Goal: Task Accomplishment & Management: Use online tool/utility

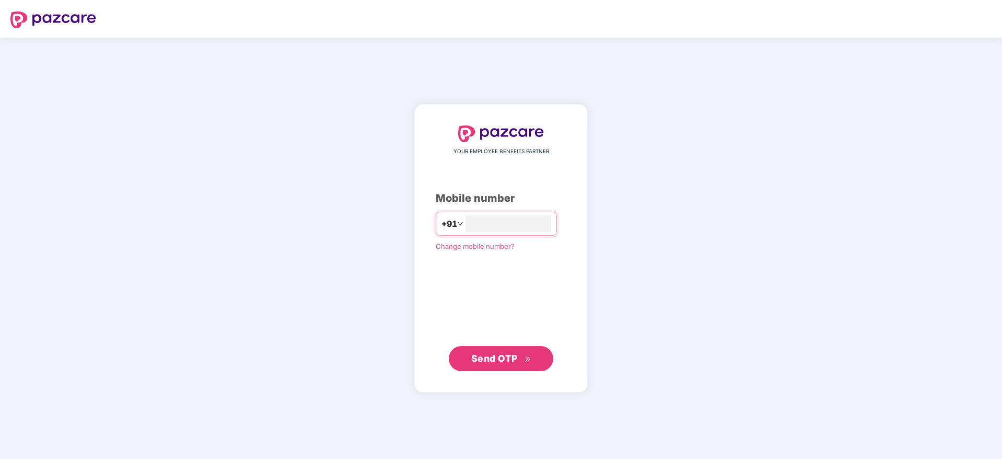
type input "**********"
drag, startPoint x: 493, startPoint y: 369, endPoint x: 506, endPoint y: 366, distance: 13.3
click at [494, 369] on button "Send OTP" at bounding box center [501, 358] width 105 height 25
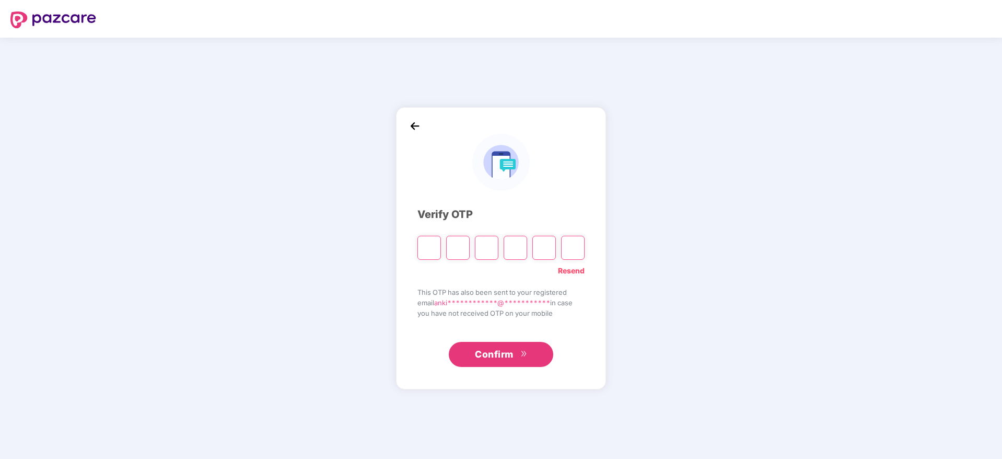
type input "*"
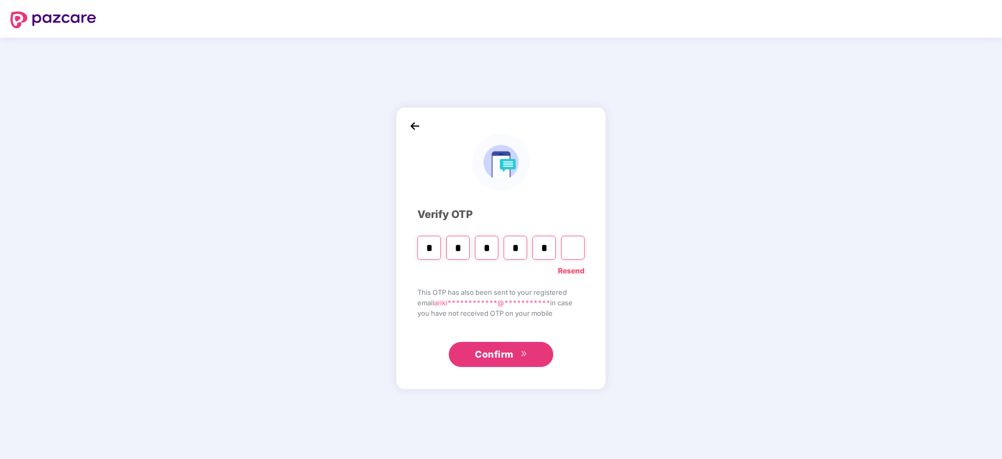
type input "*"
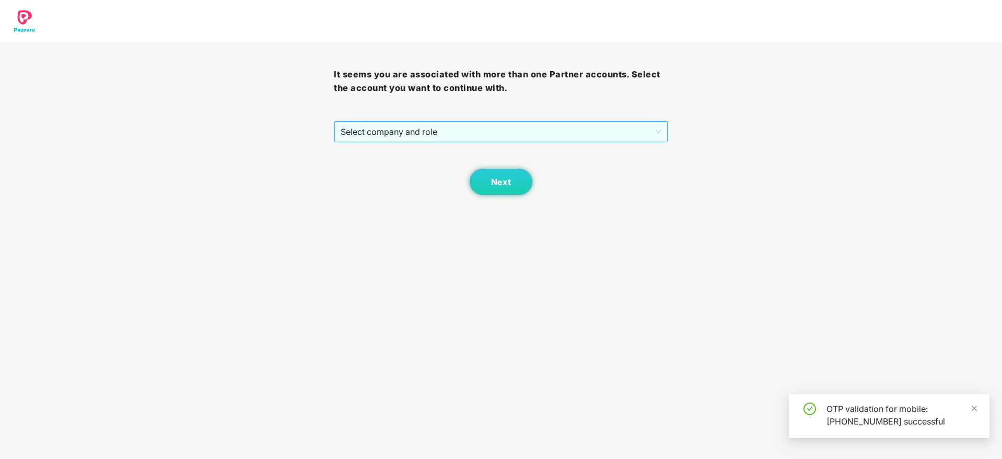
click at [351, 139] on span "Select company and role" at bounding box center [501, 132] width 320 height 20
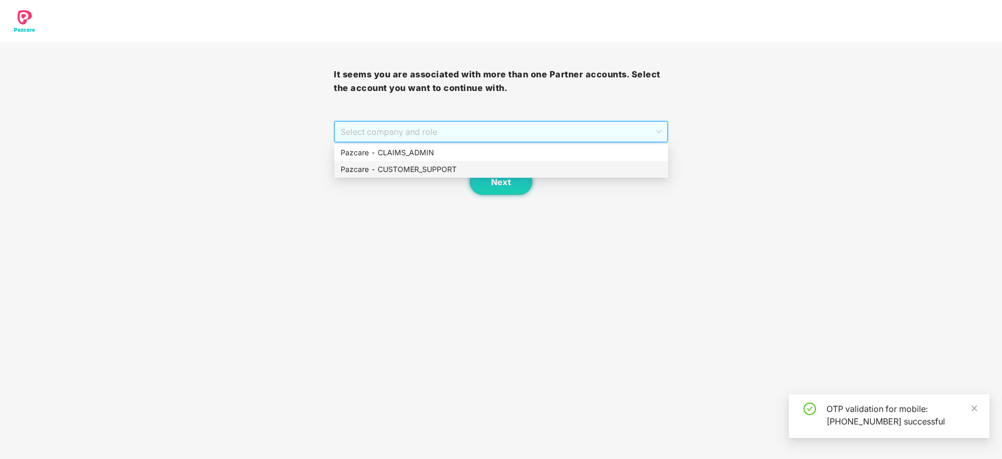
click at [415, 169] on div "Pazcare - CUSTOMER_SUPPORT" at bounding box center [501, 169] width 321 height 11
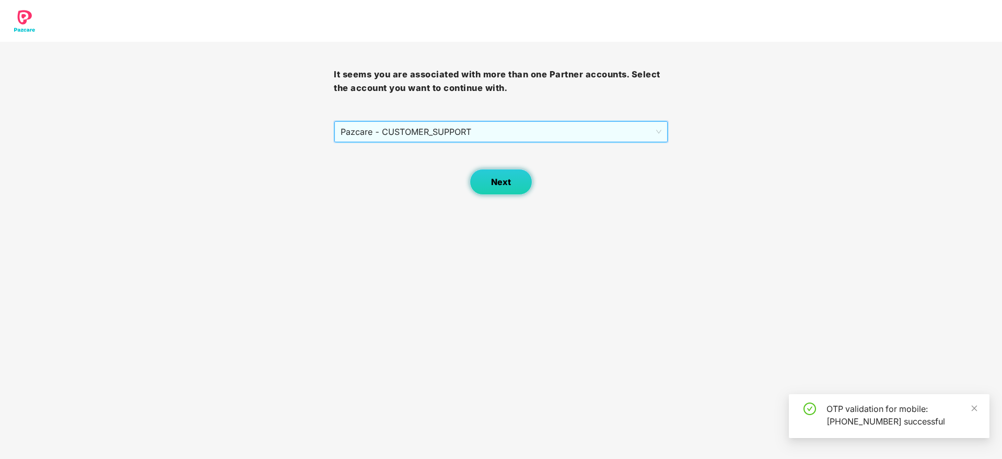
click at [508, 183] on span "Next" at bounding box center [501, 182] width 20 height 10
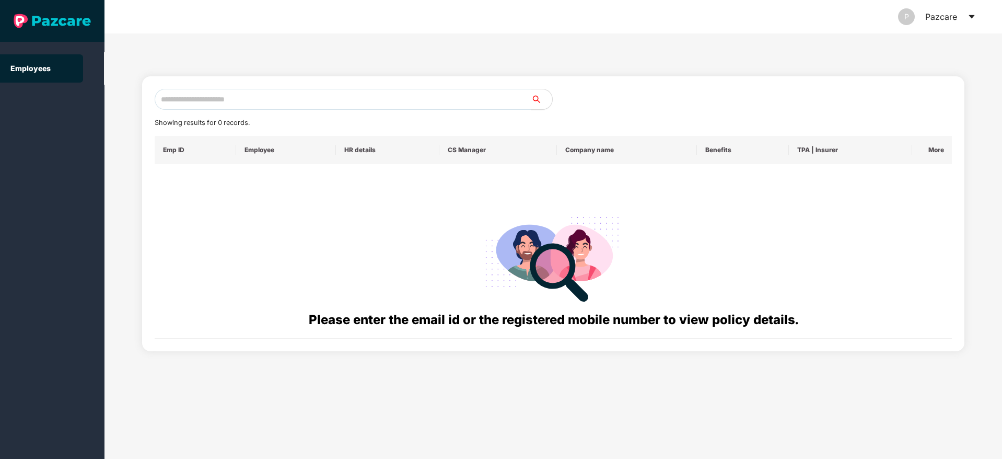
click at [972, 11] on div "P Pazcare" at bounding box center [937, 16] width 78 height 33
click at [969, 16] on icon "caret-down" at bounding box center [972, 17] width 8 height 8
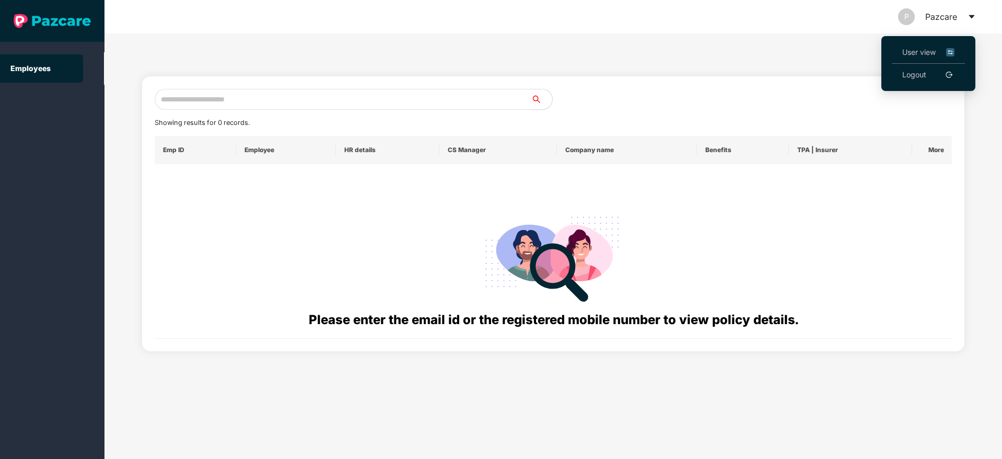
click at [912, 55] on span "User view" at bounding box center [928, 52] width 52 height 11
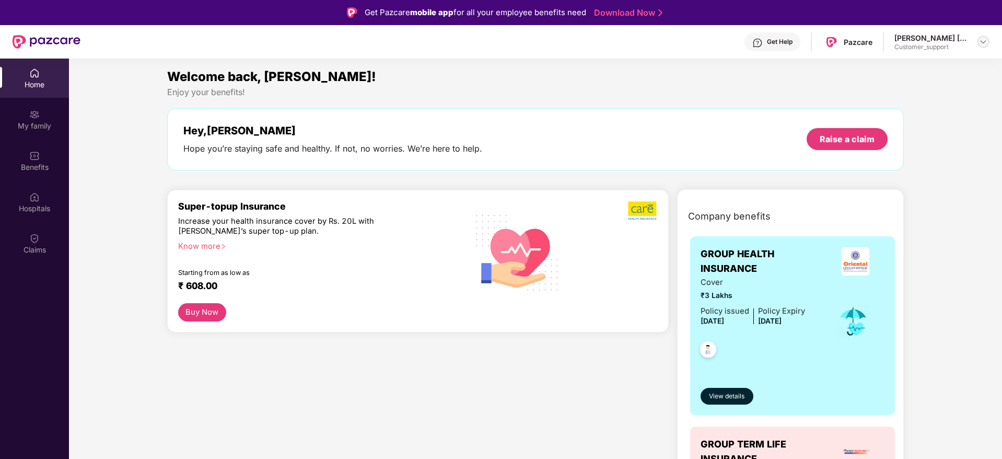
click at [987, 39] on img at bounding box center [983, 42] width 8 height 8
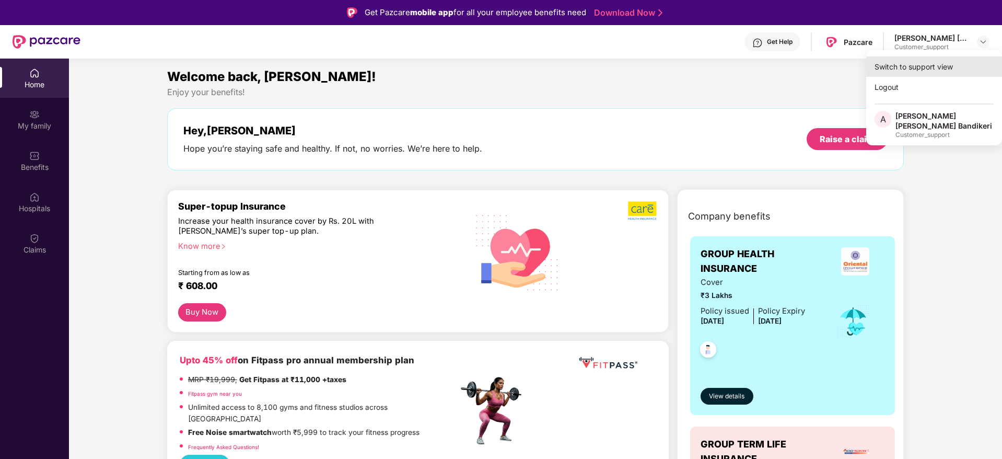
click at [894, 68] on div "Switch to support view" at bounding box center [934, 66] width 136 height 20
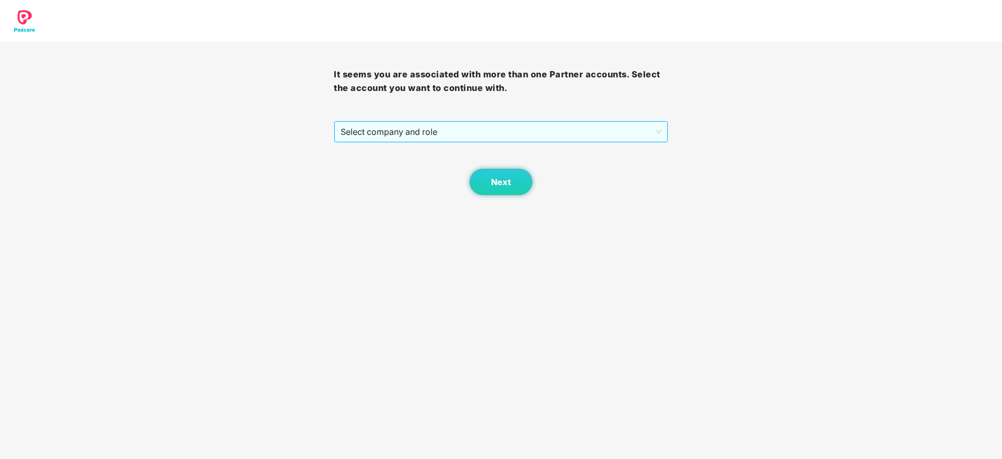
click at [470, 131] on span "Select company and role" at bounding box center [501, 132] width 320 height 20
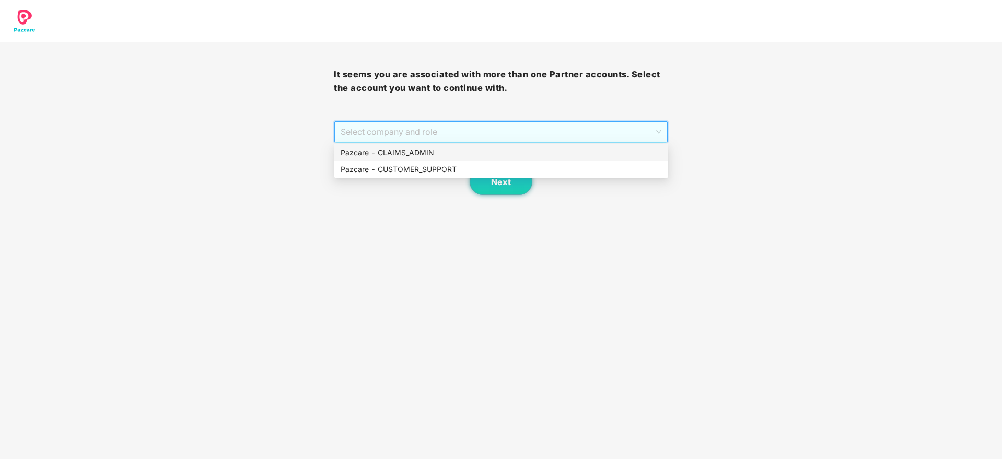
drag, startPoint x: 413, startPoint y: 152, endPoint x: 427, endPoint y: 156, distance: 14.9
click at [413, 151] on div "Pazcare - CLAIMS_ADMIN" at bounding box center [501, 152] width 321 height 11
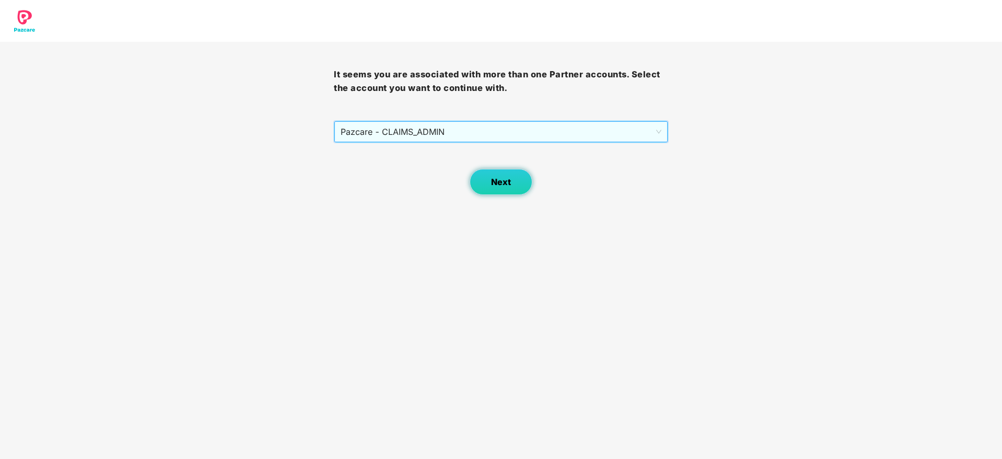
click at [504, 181] on span "Next" at bounding box center [501, 182] width 20 height 10
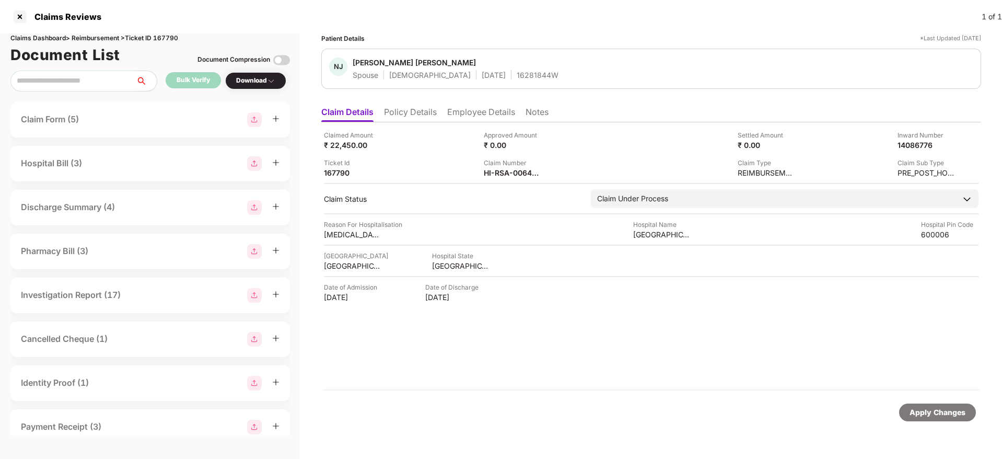
click at [410, 118] on li "Policy Details" at bounding box center [410, 114] width 53 height 15
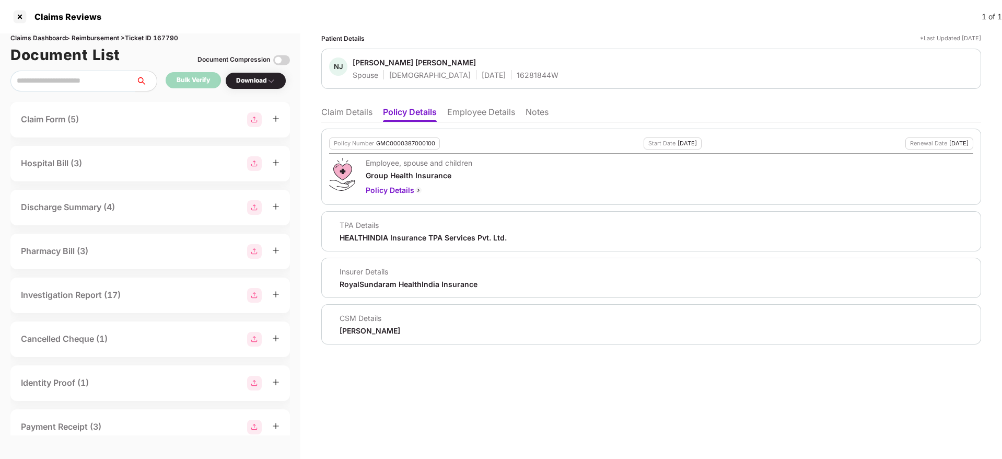
click at [478, 113] on li "Employee Details" at bounding box center [481, 114] width 68 height 15
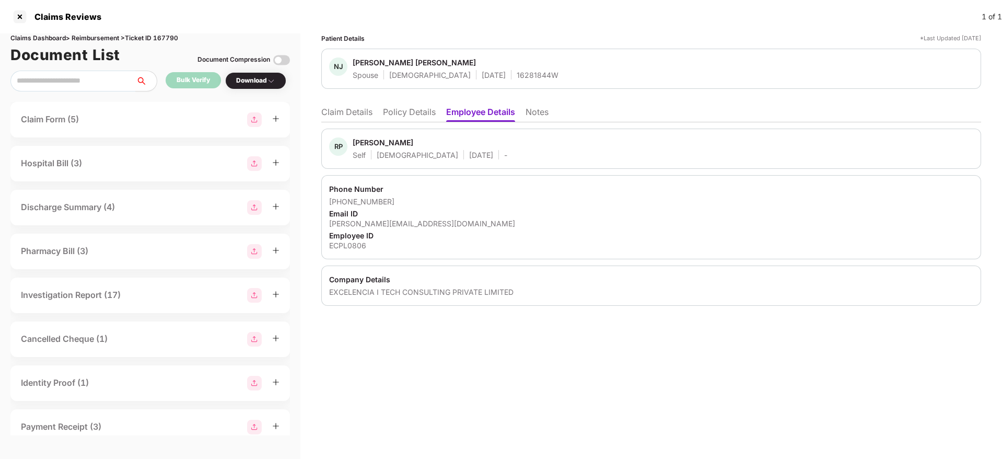
click at [411, 114] on li "Policy Details" at bounding box center [409, 114] width 53 height 15
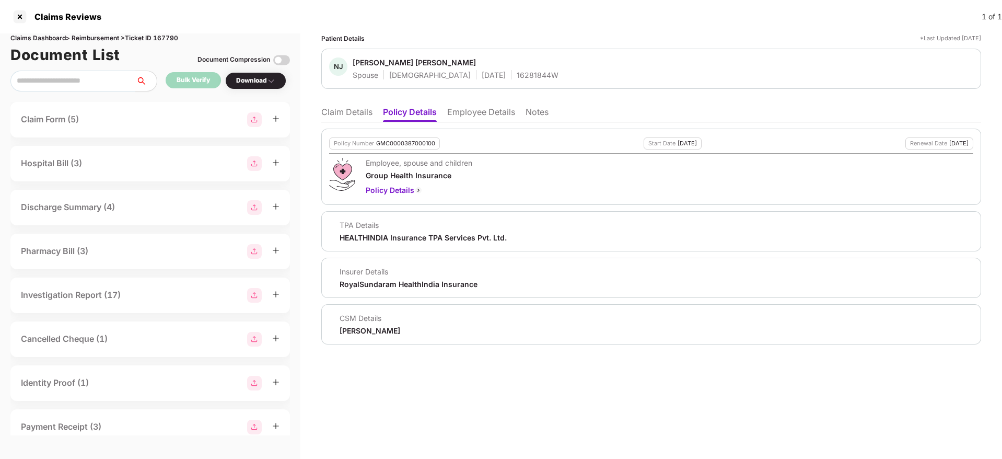
click at [359, 116] on li "Claim Details" at bounding box center [346, 114] width 51 height 15
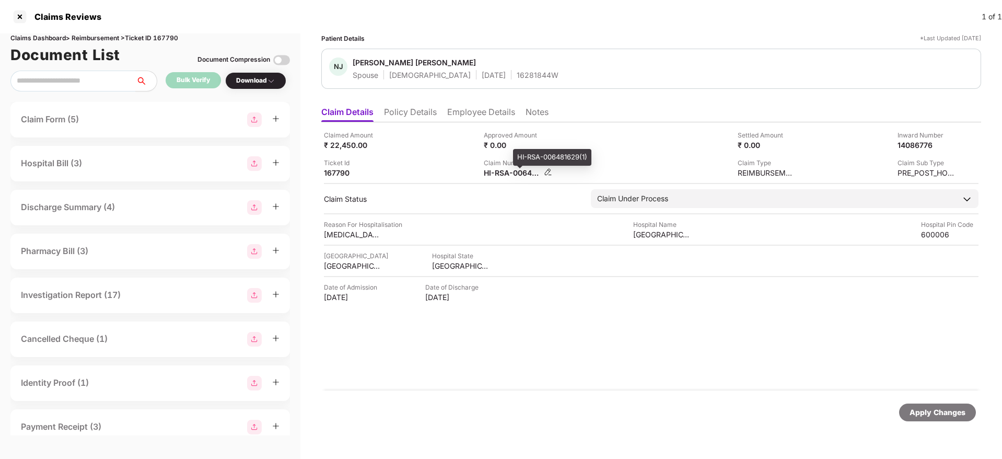
click at [507, 176] on div "HI-RSA-006481629(1)" at bounding box center [512, 173] width 57 height 10
copy div
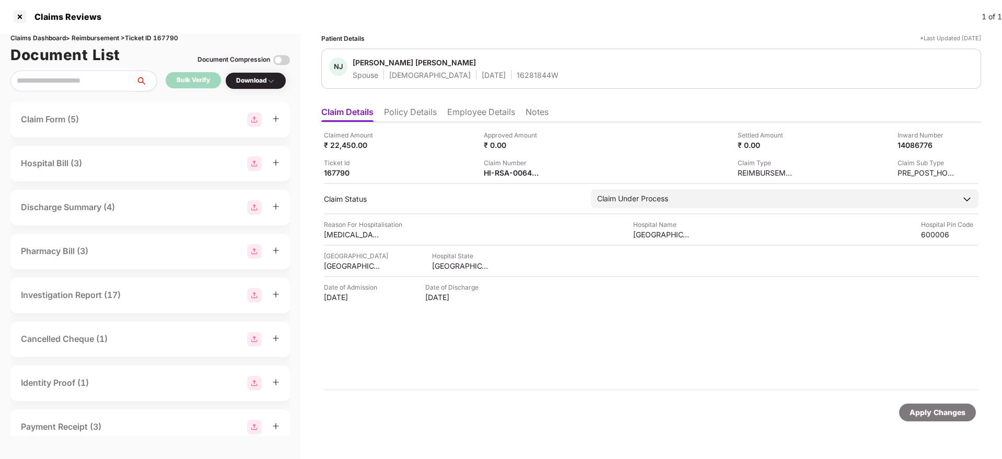
copy div
click at [422, 112] on li "Policy Details" at bounding box center [410, 114] width 53 height 15
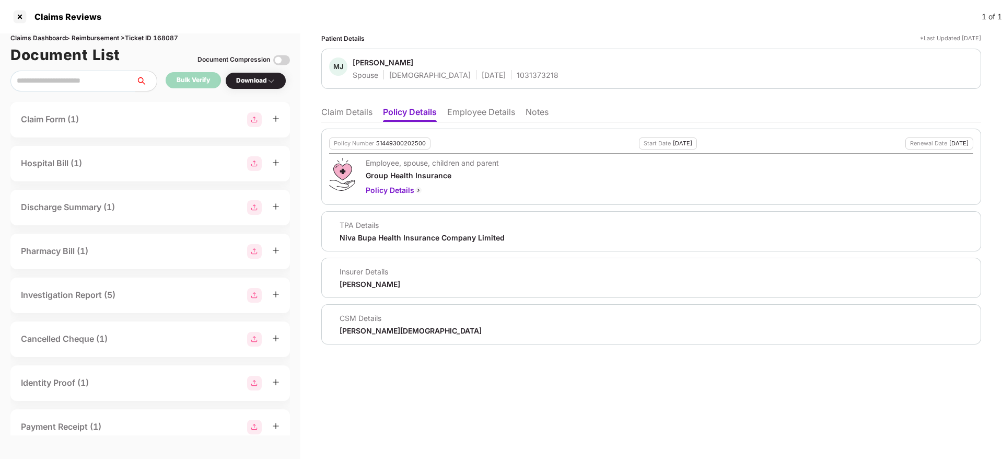
click at [517, 72] on div "1031373218" at bounding box center [538, 75] width 42 height 10
copy div "1031373218"
click at [334, 114] on li "Claim Details" at bounding box center [346, 114] width 51 height 15
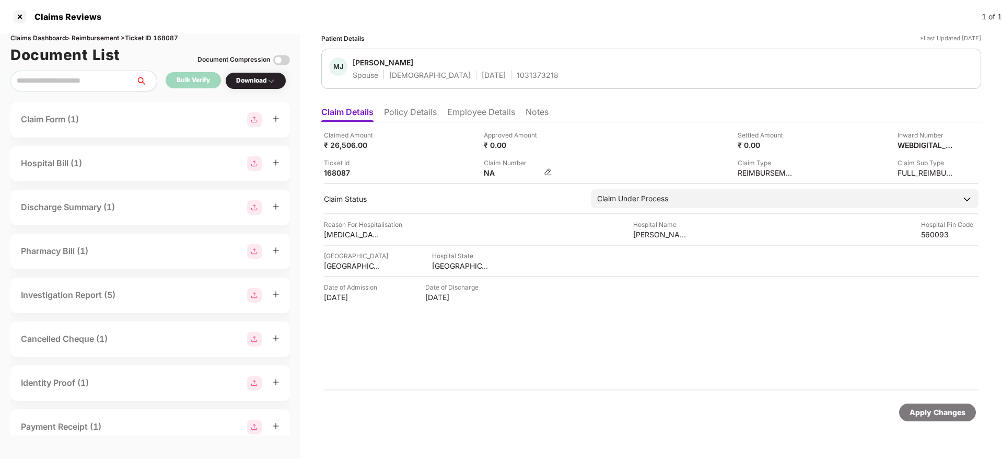
click at [550, 173] on img at bounding box center [548, 172] width 8 height 8
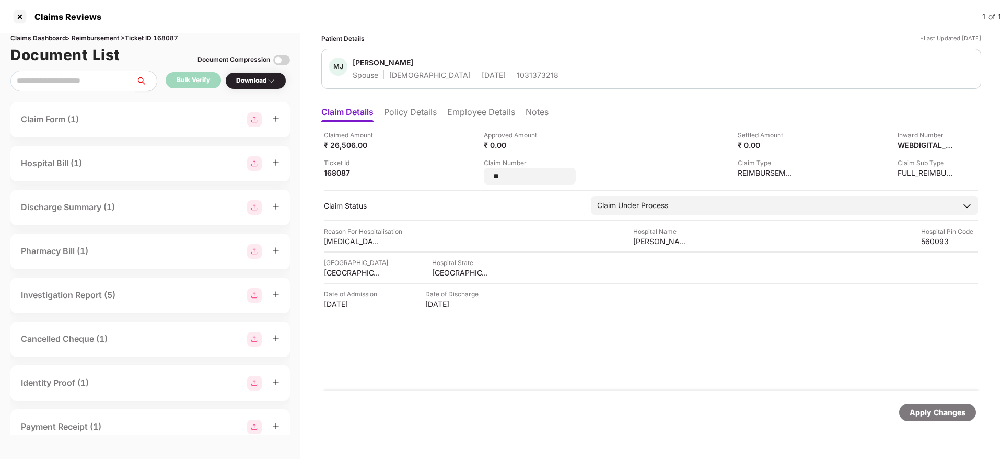
type input "*"
type input "**********"
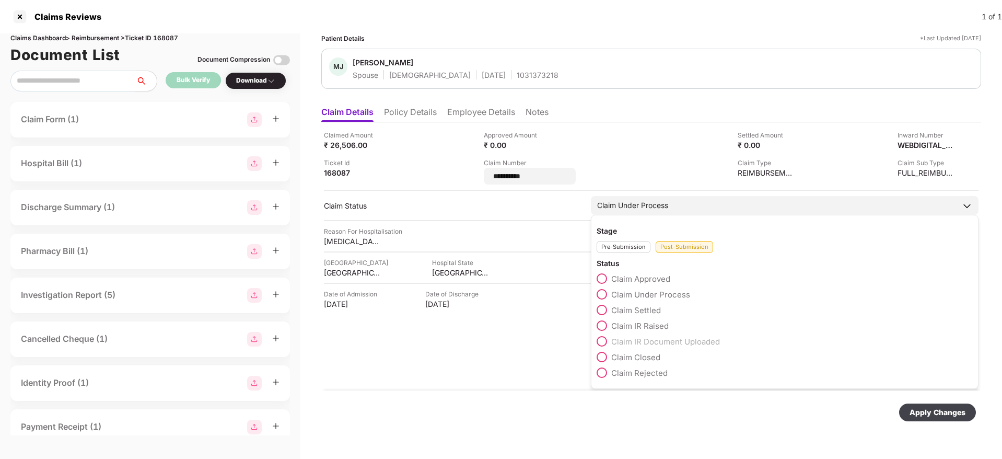
click at [601, 370] on span at bounding box center [602, 372] width 10 height 10
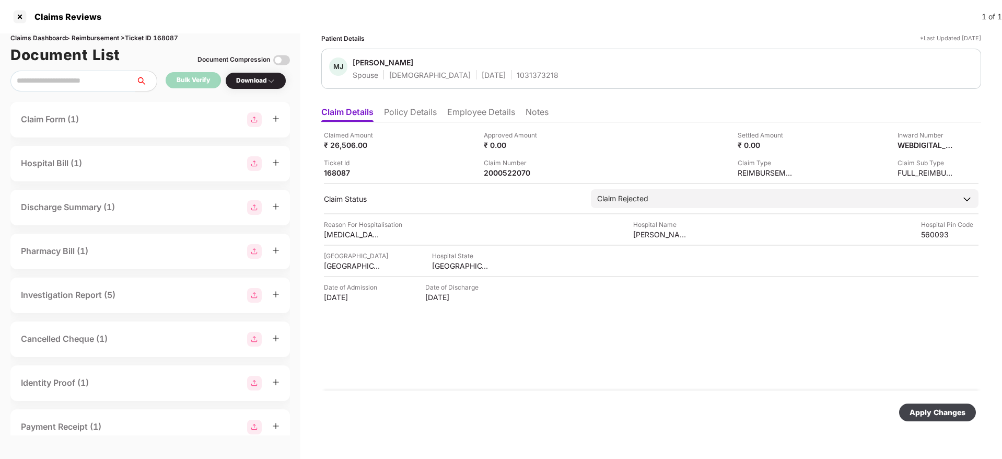
click at [906, 407] on div "Apply Changes" at bounding box center [937, 412] width 77 height 18
click at [416, 112] on li "Policy Details" at bounding box center [410, 114] width 53 height 15
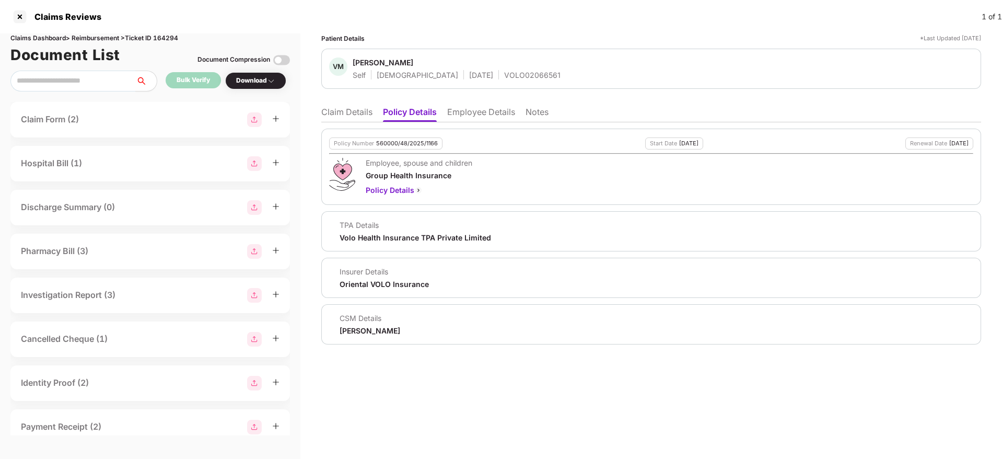
click at [355, 113] on li "Claim Details" at bounding box center [346, 114] width 51 height 15
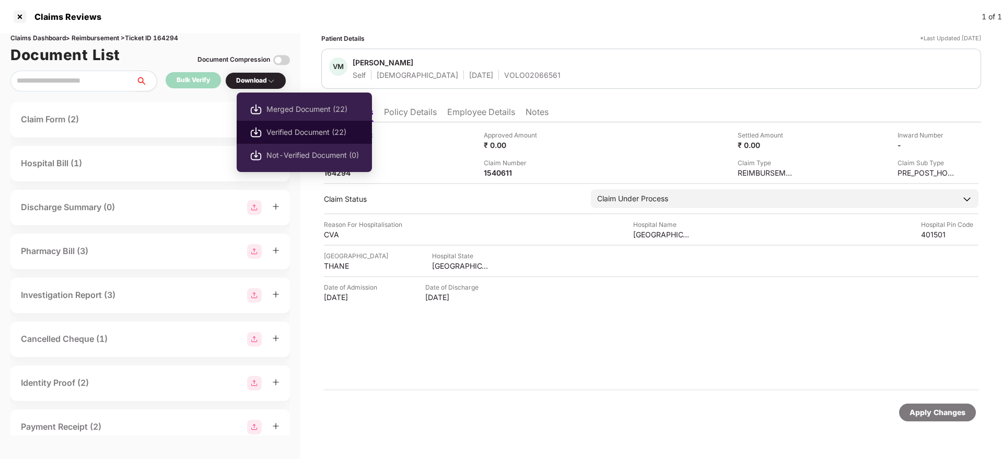
click at [293, 134] on span "Verified Document (22)" at bounding box center [313, 131] width 92 height 11
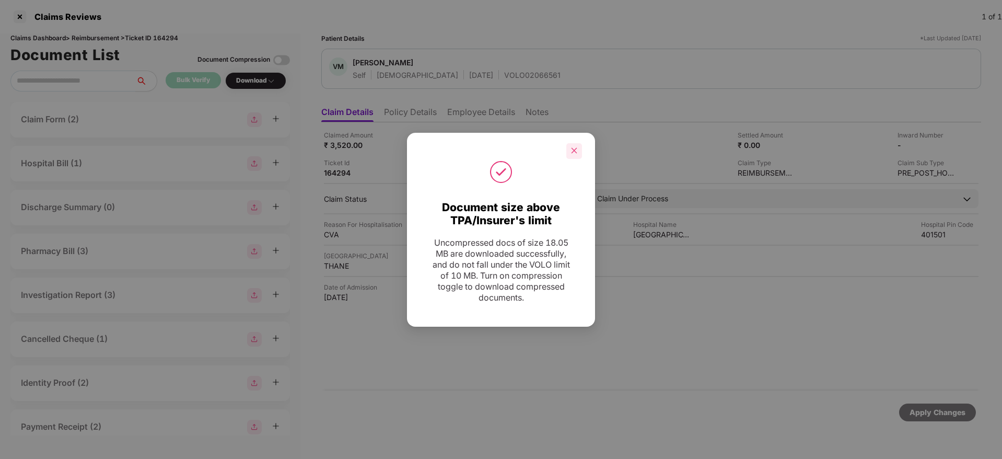
click at [571, 155] on div at bounding box center [574, 151] width 16 height 16
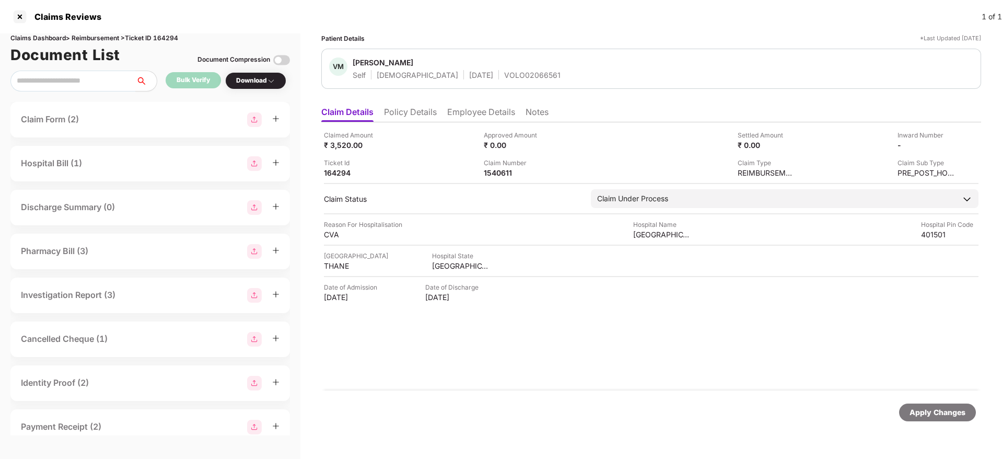
click at [408, 110] on li "Policy Details" at bounding box center [410, 114] width 53 height 15
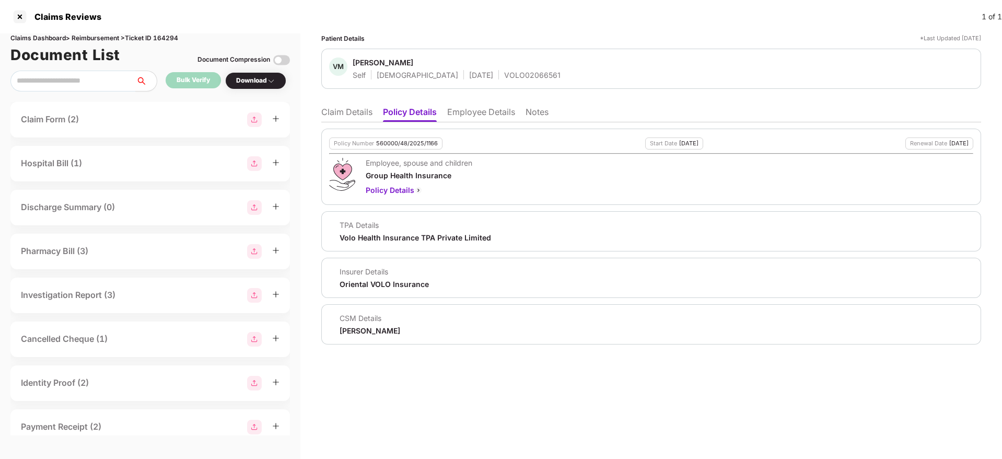
drag, startPoint x: 353, startPoint y: 113, endPoint x: 352, endPoint y: 120, distance: 6.8
click at [352, 114] on li "Claim Details" at bounding box center [346, 114] width 51 height 15
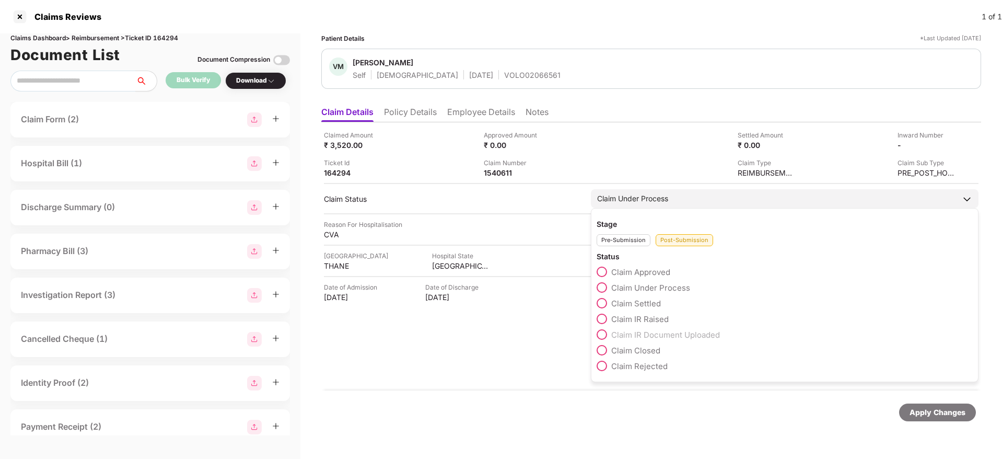
click at [603, 304] on span at bounding box center [602, 303] width 10 height 10
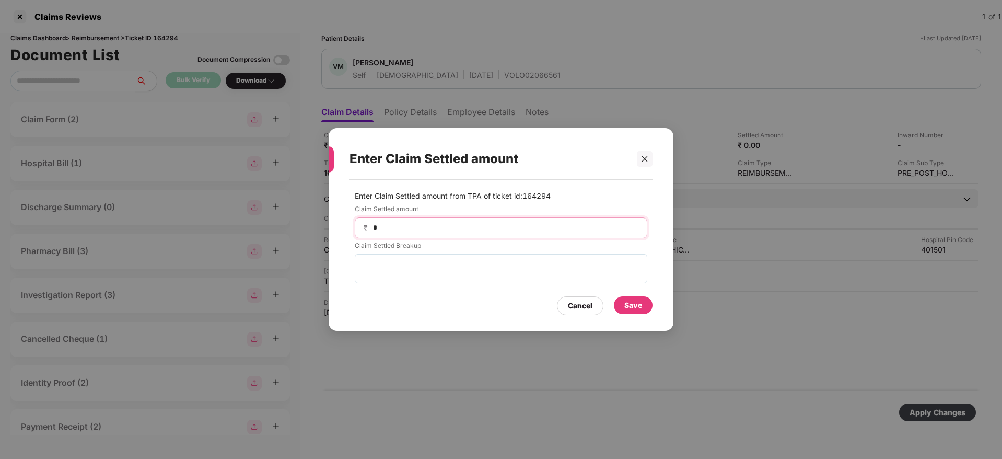
click at [445, 228] on input "*" at bounding box center [505, 227] width 267 height 11
drag, startPoint x: 554, startPoint y: 105, endPoint x: 548, endPoint y: 97, distance: 10.1
click at [554, 105] on div "Enter Claim Settled amount Enter Claim Settled amount from TPA of ticket id: 16…" at bounding box center [501, 229] width 1002 height 459
click at [398, 229] on input at bounding box center [505, 227] width 267 height 11
type input "*****"
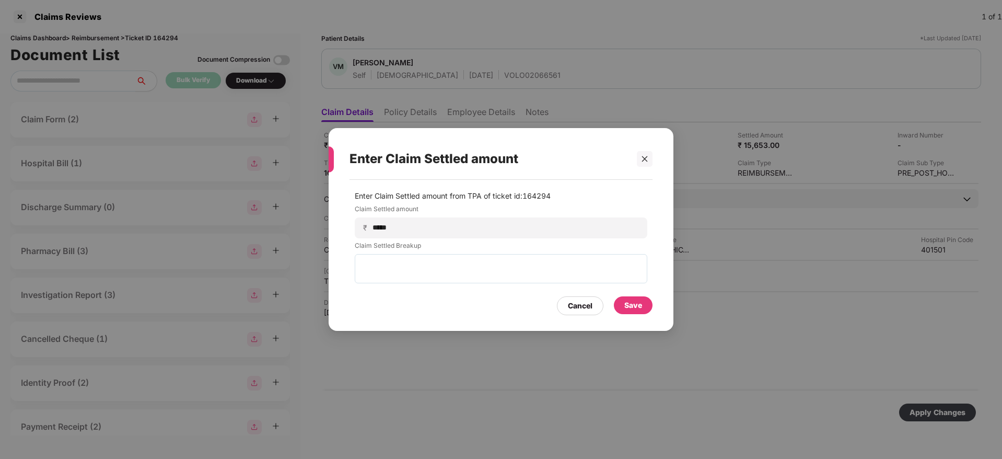
drag, startPoint x: 634, startPoint y: 305, endPoint x: 639, endPoint y: 309, distance: 6.3
click at [636, 305] on div "Save" at bounding box center [633, 304] width 18 height 11
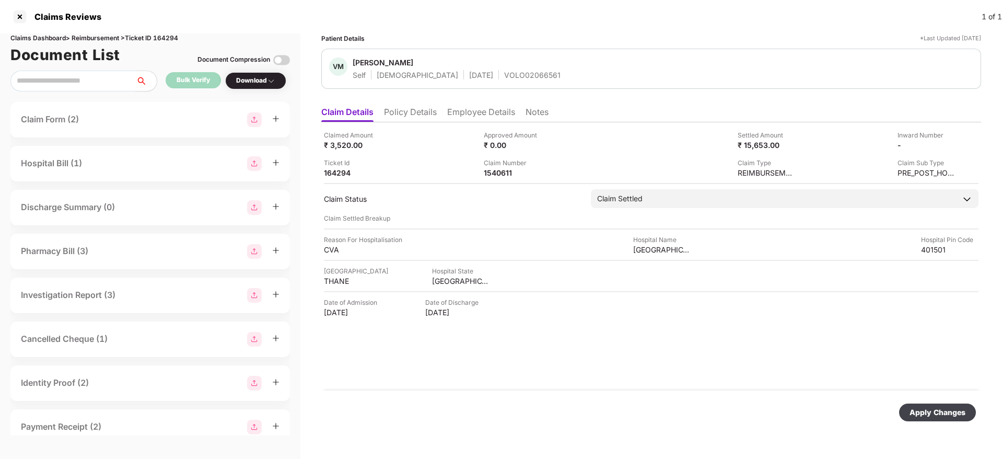
click at [929, 410] on div "Apply Changes" at bounding box center [938, 412] width 56 height 11
click at [16, 13] on div at bounding box center [19, 16] width 17 height 17
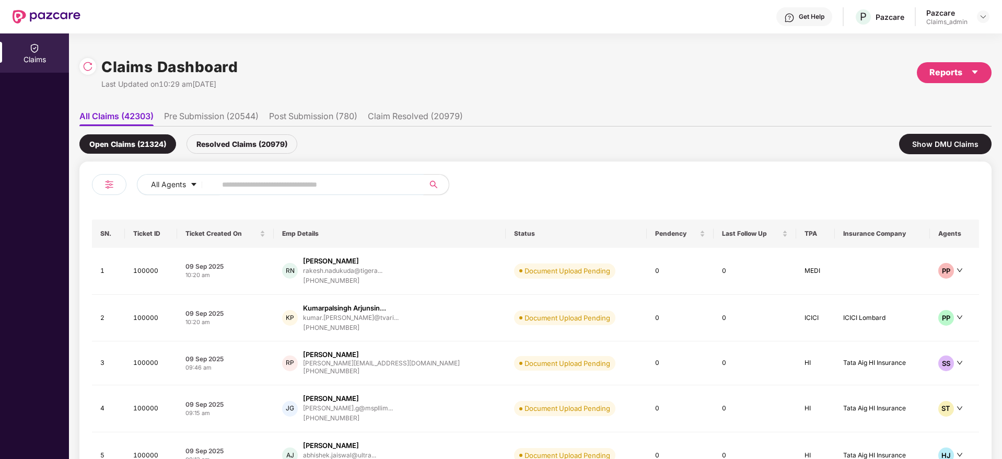
click at [223, 186] on input "text" at bounding box center [316, 185] width 188 height 16
paste input "******"
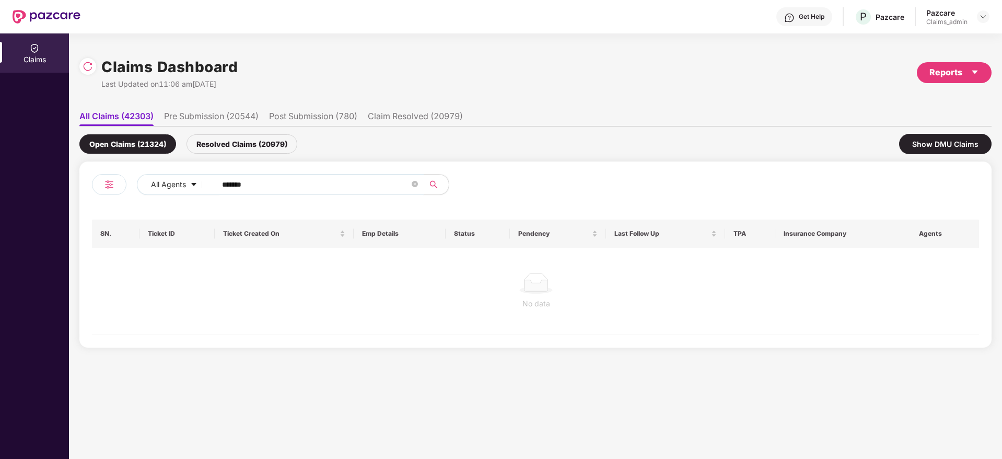
type input "******"
drag, startPoint x: 195, startPoint y: 141, endPoint x: 225, endPoint y: 206, distance: 72.1
click at [196, 142] on div "Resolved Claims (20979)" at bounding box center [242, 143] width 111 height 19
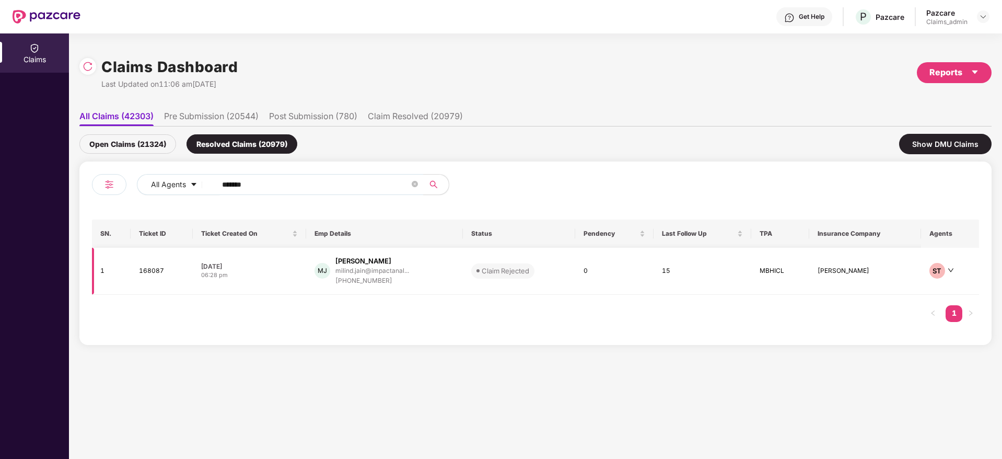
click at [284, 278] on div "06:28 pm" at bounding box center [249, 275] width 97 height 9
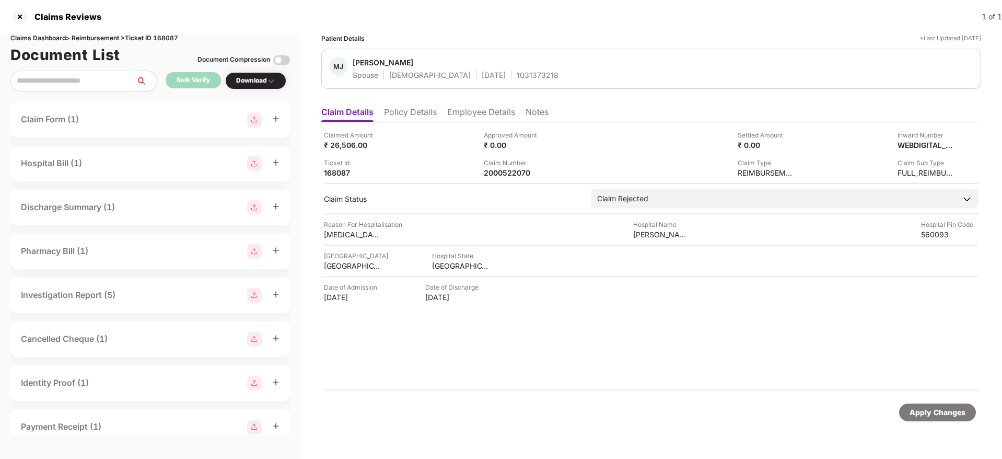
click at [412, 107] on li "Policy Details" at bounding box center [410, 114] width 53 height 15
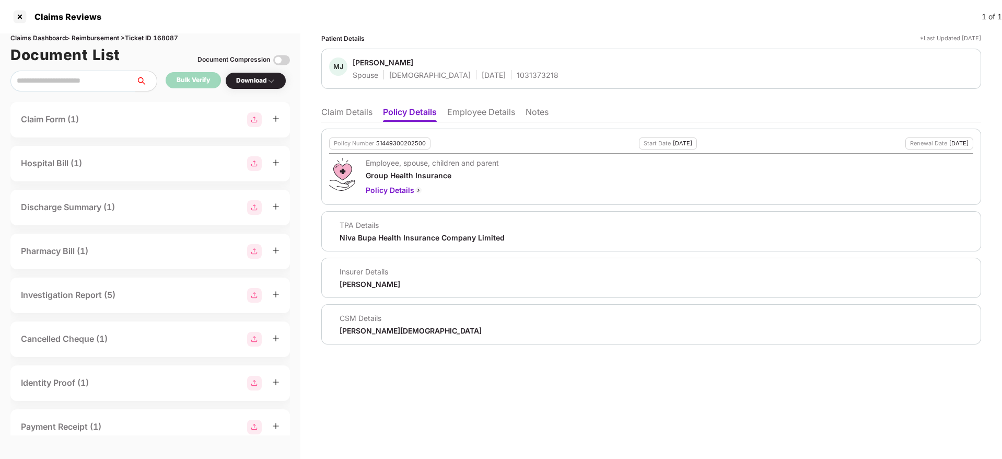
click at [337, 120] on li "Claim Details" at bounding box center [346, 114] width 51 height 15
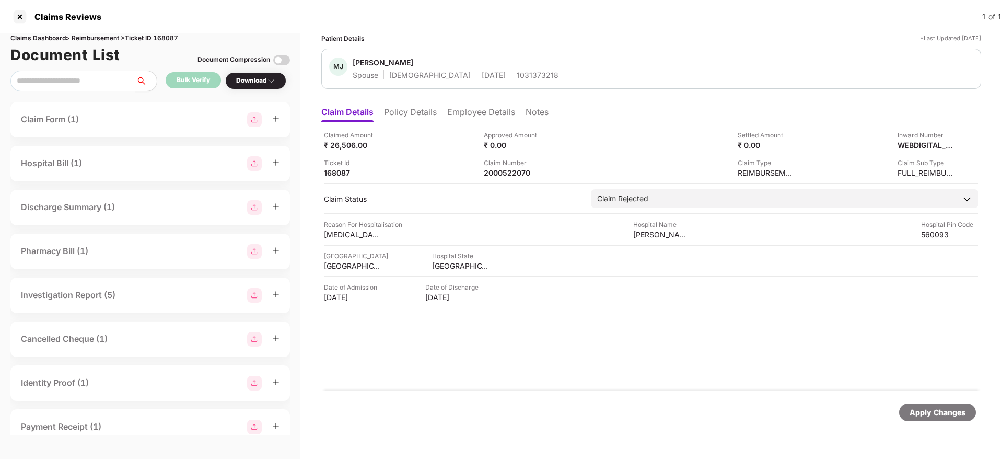
click at [517, 75] on div "1031373218" at bounding box center [538, 75] width 42 height 10
copy div "1031373218"
click at [417, 114] on li "Policy Details" at bounding box center [410, 114] width 53 height 15
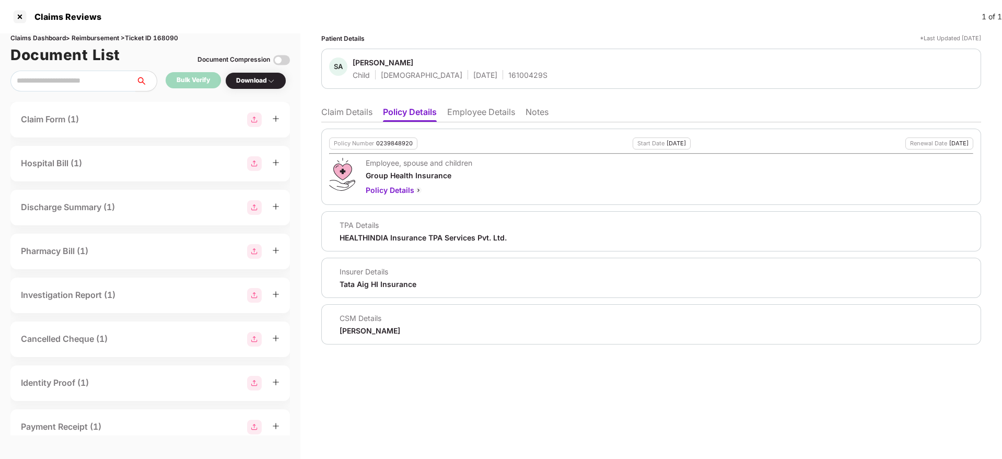
click at [353, 107] on li "Claim Details" at bounding box center [346, 114] width 51 height 15
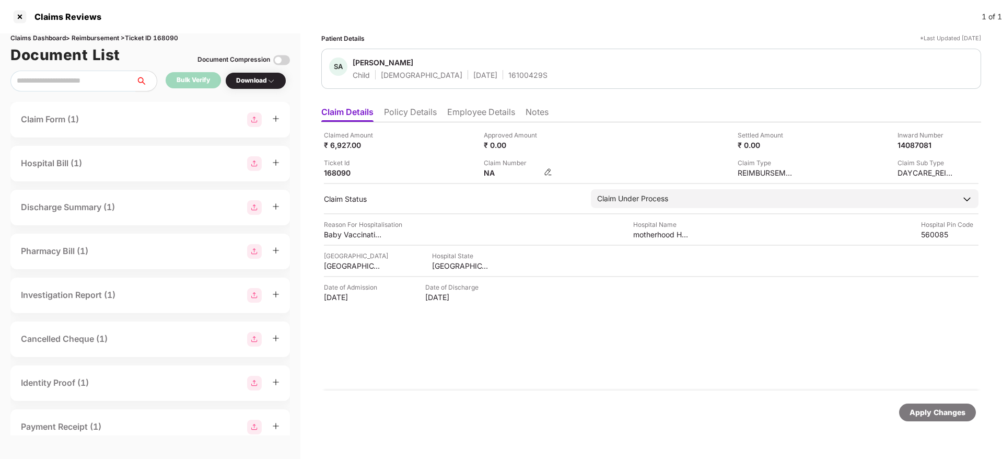
click at [552, 173] on img at bounding box center [548, 172] width 8 height 8
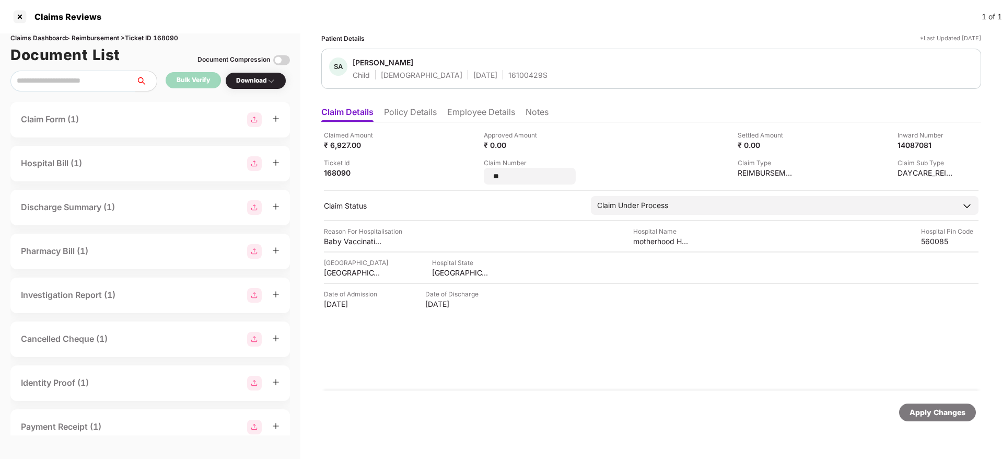
type input "*"
type input "**********"
drag, startPoint x: 908, startPoint y: 413, endPoint x: 804, endPoint y: 374, distance: 110.5
click at [907, 410] on div "Apply Changes" at bounding box center [937, 412] width 77 height 18
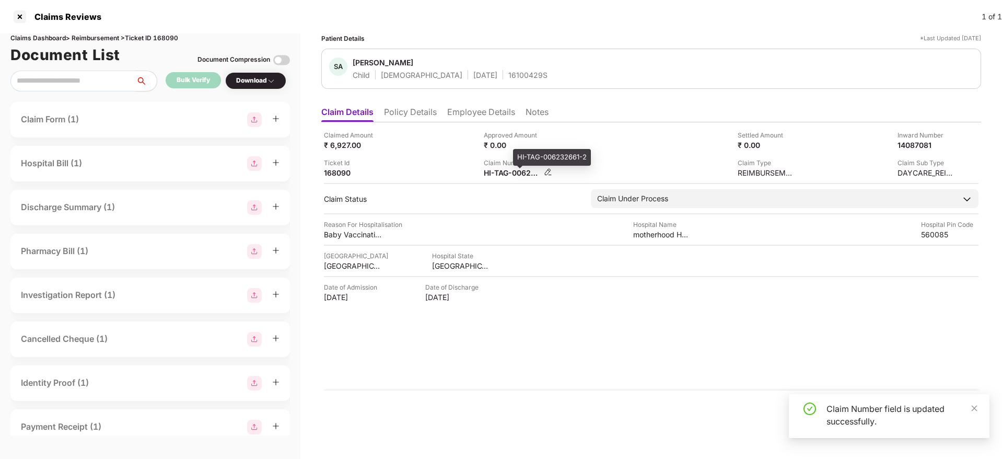
click at [500, 173] on div "HI-TAG-006232661-2" at bounding box center [512, 173] width 57 height 10
copy div
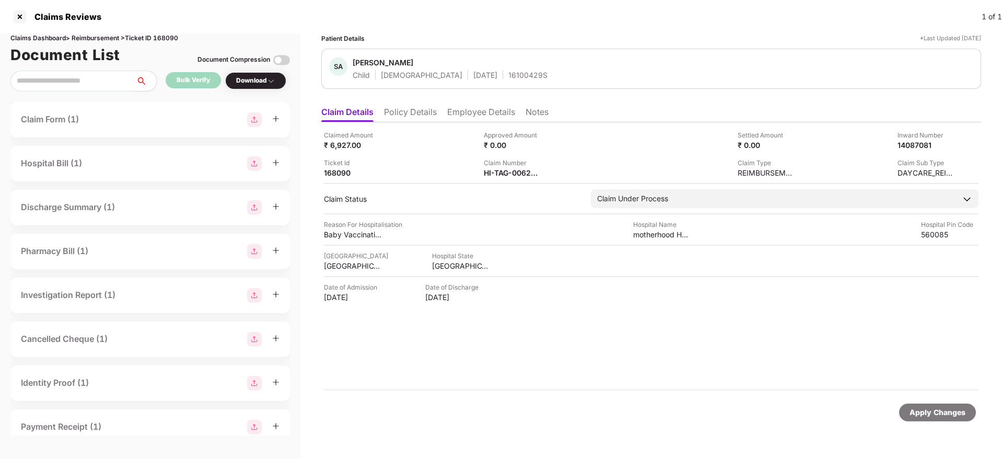
click at [547, 154] on div "Claimed Amount ₹ 6,927.00 Approved Amount ₹ 0.00 Settled Amount ₹ 0.00 Inward N…" at bounding box center [651, 154] width 655 height 48
click at [498, 171] on div "HI-TAG-006232661-2" at bounding box center [512, 173] width 57 height 10
click at [499, 171] on div "HI-TAG-006232661-2" at bounding box center [512, 173] width 57 height 10
copy div
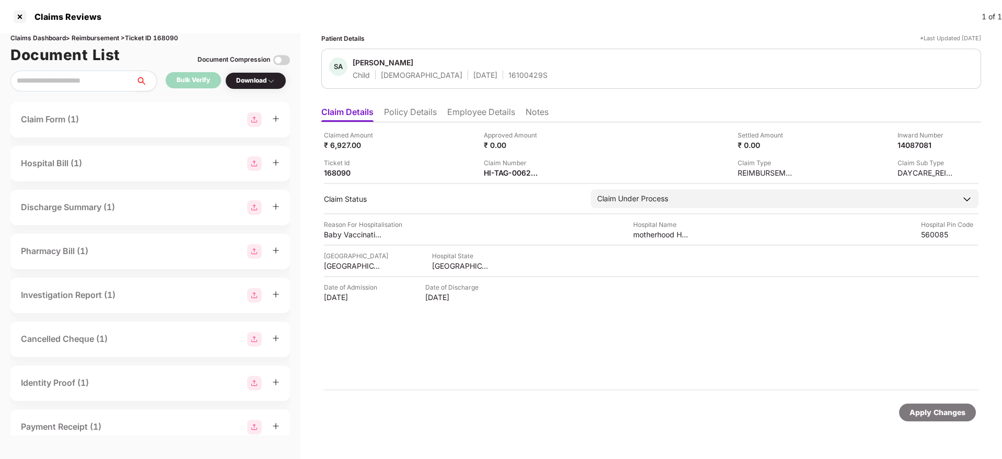
drag, startPoint x: 440, startPoint y: 142, endPoint x: 482, endPoint y: 160, distance: 46.1
click at [440, 143] on div "Claimed Amount ₹ 6,927.00" at bounding box center [400, 140] width 152 height 20
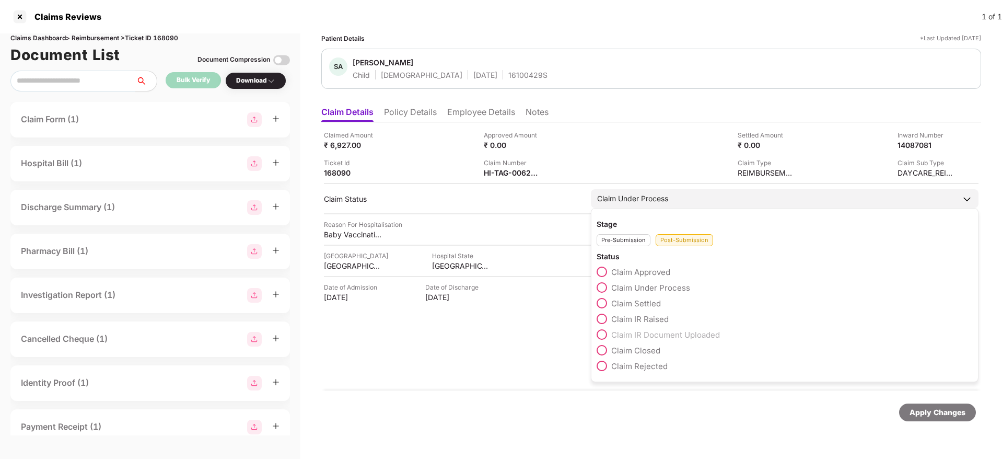
drag, startPoint x: 603, startPoint y: 363, endPoint x: 769, endPoint y: 400, distance: 169.6
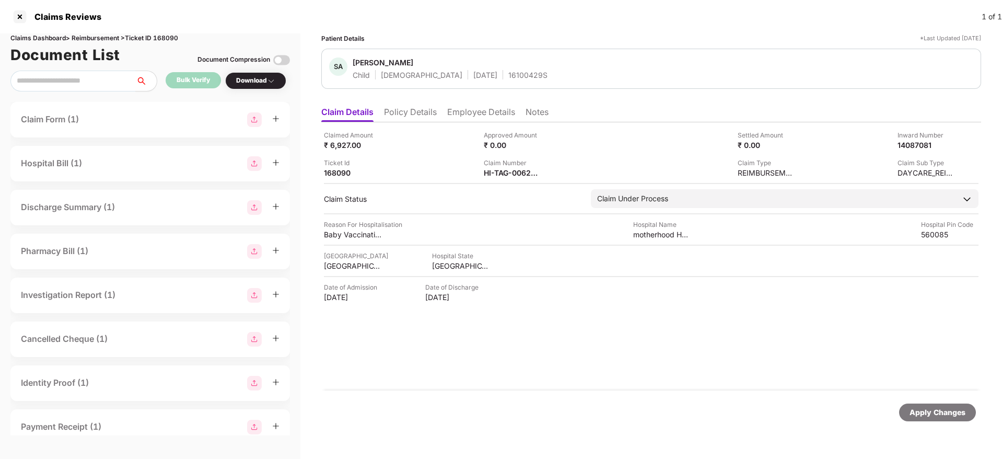
click at [0, 0] on span at bounding box center [0, 0] width 0 height 0
drag, startPoint x: 965, startPoint y: 418, endPoint x: 952, endPoint y: 413, distance: 14.1
click at [958, 415] on div "Apply Changes" at bounding box center [937, 412] width 77 height 18
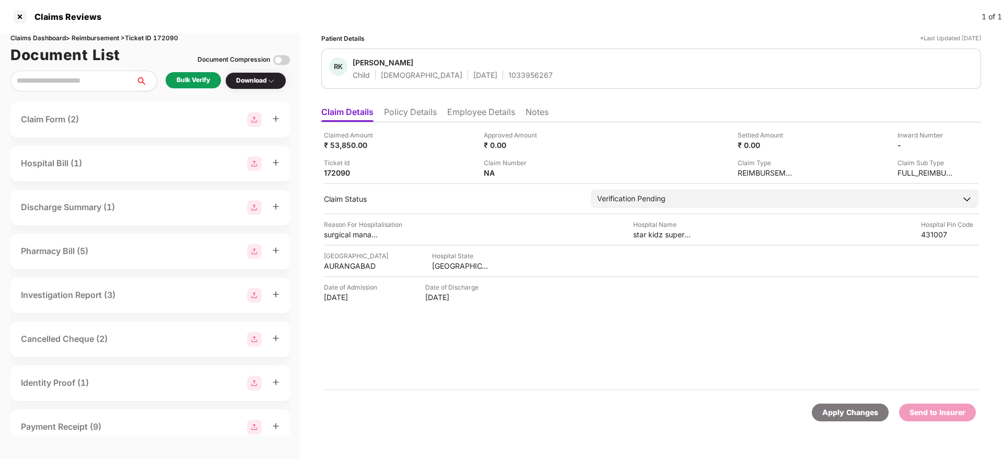
drag, startPoint x: 407, startPoint y: 112, endPoint x: 412, endPoint y: 115, distance: 6.4
click at [410, 114] on li "Policy Details" at bounding box center [410, 114] width 53 height 15
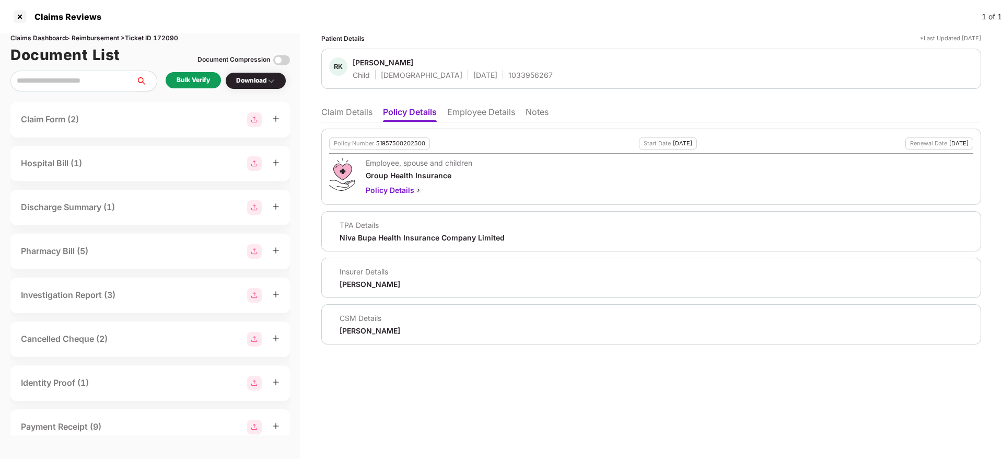
click at [486, 117] on li "Employee Details" at bounding box center [481, 114] width 68 height 15
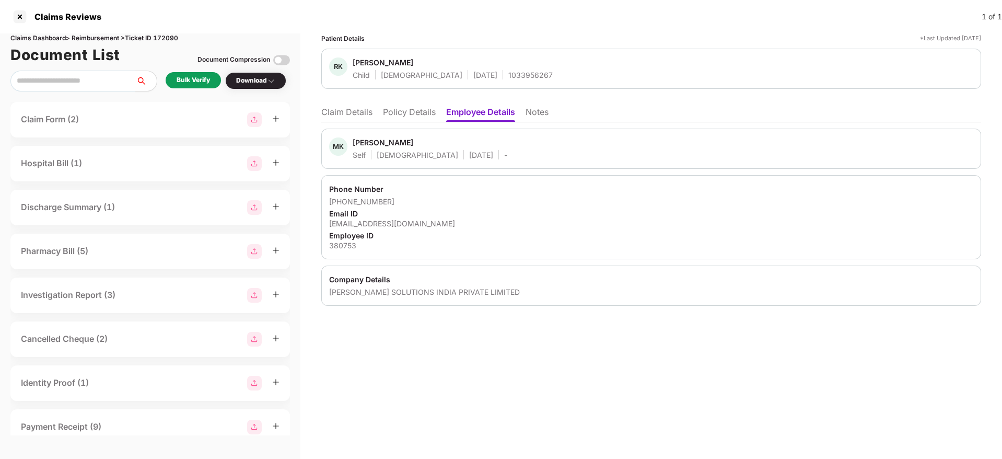
drag, startPoint x: 399, startPoint y: 118, endPoint x: 408, endPoint y: 117, distance: 9.0
click at [399, 118] on li "Policy Details" at bounding box center [409, 114] width 53 height 15
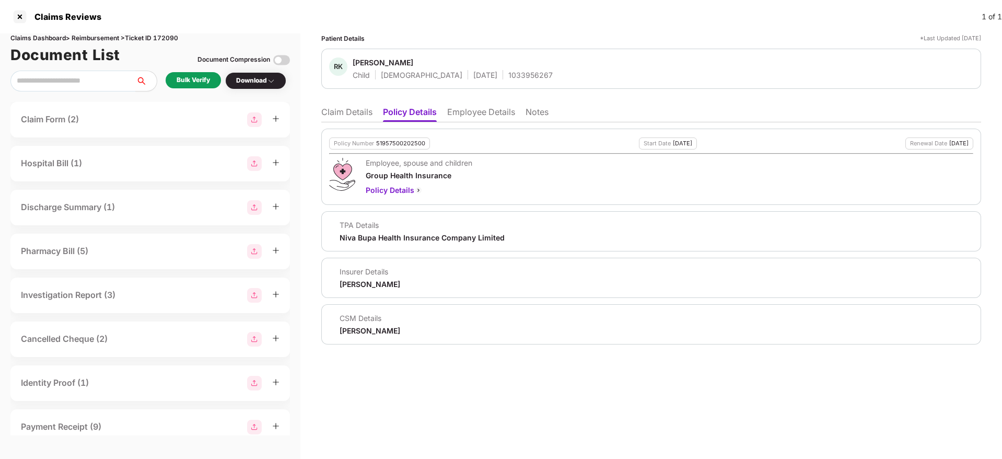
click at [342, 113] on li "Claim Details" at bounding box center [346, 114] width 51 height 15
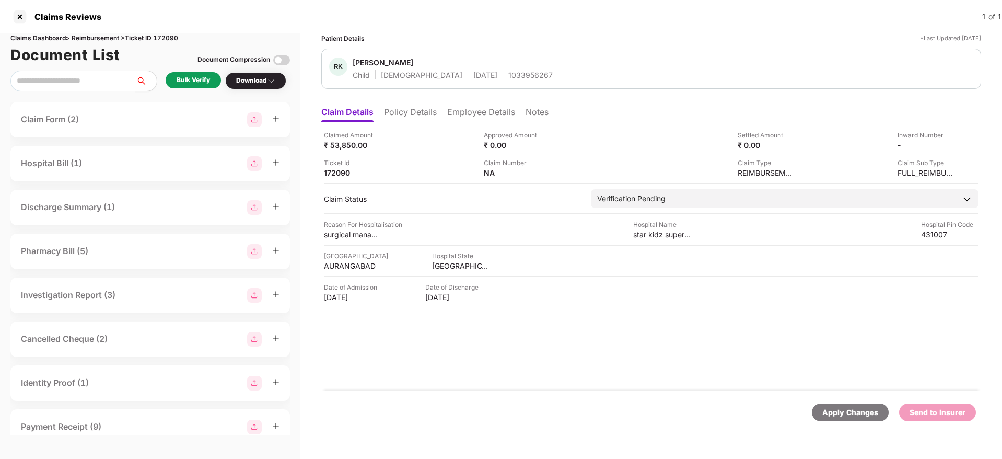
click at [508, 77] on div "1033956267" at bounding box center [530, 75] width 44 height 10
drag, startPoint x: 421, startPoint y: 102, endPoint x: 418, endPoint y: 120, distance: 17.6
click at [419, 116] on ul "Claim Details Policy Details Employee Details Notes" at bounding box center [651, 111] width 660 height 21
click at [417, 117] on li "Policy Details" at bounding box center [410, 114] width 53 height 15
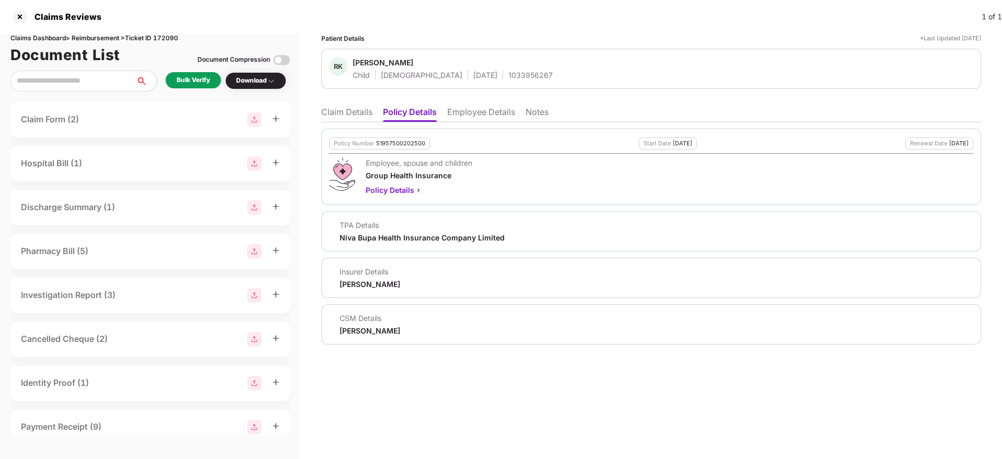
click at [341, 117] on li "Claim Details" at bounding box center [346, 114] width 51 height 15
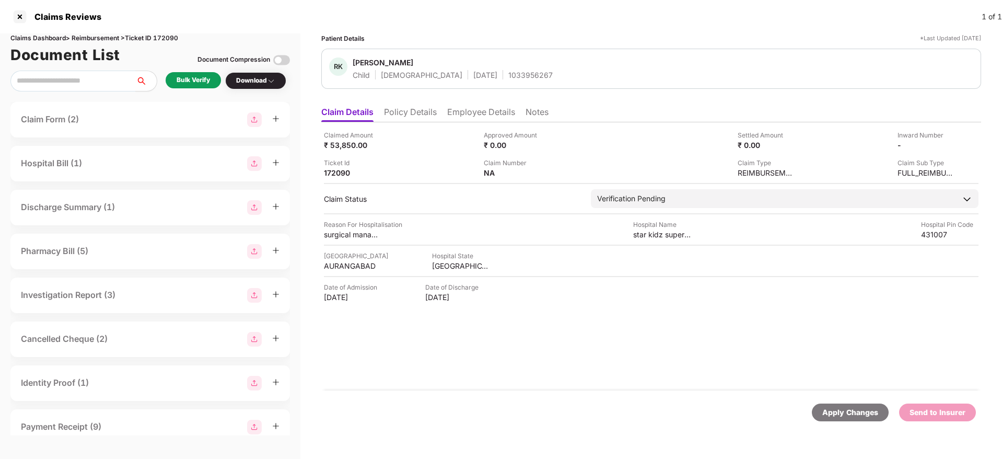
click at [508, 75] on div "1033956267" at bounding box center [530, 75] width 44 height 10
copy div "1033956267"
click at [559, 165] on div "Claim Number NA" at bounding box center [560, 168] width 152 height 20
click at [193, 78] on div "Bulk Verify" at bounding box center [193, 80] width 33 height 10
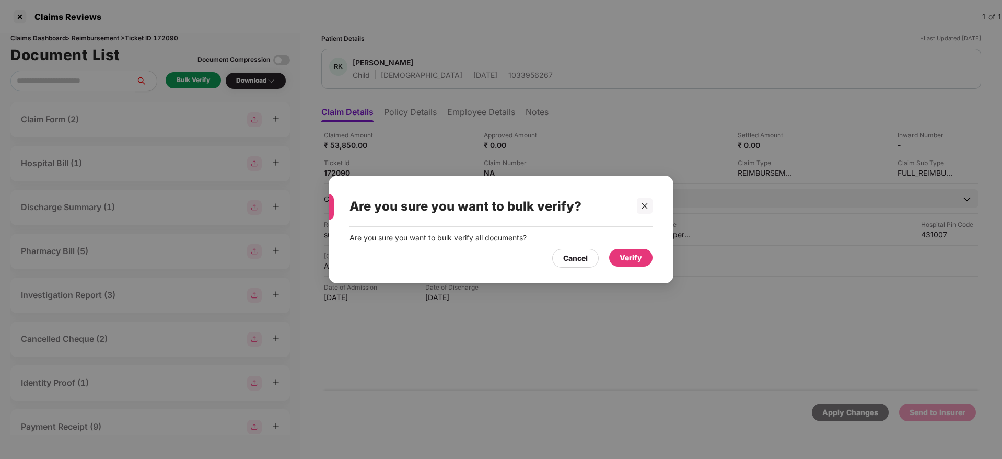
click at [634, 260] on div "Verify" at bounding box center [631, 257] width 22 height 11
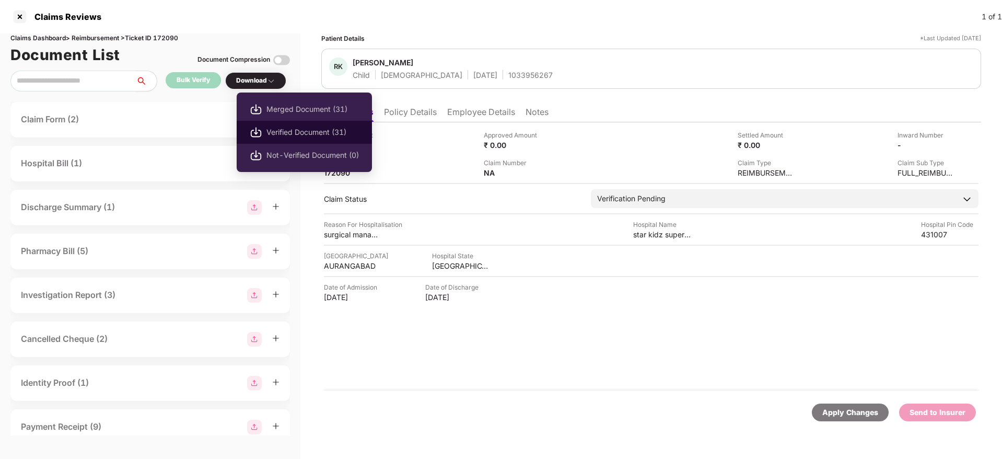
click at [269, 122] on li "Verified Document (31)" at bounding box center [304, 132] width 135 height 23
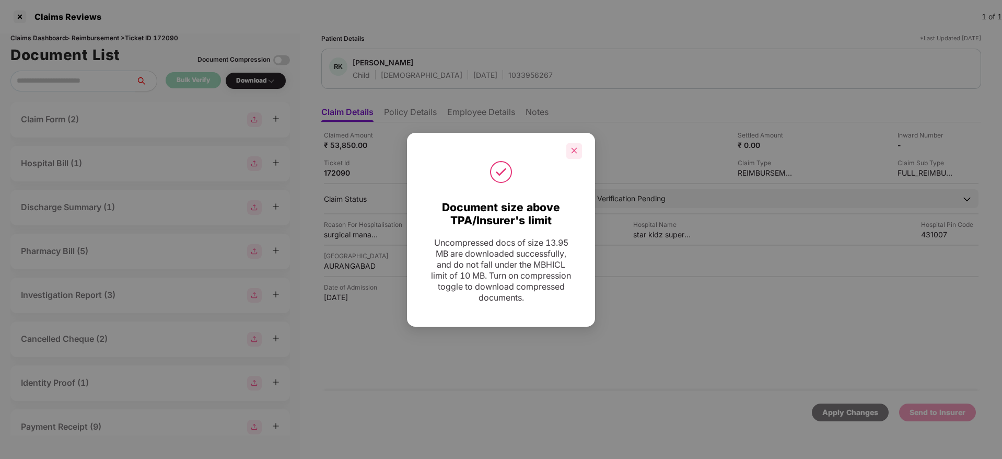
click at [574, 147] on icon "close" at bounding box center [574, 150] width 7 height 7
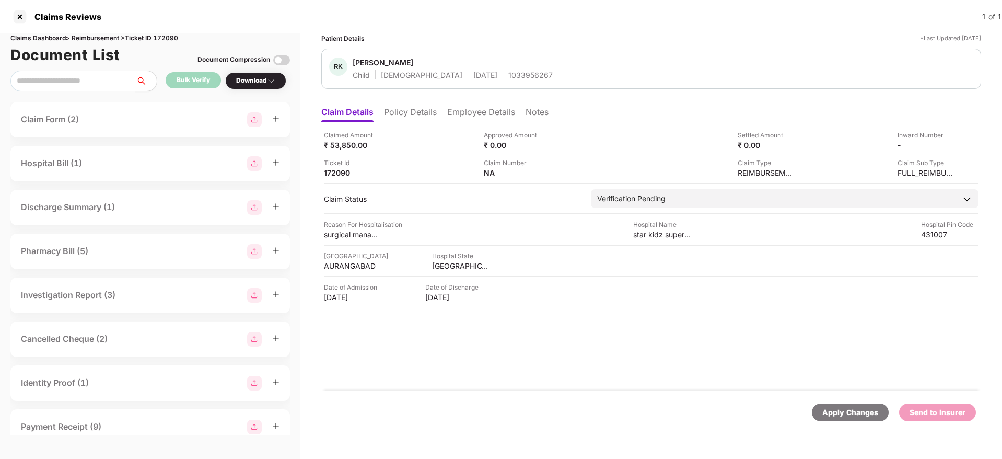
click at [418, 107] on li "Policy Details" at bounding box center [410, 114] width 53 height 15
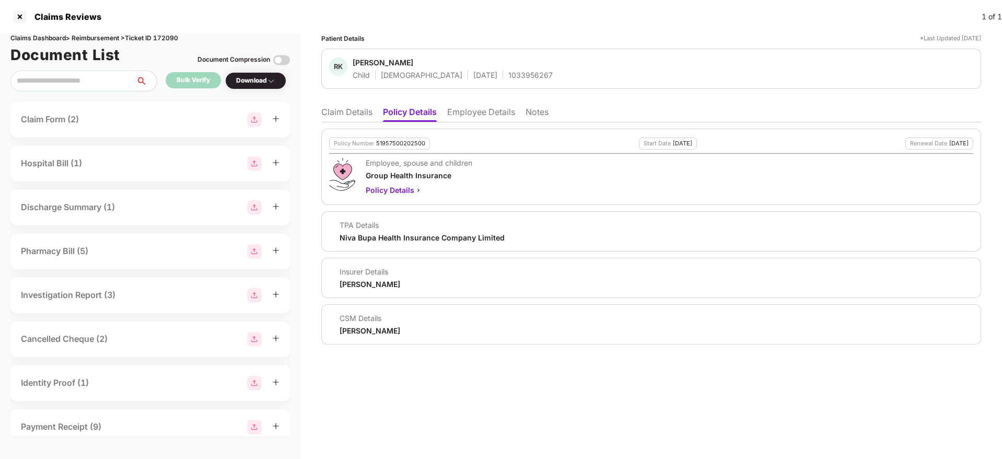
click at [338, 113] on li "Claim Details" at bounding box center [346, 114] width 51 height 15
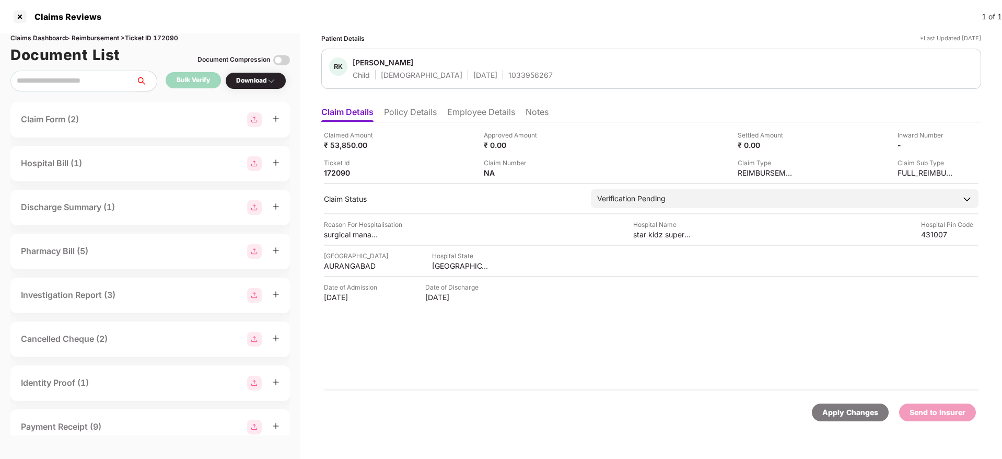
click at [421, 117] on li "Policy Details" at bounding box center [410, 114] width 53 height 15
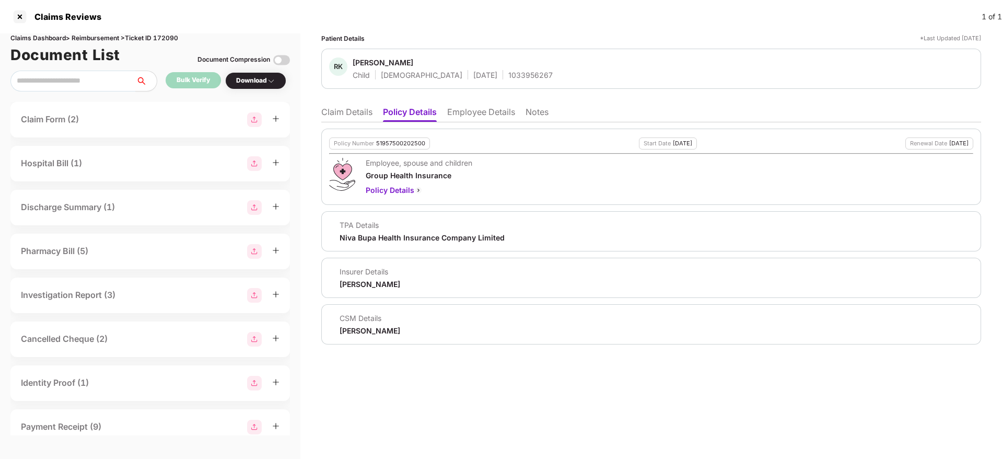
click at [328, 117] on li "Claim Details" at bounding box center [346, 114] width 51 height 15
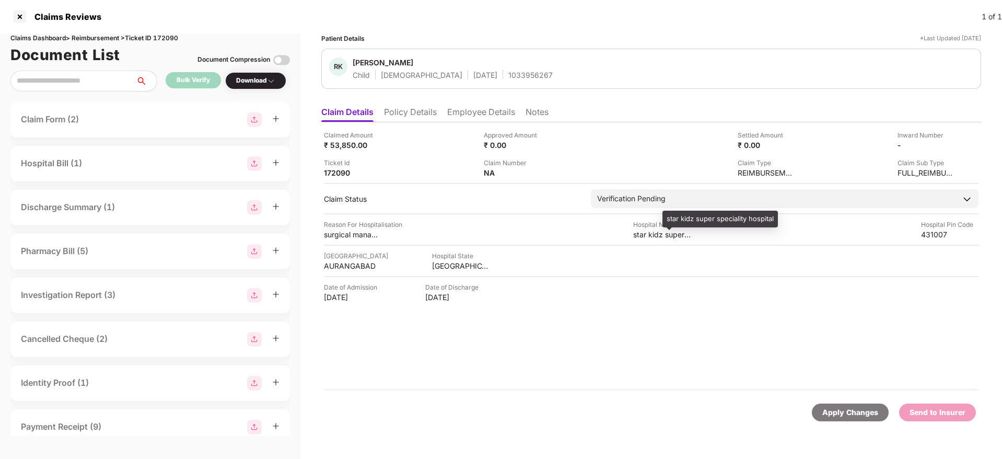
click at [661, 232] on div "star kidz super speciality hospital" at bounding box center [661, 234] width 57 height 10
click at [660, 231] on div "star kidz super speciality hospital" at bounding box center [661, 234] width 57 height 10
copy div "star kidz super speciality hospital"
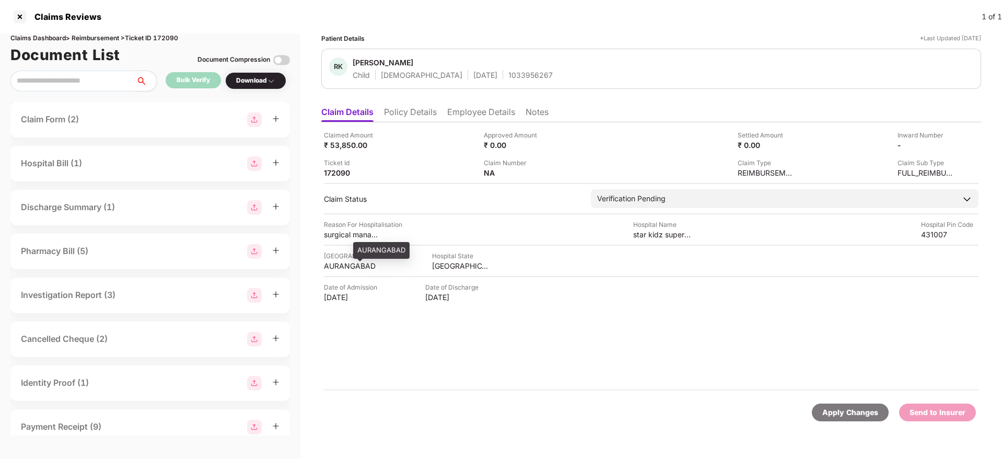
click at [354, 269] on div "AURANGABAD" at bounding box center [352, 266] width 57 height 10
copy div "AURANGABAD"
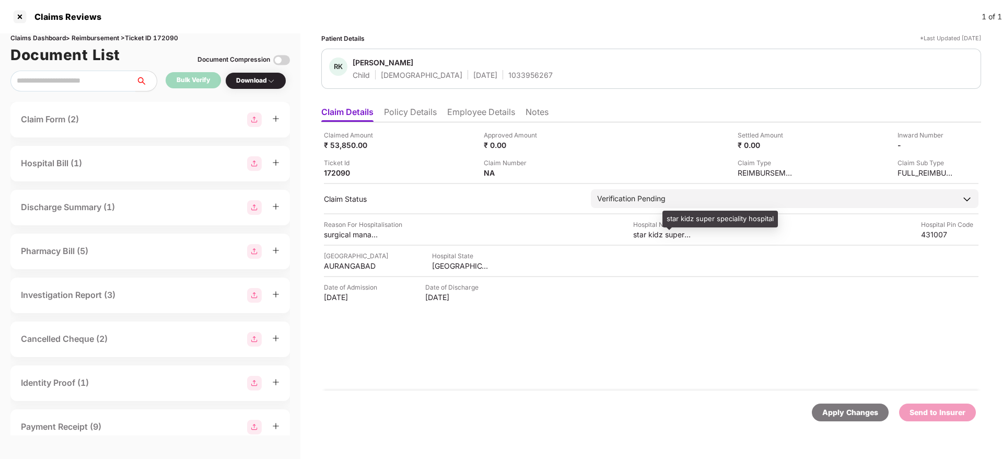
click at [646, 232] on div "star kidz super speciality hospital" at bounding box center [661, 234] width 57 height 10
copy div "star kidz super speciality hospital"
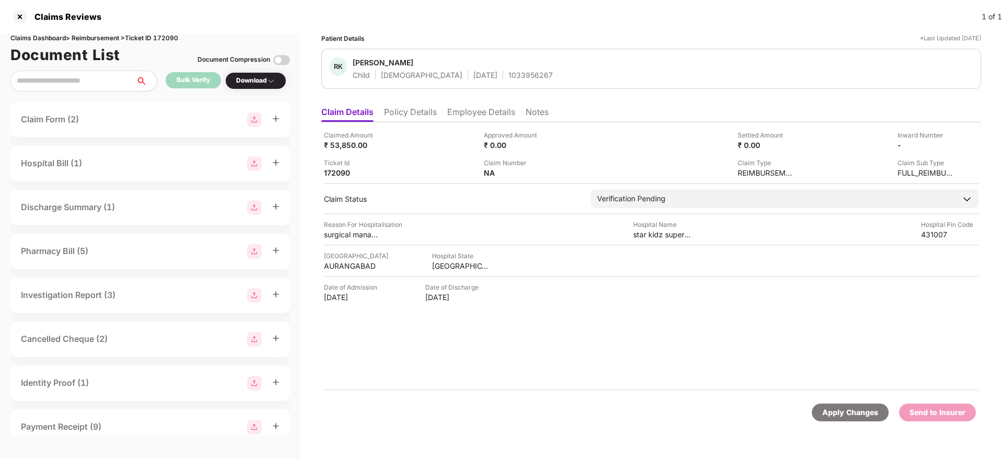
click at [508, 73] on div "1033956267" at bounding box center [530, 75] width 44 height 10
copy div "1033956267"
click at [388, 116] on li "Policy Details" at bounding box center [410, 114] width 53 height 15
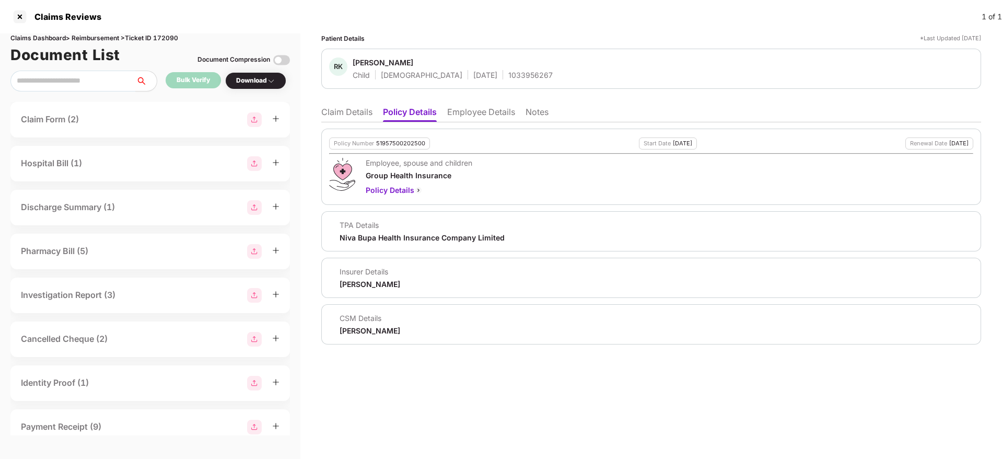
click at [357, 116] on li "Claim Details" at bounding box center [346, 114] width 51 height 15
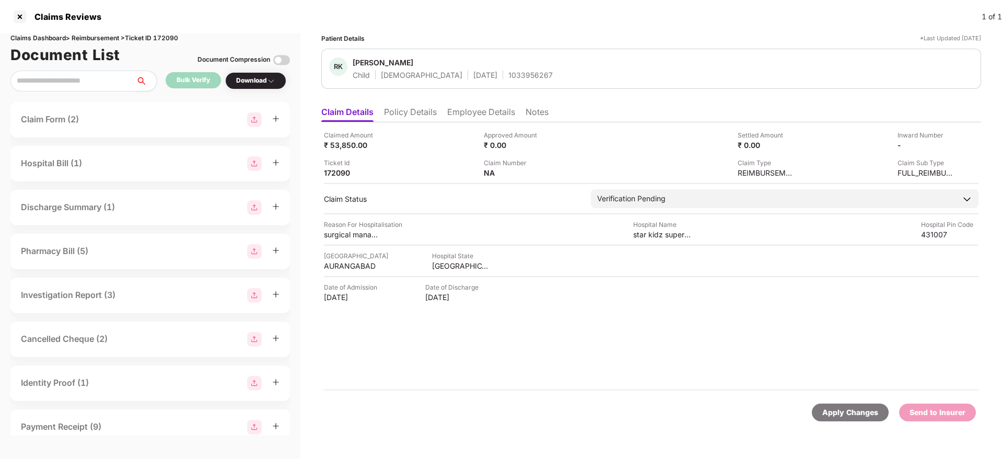
click at [399, 111] on li "Policy Details" at bounding box center [410, 114] width 53 height 15
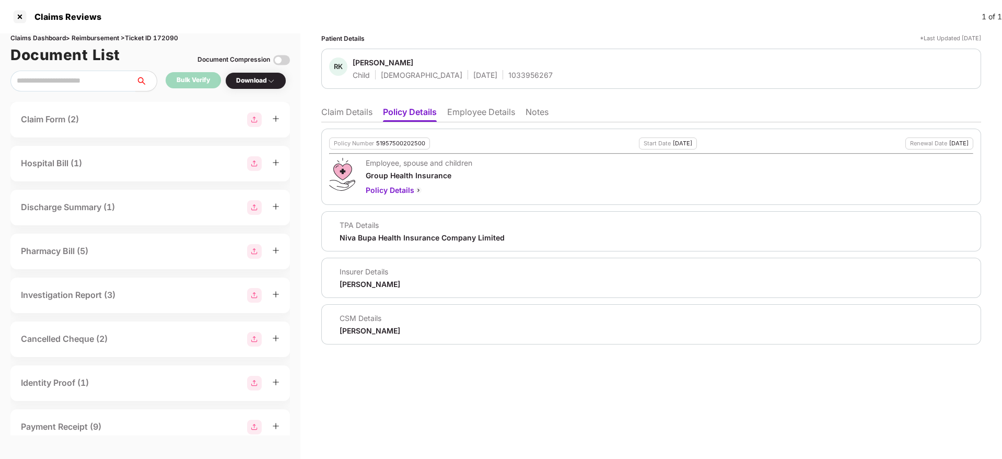
click at [508, 77] on div "1033956267" at bounding box center [530, 75] width 44 height 10
copy div "1033956267"
click at [338, 110] on li "Claim Details" at bounding box center [346, 114] width 51 height 15
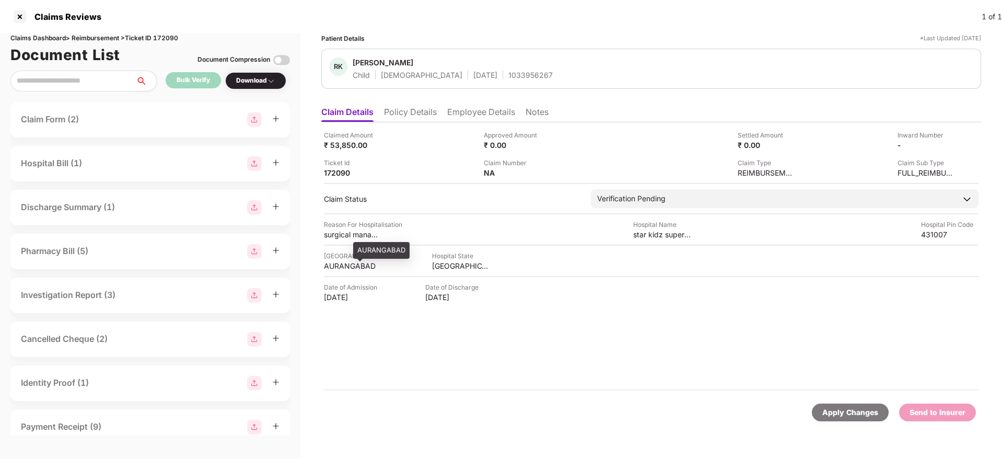
click at [344, 267] on div "AURANGABAD" at bounding box center [352, 266] width 57 height 10
copy div "AURANGABAD"
click at [649, 230] on div "Hospital Name star kidz super speciality hospital" at bounding box center [661, 229] width 57 height 20
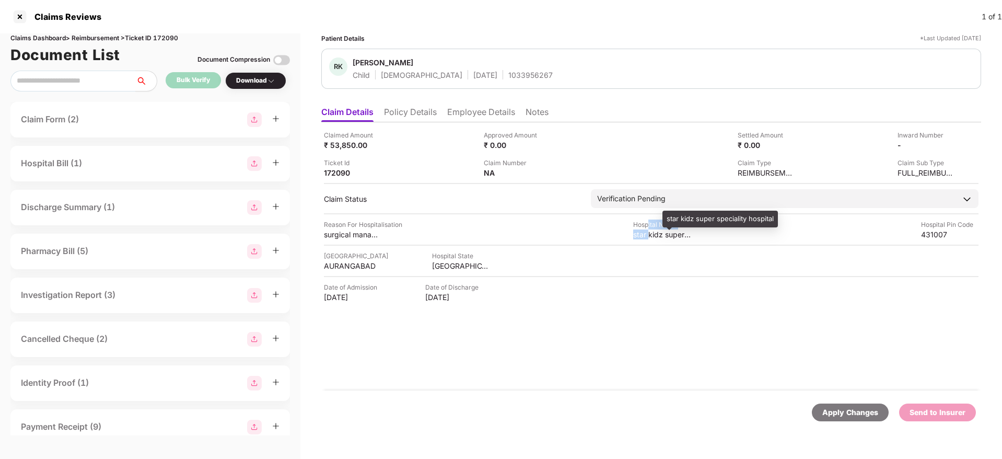
click at [649, 233] on div "star kidz super speciality hospital" at bounding box center [661, 234] width 57 height 10
click at [649, 232] on div "star kidz super speciality hospital" at bounding box center [661, 234] width 57 height 10
click at [508, 71] on div "1033956267" at bounding box center [530, 75] width 44 height 10
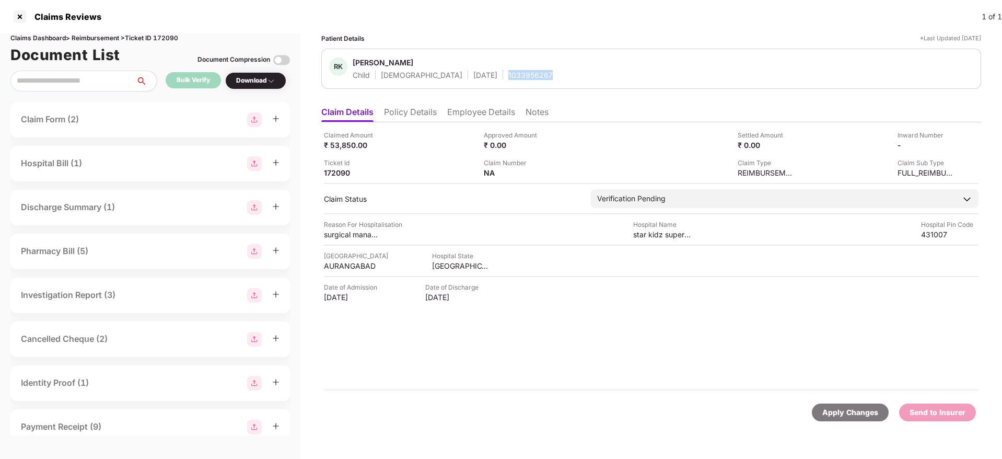
copy div "1033956267"
click at [491, 114] on li "Employee Details" at bounding box center [481, 114] width 68 height 15
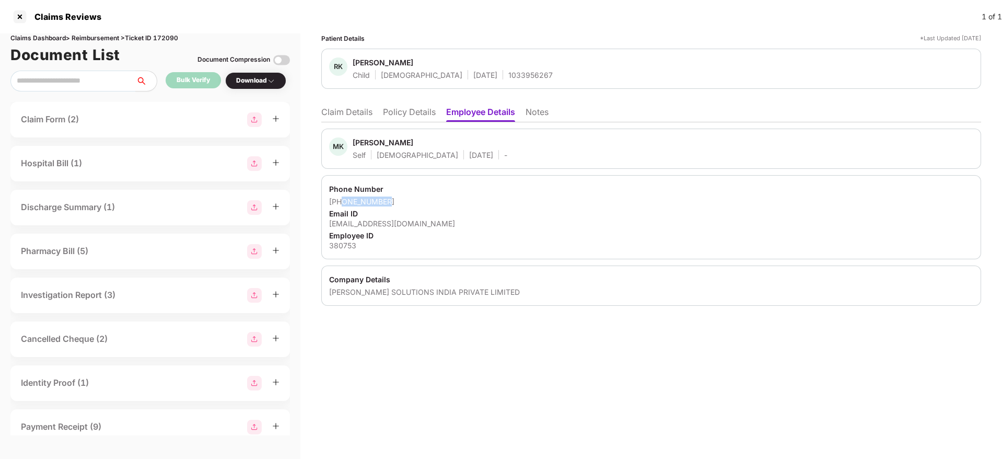
drag, startPoint x: 342, startPoint y: 201, endPoint x: 438, endPoint y: 201, distance: 95.6
click at [438, 201] on div "+919547034882" at bounding box center [651, 201] width 644 height 10
copy div "9547034882"
click at [332, 113] on li "Claim Details" at bounding box center [346, 114] width 51 height 15
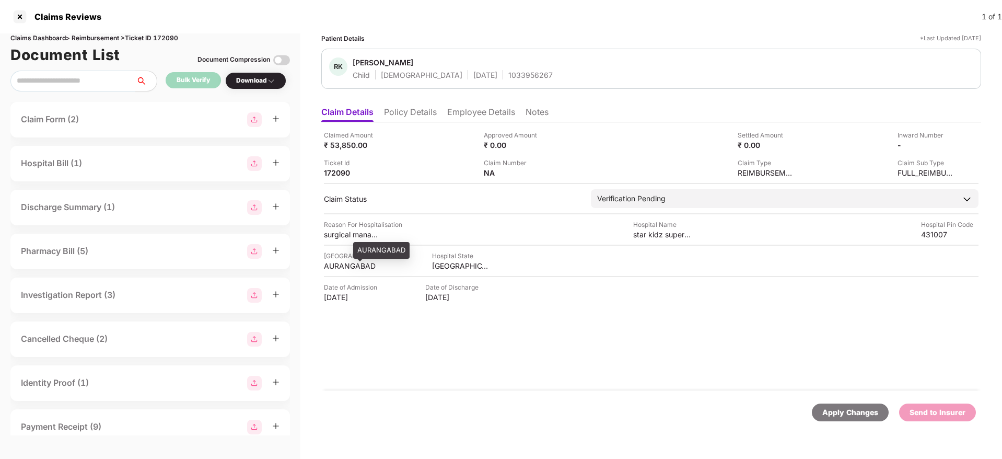
click at [349, 263] on div "AURANGABAD" at bounding box center [352, 266] width 57 height 10
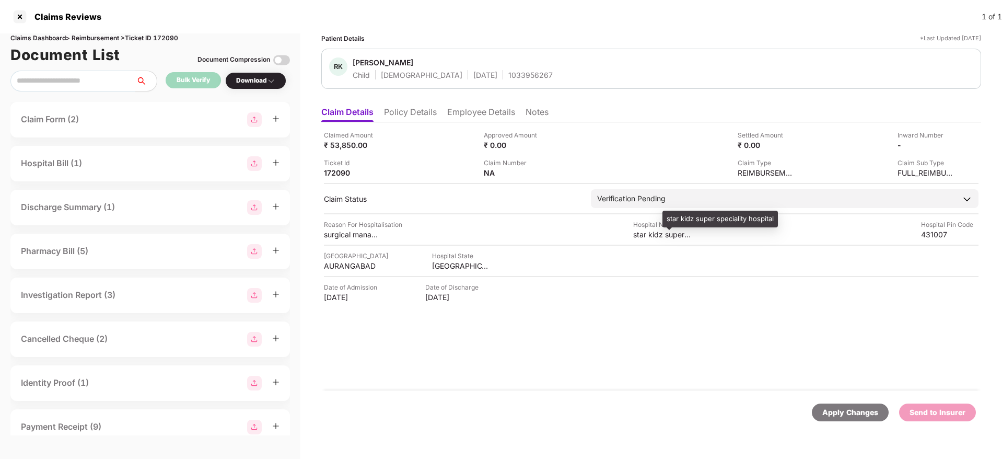
click at [646, 236] on div "star kidz super speciality hospital" at bounding box center [661, 234] width 57 height 10
click at [646, 235] on div "star kidz super speciality hospital" at bounding box center [661, 234] width 57 height 10
click at [646, 234] on div "star kidz super speciality hospital" at bounding box center [661, 234] width 57 height 10
click at [646, 235] on div "star kidz super speciality hospital" at bounding box center [661, 234] width 57 height 10
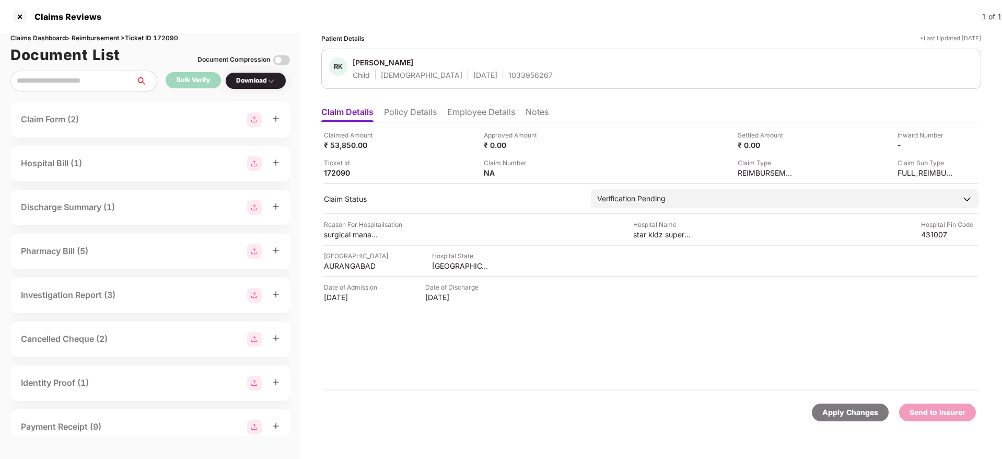
click at [508, 75] on div "1033956267" at bounding box center [530, 75] width 44 height 10
click at [339, 264] on div "AURANGABAD" at bounding box center [352, 266] width 57 height 10
drag, startPoint x: 339, startPoint y: 264, endPoint x: 333, endPoint y: 258, distance: 8.2
click at [338, 263] on div "AURANGABAD" at bounding box center [352, 266] width 57 height 10
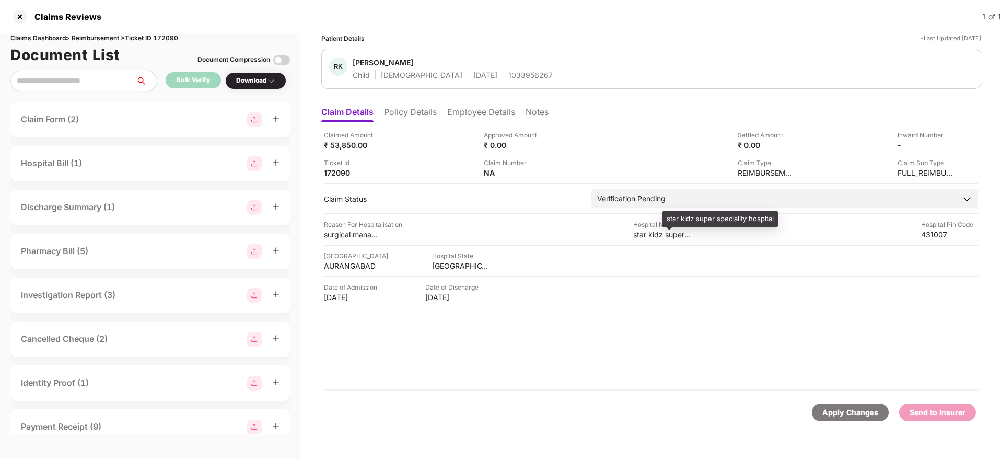
click at [654, 236] on div "star kidz super speciality hospital" at bounding box center [661, 234] width 57 height 10
click at [654, 235] on div "star kidz super speciality hospital" at bounding box center [661, 234] width 57 height 10
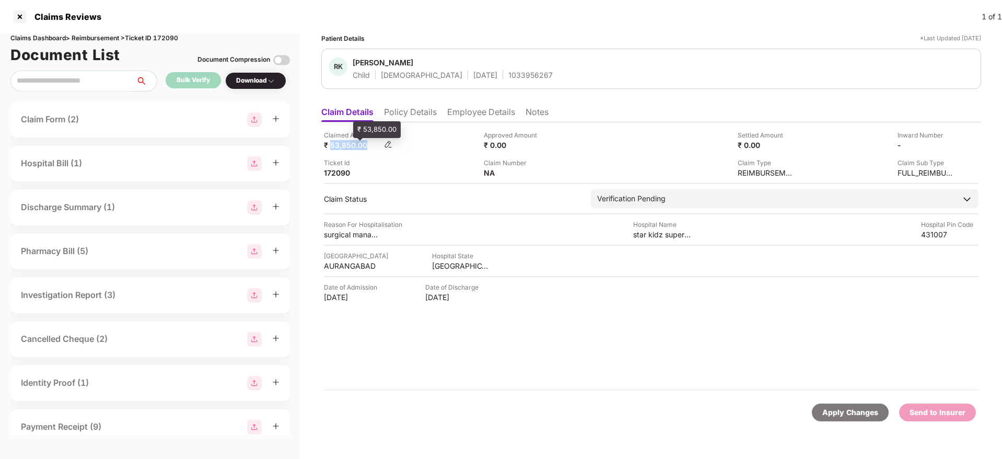
drag, startPoint x: 331, startPoint y: 145, endPoint x: 368, endPoint y: 144, distance: 36.6
click at [368, 144] on div "₹ 53,850.00" at bounding box center [352, 145] width 57 height 10
click at [952, 143] on img at bounding box center [951, 144] width 8 height 8
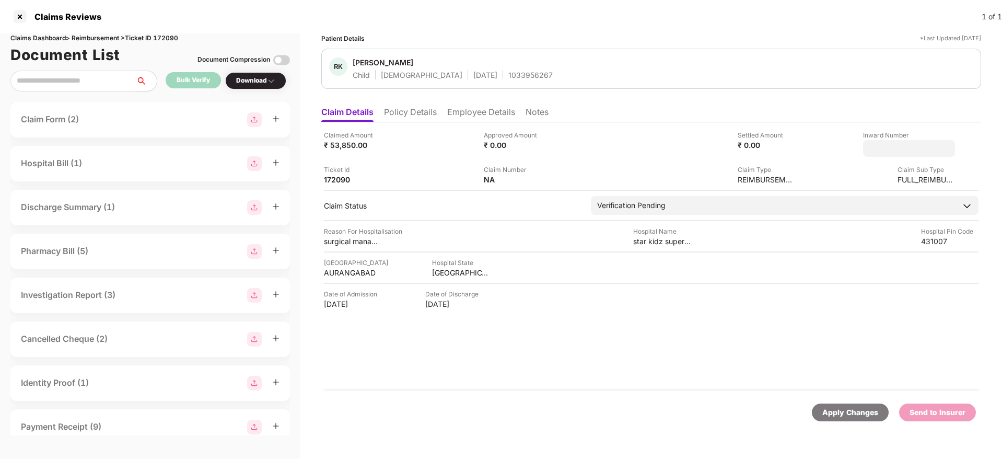
type input "**********"
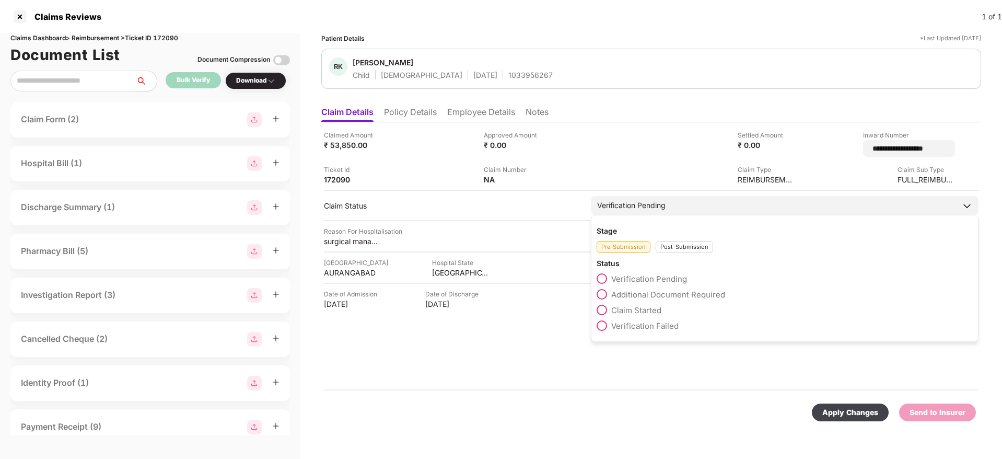
click at [686, 249] on div "Stage Pre-Submission Post-Submission Status Verification Pending Additional Doc…" at bounding box center [785, 278] width 388 height 127
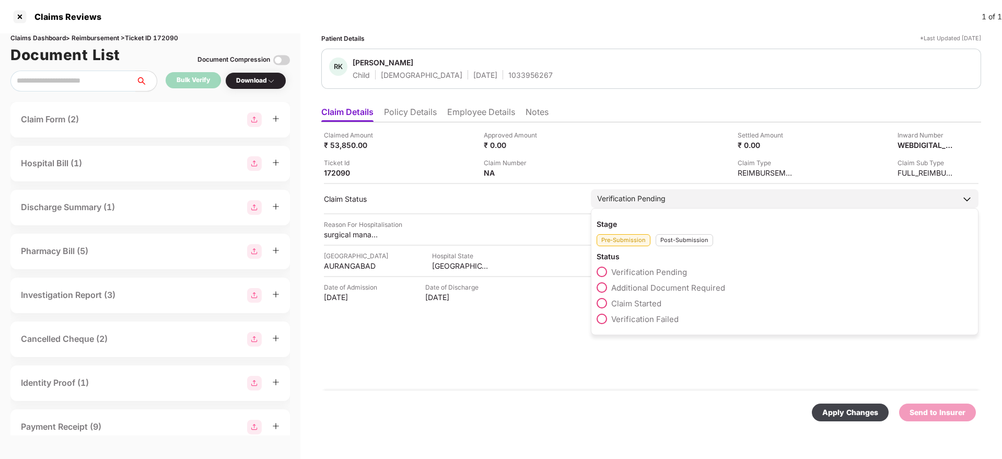
click at [685, 233] on div "Pre-Submission Post-Submission" at bounding box center [785, 237] width 376 height 17
click at [686, 235] on div "Post-Submission" at bounding box center [684, 240] width 57 height 12
drag, startPoint x: 602, startPoint y: 286, endPoint x: 698, endPoint y: 339, distance: 109.7
click at [603, 287] on span at bounding box center [602, 287] width 10 height 10
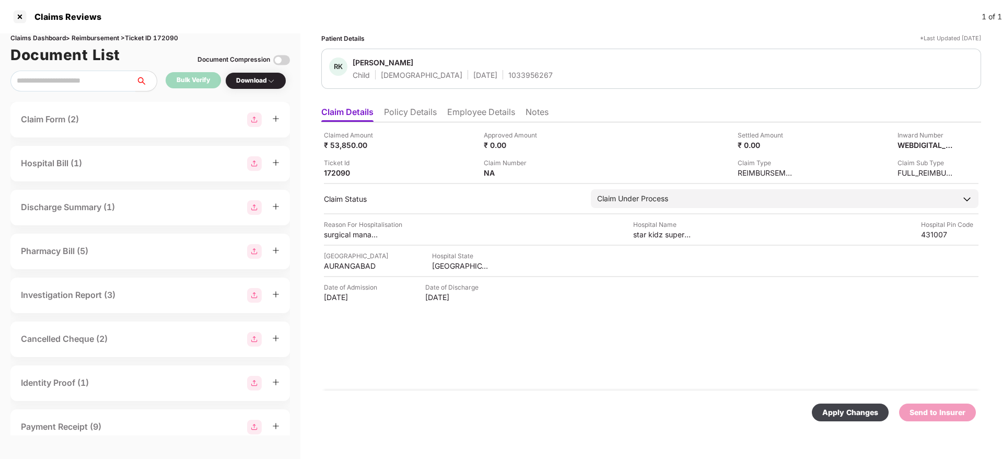
click at [837, 410] on div "Apply Changes" at bounding box center [850, 412] width 56 height 11
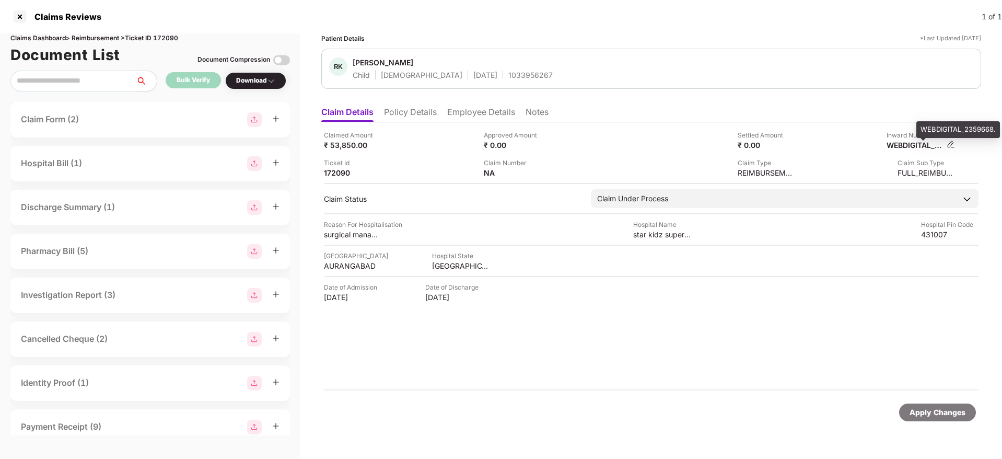
click at [908, 147] on div "WEBDIGITAL_2359668." at bounding box center [915, 145] width 57 height 10
click at [508, 79] on div "1033956267" at bounding box center [530, 75] width 44 height 10
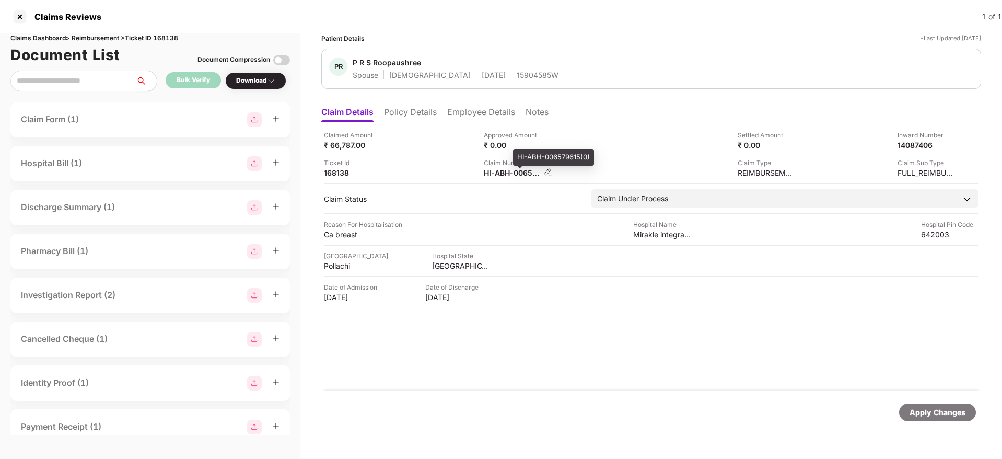
click at [507, 177] on div "HI-ABH-006579615(0)" at bounding box center [512, 173] width 57 height 10
copy div
click at [414, 107] on li "Policy Details" at bounding box center [410, 114] width 53 height 15
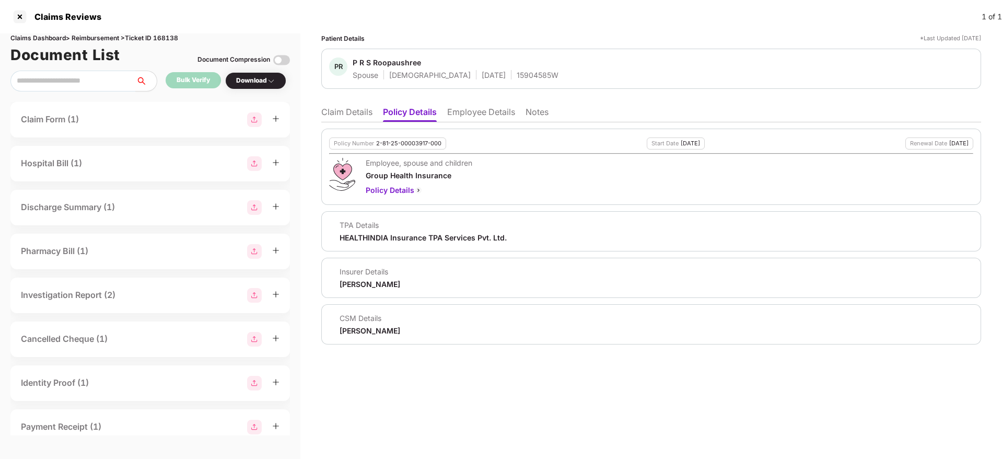
click at [358, 118] on li "Claim Details" at bounding box center [346, 114] width 51 height 15
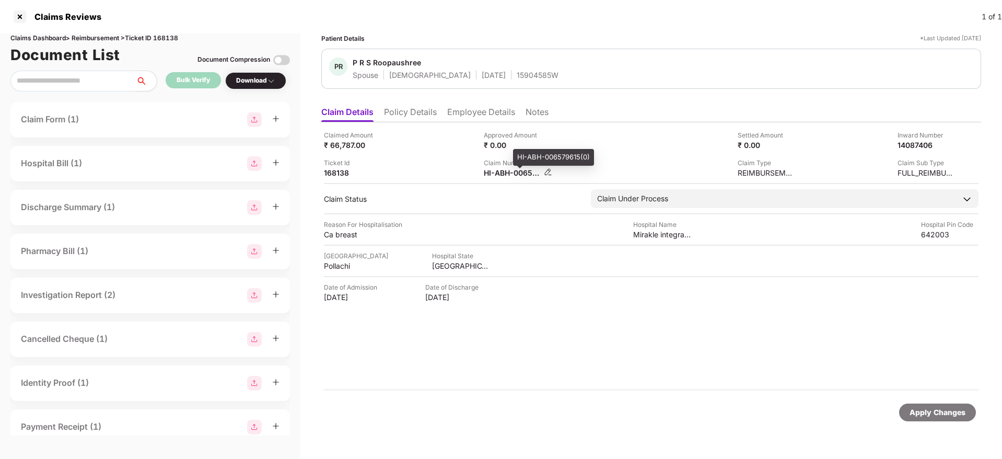
click at [500, 176] on div "HI-ABH-006579615(0)" at bounding box center [512, 173] width 57 height 10
copy div
click at [503, 169] on div "HI-TAG-006385447(0)" at bounding box center [512, 173] width 57 height 10
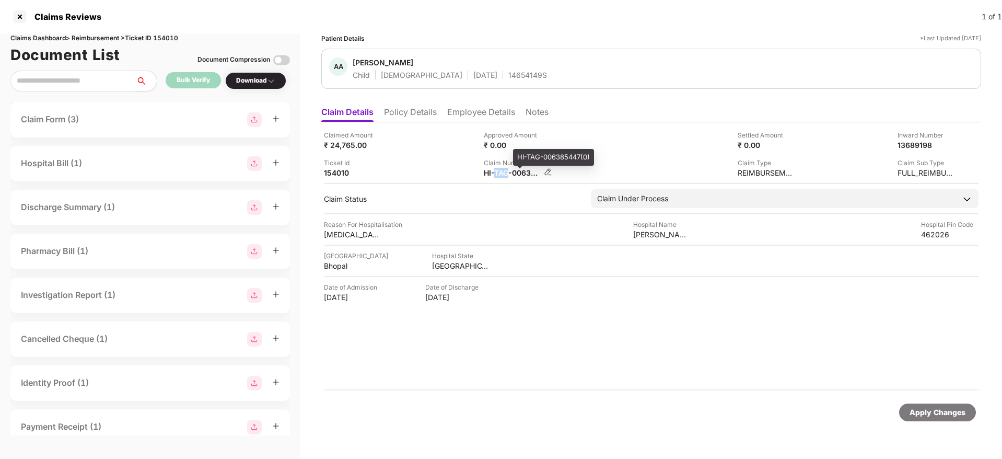
click at [503, 169] on div "HI-TAG-006385447(0)" at bounding box center [512, 173] width 57 height 10
copy div
click at [424, 112] on li "Policy Details" at bounding box center [410, 114] width 53 height 15
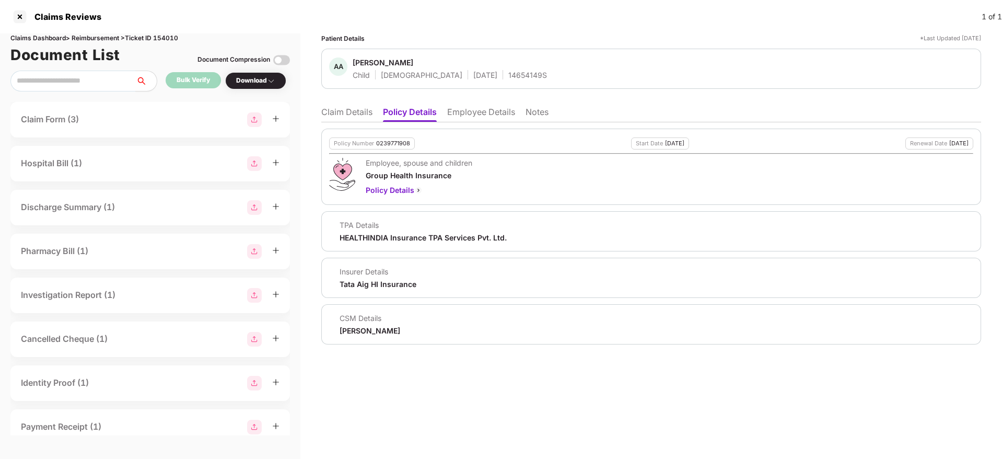
click at [350, 109] on li "Claim Details" at bounding box center [346, 114] width 51 height 15
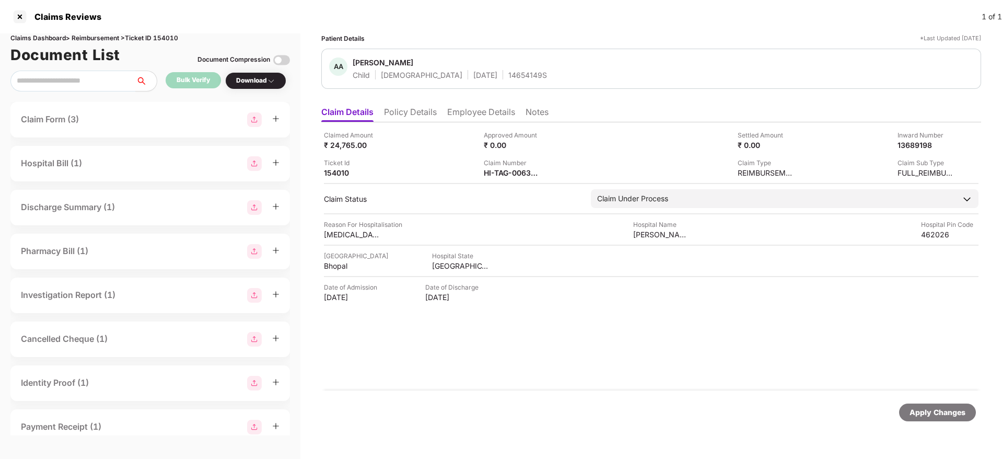
click at [494, 121] on li "Employee Details" at bounding box center [481, 114] width 68 height 15
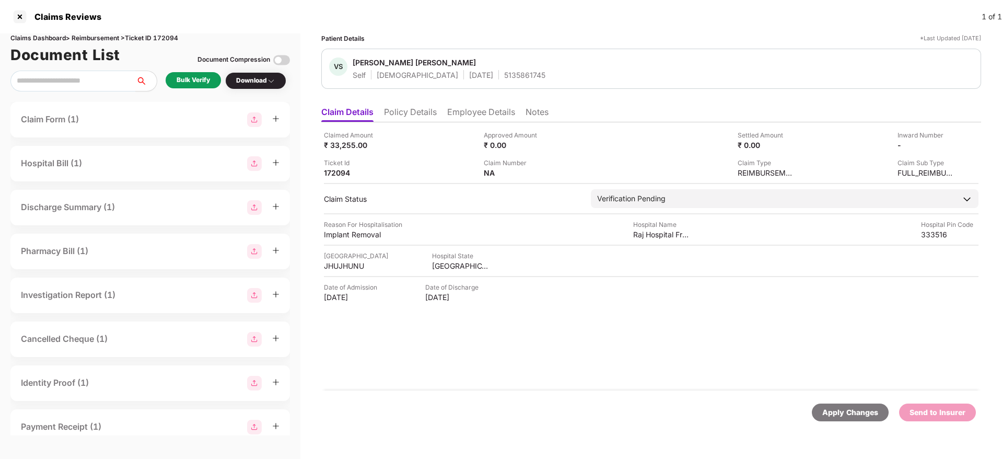
click at [420, 119] on li "Policy Details" at bounding box center [410, 114] width 53 height 15
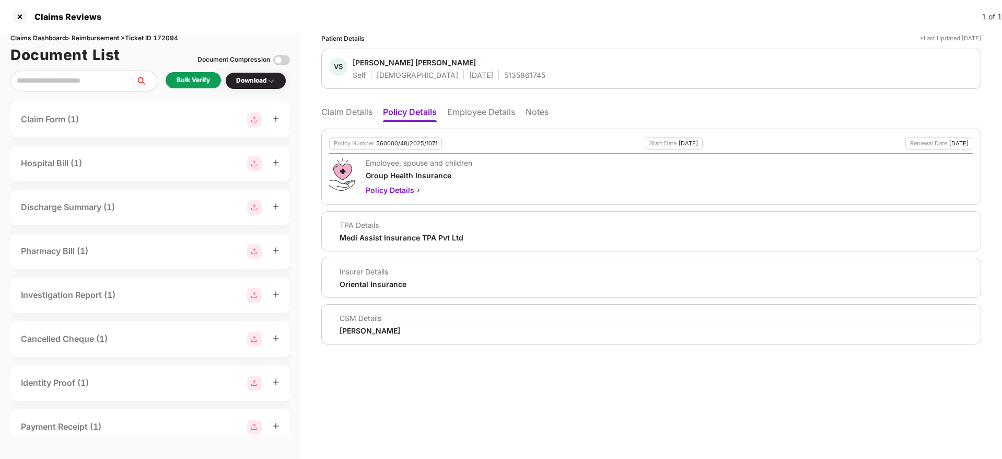
drag, startPoint x: 478, startPoint y: 114, endPoint x: 460, endPoint y: 116, distance: 17.8
click at [479, 114] on li "Employee Details" at bounding box center [481, 114] width 68 height 15
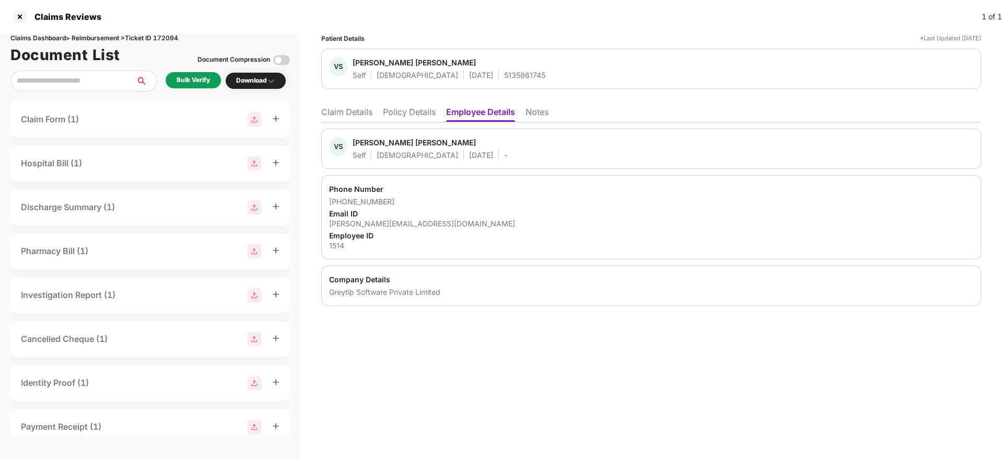
click at [416, 113] on li "Policy Details" at bounding box center [409, 114] width 53 height 15
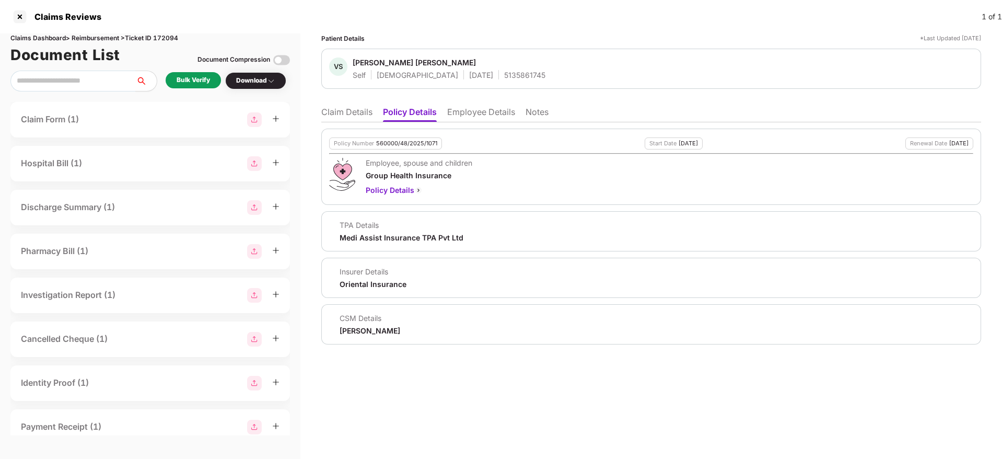
click at [468, 113] on li "Employee Details" at bounding box center [481, 114] width 68 height 15
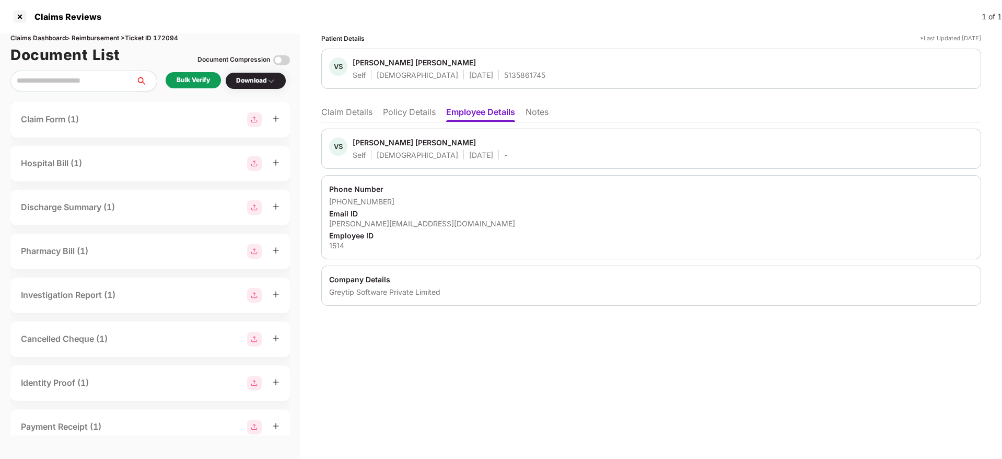
click at [410, 113] on li "Policy Details" at bounding box center [409, 114] width 53 height 15
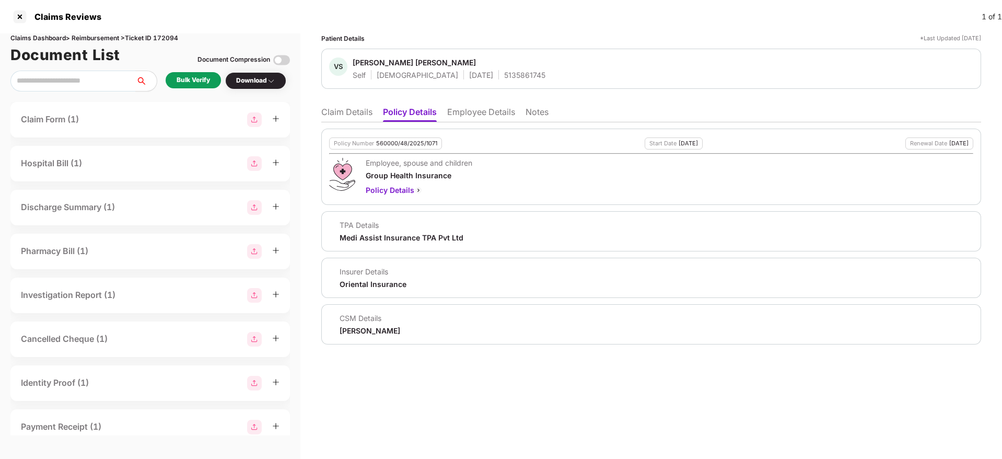
click at [360, 115] on li "Claim Details" at bounding box center [346, 114] width 51 height 15
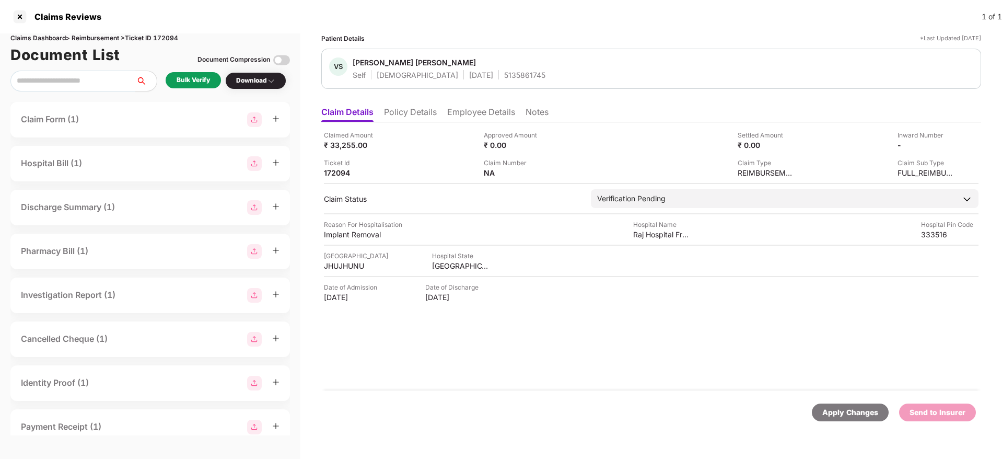
click at [197, 74] on div "Bulk Verify" at bounding box center [193, 80] width 55 height 16
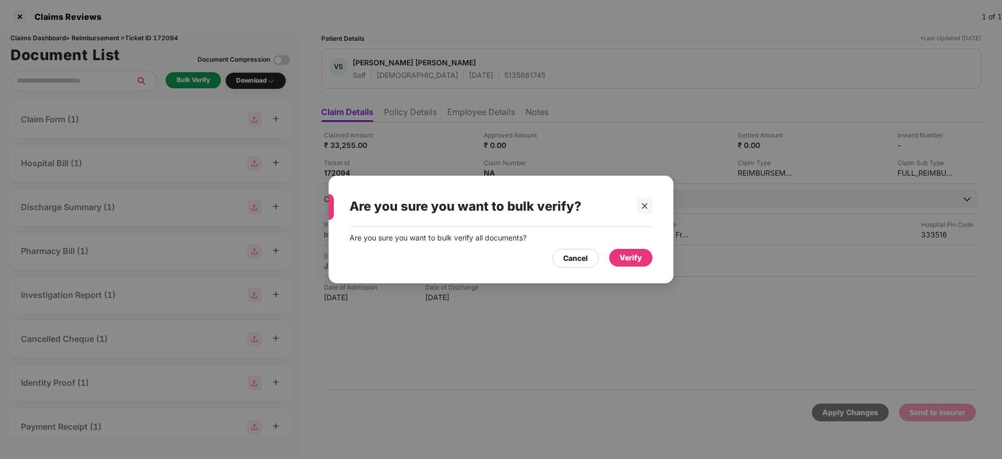
click at [640, 253] on div "Verify" at bounding box center [631, 257] width 22 height 11
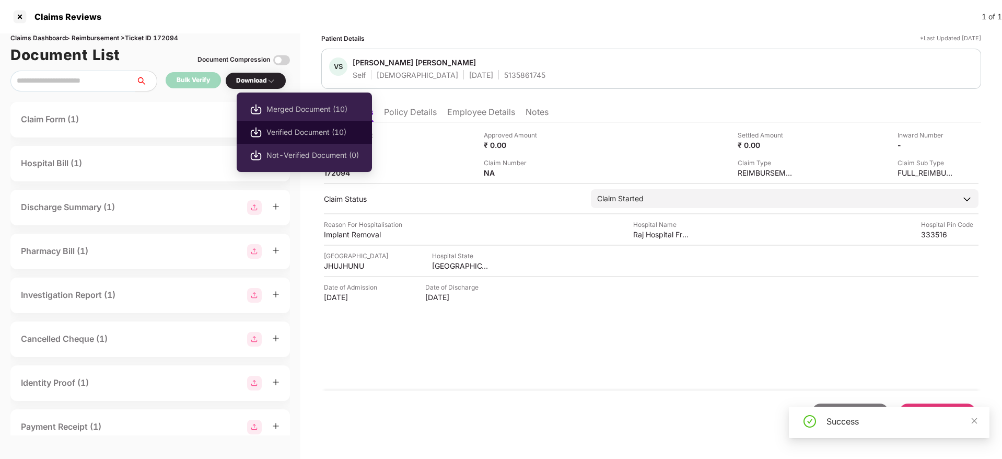
click at [312, 134] on span "Verified Document (10)" at bounding box center [313, 131] width 92 height 11
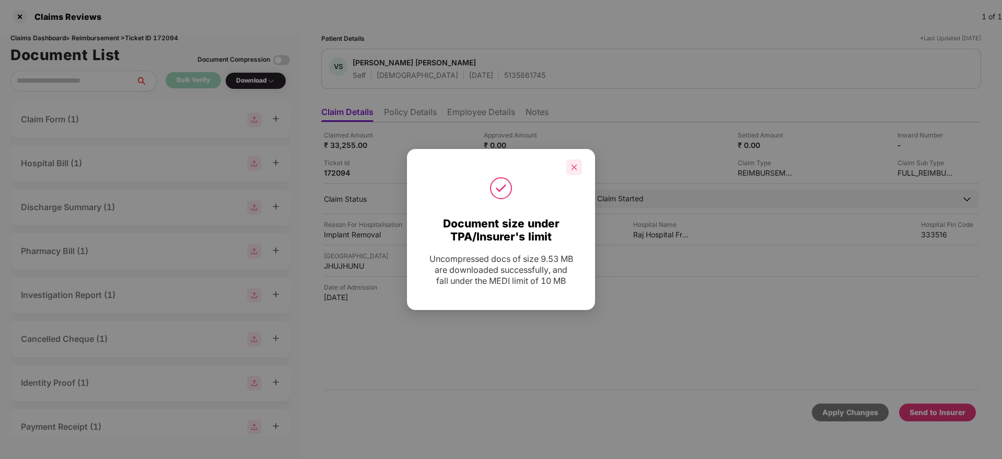
click at [576, 170] on icon "close" at bounding box center [574, 167] width 7 height 7
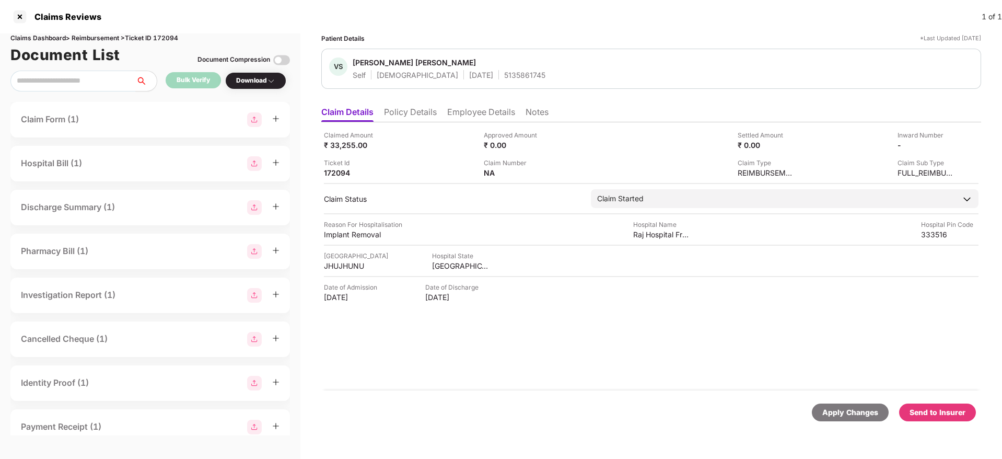
click at [945, 420] on div "Send to Insurer" at bounding box center [937, 412] width 77 height 18
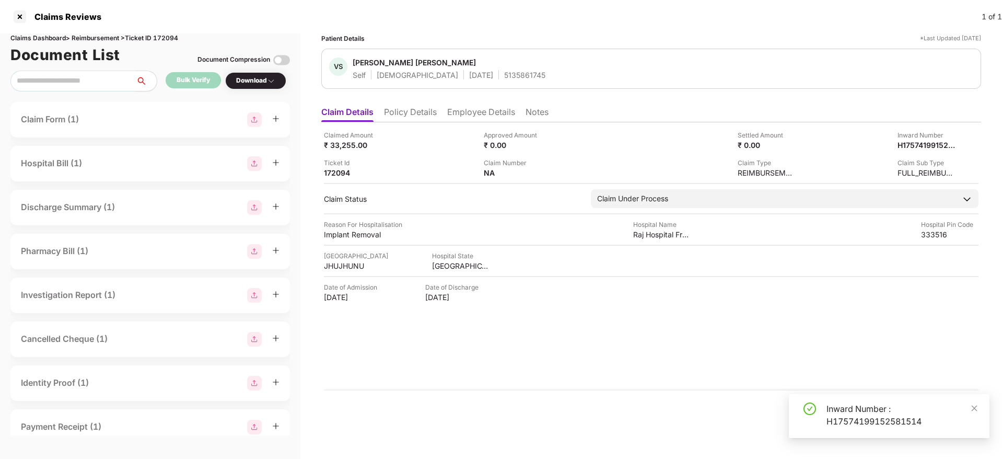
click at [421, 114] on li "Policy Details" at bounding box center [410, 114] width 53 height 15
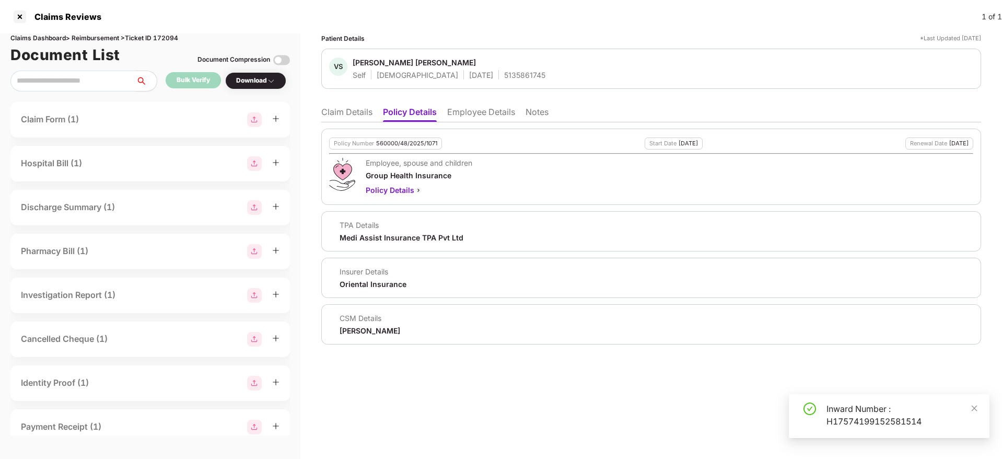
drag, startPoint x: 357, startPoint y: 112, endPoint x: 307, endPoint y: 121, distance: 50.9
click at [356, 113] on li "Claim Details" at bounding box center [346, 114] width 51 height 15
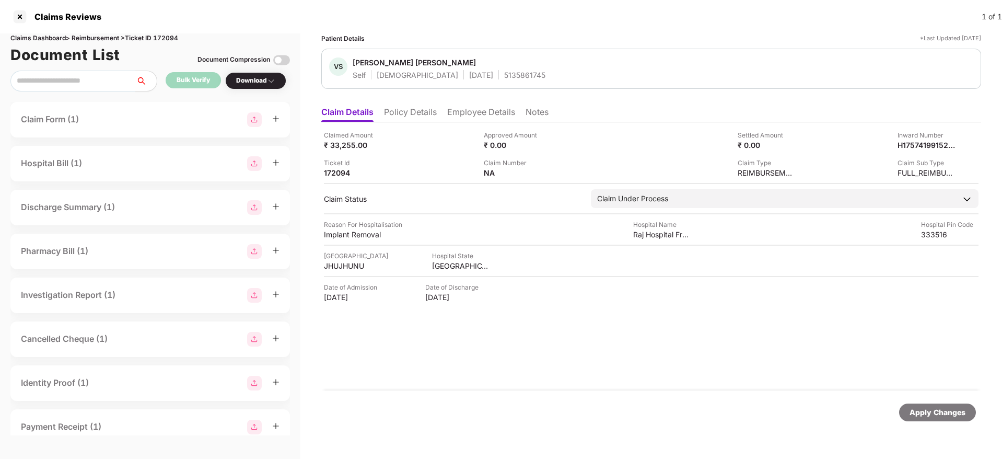
click at [407, 111] on li "Policy Details" at bounding box center [410, 114] width 53 height 15
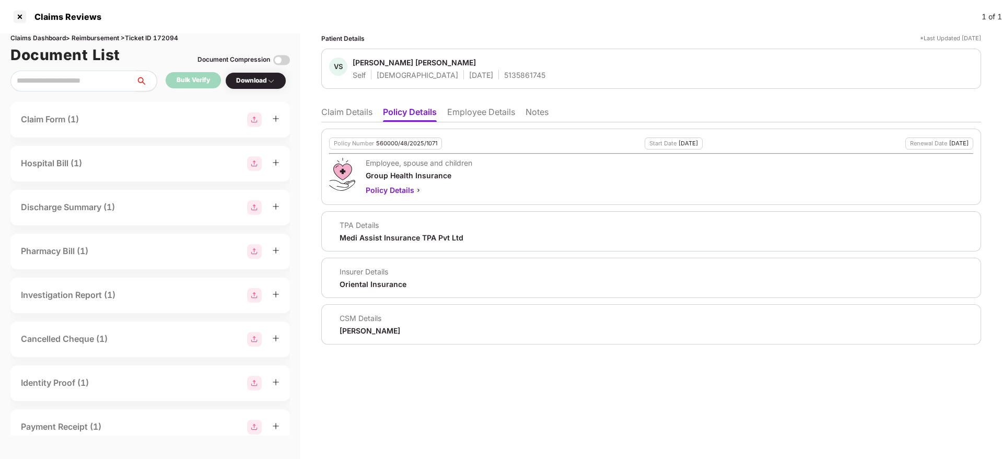
click at [482, 107] on li "Employee Details" at bounding box center [481, 114] width 68 height 15
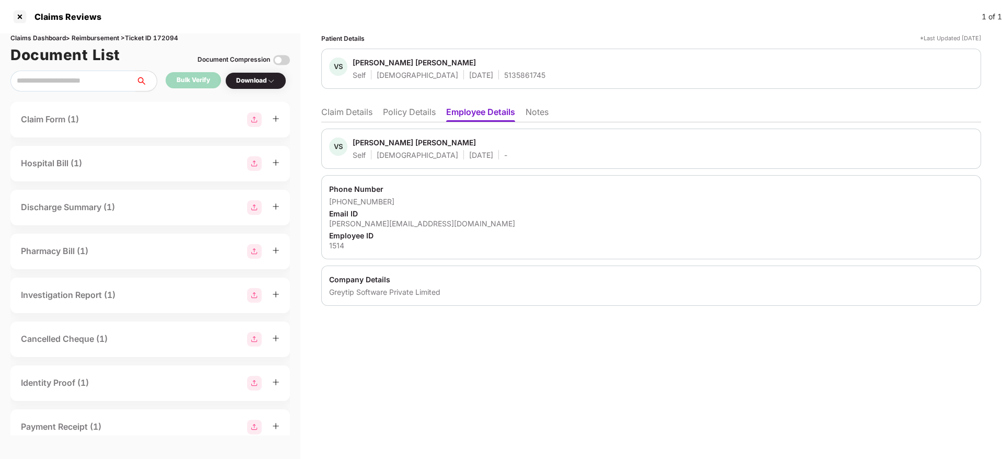
click at [362, 115] on li "Claim Details" at bounding box center [346, 114] width 51 height 15
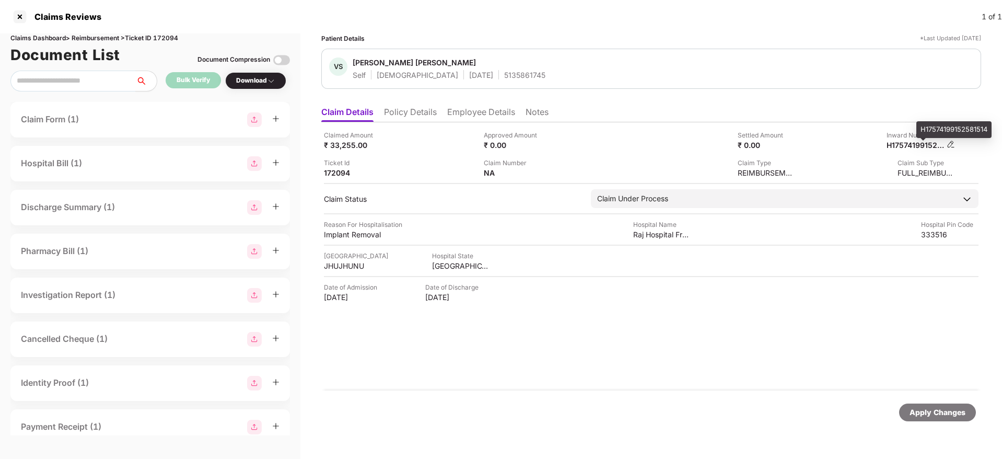
click at [907, 141] on div "H17574199152581514" at bounding box center [915, 145] width 57 height 10
copy div "H17574199152581514"
click at [504, 75] on div "5135861745" at bounding box center [524, 75] width 41 height 10
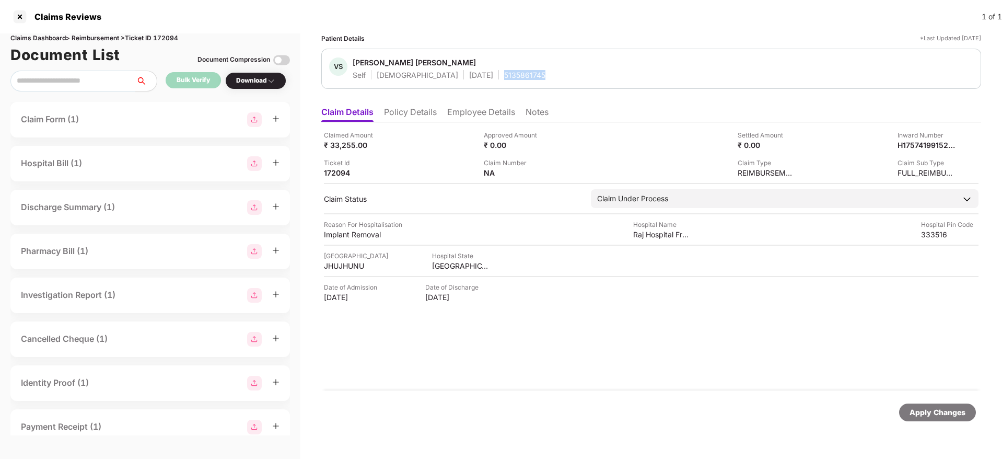
copy div "5135861745"
click at [418, 112] on li "Policy Details" at bounding box center [410, 114] width 53 height 15
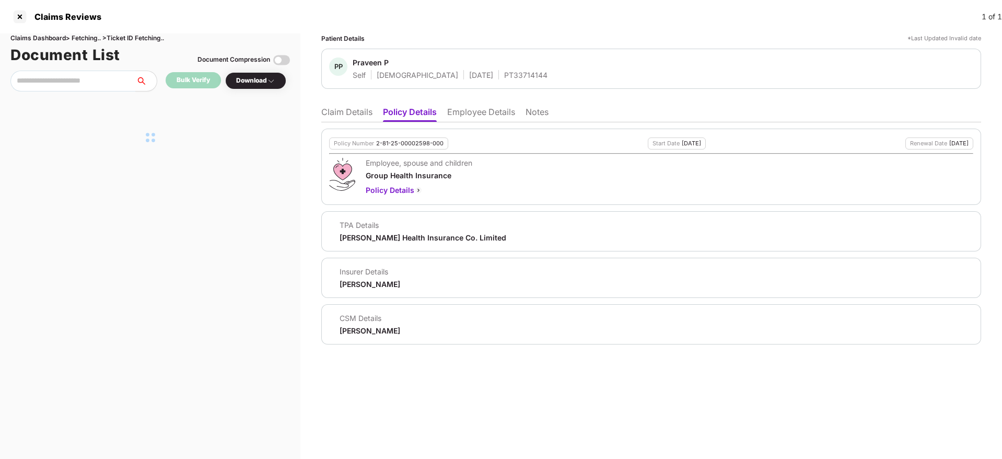
click at [353, 110] on li "Claim Details" at bounding box center [346, 114] width 51 height 15
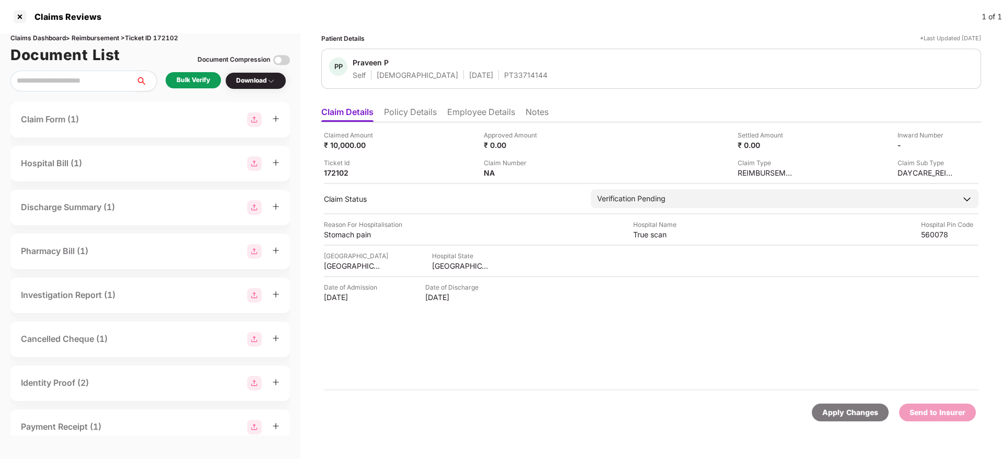
click at [414, 120] on li "Policy Details" at bounding box center [410, 114] width 53 height 15
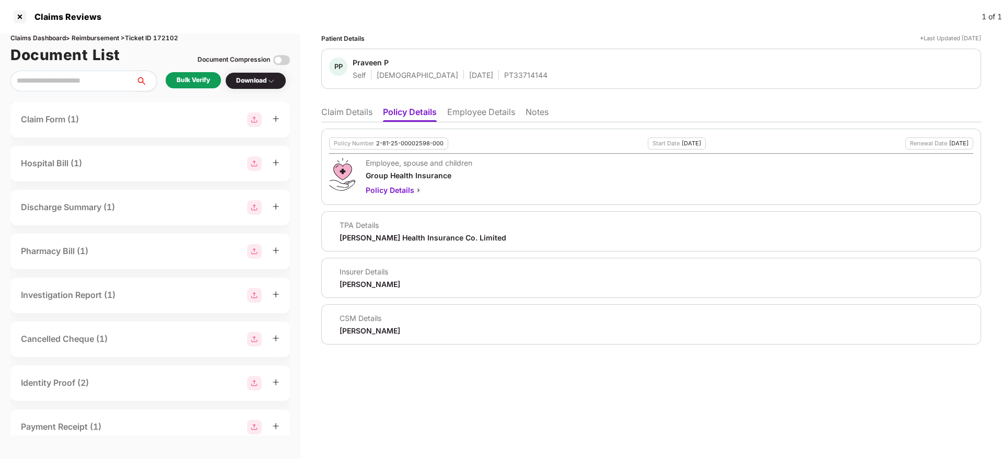
click at [342, 120] on li "Claim Details" at bounding box center [346, 114] width 51 height 15
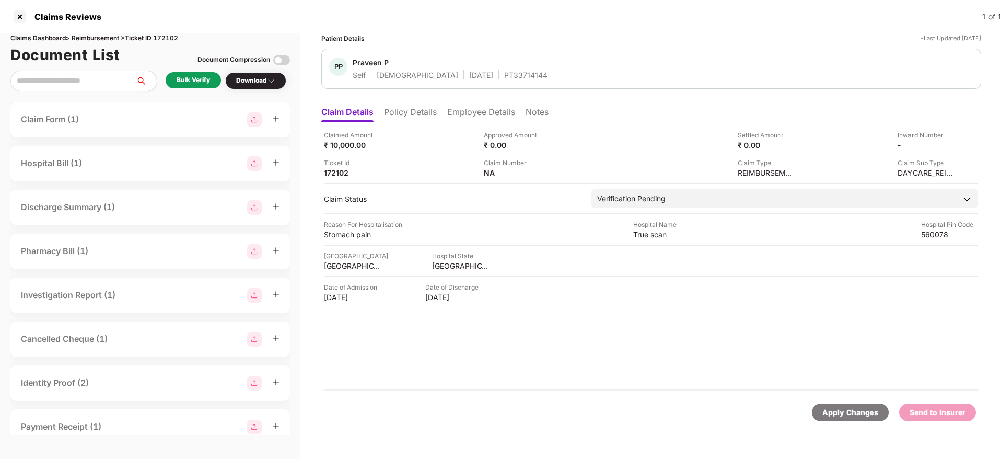
click at [418, 107] on li "Policy Details" at bounding box center [410, 114] width 53 height 15
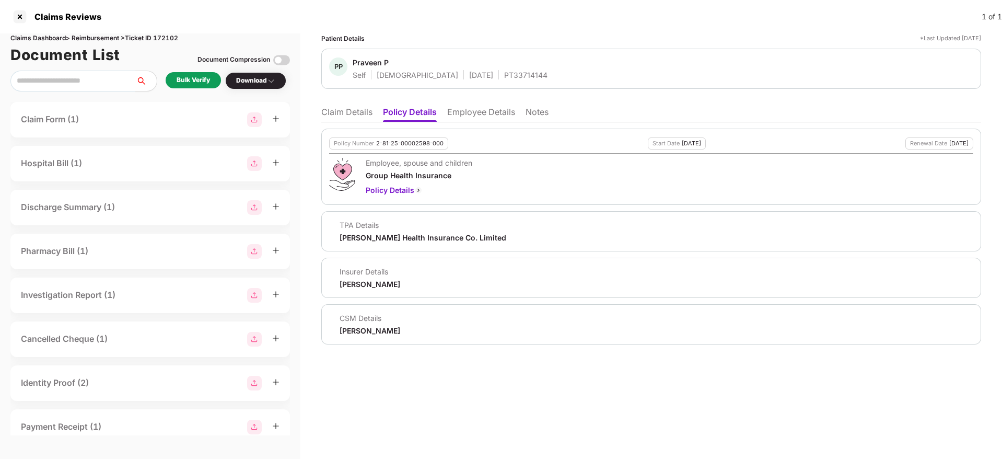
click at [478, 119] on li "Employee Details" at bounding box center [481, 114] width 68 height 15
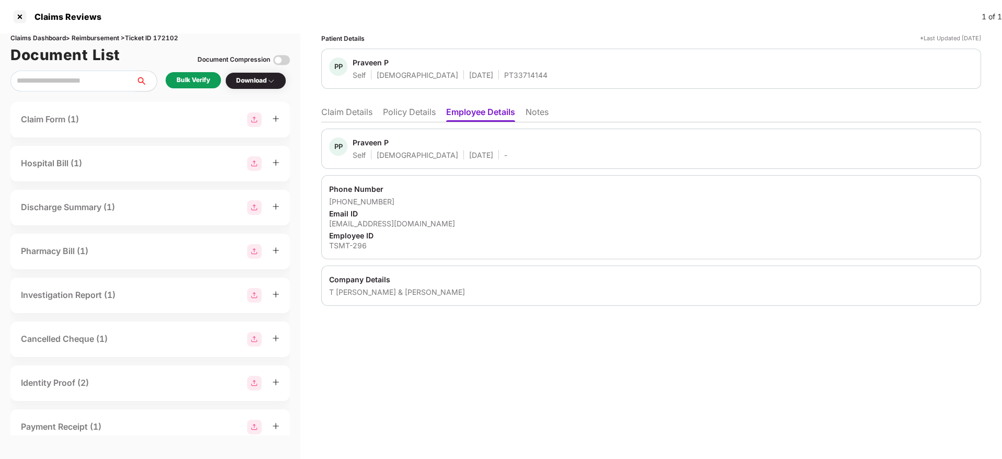
click at [350, 110] on li "Claim Details" at bounding box center [346, 114] width 51 height 15
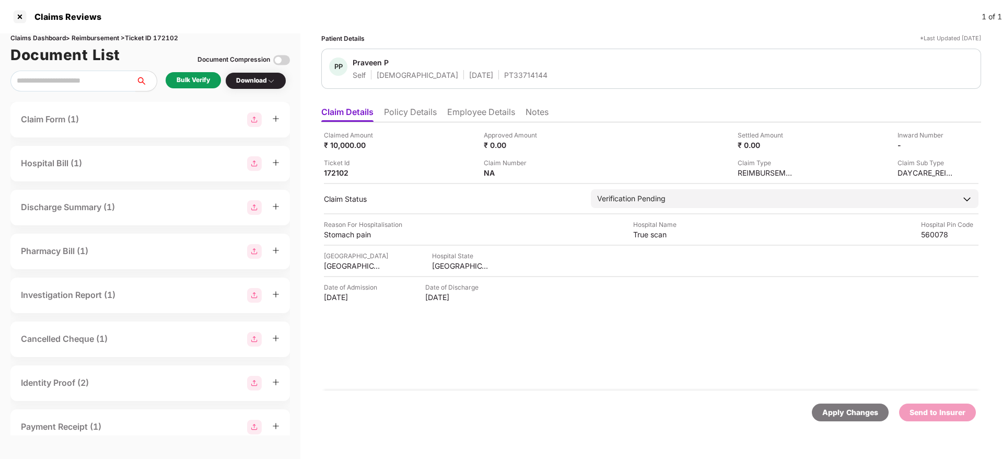
click at [193, 80] on div "Bulk Verify" at bounding box center [193, 80] width 33 height 10
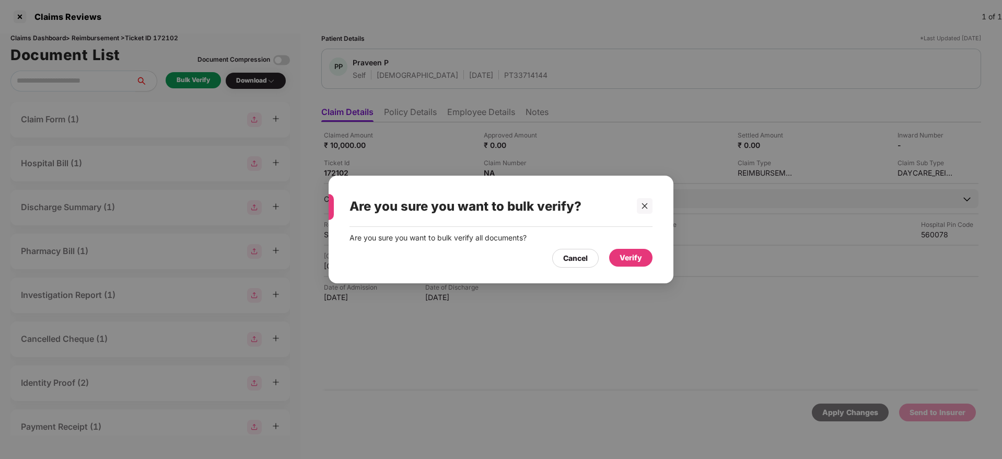
click at [625, 254] on div "Verify" at bounding box center [631, 257] width 22 height 11
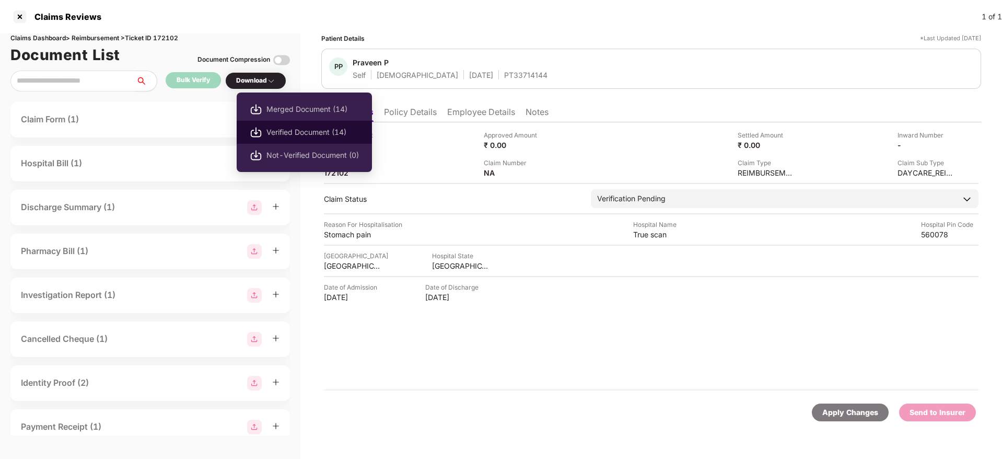
click at [305, 130] on span "Verified Document (14)" at bounding box center [313, 131] width 92 height 11
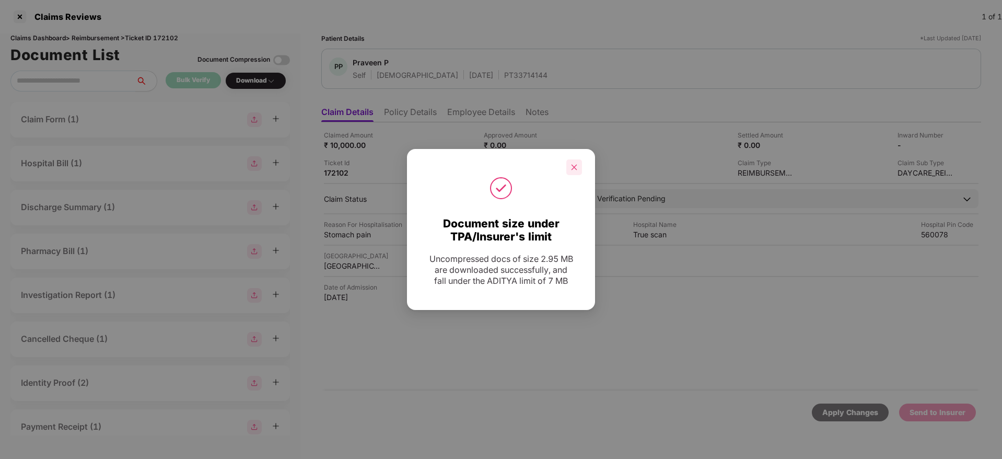
click at [577, 164] on icon "close" at bounding box center [574, 167] width 7 height 7
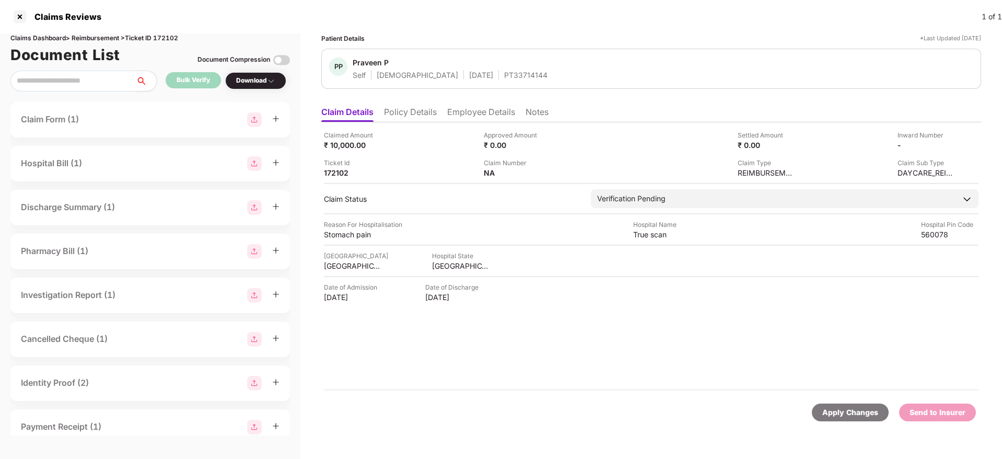
click at [404, 110] on li "Policy Details" at bounding box center [410, 114] width 53 height 15
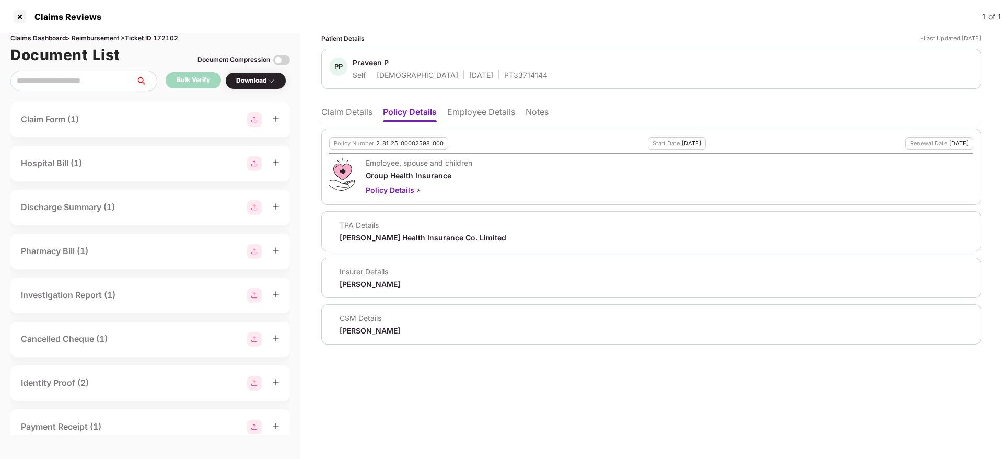
click at [351, 115] on li "Claim Details" at bounding box center [346, 114] width 51 height 15
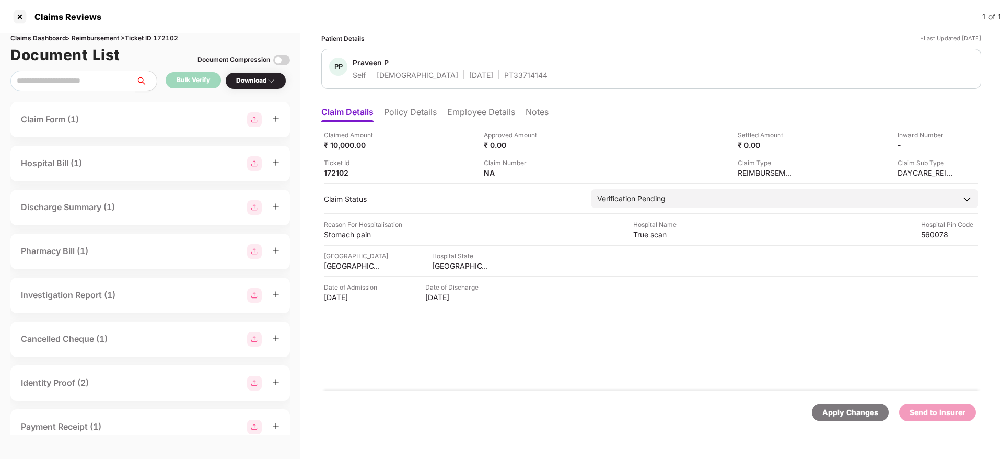
drag, startPoint x: 413, startPoint y: 113, endPoint x: 462, endPoint y: 115, distance: 49.2
click at [413, 113] on li "Policy Details" at bounding box center [410, 114] width 53 height 15
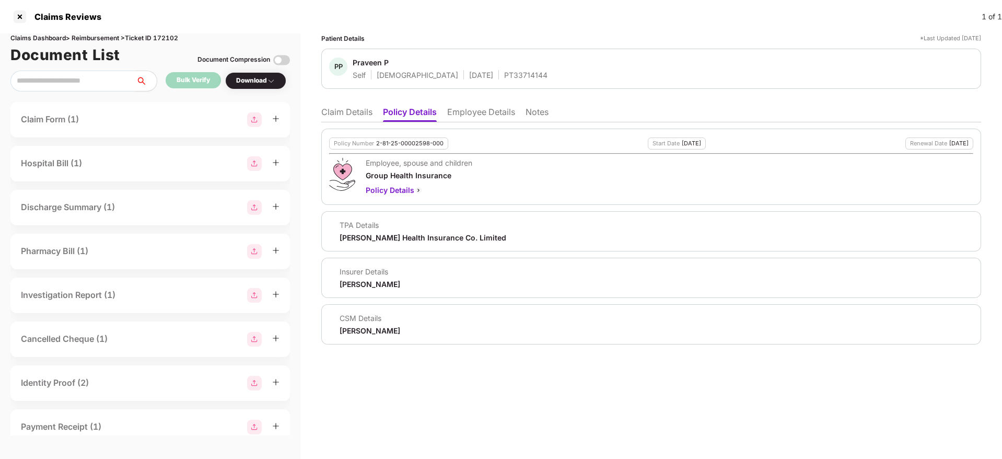
click at [465, 113] on li "Employee Details" at bounding box center [481, 114] width 68 height 15
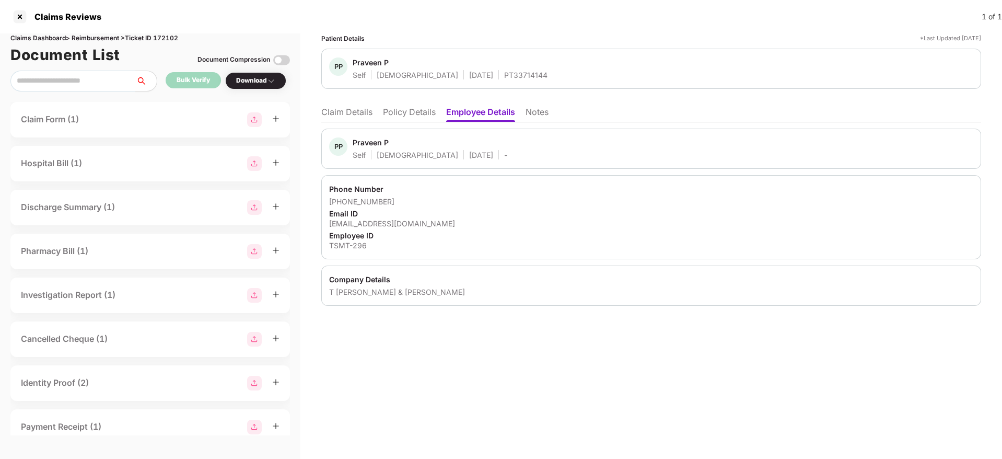
click at [351, 293] on div "T SRIRAM MEHTA & TADIMALLA" at bounding box center [651, 292] width 644 height 10
click at [352, 293] on div "T SRIRAM MEHTA & TADIMALLA" at bounding box center [651, 292] width 644 height 10
copy div "SRIRAM"
click at [347, 247] on div "TSMT-296" at bounding box center [651, 245] width 644 height 10
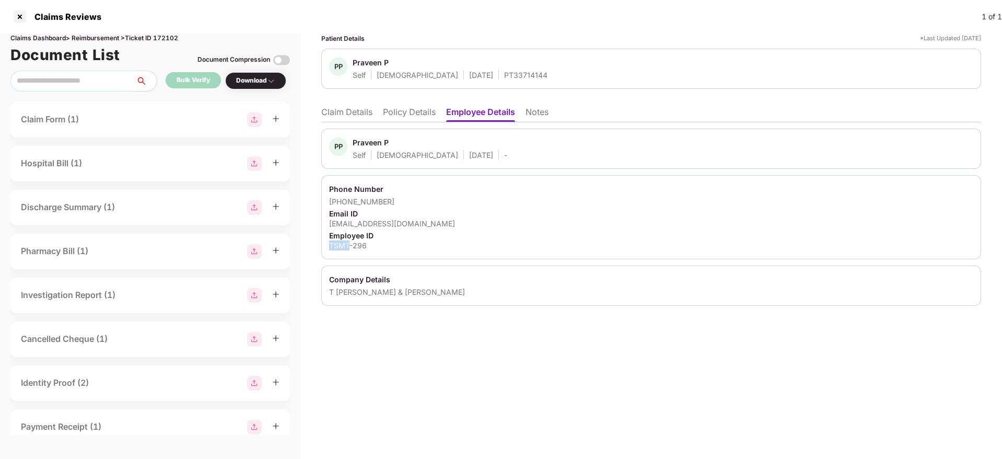
click at [347, 246] on div "TSMT-296" at bounding box center [651, 245] width 644 height 10
click at [349, 246] on div "TSMT-296" at bounding box center [651, 245] width 644 height 10
click at [338, 103] on ul "Claim Details Policy Details Employee Details Notes" at bounding box center [651, 111] width 660 height 21
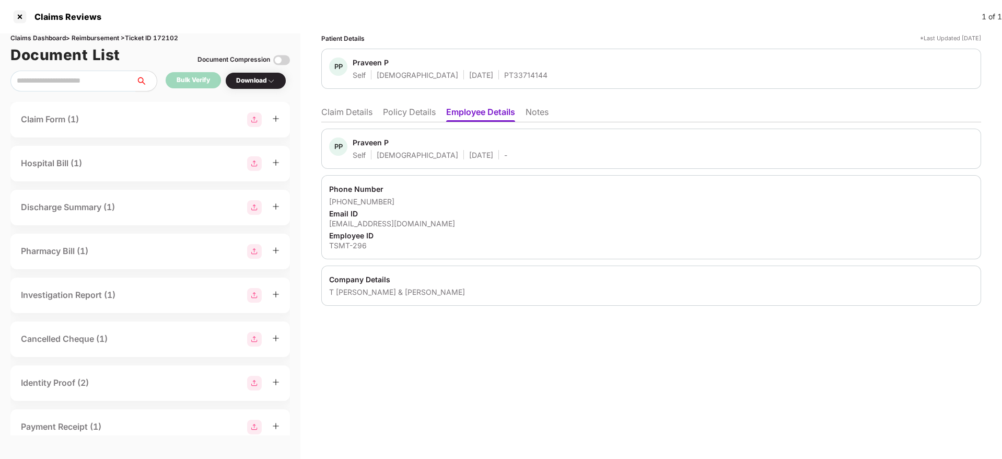
click at [341, 112] on li "Claim Details" at bounding box center [346, 114] width 51 height 15
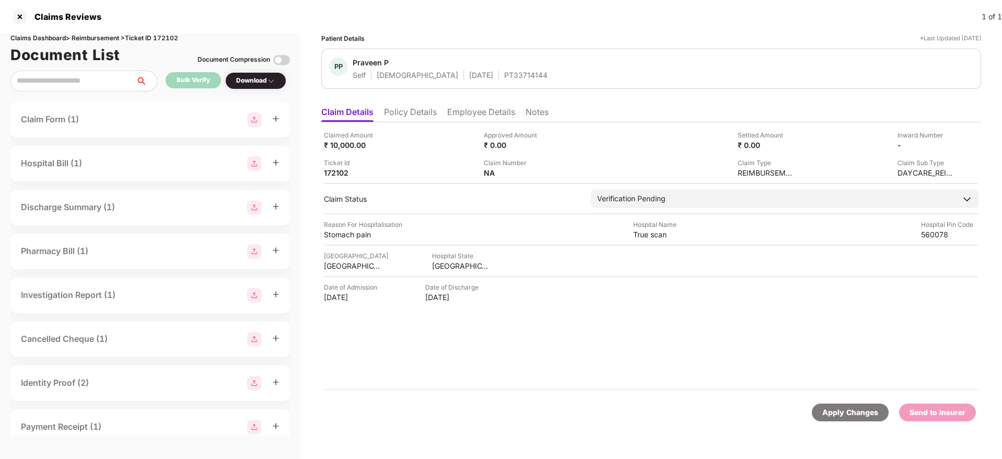
click at [411, 112] on li "Policy Details" at bounding box center [410, 114] width 53 height 15
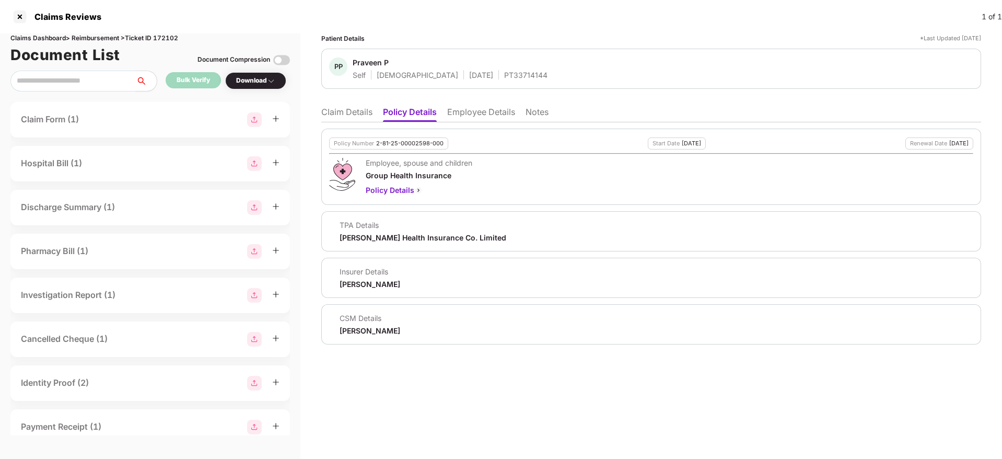
click at [345, 111] on li "Claim Details" at bounding box center [346, 114] width 51 height 15
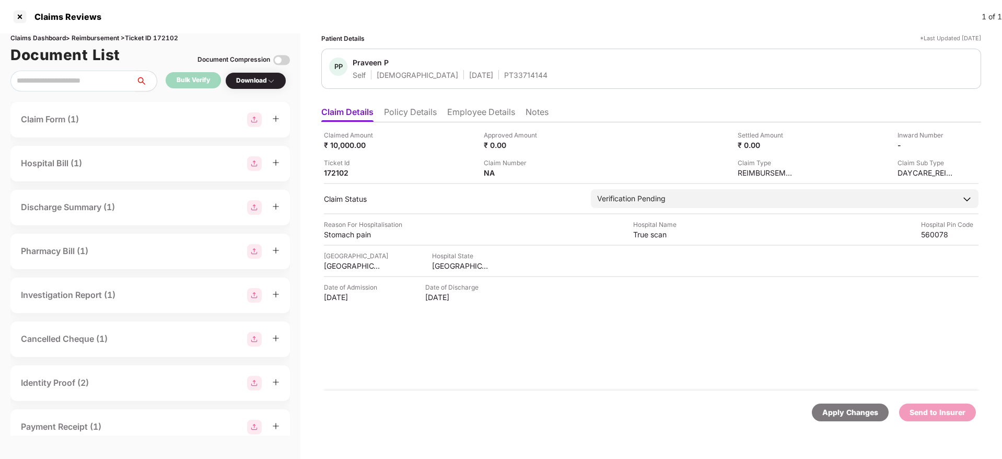
click at [420, 107] on li "Policy Details" at bounding box center [410, 114] width 53 height 15
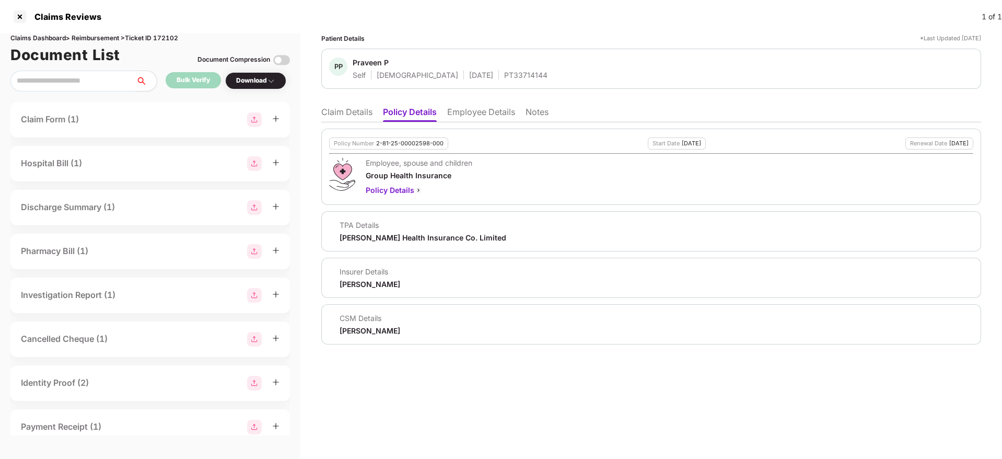
click at [343, 111] on li "Claim Details" at bounding box center [346, 114] width 51 height 15
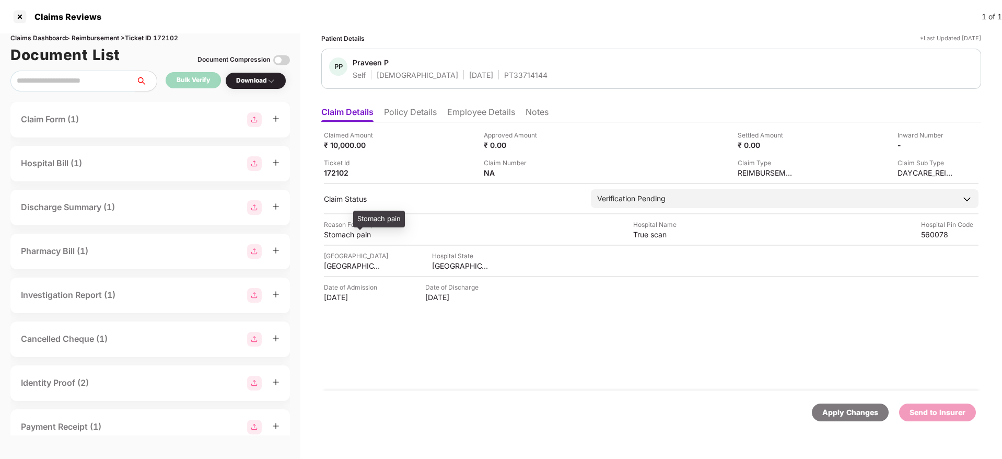
click at [335, 234] on div "Stomach pain" at bounding box center [352, 234] width 57 height 10
copy div "Stomach pain"
click at [644, 236] on div "True scan" at bounding box center [661, 234] width 57 height 10
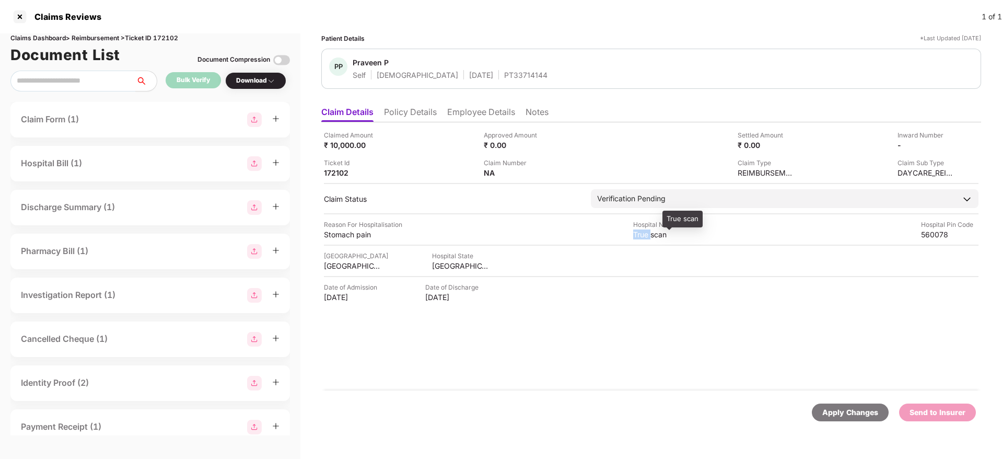
click at [644, 236] on div "True scan" at bounding box center [661, 234] width 57 height 10
copy div "True scan"
click at [448, 264] on div "[GEOGRAPHIC_DATA]" at bounding box center [460, 266] width 57 height 10
click at [448, 264] on div "KARNATAKA" at bounding box center [460, 266] width 57 height 10
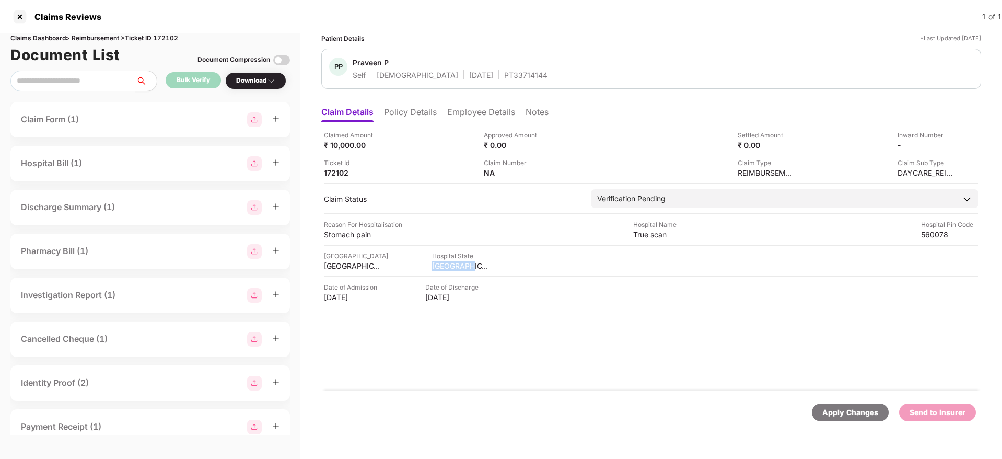
copy div "KARNATAKA"
click at [341, 264] on div "BANGALORE" at bounding box center [352, 266] width 57 height 10
copy div "BANGALORE"
click at [648, 231] on div "True scan" at bounding box center [661, 234] width 57 height 10
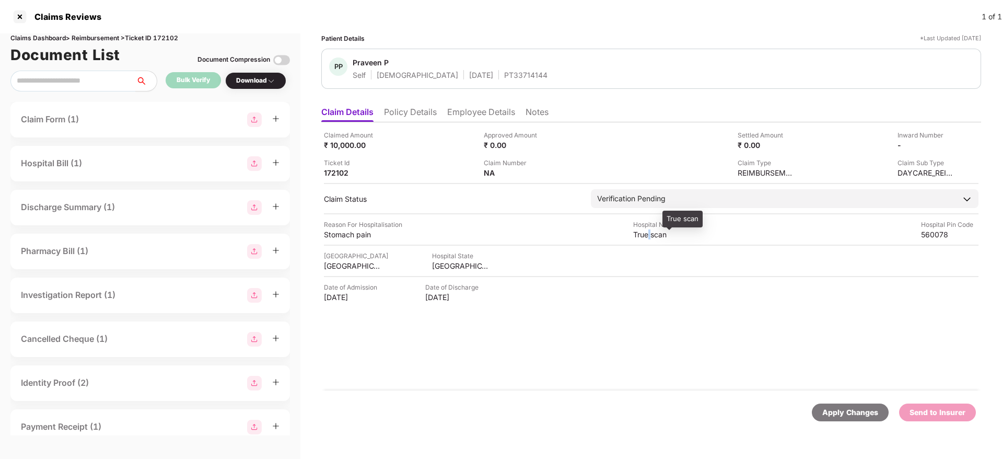
click at [648, 231] on div "True scan" at bounding box center [661, 234] width 57 height 10
copy div "True scan"
click at [642, 26] on div "Claims Reviews 1 of 1" at bounding box center [501, 16] width 1002 height 33
click at [551, 172] on img at bounding box center [548, 172] width 8 height 8
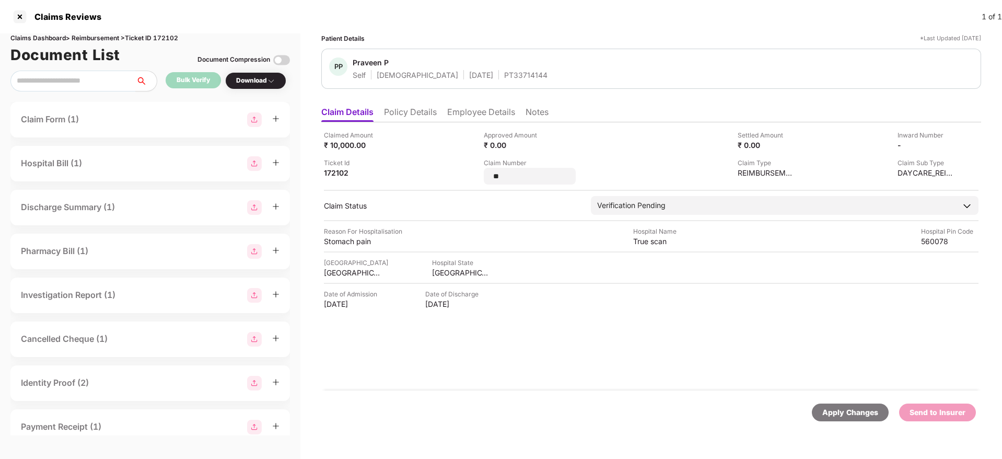
type input "*"
type input "**********"
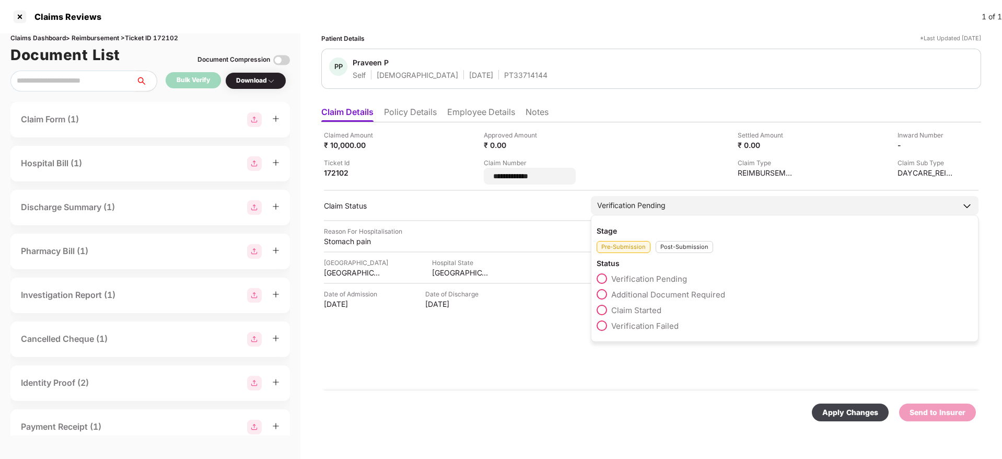
click at [669, 252] on div "Stage Pre-Submission Post-Submission Status Verification Pending Additional Doc…" at bounding box center [785, 278] width 388 height 127
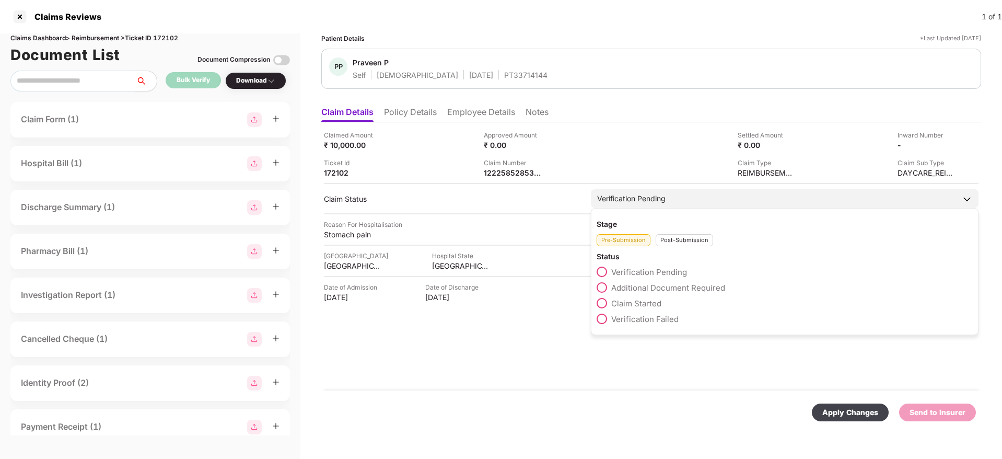
click at [675, 242] on div "Post-Submission" at bounding box center [684, 240] width 57 height 12
drag, startPoint x: 606, startPoint y: 285, endPoint x: 622, endPoint y: 302, distance: 23.7
click at [606, 284] on span at bounding box center [602, 287] width 10 height 10
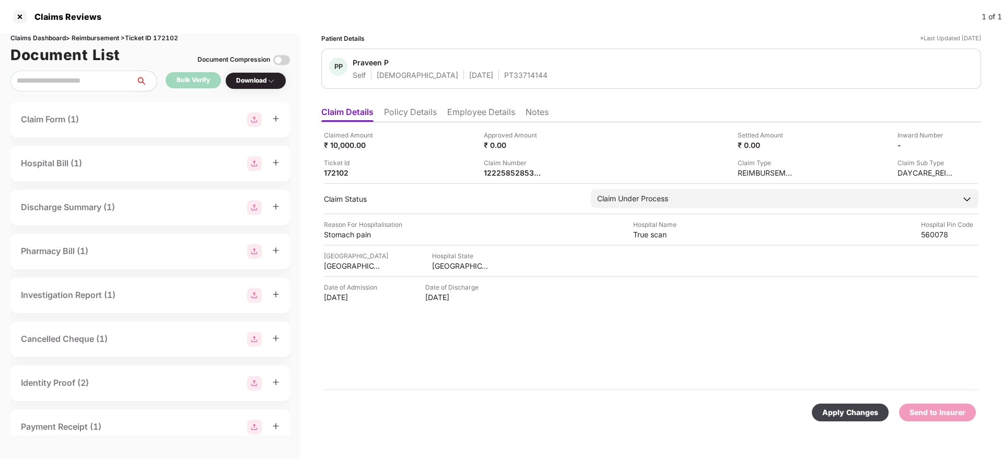
drag, startPoint x: 835, startPoint y: 412, endPoint x: 812, endPoint y: 391, distance: 31.4
click at [835, 413] on div "Apply Changes" at bounding box center [850, 412] width 56 height 11
click at [411, 111] on li "Policy Details" at bounding box center [410, 114] width 53 height 15
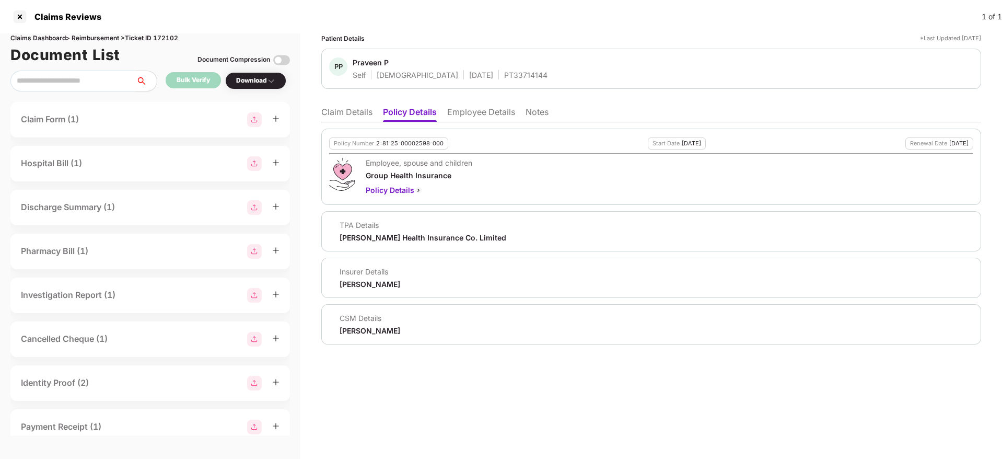
click at [342, 111] on li "Claim Details" at bounding box center [346, 114] width 51 height 15
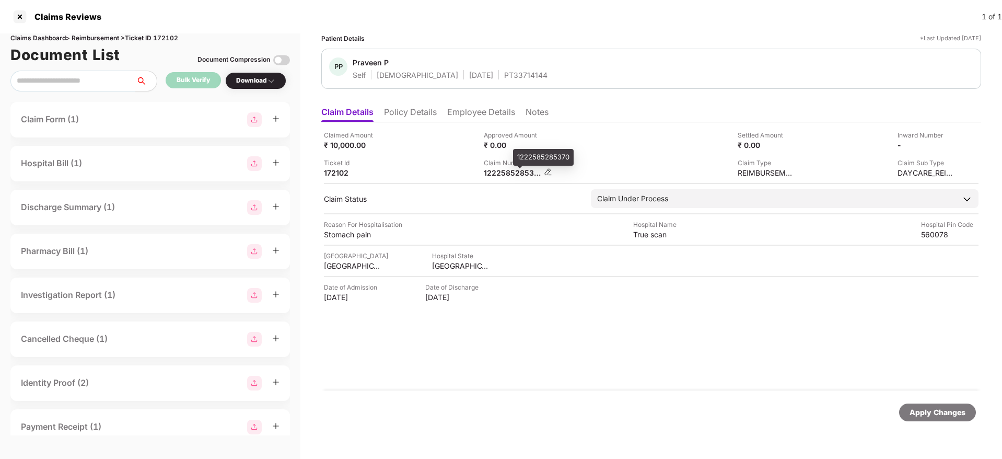
click at [503, 172] on div "1222585285370" at bounding box center [512, 173] width 57 height 10
click at [501, 171] on div "1222585285370" at bounding box center [512, 173] width 57 height 10
copy div "1222585285370"
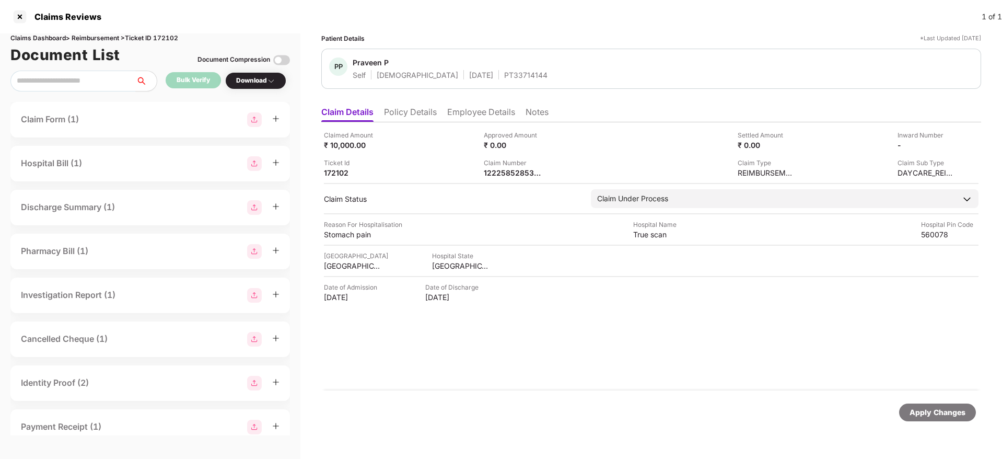
click at [504, 77] on div "PT33714144" at bounding box center [525, 75] width 43 height 10
copy div "PT33714144"
click at [405, 106] on ul "Claim Details Policy Details Employee Details Notes" at bounding box center [651, 111] width 660 height 21
click at [405, 108] on li "Policy Details" at bounding box center [410, 114] width 53 height 15
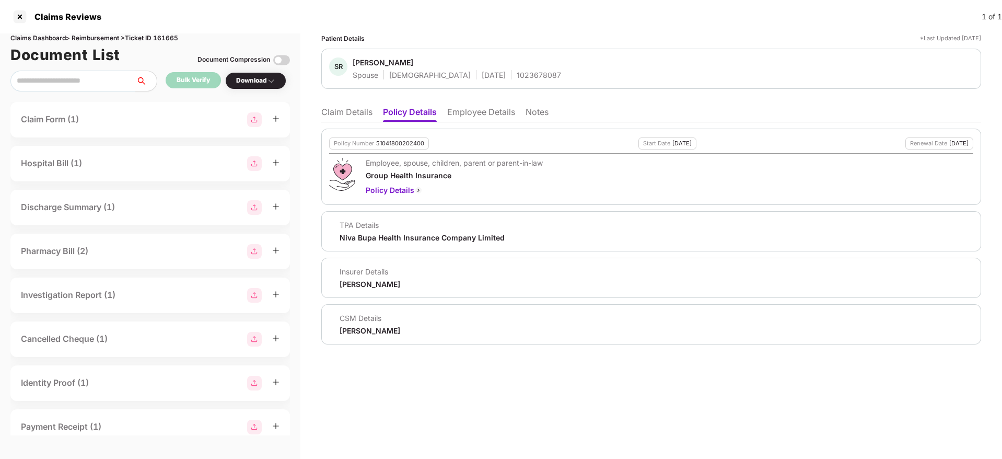
click at [353, 112] on li "Claim Details" at bounding box center [346, 114] width 51 height 15
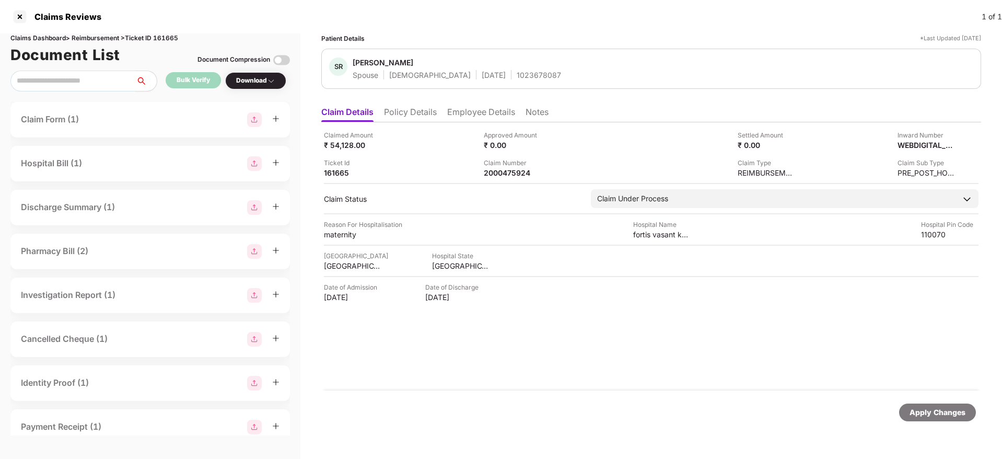
click at [412, 111] on li "Policy Details" at bounding box center [410, 114] width 53 height 15
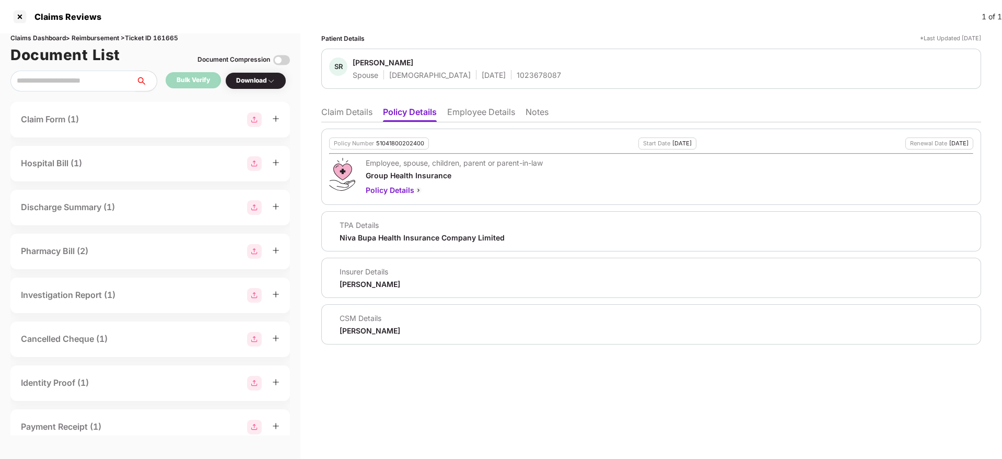
click at [368, 112] on li "Claim Details" at bounding box center [346, 114] width 51 height 15
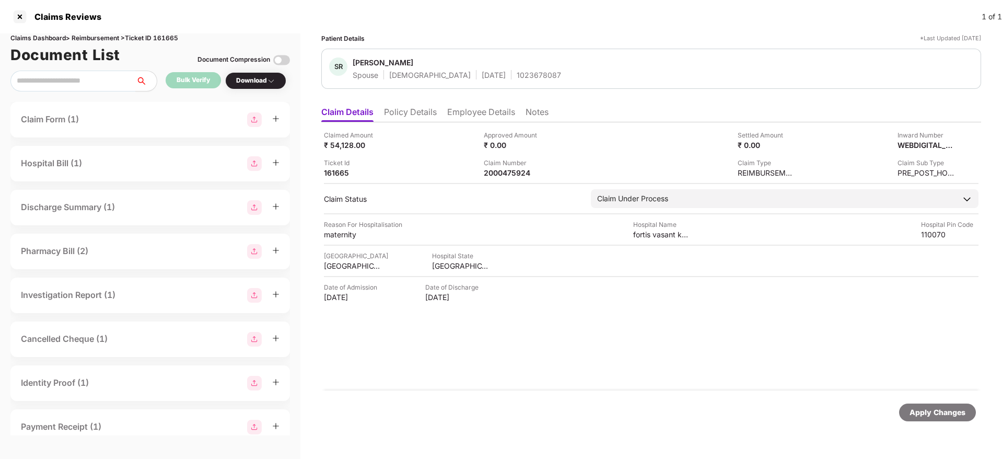
click at [517, 78] on div "1023678087" at bounding box center [539, 75] width 44 height 10
copy div "1023678087"
click at [470, 118] on li "Employee Details" at bounding box center [481, 114] width 68 height 15
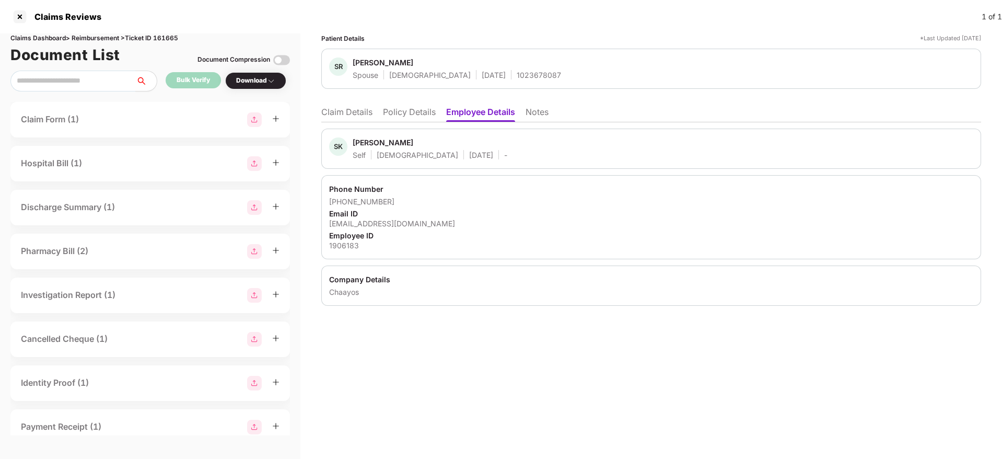
click at [348, 109] on li "Claim Details" at bounding box center [346, 114] width 51 height 15
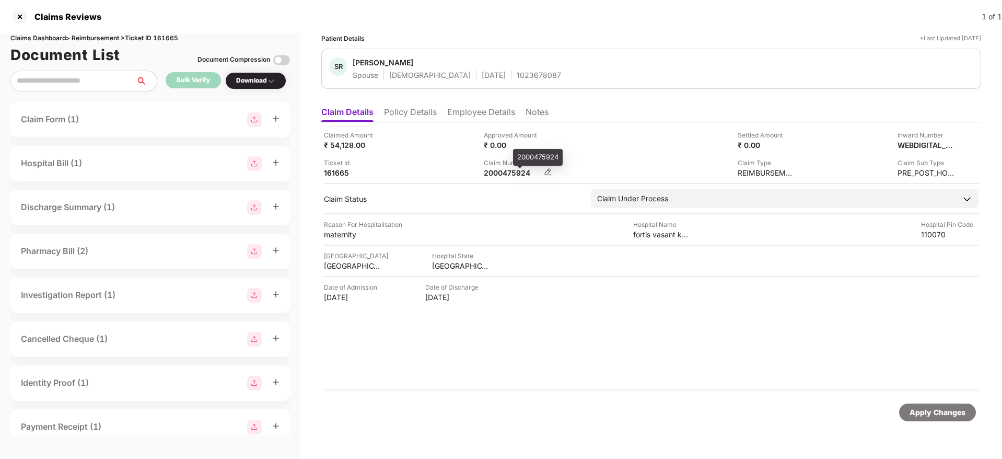
click at [489, 175] on div "2000475924" at bounding box center [512, 173] width 57 height 10
copy div "2000475924"
click at [517, 78] on div "1023678087" at bounding box center [539, 75] width 44 height 10
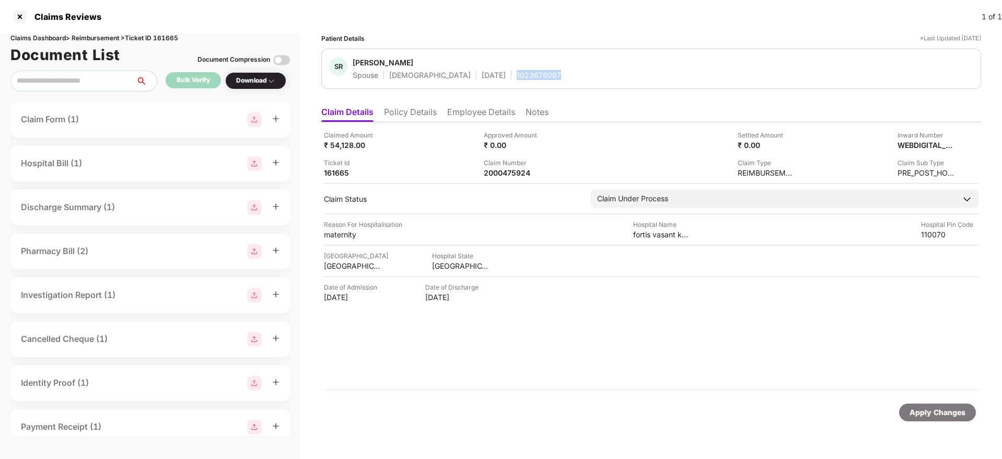
copy div "1023678087"
drag, startPoint x: 390, startPoint y: 146, endPoint x: 588, endPoint y: 184, distance: 201.7
click at [396, 148] on div "Claimed Amount ₹ 54,128.00" at bounding box center [400, 140] width 152 height 20
click at [410, 115] on li "Policy Details" at bounding box center [410, 114] width 53 height 15
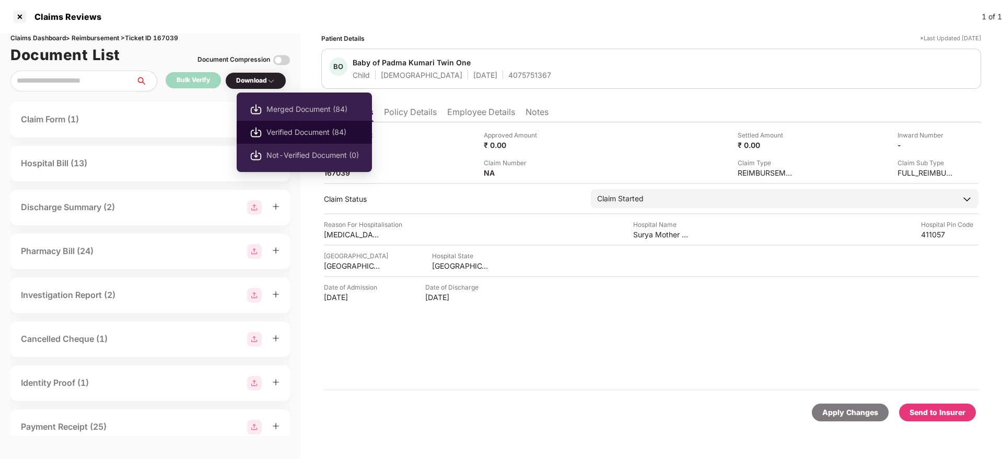
click at [272, 124] on li "Verified Document (84)" at bounding box center [304, 132] width 135 height 23
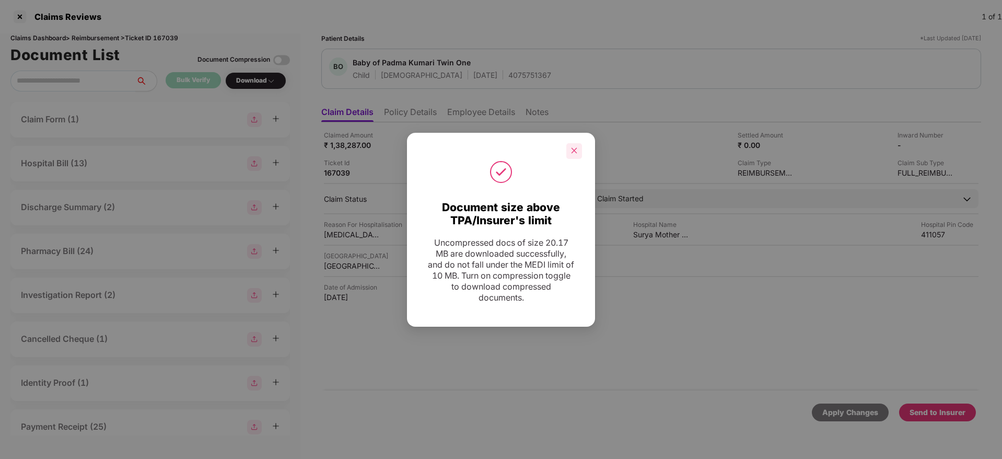
click at [574, 153] on icon "close" at bounding box center [574, 150] width 7 height 7
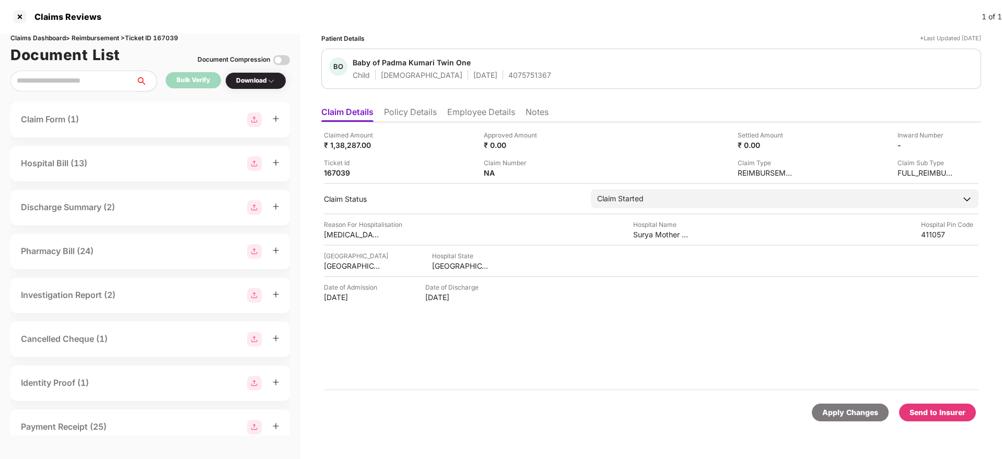
click at [928, 410] on div "Send to Insurer" at bounding box center [938, 412] width 56 height 11
click at [476, 115] on li "Employee Details" at bounding box center [481, 114] width 68 height 15
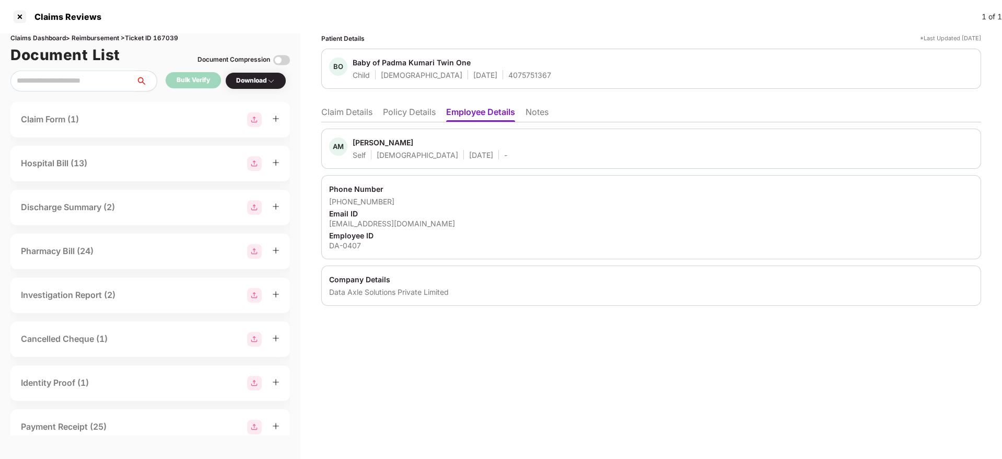
click at [343, 248] on div "DA-0407" at bounding box center [651, 245] width 644 height 10
click at [341, 247] on div "DA-0407" at bounding box center [651, 245] width 644 height 10
copy div "DA-0407"
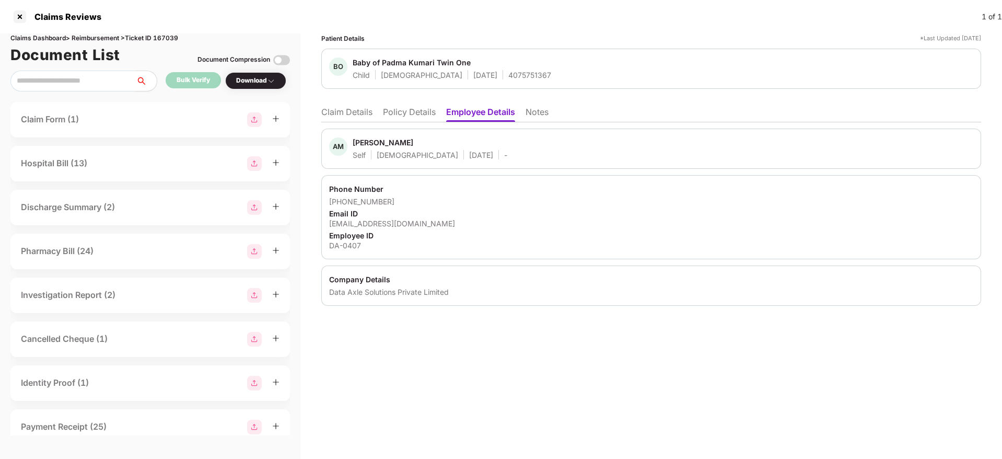
click at [393, 112] on li "Policy Details" at bounding box center [409, 114] width 53 height 15
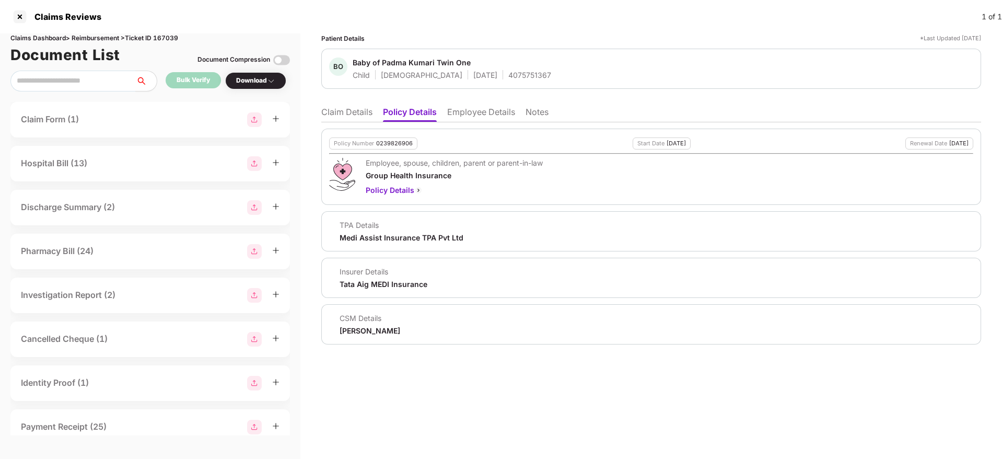
click at [344, 111] on li "Claim Details" at bounding box center [346, 114] width 51 height 15
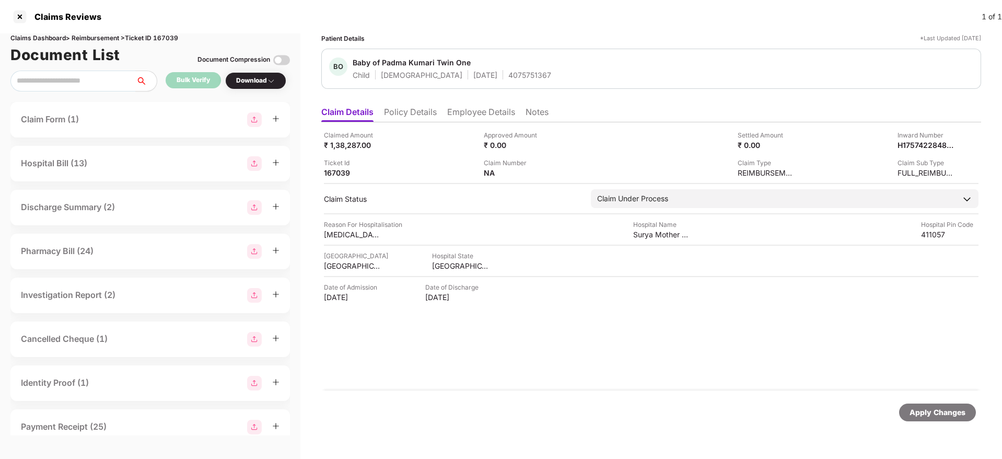
click at [421, 107] on li "Policy Details" at bounding box center [410, 114] width 53 height 15
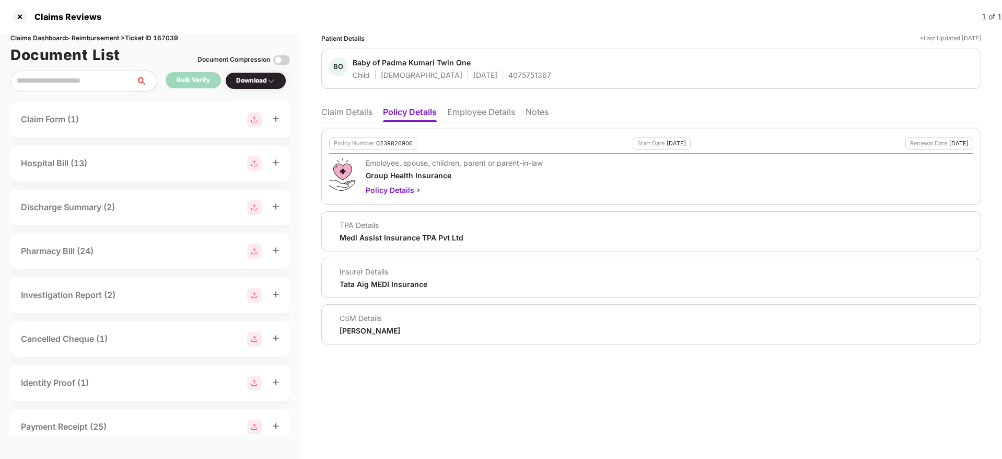
drag, startPoint x: 457, startPoint y: 111, endPoint x: 469, endPoint y: 123, distance: 17.0
click at [458, 111] on li "Employee Details" at bounding box center [481, 114] width 68 height 15
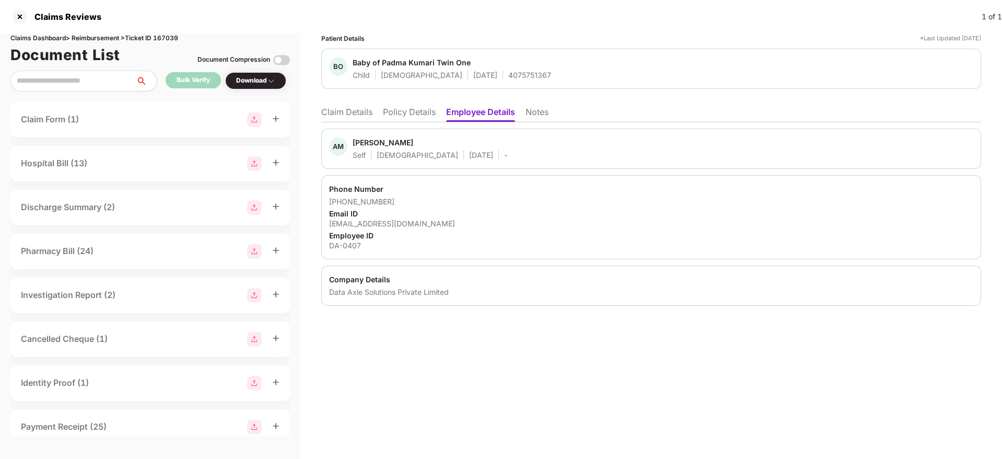
click at [357, 119] on li "Claim Details" at bounding box center [346, 114] width 51 height 15
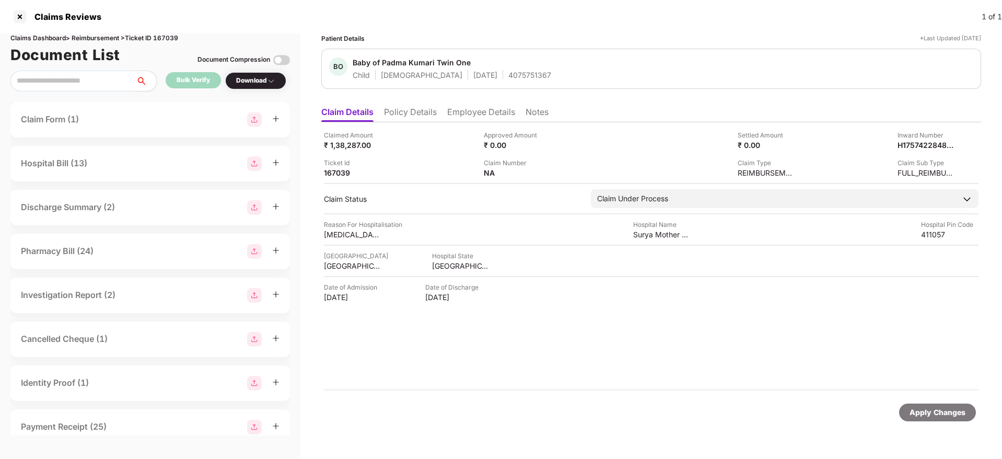
drag, startPoint x: 421, startPoint y: 111, endPoint x: 427, endPoint y: 125, distance: 15.2
click at [420, 110] on li "Policy Details" at bounding box center [410, 114] width 53 height 15
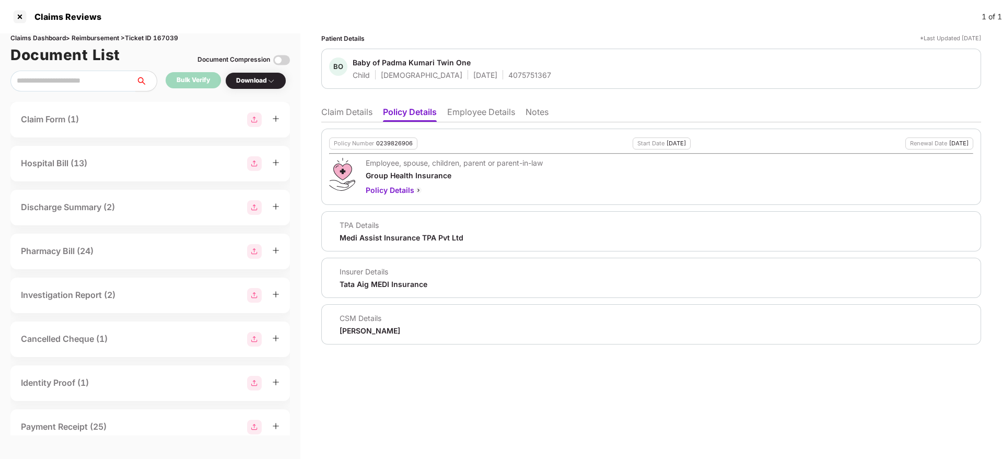
click at [352, 113] on li "Claim Details" at bounding box center [346, 114] width 51 height 15
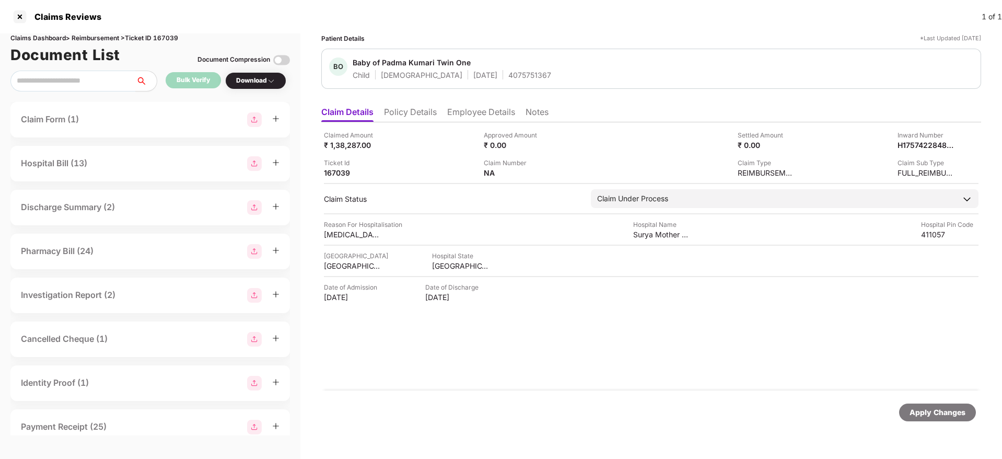
click at [508, 74] on div "4075751367" at bounding box center [529, 75] width 43 height 10
click at [508, 73] on div "4075751367" at bounding box center [529, 75] width 43 height 10
copy div "4075751367"
click at [911, 143] on div "H1757422848994DA0407" at bounding box center [915, 145] width 57 height 10
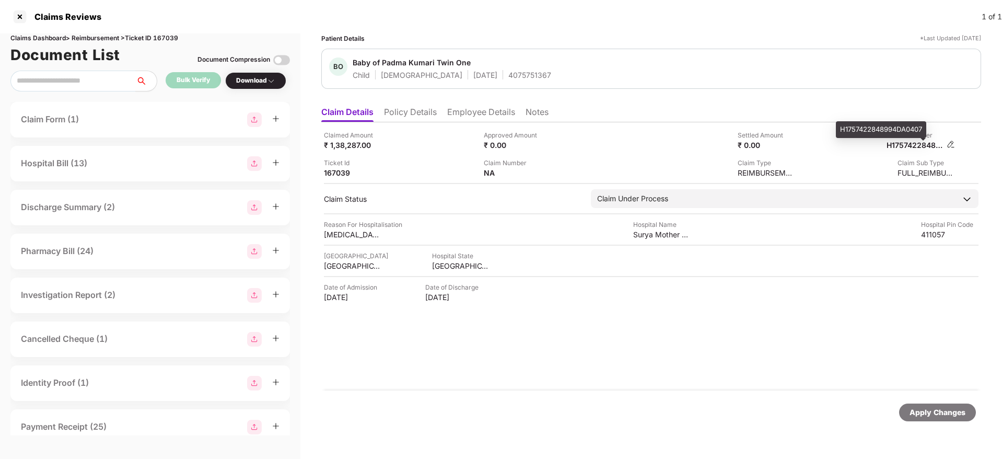
click at [911, 143] on div "H1757422848994DA0407" at bounding box center [915, 145] width 57 height 10
copy div
click at [597, 154] on div "Claimed Amount ₹ 1,38,287.00 Approved Amount ₹ 0.00 Settled Amount ₹ 0.00 Inwar…" at bounding box center [651, 154] width 655 height 48
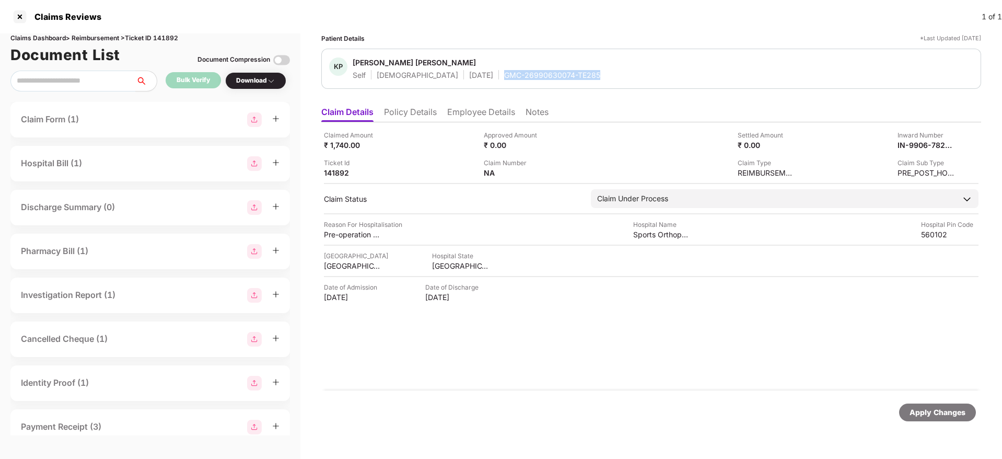
drag, startPoint x: 454, startPoint y: 73, endPoint x: 562, endPoint y: 72, distance: 108.7
click at [562, 72] on div "KP [PERSON_NAME] [PERSON_NAME] Self [DEMOGRAPHIC_DATA] [DATE] GMC-26990630074-T…" at bounding box center [651, 68] width 644 height 22
copy div "GMC-26990630074-TE285"
click at [455, 166] on div "Ticket Id 141892" at bounding box center [400, 168] width 152 height 20
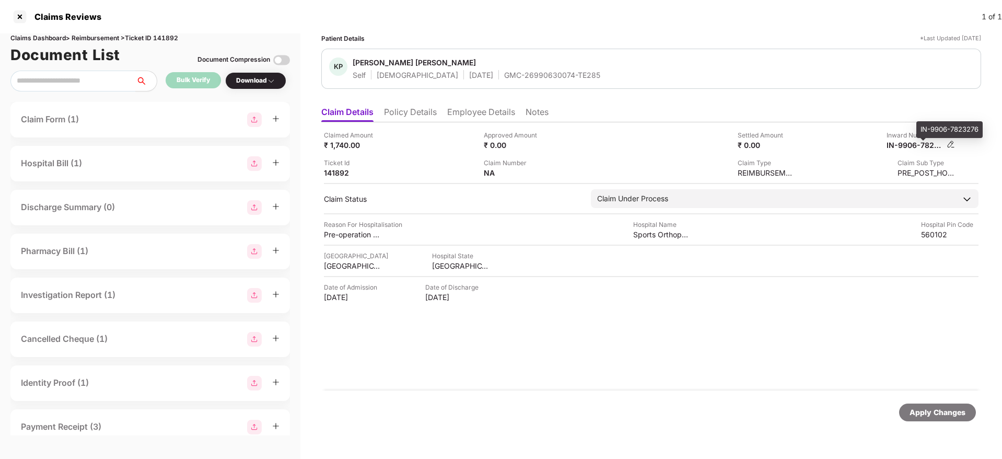
click at [921, 146] on div "IN-9906-7823276" at bounding box center [915, 145] width 57 height 10
click at [920, 145] on div "IN-9906-7823276" at bounding box center [915, 145] width 57 height 10
copy div
drag, startPoint x: 461, startPoint y: 76, endPoint x: 546, endPoint y: 54, distance: 87.8
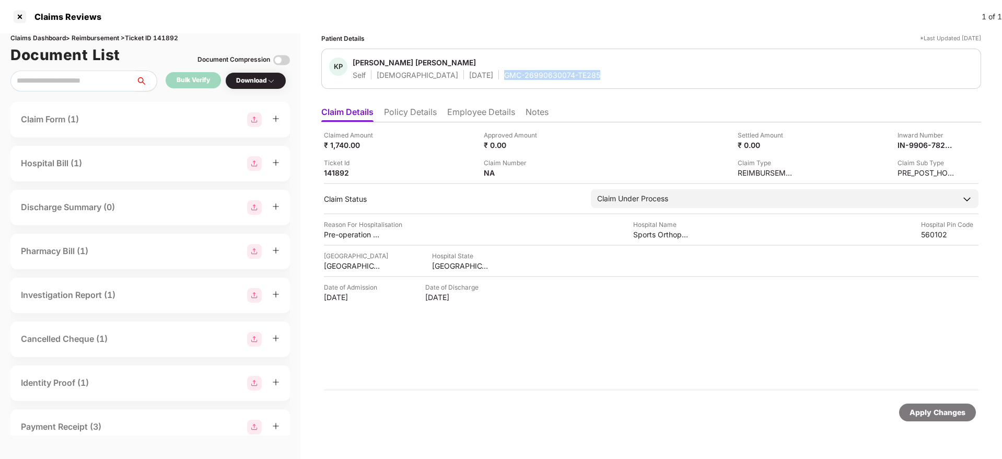
click at [559, 71] on div "KP [PERSON_NAME] [PERSON_NAME] Self [DEMOGRAPHIC_DATA] [DATE] GMC-26990630074-T…" at bounding box center [651, 68] width 644 height 22
copy div "GMC-26990630074-TE285"
click at [422, 112] on li "Policy Details" at bounding box center [410, 114] width 53 height 15
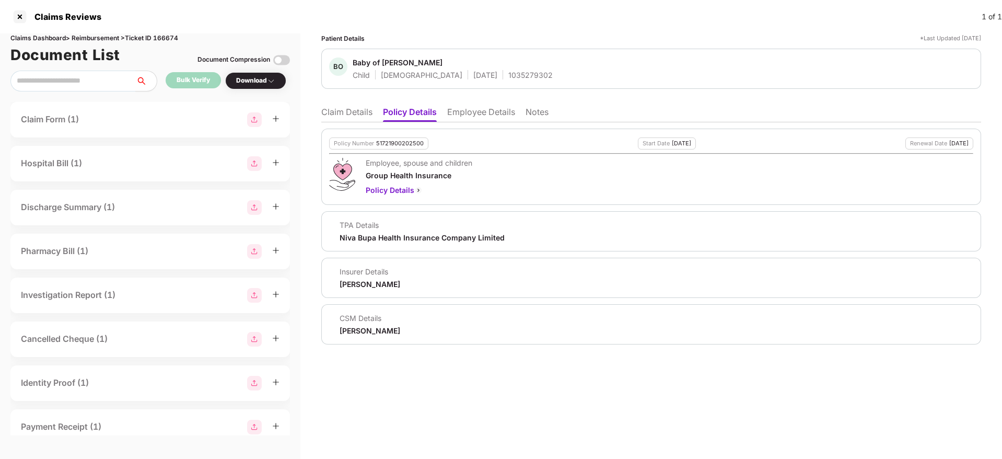
click at [357, 113] on li "Claim Details" at bounding box center [346, 114] width 51 height 15
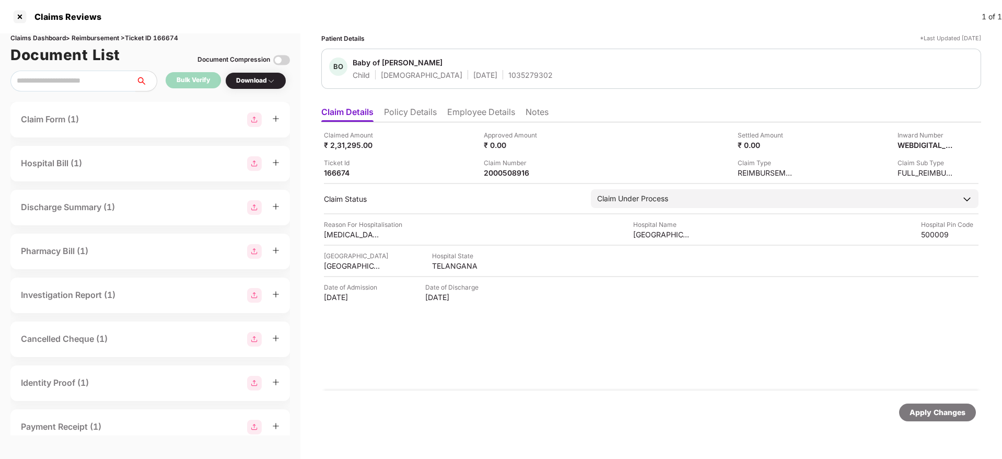
click at [508, 75] on div "1035279302" at bounding box center [530, 75] width 44 height 10
copy div "1035279302"
click at [399, 113] on li "Policy Details" at bounding box center [410, 114] width 53 height 15
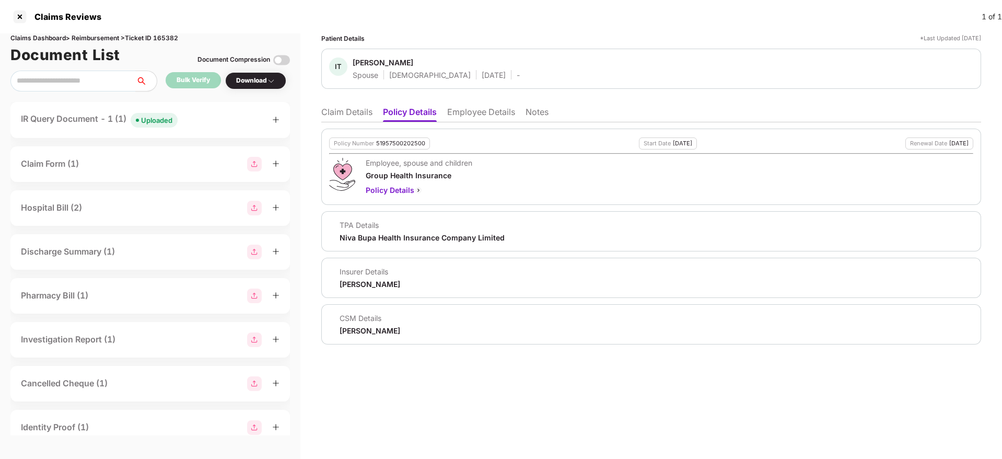
click at [357, 113] on li "Claim Details" at bounding box center [346, 114] width 51 height 15
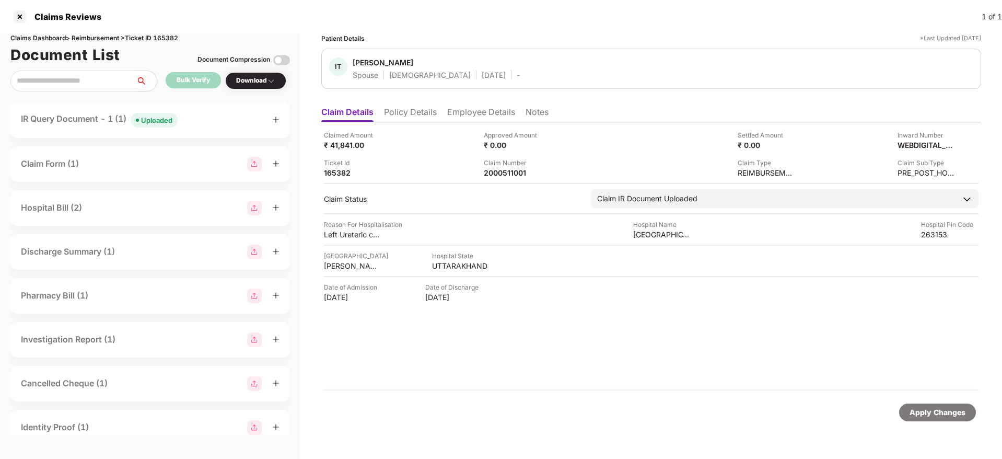
drag, startPoint x: 416, startPoint y: 116, endPoint x: 409, endPoint y: 116, distance: 6.8
click at [415, 116] on li "Policy Details" at bounding box center [410, 114] width 53 height 15
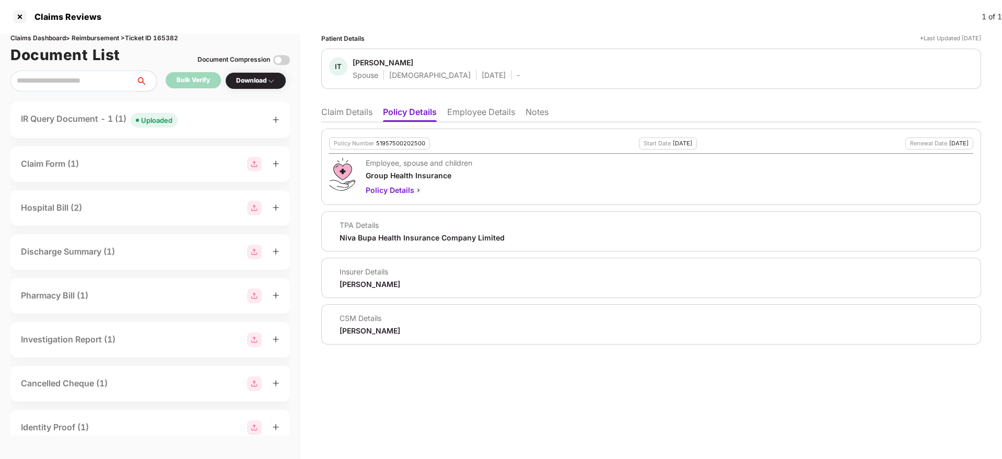
click at [335, 110] on li "Claim Details" at bounding box center [346, 114] width 51 height 15
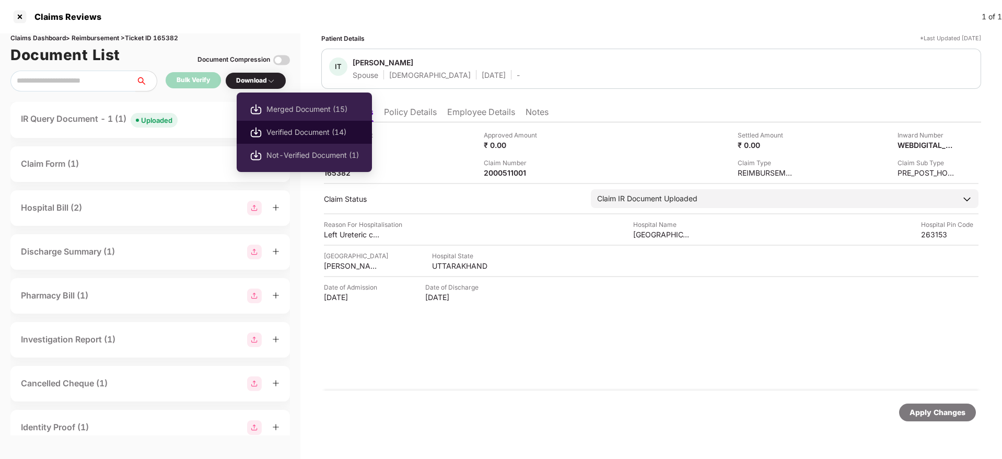
click at [288, 131] on span "Verified Document (14)" at bounding box center [313, 131] width 92 height 11
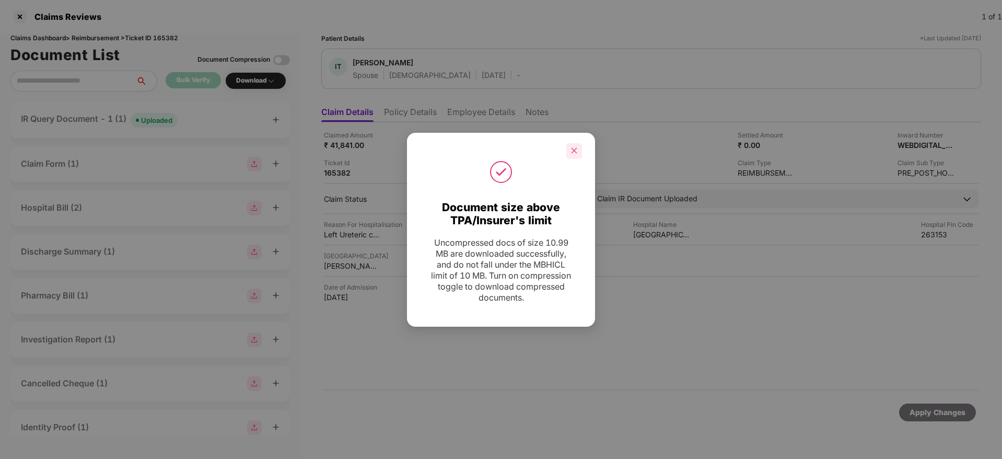
click at [574, 147] on icon "close" at bounding box center [574, 150] width 7 height 7
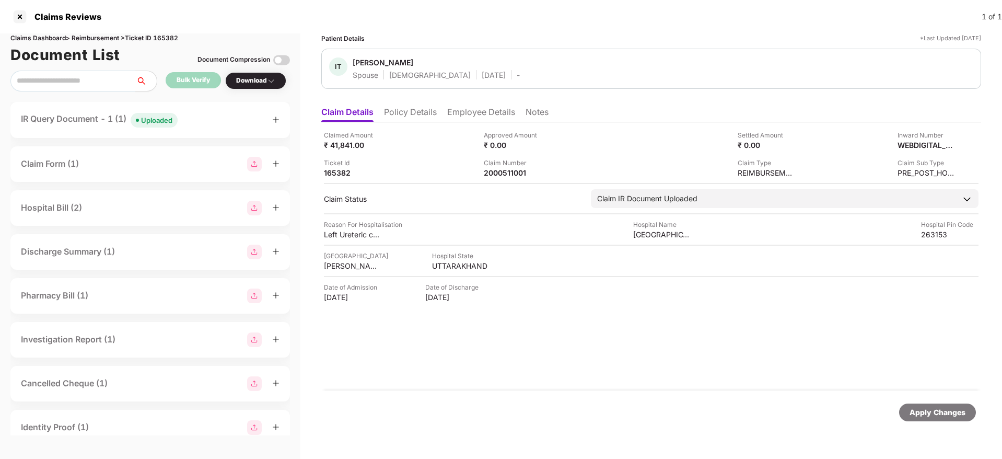
click at [201, 116] on div "IR Query Document - 1 (1) Uploaded" at bounding box center [150, 119] width 259 height 15
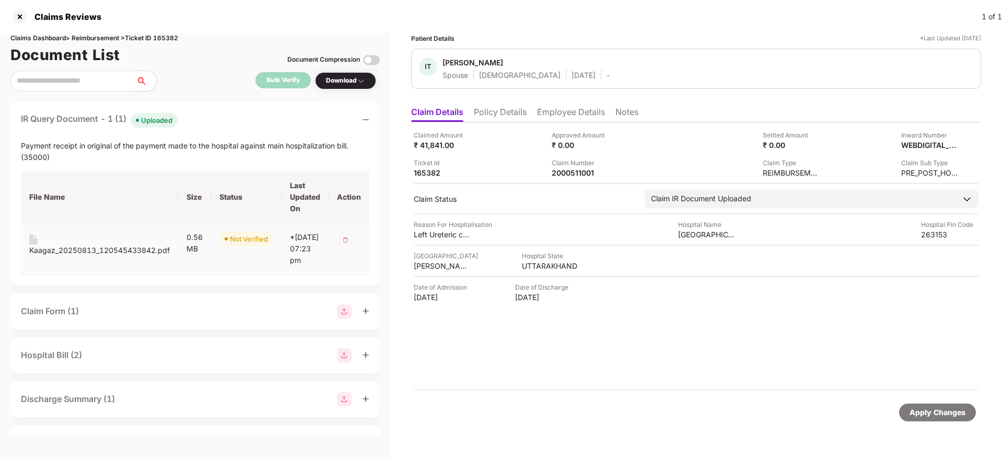
drag, startPoint x: 95, startPoint y: 252, endPoint x: 149, endPoint y: 256, distance: 54.5
click at [95, 252] on div "Kaagaz_20250813_120545433842.pdf" at bounding box center [99, 250] width 141 height 11
click at [115, 253] on div "Kaagaz_20250813_120545433842.pdf" at bounding box center [99, 250] width 141 height 11
click at [302, 121] on div "IR Query Document - 1 (1) Uploaded" at bounding box center [195, 119] width 349 height 15
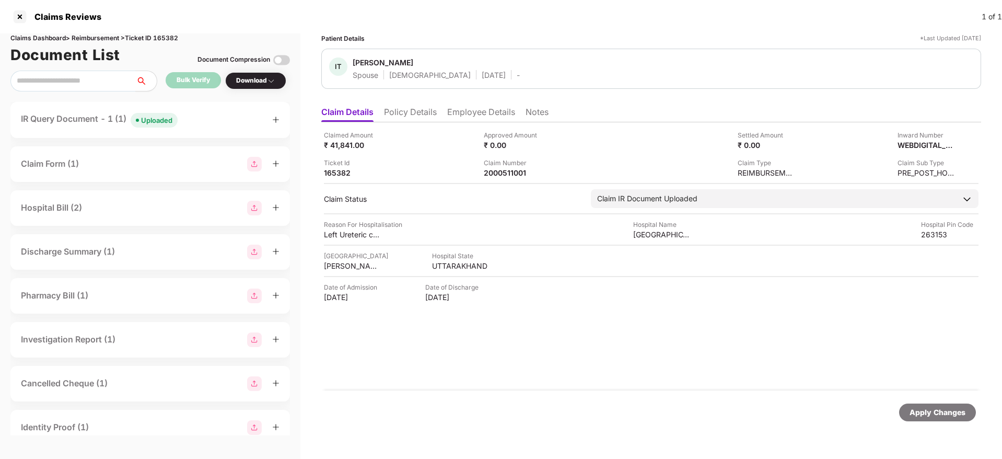
click at [398, 106] on ul "Claim Details Policy Details Employee Details Notes" at bounding box center [651, 111] width 660 height 21
drag, startPoint x: 401, startPoint y: 112, endPoint x: 856, endPoint y: 390, distance: 533.3
click at [402, 113] on li "Policy Details" at bounding box center [410, 114] width 53 height 15
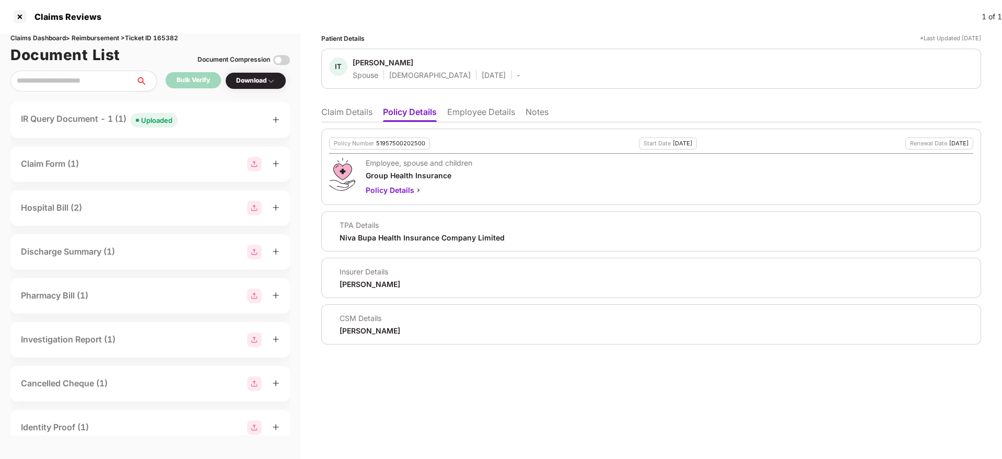
click at [351, 106] on ul "Claim Details Policy Details Employee Details Notes" at bounding box center [651, 111] width 660 height 21
click at [352, 114] on li "Claim Details" at bounding box center [346, 114] width 51 height 15
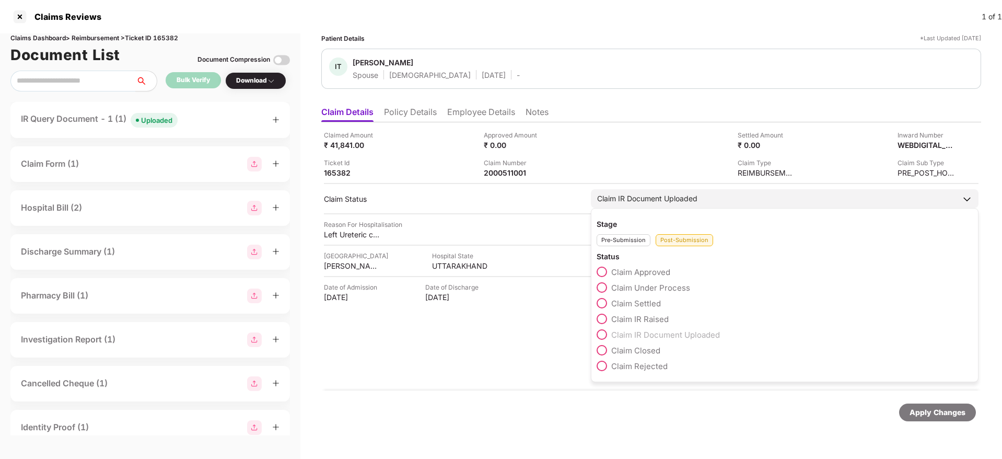
click at [605, 319] on span at bounding box center [602, 319] width 10 height 10
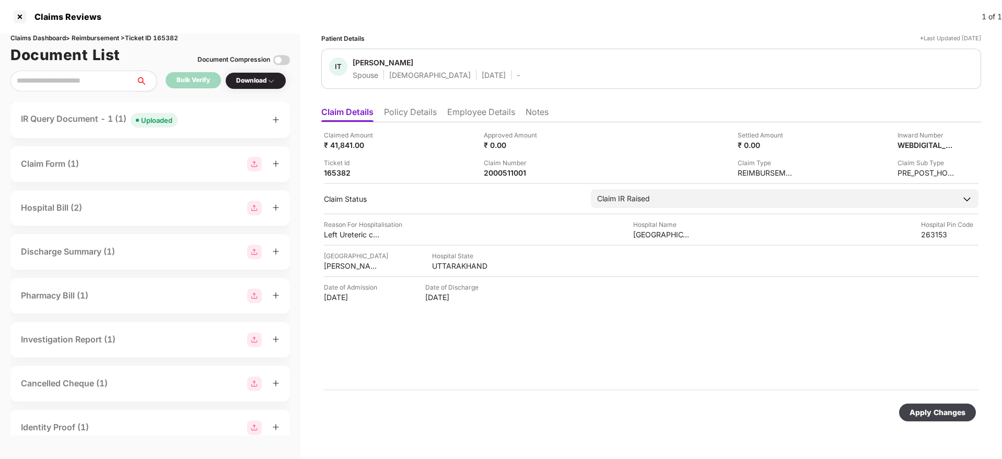
click at [917, 407] on div "Apply Changes" at bounding box center [938, 412] width 56 height 11
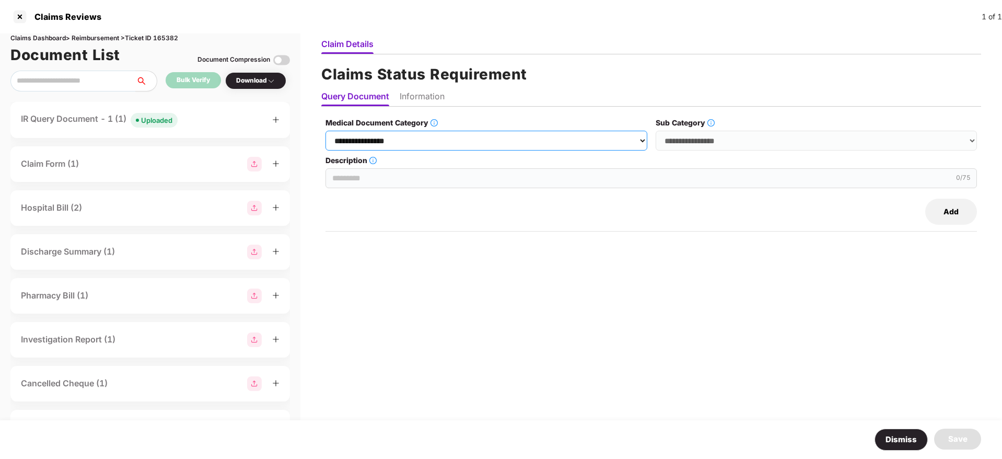
click at [425, 136] on select "**********" at bounding box center [486, 141] width 321 height 20
click at [326, 131] on select "**********" at bounding box center [486, 141] width 321 height 20
click at [693, 146] on select "**********" at bounding box center [816, 141] width 321 height 20
click at [423, 142] on select "**********" at bounding box center [486, 141] width 321 height 20
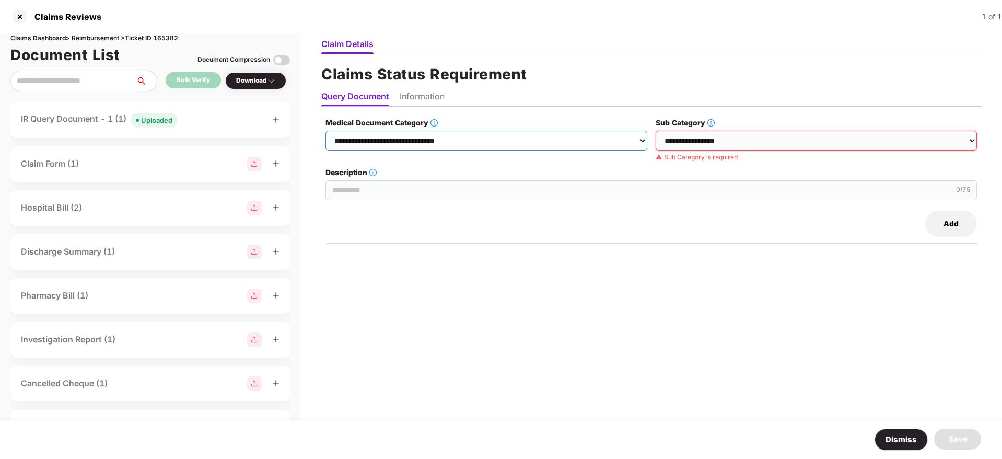
select select "**********"
click at [326, 131] on select "**********" at bounding box center [486, 141] width 321 height 20
click at [678, 142] on select "**********" at bounding box center [816, 141] width 321 height 20
select select "**********"
click at [656, 131] on select "**********" at bounding box center [816, 141] width 321 height 20
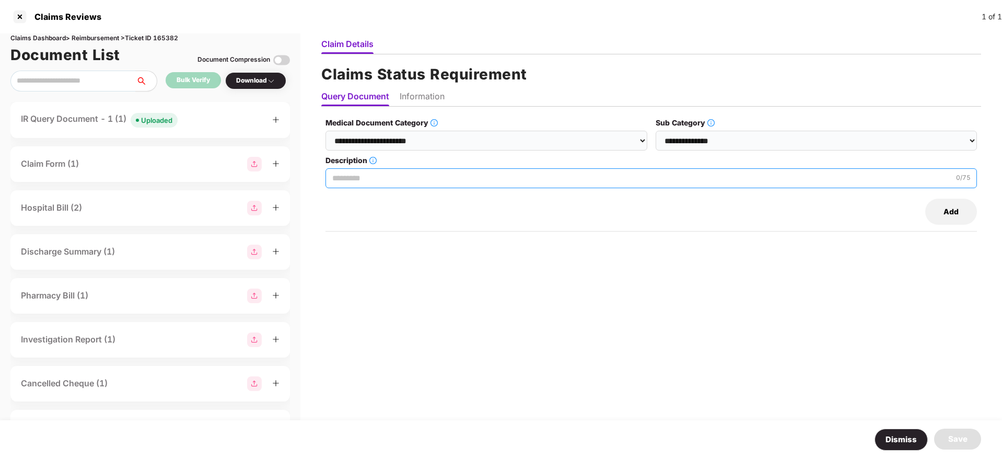
click at [442, 177] on input "Description" at bounding box center [652, 178] width 652 height 20
click at [446, 179] on input "Description" at bounding box center [652, 178] width 652 height 20
paste input "**********"
type input "**********"
click at [428, 98] on li "Information" at bounding box center [422, 98] width 45 height 15
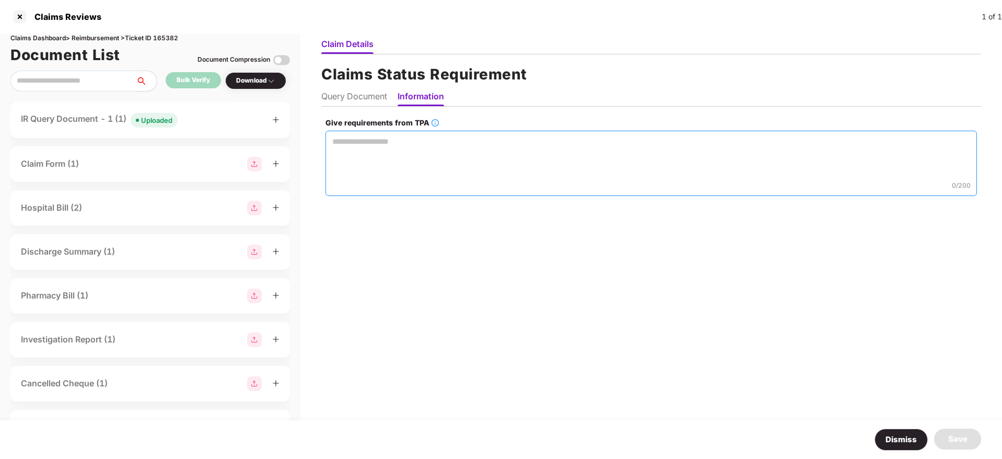
click at [380, 155] on textarea "Give requirements from TPA" at bounding box center [652, 163] width 652 height 65
paste textarea "**********"
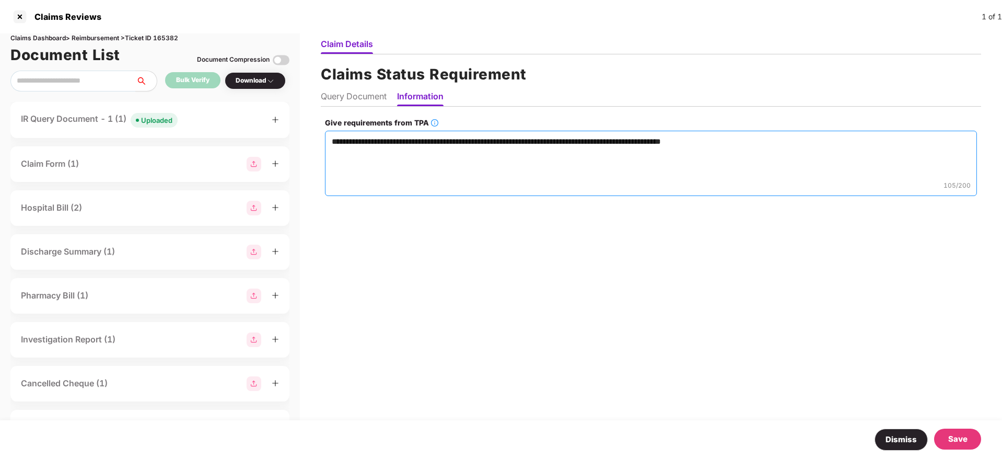
type textarea "**********"
click at [959, 436] on div "Save" at bounding box center [957, 439] width 19 height 13
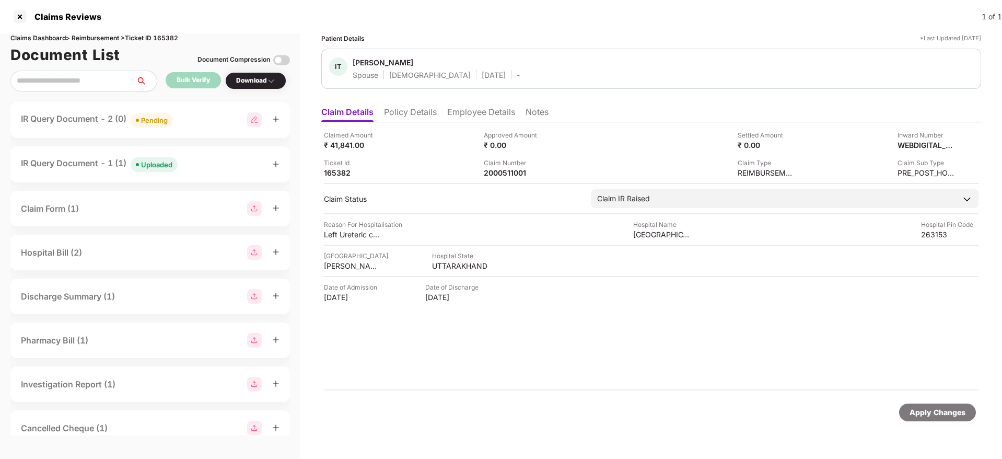
click at [469, 115] on li "Employee Details" at bounding box center [481, 114] width 68 height 15
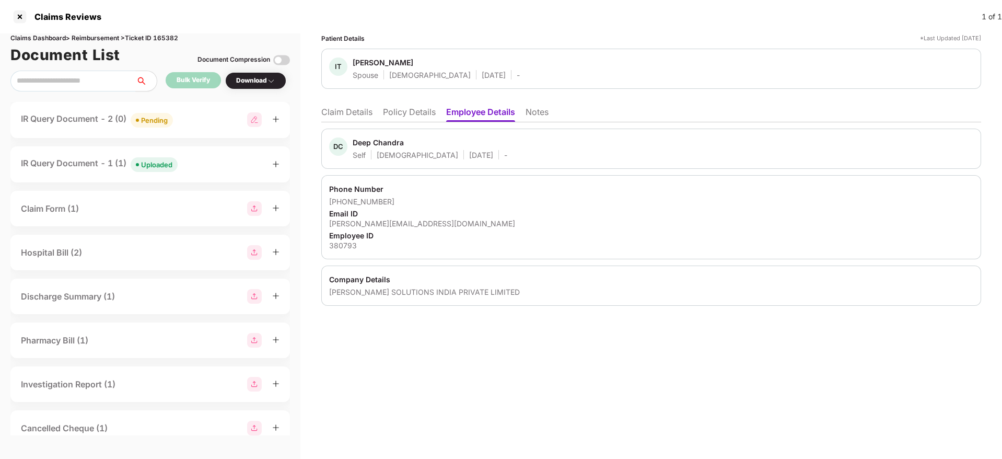
click at [386, 227] on div "deepchandra@bastiansolutions.com" at bounding box center [651, 223] width 644 height 10
drag, startPoint x: 386, startPoint y: 227, endPoint x: 386, endPoint y: 233, distance: 6.3
click at [386, 233] on div "Phone Number +917892471729 Email ID deepchandra@bastiansolutions.com Employee I…" at bounding box center [651, 217] width 660 height 84
click at [386, 221] on div "deepchandra@bastiansolutions.com" at bounding box center [651, 223] width 644 height 10
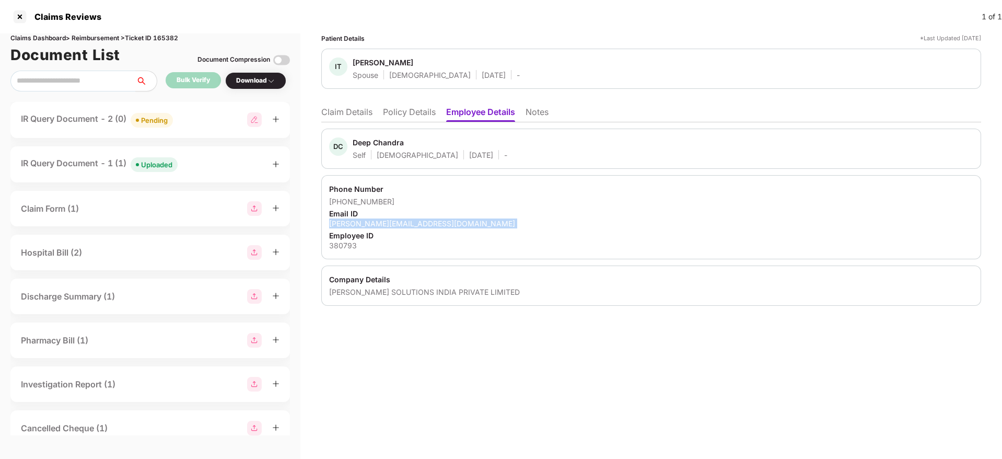
click at [386, 222] on div "deepchandra@bastiansolutions.com" at bounding box center [651, 223] width 644 height 10
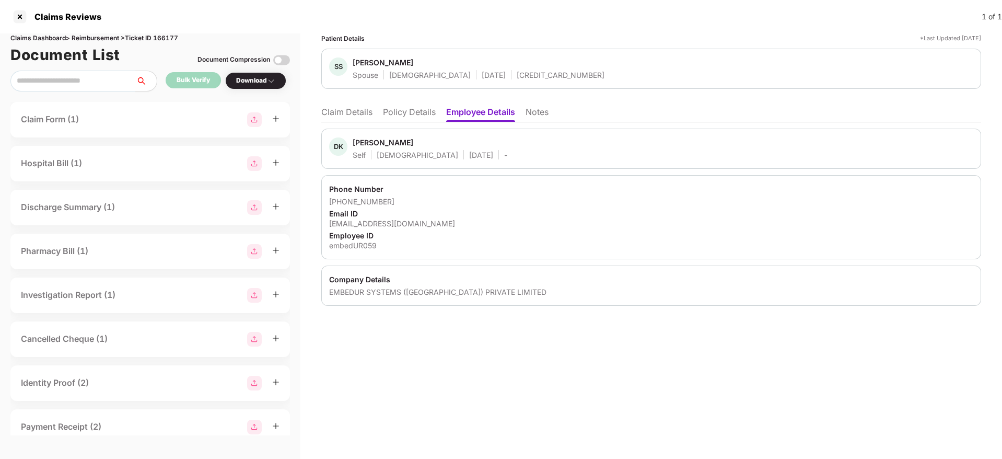
click at [351, 104] on ul "Claim Details Policy Details Employee Details Notes" at bounding box center [651, 111] width 660 height 21
click at [351, 108] on li "Claim Details" at bounding box center [346, 114] width 51 height 15
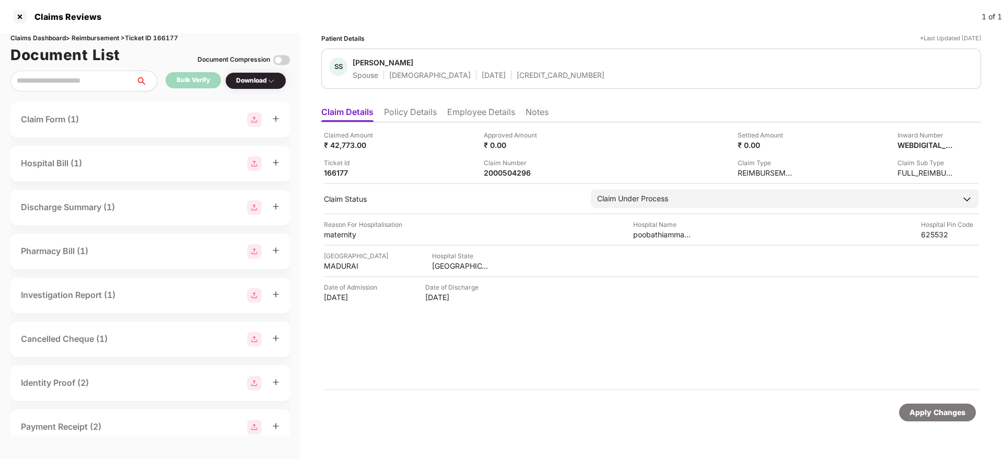
click at [398, 107] on li "Policy Details" at bounding box center [410, 114] width 53 height 15
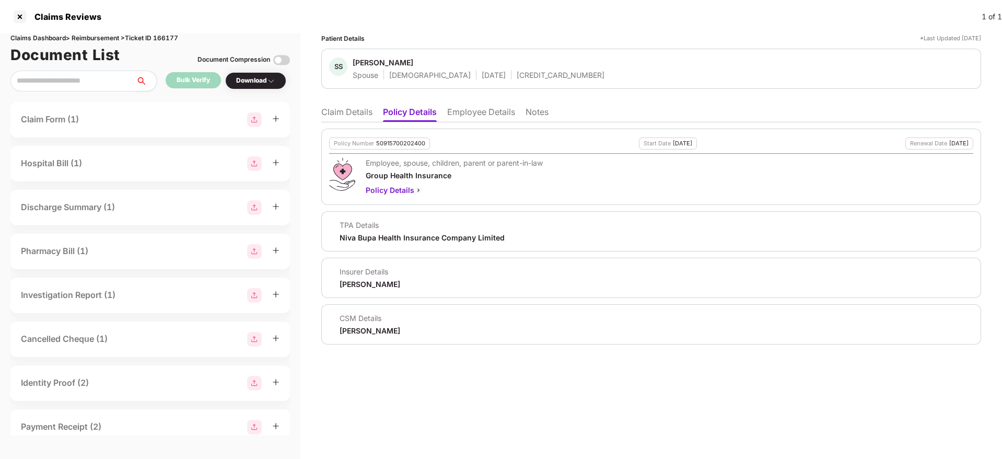
click at [350, 113] on li "Claim Details" at bounding box center [346, 114] width 51 height 15
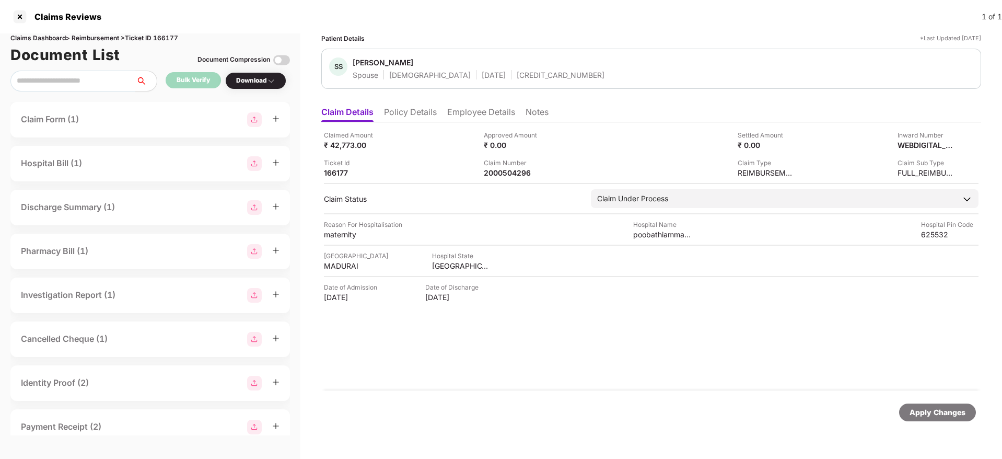
click at [517, 77] on div "[CREDIT_CARD_NUMBER]" at bounding box center [561, 75] width 88 height 10
copy div "[CREDIT_CARD_NUMBER]"
click at [439, 151] on div "Claimed Amount ₹ 42,773.00 Approved Amount ₹ 0.00 Settled Amount ₹ 0.00 Inward …" at bounding box center [651, 154] width 655 height 48
click at [413, 113] on li "Policy Details" at bounding box center [410, 114] width 53 height 15
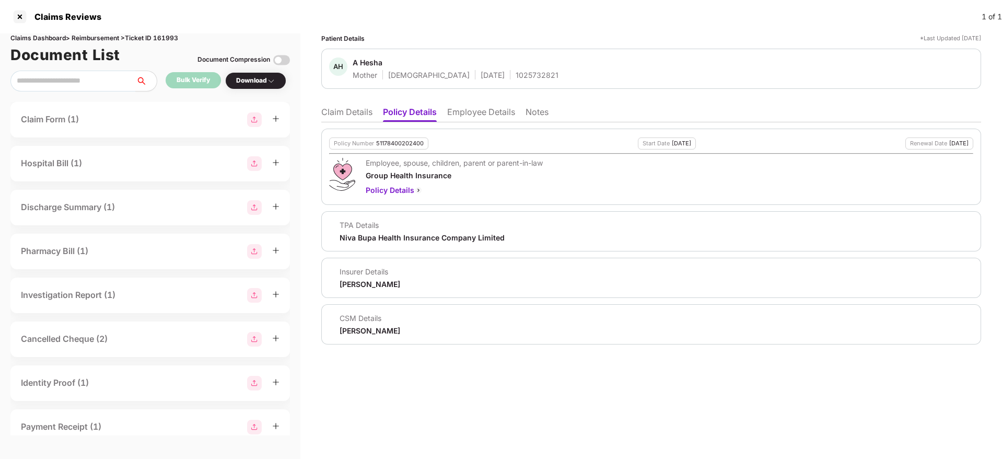
click at [346, 114] on li "Claim Details" at bounding box center [346, 114] width 51 height 15
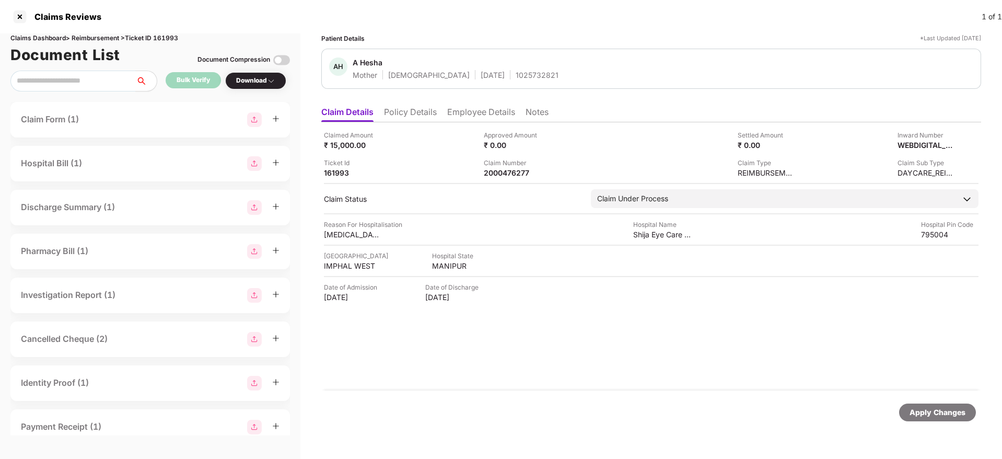
click at [516, 74] on div "1025732821" at bounding box center [537, 75] width 43 height 10
click at [516, 72] on div "1025732821" at bounding box center [537, 75] width 43 height 10
copy div "1025732821"
click at [469, 110] on li "Employee Details" at bounding box center [481, 114] width 68 height 15
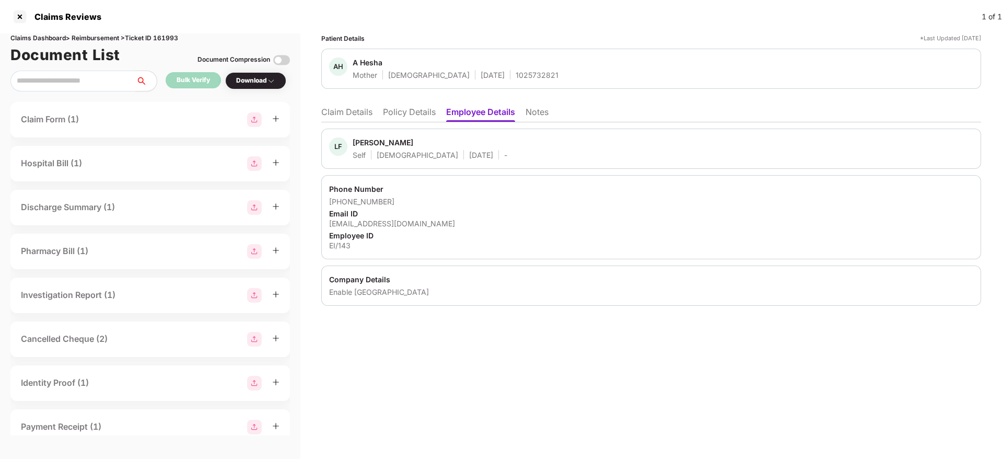
click at [420, 117] on li "Policy Details" at bounding box center [409, 114] width 53 height 15
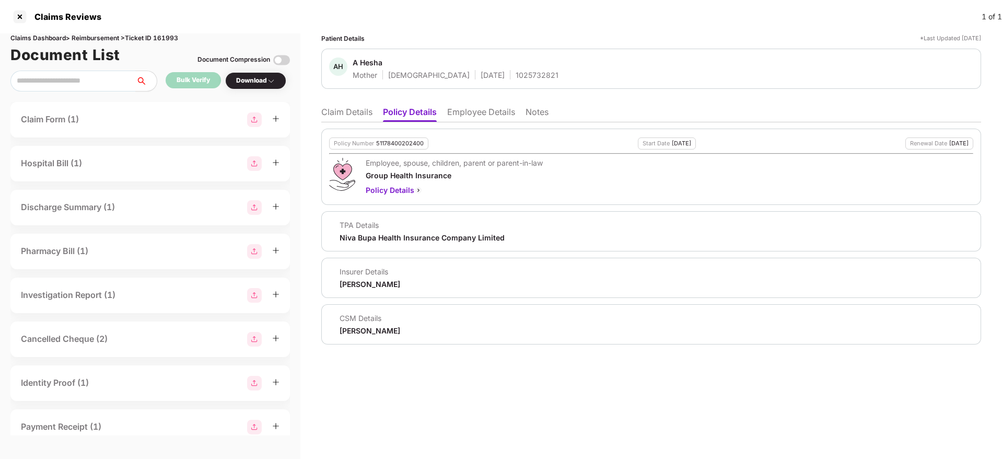
click at [343, 111] on li "Claim Details" at bounding box center [346, 114] width 51 height 15
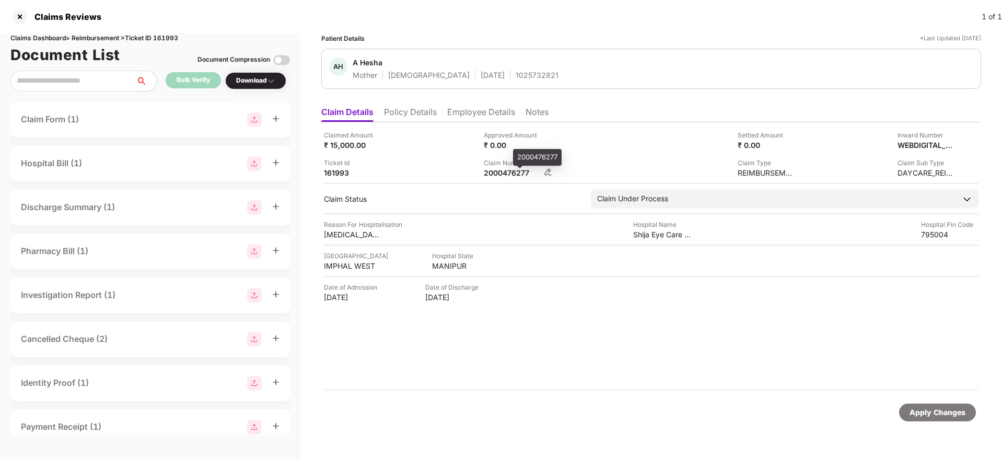
click at [504, 173] on div "2000476277" at bounding box center [512, 173] width 57 height 10
copy div "2000476277"
click at [415, 112] on li "Policy Details" at bounding box center [410, 114] width 53 height 15
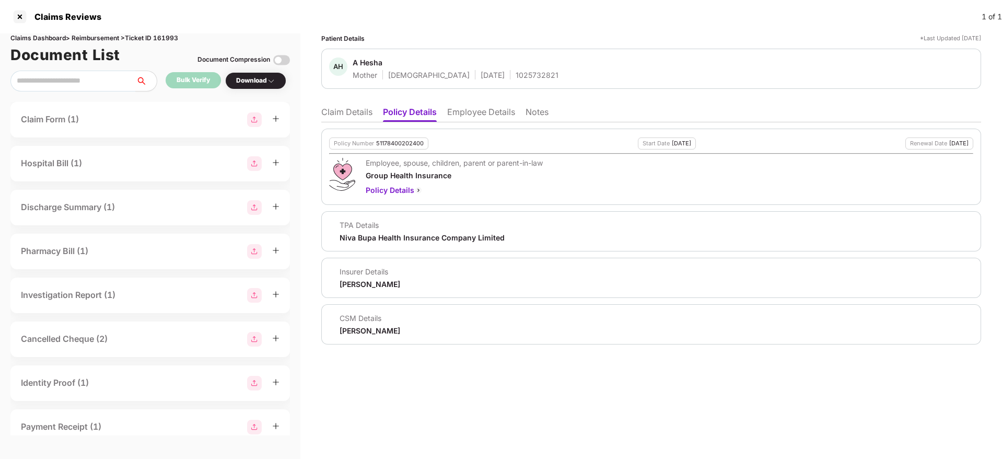
drag, startPoint x: 327, startPoint y: 111, endPoint x: 331, endPoint y: 120, distance: 10.3
click at [328, 110] on li "Claim Details" at bounding box center [346, 114] width 51 height 15
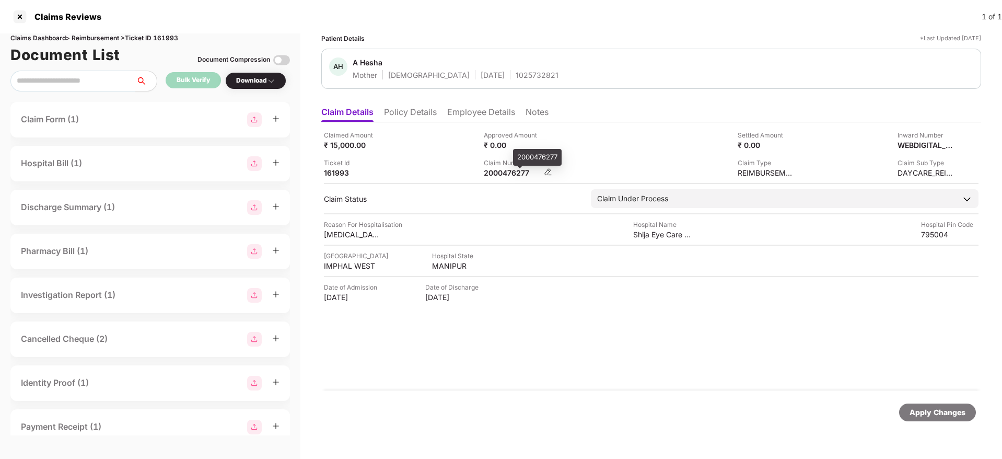
click at [505, 172] on div "2000476277" at bounding box center [512, 173] width 57 height 10
click at [505, 171] on div "2000476277" at bounding box center [512, 173] width 57 height 10
copy div "2000476277"
click at [516, 74] on div "1025732821" at bounding box center [537, 75] width 43 height 10
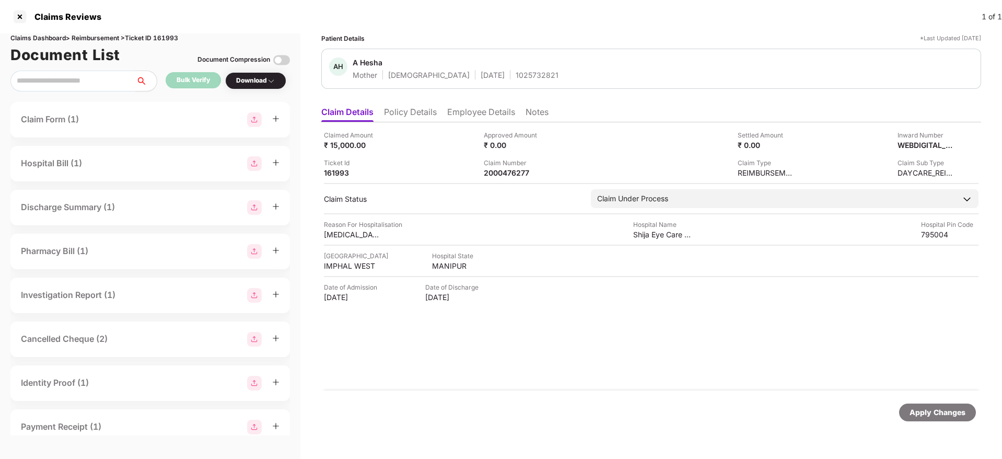
click at [516, 79] on div "1025732821" at bounding box center [537, 75] width 43 height 10
click at [516, 75] on div "1025732821" at bounding box center [537, 75] width 43 height 10
copy div "1025732821"
click at [396, 119] on li "Policy Details" at bounding box center [410, 114] width 53 height 15
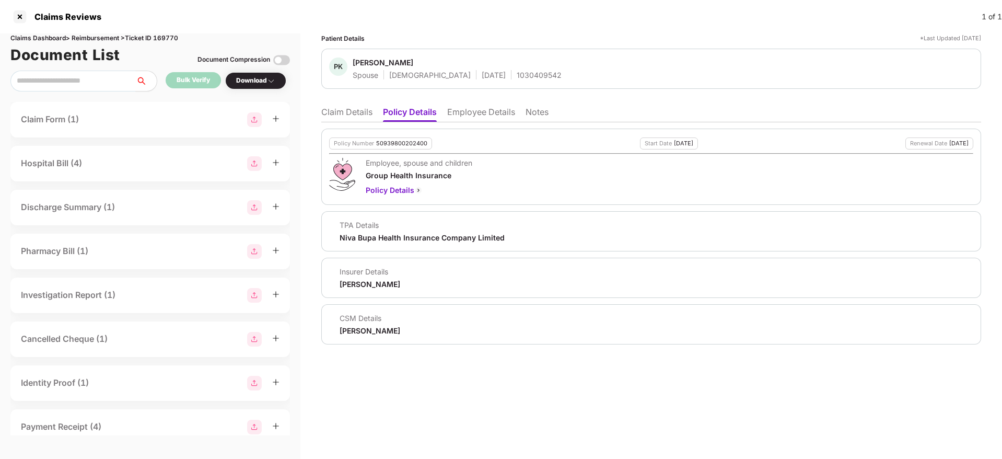
drag, startPoint x: 326, startPoint y: 111, endPoint x: 366, endPoint y: 117, distance: 40.1
click at [328, 111] on li "Claim Details" at bounding box center [346, 114] width 51 height 15
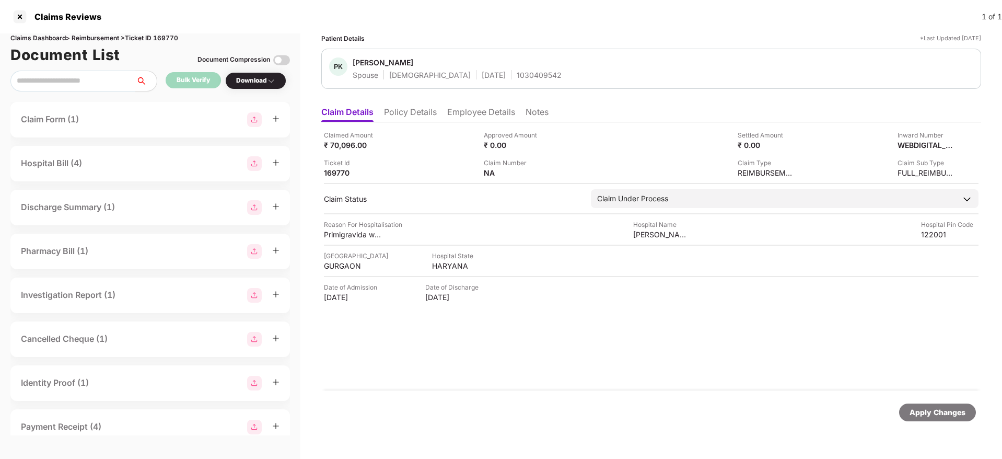
click at [482, 115] on li "Employee Details" at bounding box center [481, 114] width 68 height 15
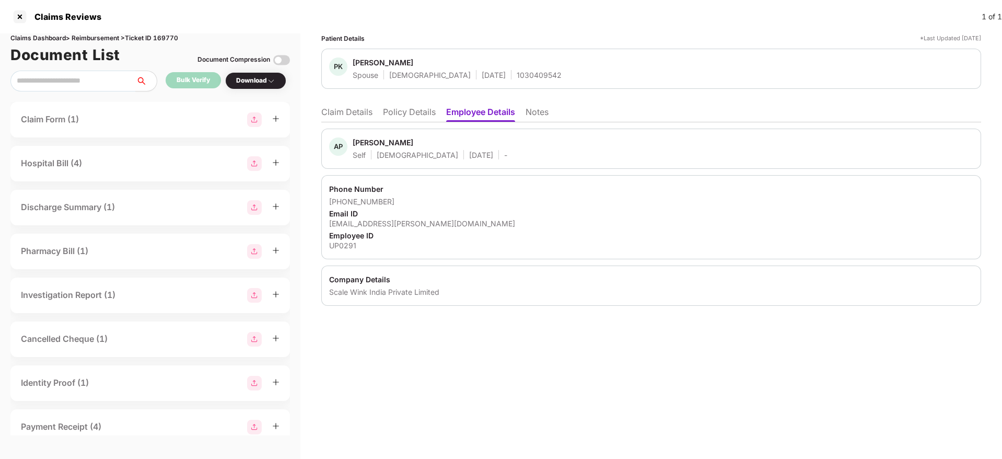
click at [339, 109] on li "Claim Details" at bounding box center [346, 114] width 51 height 15
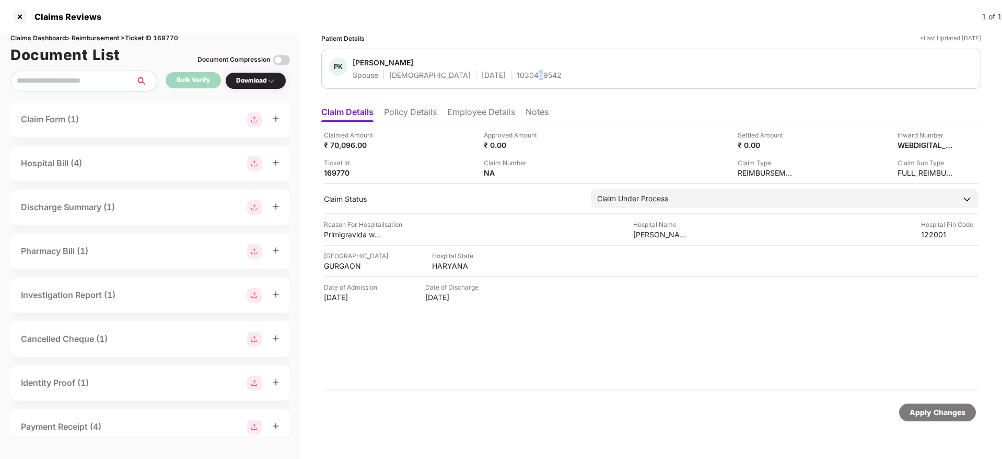
click at [501, 78] on div "PK POOJA KUMARI Spouse Female 11 Feb 2002 1030409542" at bounding box center [651, 69] width 660 height 40
click at [517, 77] on div "1030409542" at bounding box center [539, 75] width 45 height 10
click at [517, 78] on div "1030409542" at bounding box center [539, 75] width 45 height 10
drag, startPoint x: 503, startPoint y: 78, endPoint x: 499, endPoint y: 68, distance: 10.1
click at [517, 70] on div "1030409542" at bounding box center [539, 75] width 45 height 10
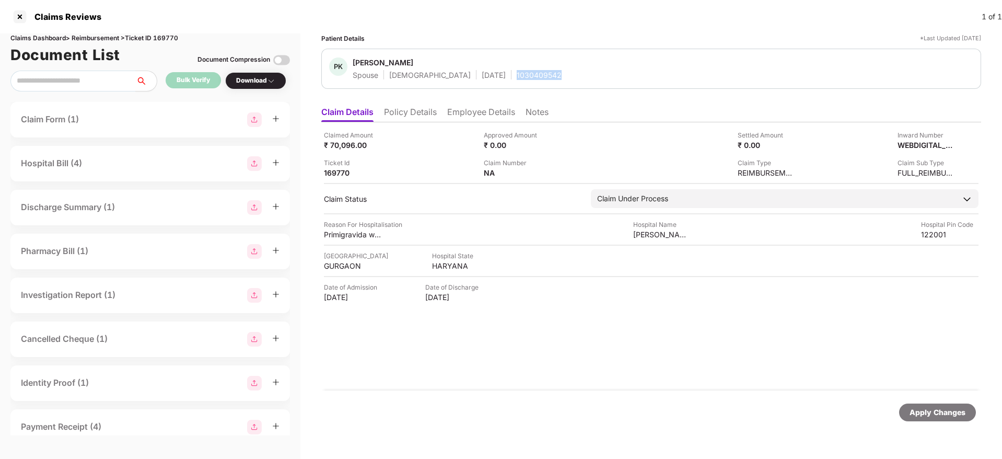
copy div "1030409542"
click at [549, 171] on img at bounding box center [548, 172] width 8 height 8
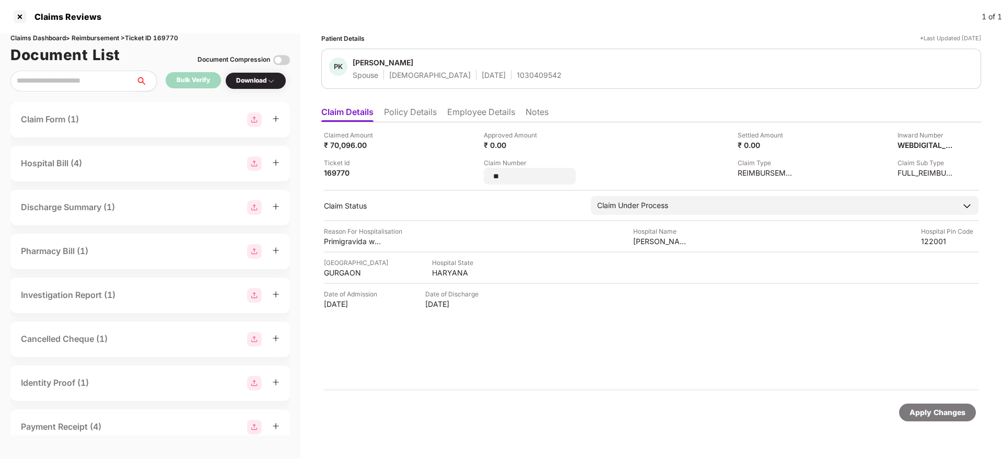
type input "*"
type input "**********"
click at [951, 410] on div "Apply Changes" at bounding box center [938, 412] width 56 height 11
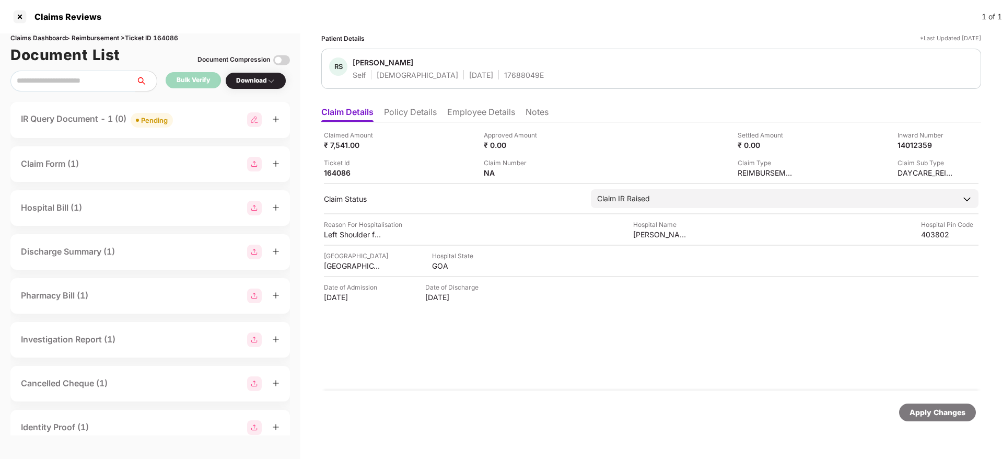
click at [404, 109] on li "Policy Details" at bounding box center [410, 114] width 53 height 15
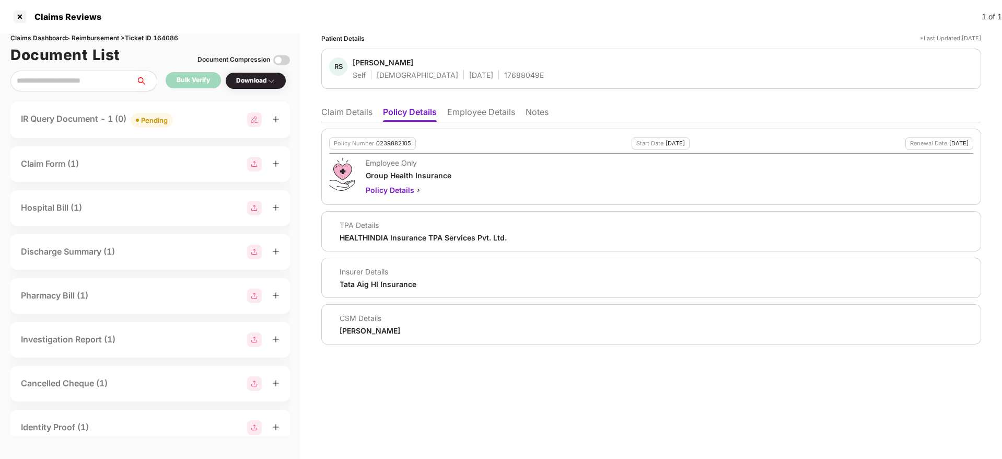
click at [342, 110] on li "Claim Details" at bounding box center [346, 114] width 51 height 15
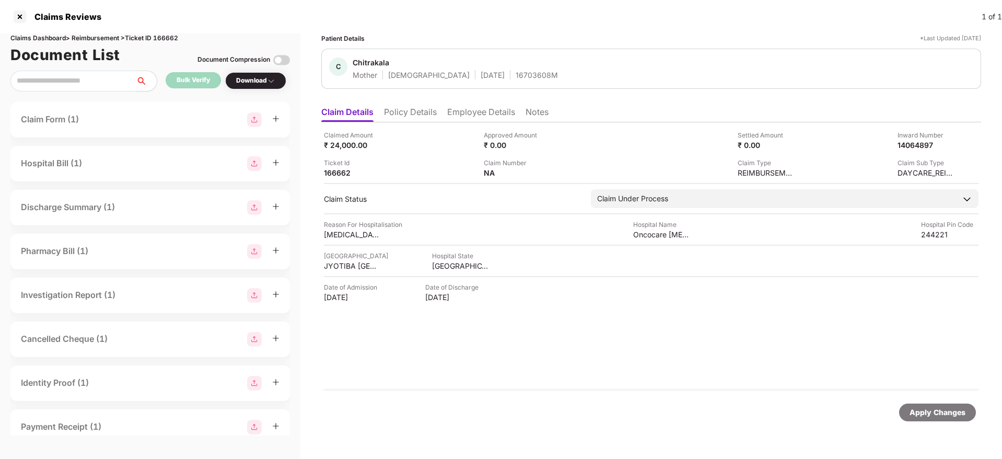
click at [413, 123] on div "Claimed Amount ₹ 24,000.00 Approved Amount ₹ 0.00 Settled Amount ₹ 0.00 Inward …" at bounding box center [651, 256] width 660 height 268
click at [410, 117] on li "Policy Details" at bounding box center [410, 114] width 53 height 15
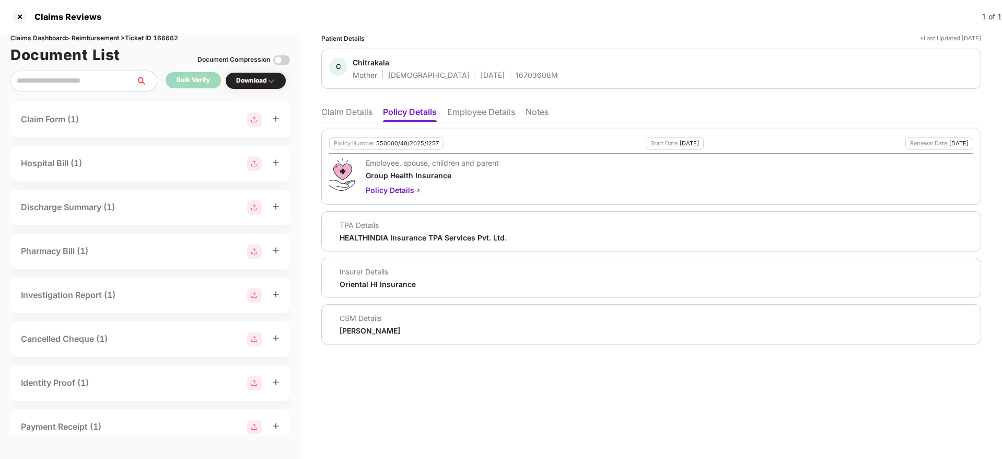
click at [353, 120] on li "Claim Details" at bounding box center [346, 114] width 51 height 15
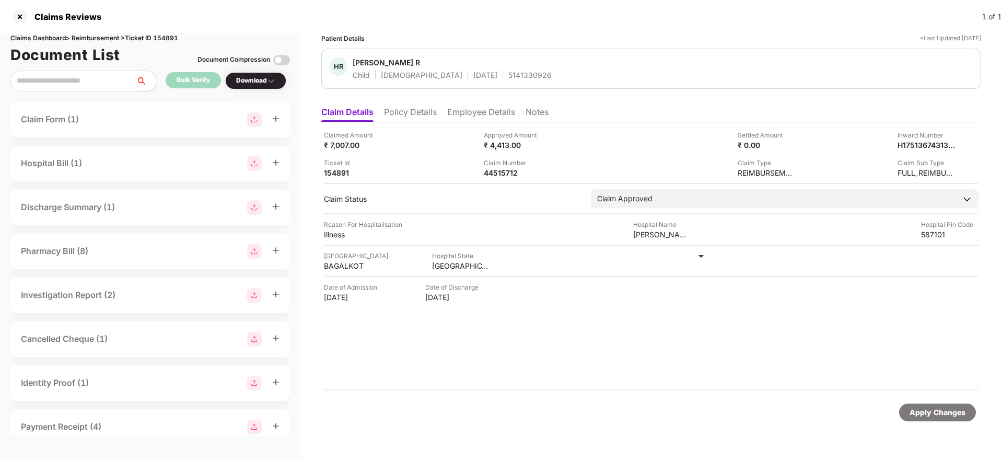
click at [422, 112] on li "Policy Details" at bounding box center [410, 114] width 53 height 15
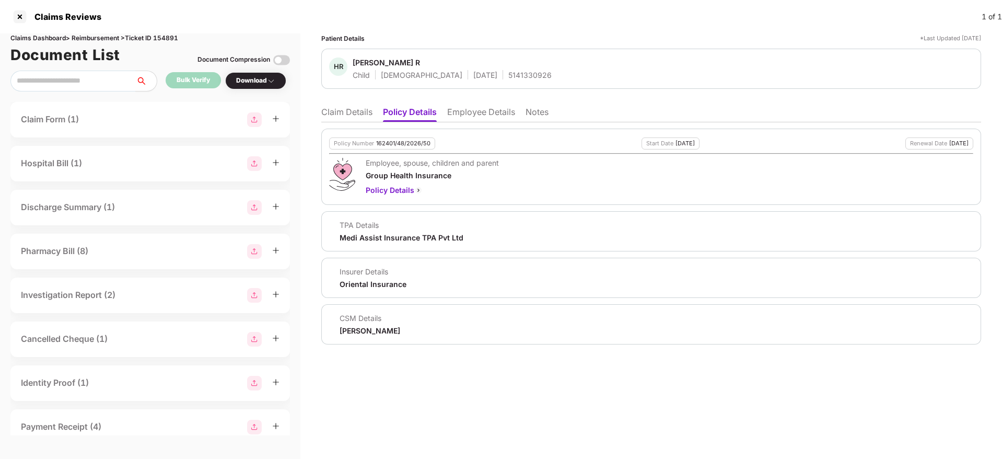
click at [357, 113] on li "Claim Details" at bounding box center [346, 114] width 51 height 15
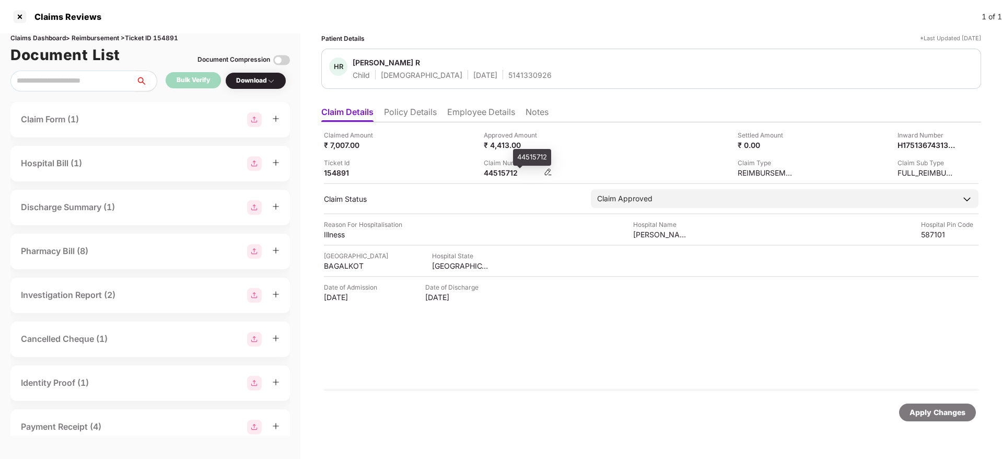
click at [495, 171] on div "44515712" at bounding box center [512, 173] width 57 height 10
copy div "44515712"
click at [414, 109] on li "Policy Details" at bounding box center [410, 114] width 53 height 15
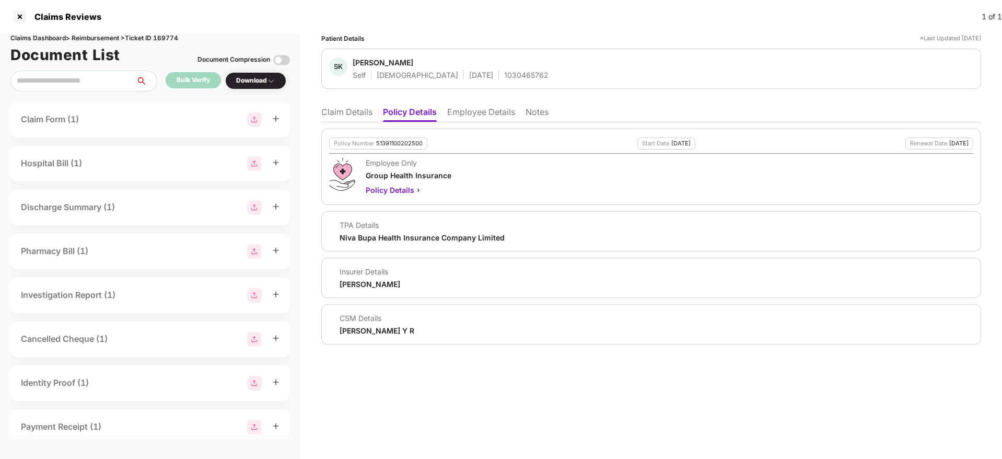
drag, startPoint x: 322, startPoint y: 114, endPoint x: 329, endPoint y: 118, distance: 7.5
click at [323, 114] on li "Claim Details" at bounding box center [346, 114] width 51 height 15
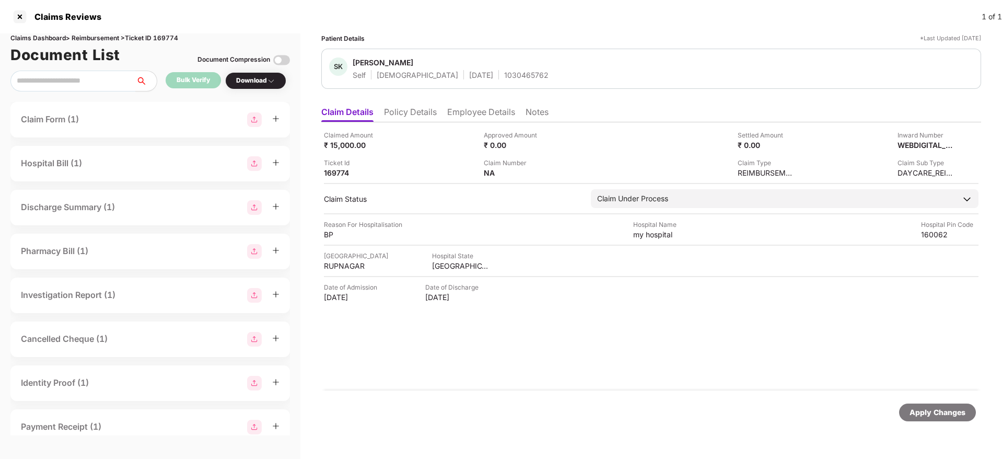
click at [412, 116] on li "Policy Details" at bounding box center [410, 114] width 53 height 15
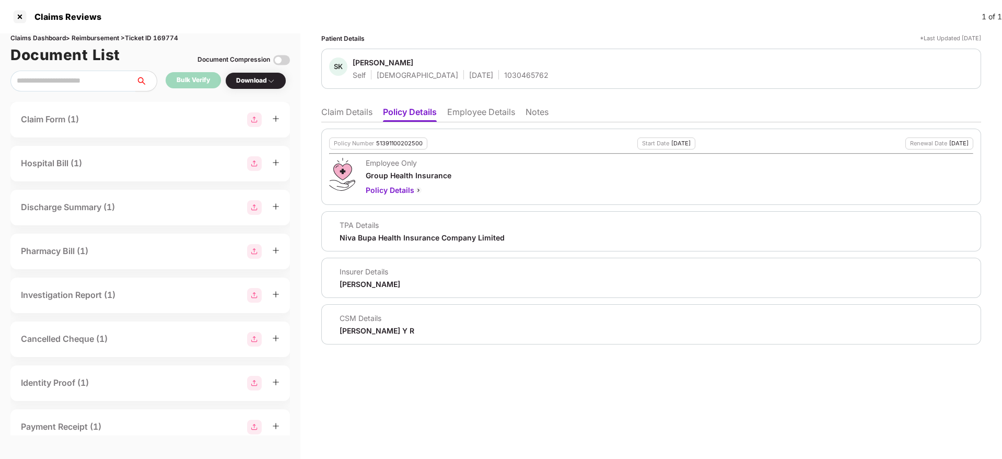
drag, startPoint x: 471, startPoint y: 110, endPoint x: 477, endPoint y: 118, distance: 9.7
click at [472, 111] on li "Employee Details" at bounding box center [481, 114] width 68 height 15
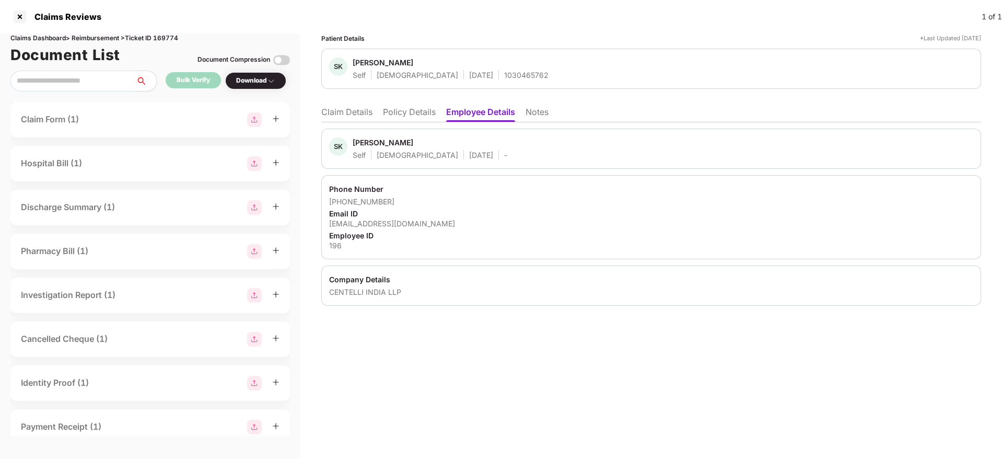
drag, startPoint x: 406, startPoint y: 117, endPoint x: 400, endPoint y: 118, distance: 5.8
click at [405, 117] on li "Policy Details" at bounding box center [409, 114] width 53 height 15
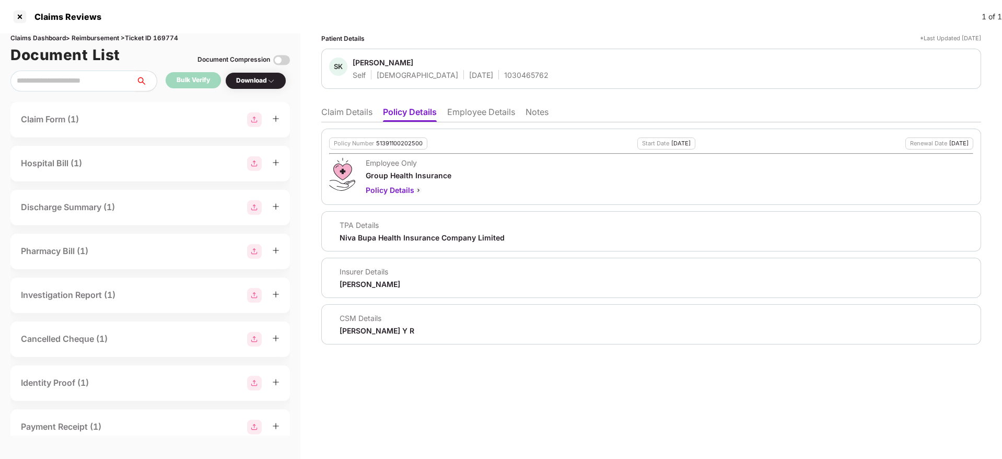
click at [504, 78] on div "1030465762" at bounding box center [526, 75] width 44 height 10
copy div "1030465762"
click at [345, 110] on li "Claim Details" at bounding box center [346, 114] width 51 height 15
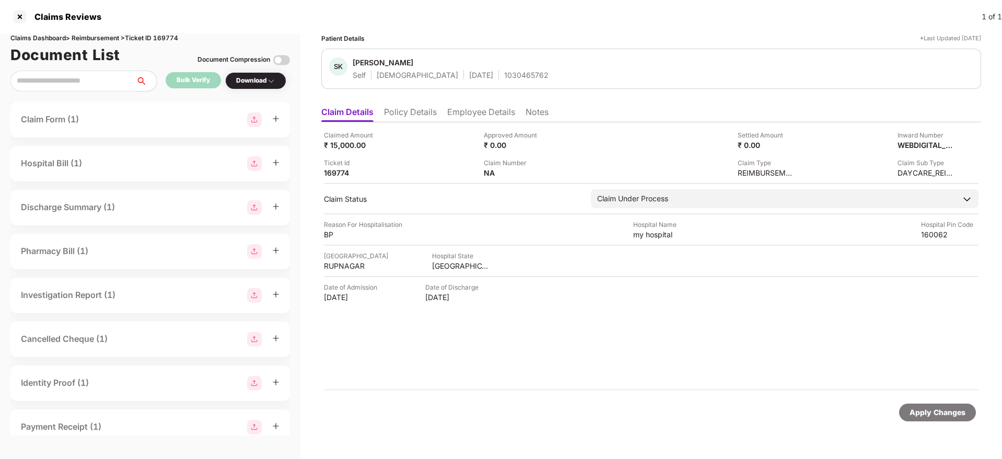
click at [554, 173] on div "Claim Number NA" at bounding box center [560, 168] width 152 height 20
click at [547, 172] on img at bounding box center [548, 172] width 8 height 8
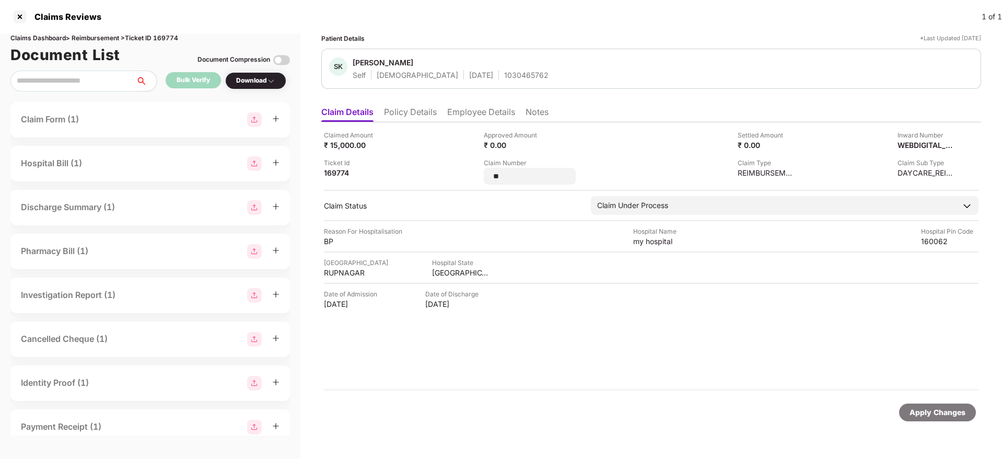
type input "*"
type input "**********"
click at [911, 403] on div "Apply Changes" at bounding box center [937, 412] width 77 height 18
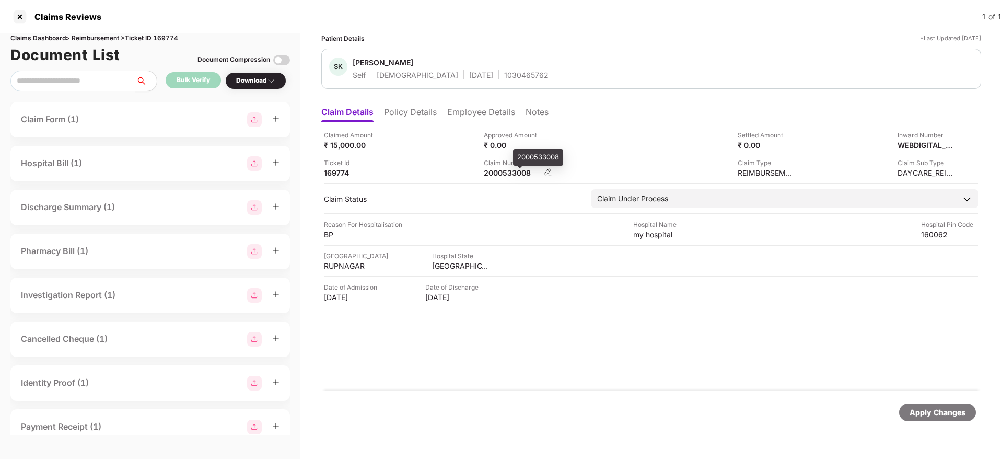
click at [512, 171] on div "2000533008" at bounding box center [512, 173] width 57 height 10
copy div "2000533008"
drag, startPoint x: 451, startPoint y: 144, endPoint x: 444, endPoint y: 157, distance: 15.4
click at [450, 143] on div "Claimed Amount ₹ 15,000.00" at bounding box center [400, 140] width 152 height 20
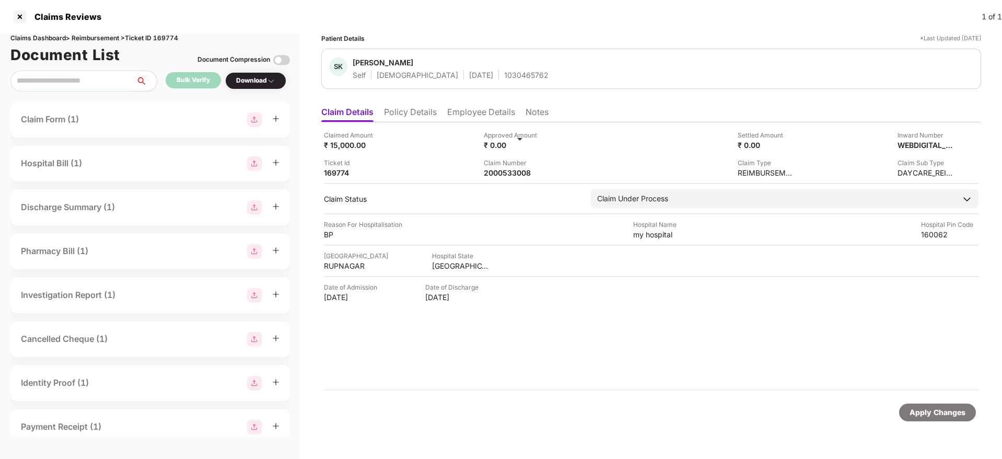
click at [504, 75] on div "1030465762" at bounding box center [526, 75] width 44 height 10
copy div "1030465762"
click at [641, 162] on div "Claimed Amount ₹ 15,000.00 Approved Amount ₹ 0.00 Settled Amount ₹ 0.00 Inward …" at bounding box center [651, 154] width 655 height 48
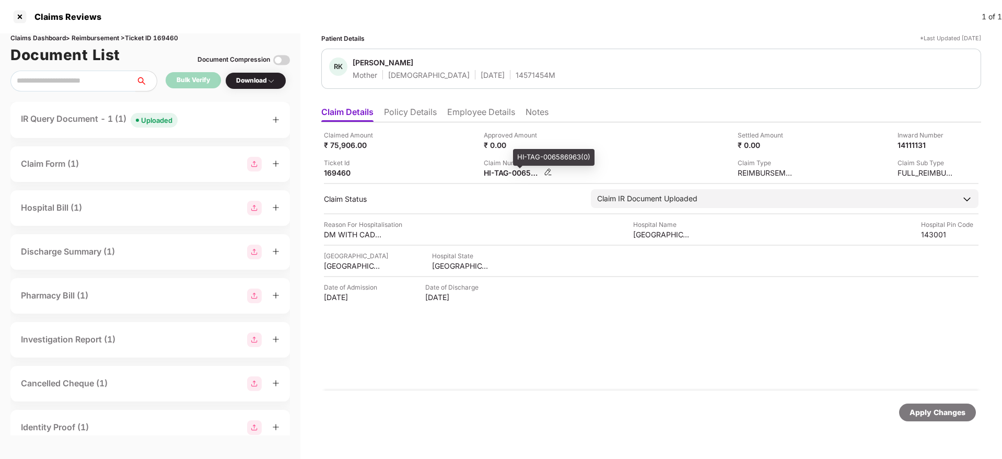
click at [497, 171] on div "HI-TAG-006586963(0)" at bounding box center [512, 173] width 57 height 10
click at [497, 170] on div "HI-TAG-006586963(0)" at bounding box center [512, 173] width 57 height 10
copy div
click at [561, 164] on div "Claim Number HI-TAG-006586963(0)" at bounding box center [560, 168] width 152 height 20
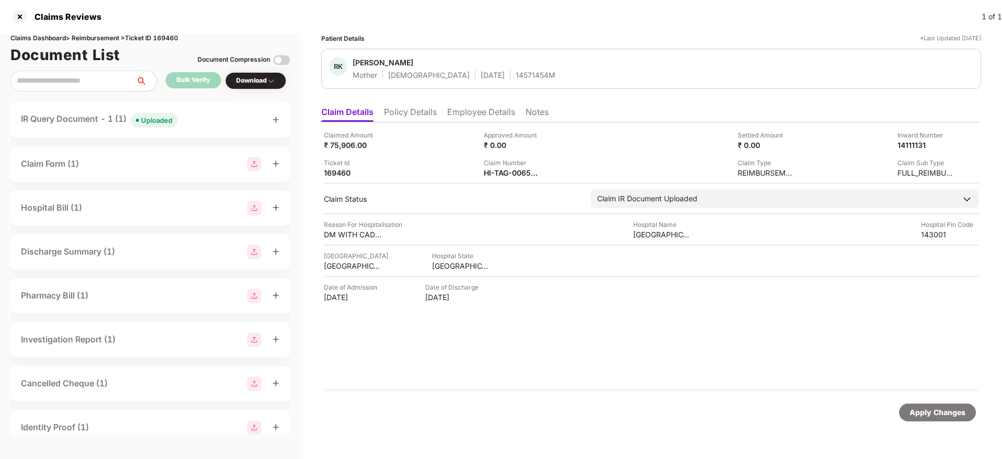
click at [213, 111] on div "IR Query Document - 1 (1) Uploaded" at bounding box center [150, 120] width 280 height 36
click at [197, 118] on div "IR Query Document - 1 (1) Uploaded" at bounding box center [150, 119] width 259 height 15
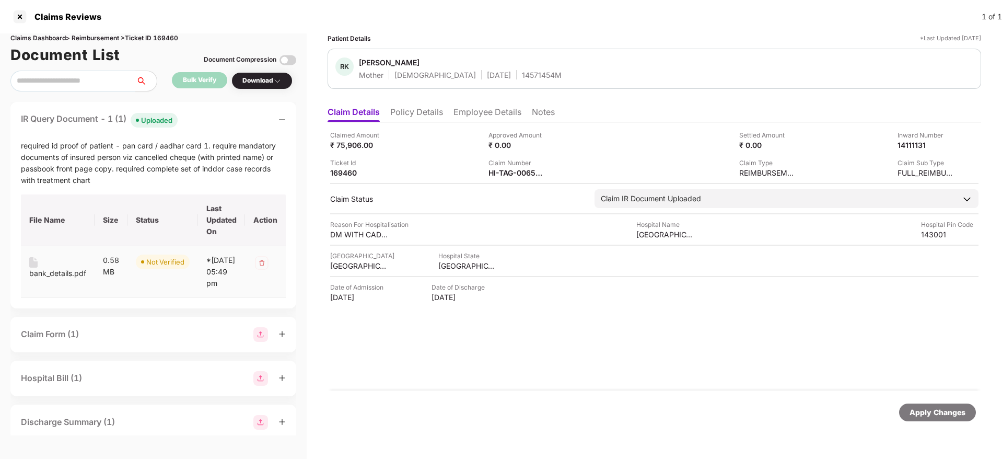
click at [44, 276] on div "bank_details.pdf" at bounding box center [57, 273] width 57 height 11
click at [208, 108] on div "IR Query Document - 1 (1) Uploaded required id proof of patient - pan card / aa…" at bounding box center [153, 205] width 286 height 206
click at [67, 275] on div "bank_details.pdf" at bounding box center [57, 273] width 57 height 11
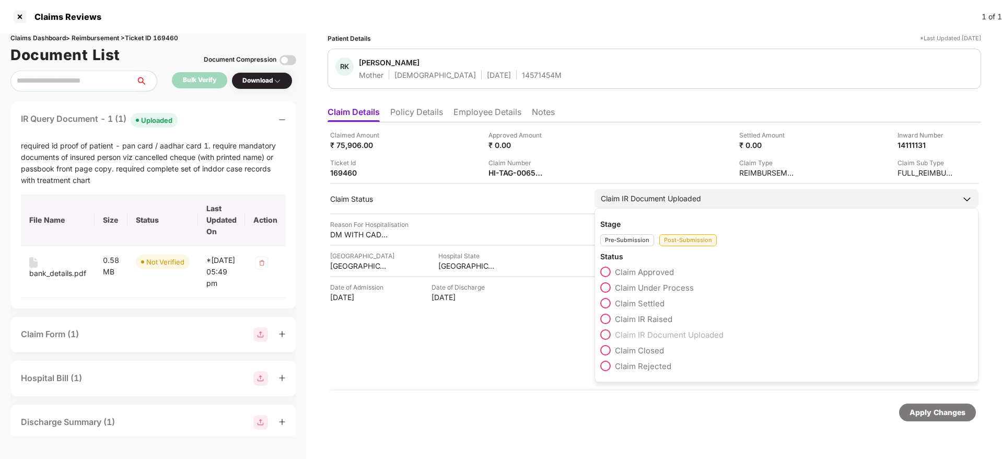
click at [609, 317] on span at bounding box center [605, 319] width 10 height 10
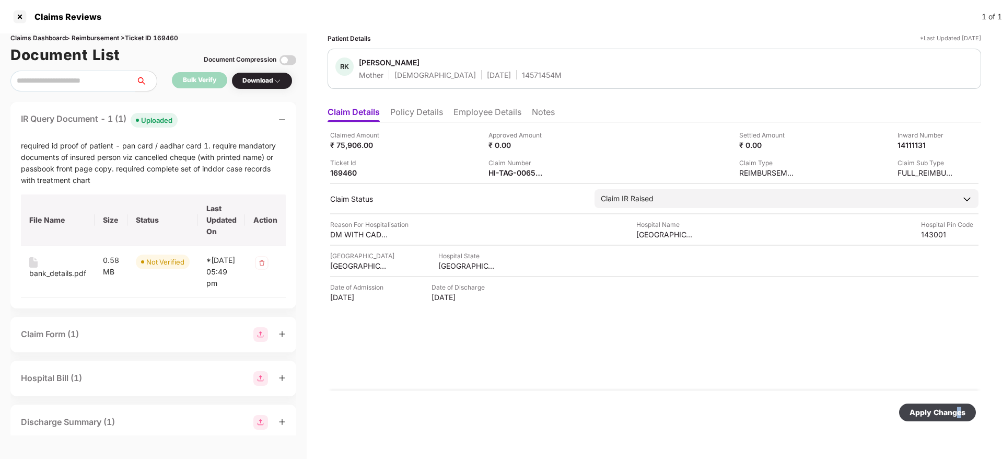
click at [958, 411] on div "Apply Changes" at bounding box center [938, 412] width 56 height 11
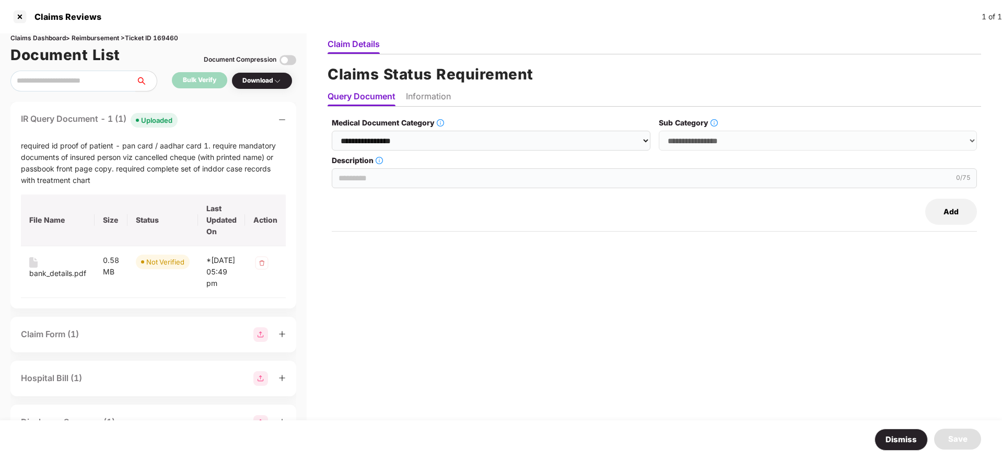
click at [202, 119] on div "IR Query Document - 1 (1) Uploaded" at bounding box center [153, 119] width 265 height 15
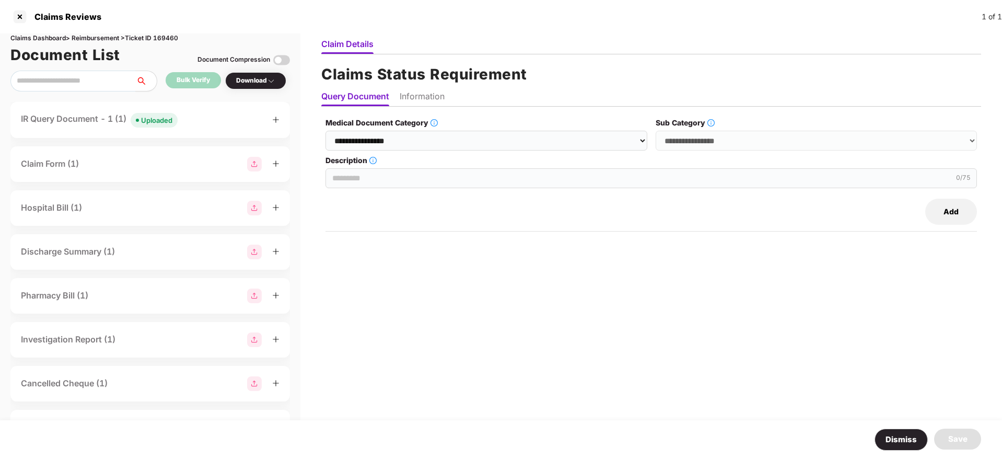
click at [201, 118] on div "IR Query Document - 1 (1) Uploaded" at bounding box center [150, 119] width 259 height 15
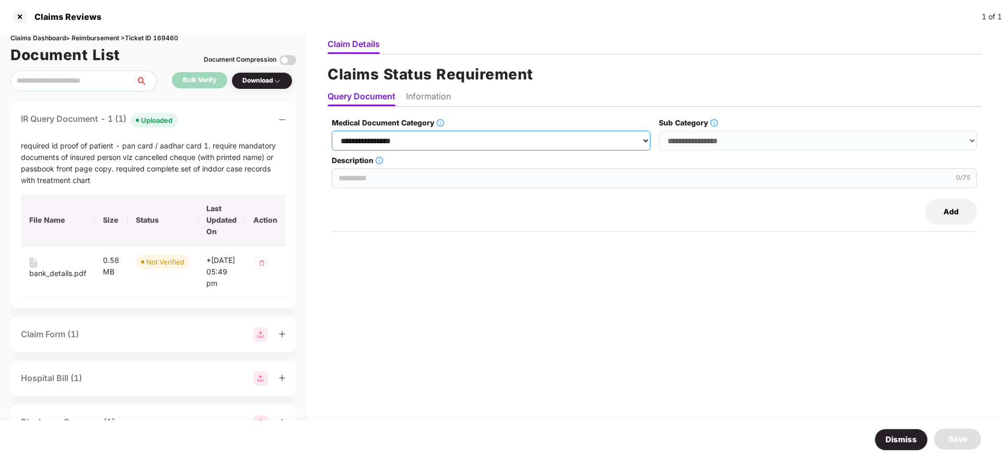
click at [495, 143] on select "**********" at bounding box center [491, 141] width 319 height 20
click at [497, 143] on select "**********" at bounding box center [491, 141] width 319 height 20
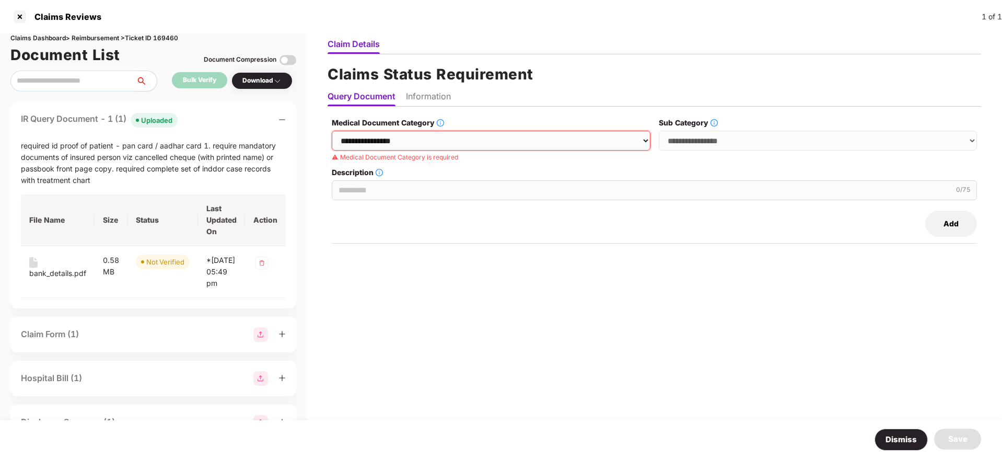
click at [576, 150] on div "**********" at bounding box center [491, 139] width 319 height 45
click at [590, 138] on select "**********" at bounding box center [491, 141] width 319 height 20
select select "**********"
click at [332, 131] on select "**********" at bounding box center [491, 141] width 319 height 20
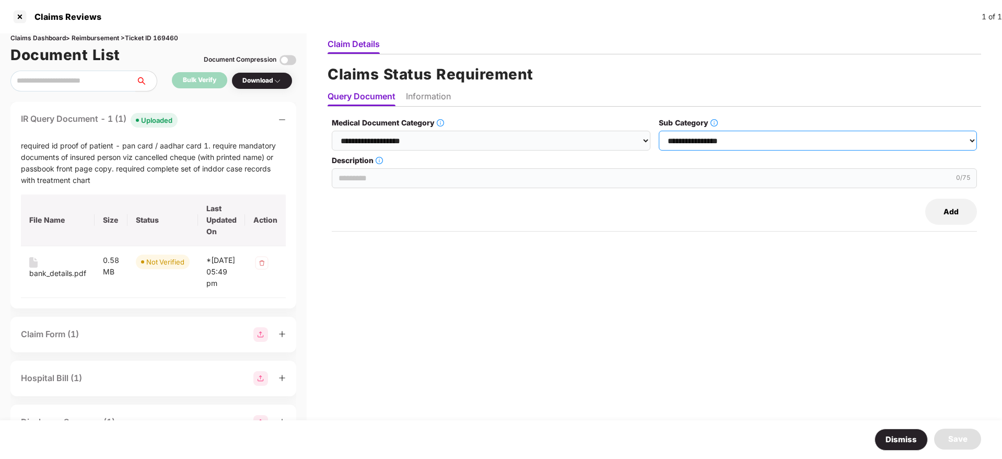
click at [688, 135] on select "**********" at bounding box center [818, 141] width 319 height 20
select select "**********"
click at [659, 131] on select "**********" at bounding box center [818, 141] width 319 height 20
click at [518, 178] on input "Description" at bounding box center [654, 178] width 645 height 20
paste input "**********"
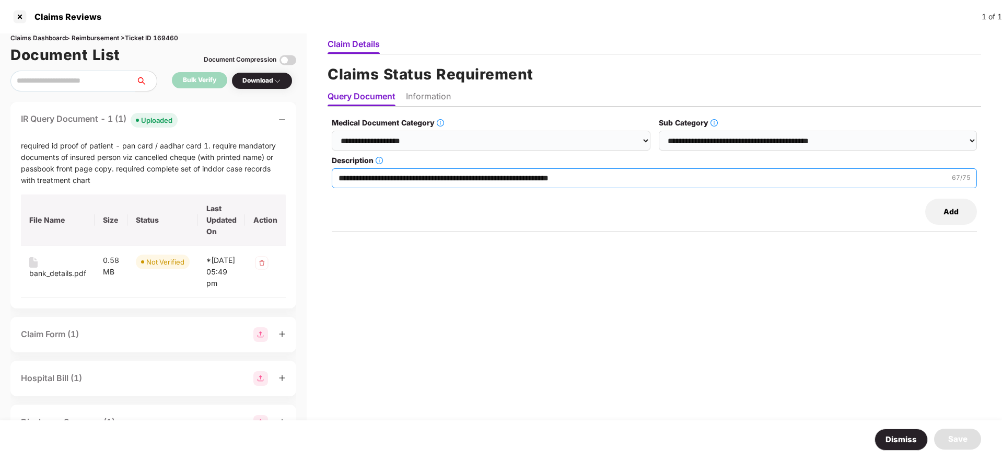
type input "**********"
drag, startPoint x: 431, startPoint y: 94, endPoint x: 437, endPoint y: 95, distance: 6.8
click at [434, 94] on li "Information" at bounding box center [428, 98] width 45 height 15
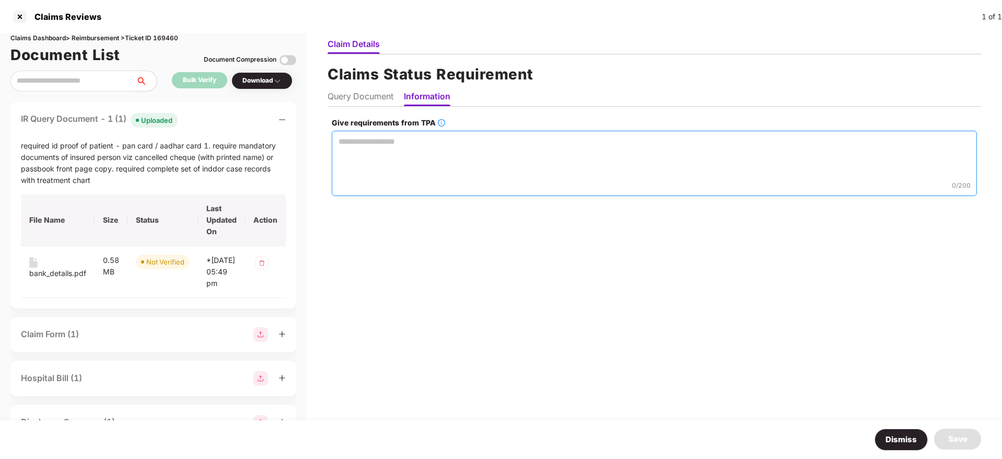
click at [398, 153] on textarea "Give requirements from TPA" at bounding box center [654, 163] width 645 height 65
paste textarea "**********"
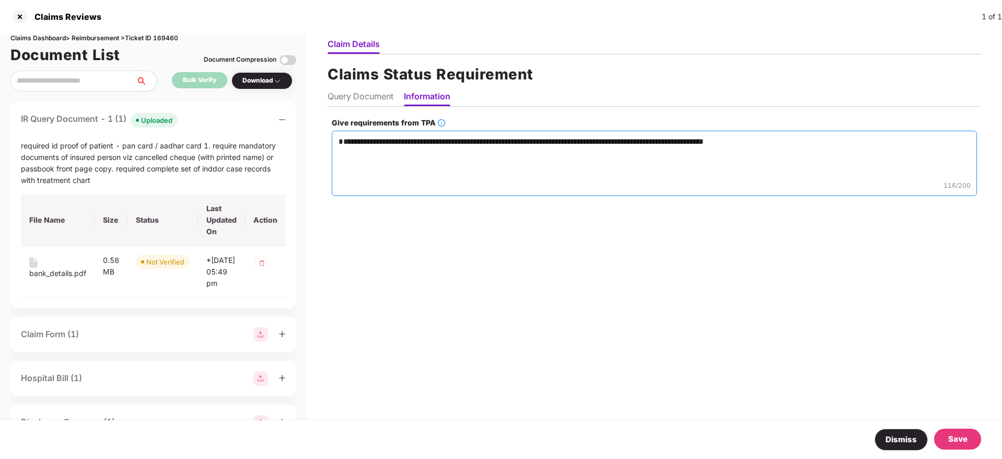
type textarea "**********"
click at [952, 437] on div "Save" at bounding box center [957, 439] width 19 height 13
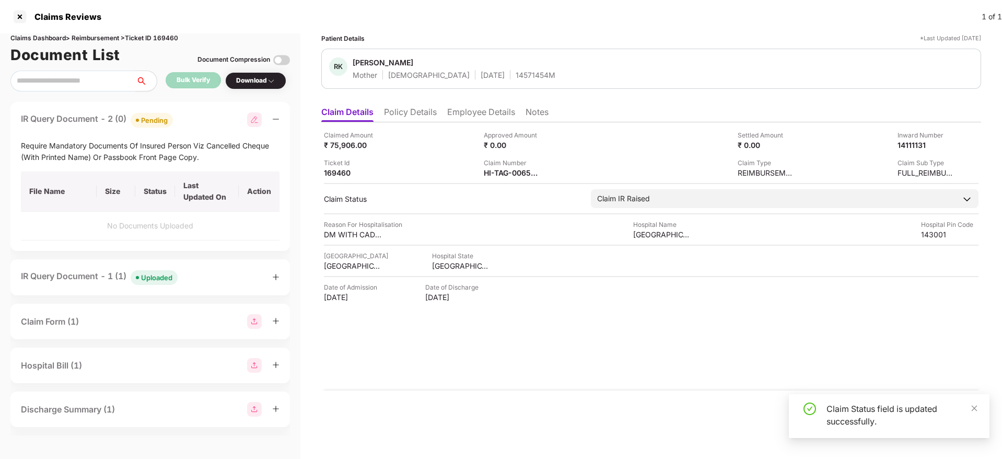
click at [256, 123] on img at bounding box center [254, 119] width 15 height 15
select select "**********"
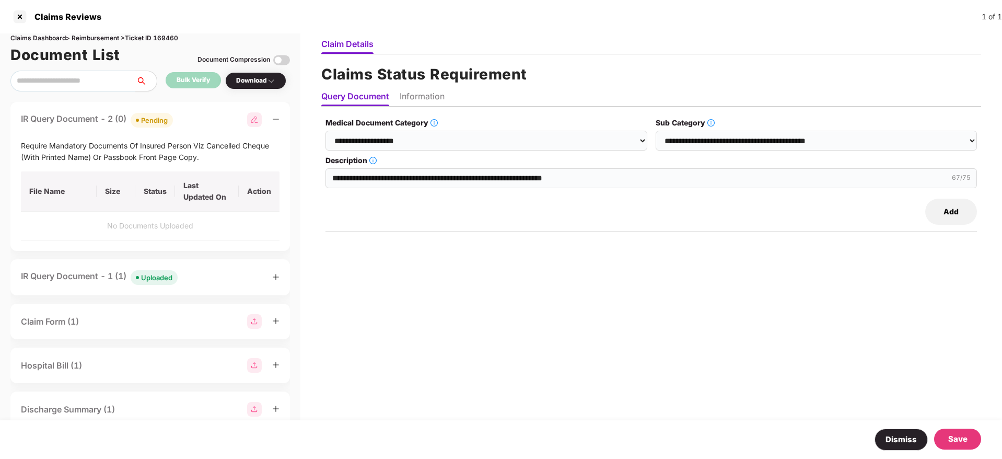
click at [947, 211] on button "Add" at bounding box center [951, 212] width 52 height 26
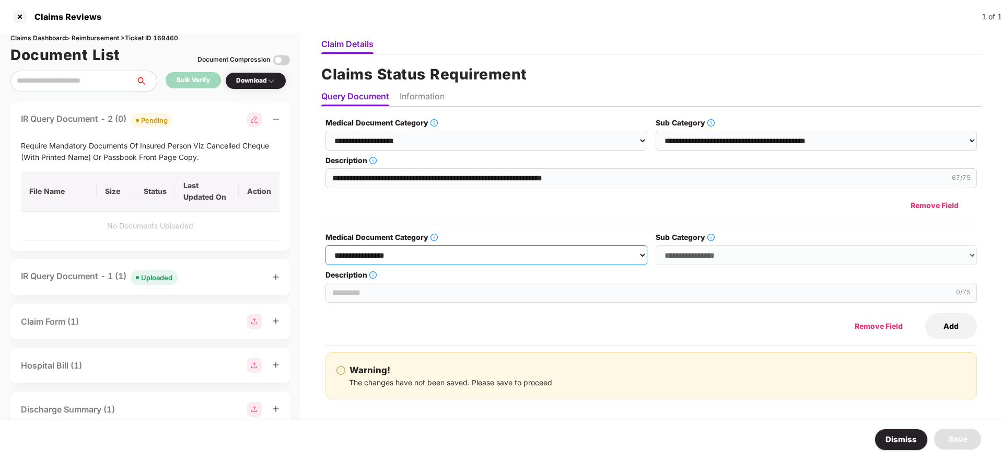
click at [431, 262] on select "**********" at bounding box center [486, 255] width 321 height 20
click at [326, 245] on select "**********" at bounding box center [486, 255] width 321 height 20
click at [717, 258] on select "**********" at bounding box center [816, 255] width 321 height 20
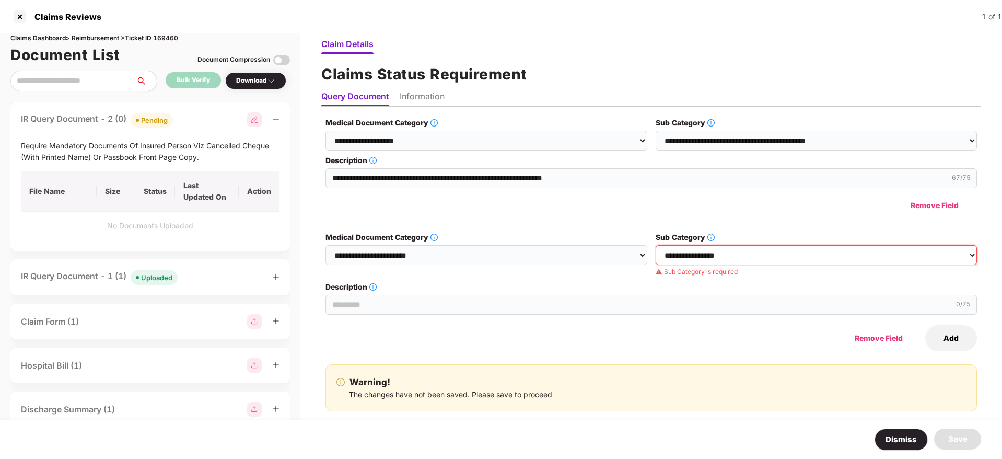
click at [699, 252] on select "**********" at bounding box center [816, 255] width 321 height 20
click at [531, 251] on select "**********" at bounding box center [486, 255] width 321 height 20
select select "**********"
click at [326, 245] on select "**********" at bounding box center [486, 255] width 321 height 20
click at [699, 254] on select "**********" at bounding box center [816, 255] width 321 height 20
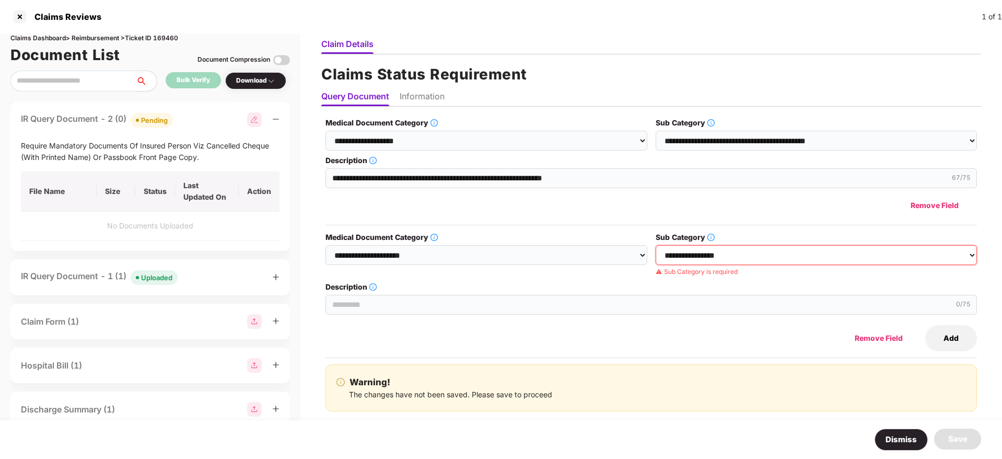
select select "**********"
click at [656, 245] on select "**********" at bounding box center [816, 255] width 321 height 20
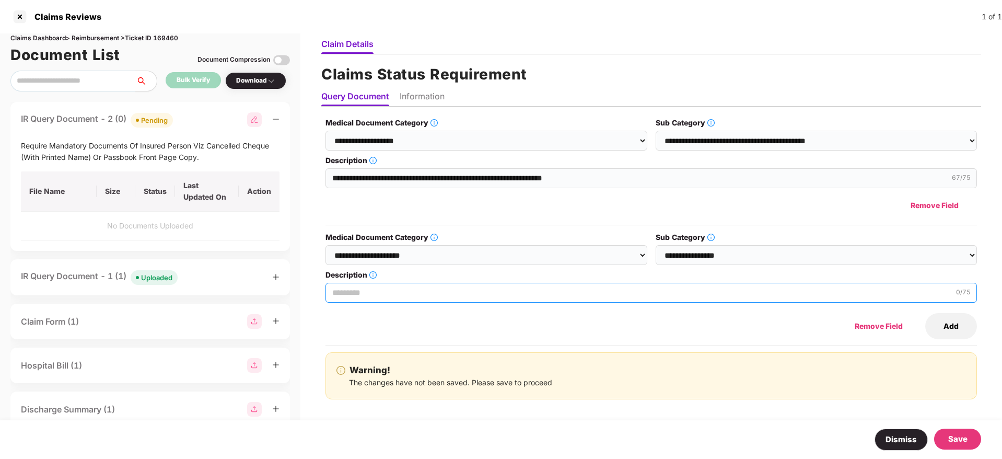
click at [419, 295] on input "Description" at bounding box center [652, 293] width 652 height 20
paste input "**********"
type input "**********"
click at [954, 438] on div "Save" at bounding box center [957, 439] width 19 height 13
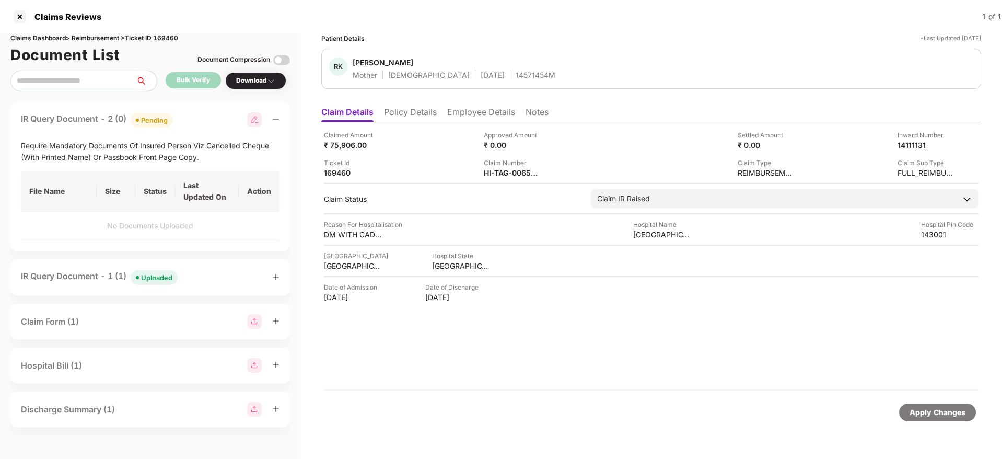
click at [251, 123] on img at bounding box center [254, 119] width 15 height 15
select select "**********"
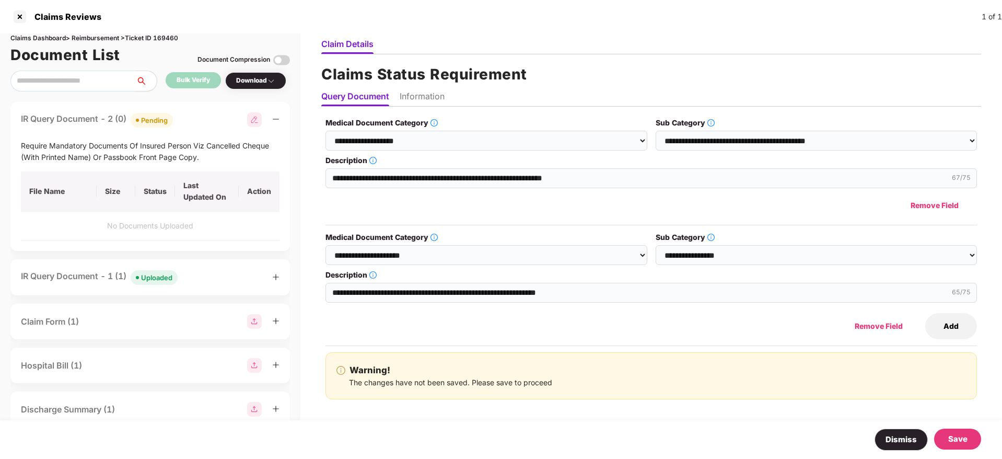
click at [415, 101] on li "Information" at bounding box center [422, 98] width 45 height 15
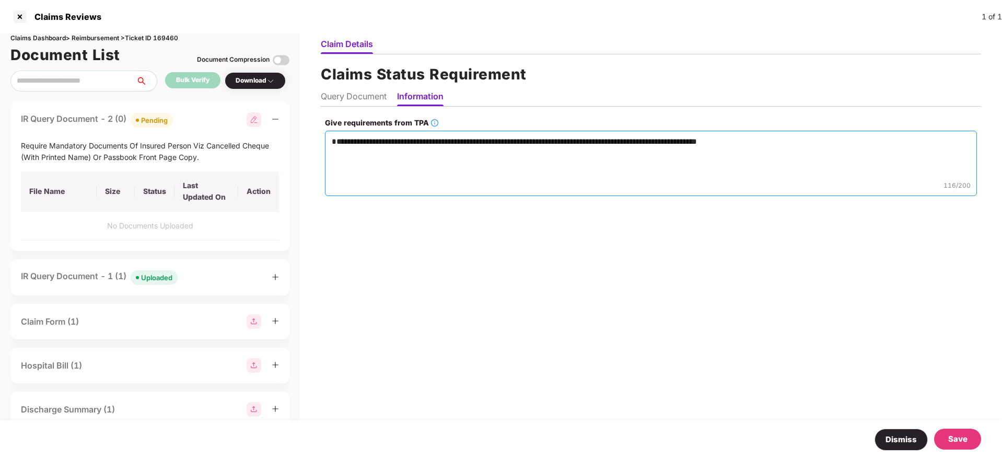
click at [366, 158] on textarea "**********" at bounding box center [651, 163] width 652 height 65
click at [798, 142] on textarea "**********" at bounding box center [651, 163] width 652 height 65
paste textarea "**********"
type textarea "**********"
click at [957, 437] on div "Save" at bounding box center [957, 439] width 19 height 13
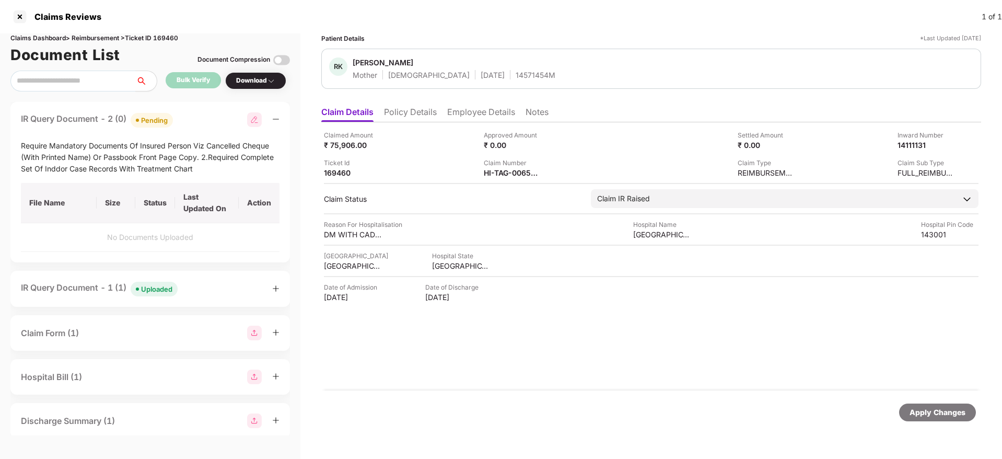
click at [193, 115] on div "IR Query Document - 2 (0) Pending" at bounding box center [150, 119] width 259 height 15
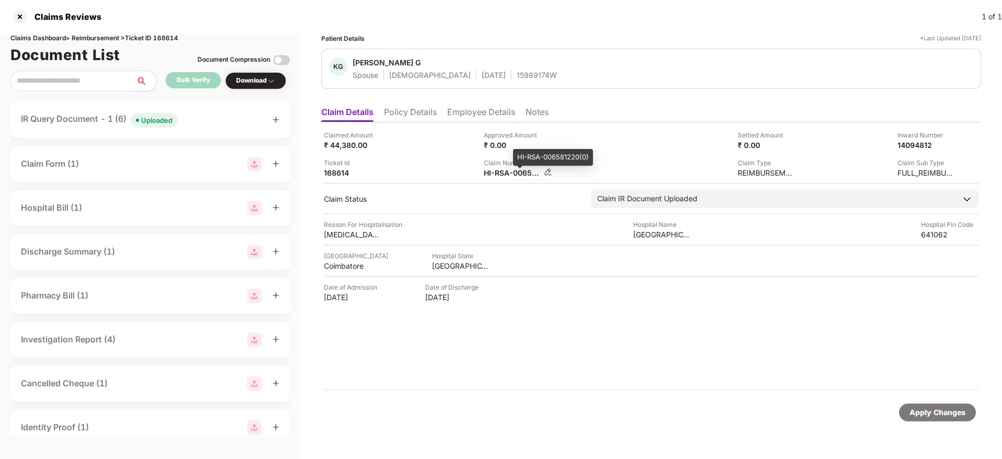
click at [493, 173] on div "HI-RSA-006581220(0)" at bounding box center [512, 173] width 57 height 10
copy div
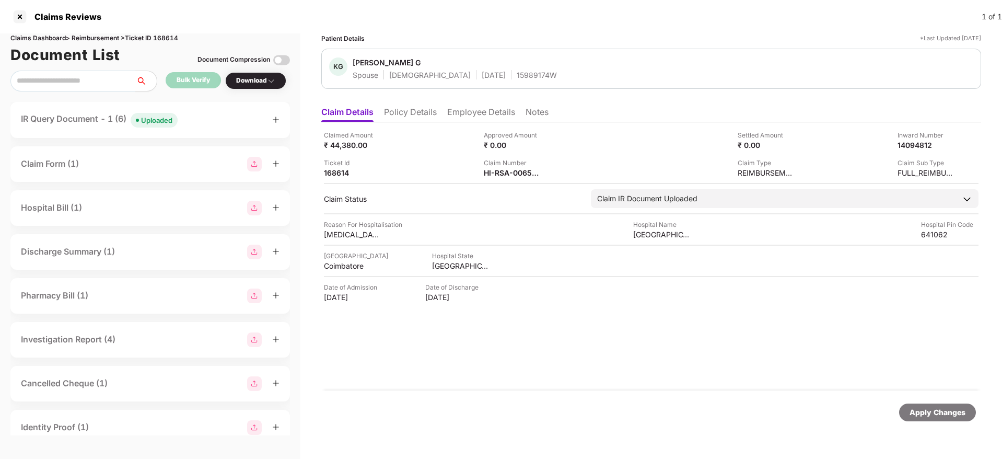
click at [204, 111] on div "IR Query Document - 1 (6) Uploaded" at bounding box center [150, 120] width 280 height 36
click at [204, 120] on div "IR Query Document - 1 (6) Uploaded" at bounding box center [150, 119] width 259 height 15
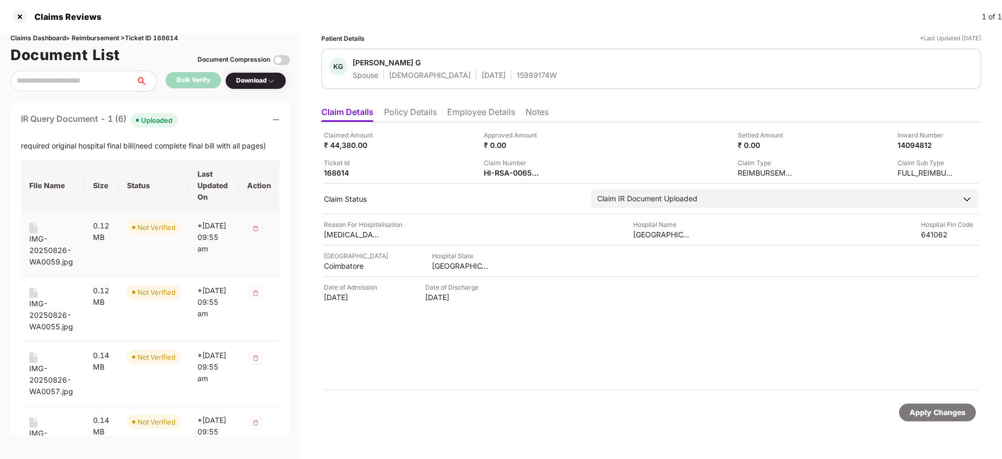
click at [52, 250] on div "IMG-20250826-WA0059.jpg" at bounding box center [52, 250] width 47 height 34
click at [44, 315] on div "IMG-20250826-WA0055.jpg" at bounding box center [52, 315] width 47 height 34
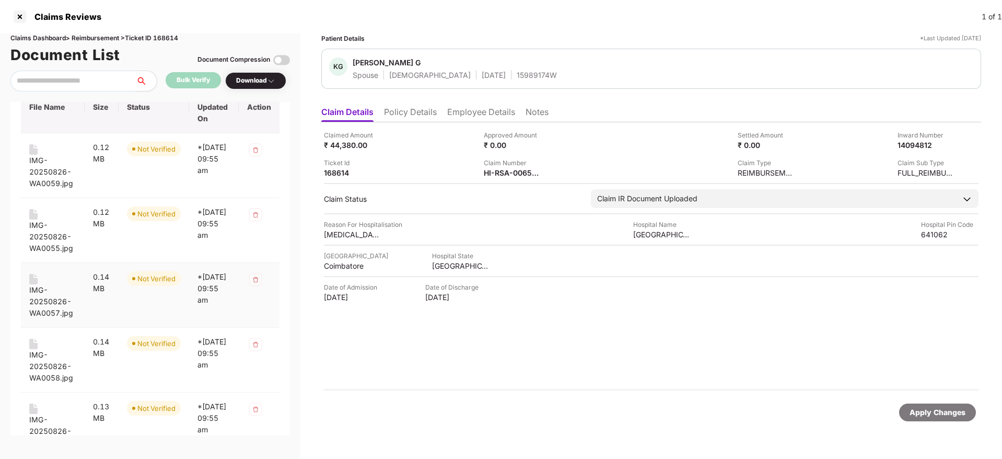
click at [54, 305] on div "IMG-20250826-WA0057.jpg" at bounding box center [52, 301] width 47 height 34
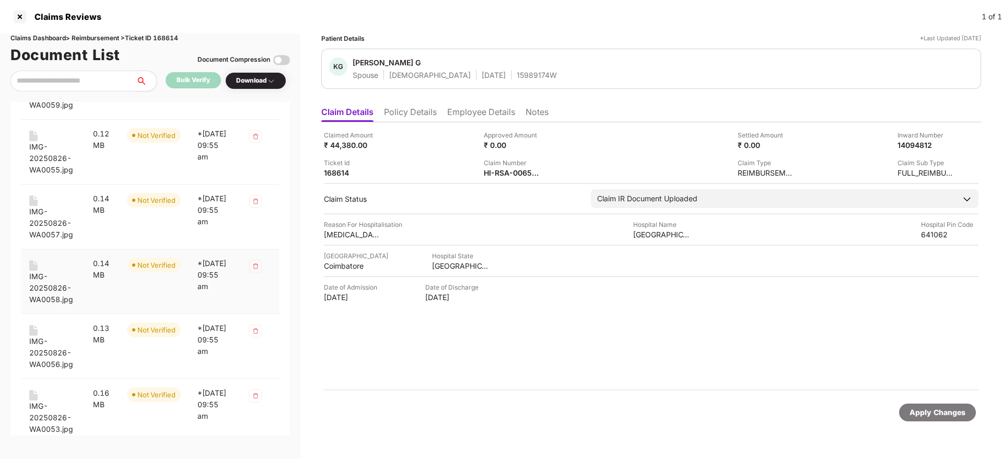
click at [55, 289] on div "IMG-20250826-WA0058.jpg" at bounding box center [52, 288] width 47 height 34
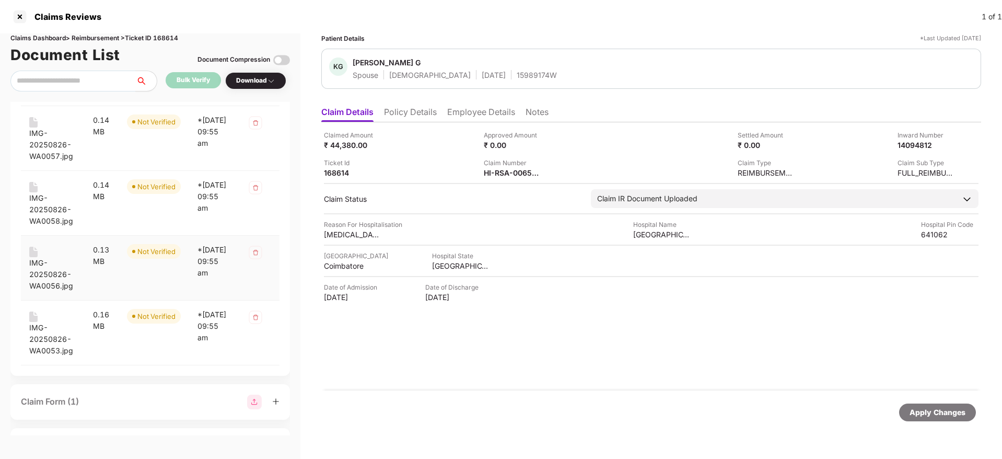
click at [40, 272] on div "IMG-20250826-WA0056.jpg" at bounding box center [52, 274] width 47 height 34
click at [41, 340] on div "IMG-20250826-WA0053.jpg" at bounding box center [52, 339] width 47 height 34
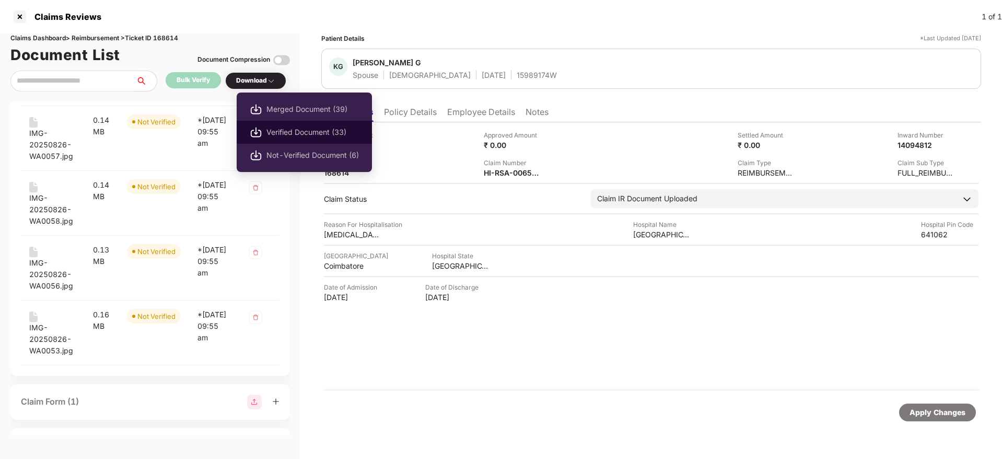
click at [283, 123] on li "Verified Document (33)" at bounding box center [304, 132] width 135 height 23
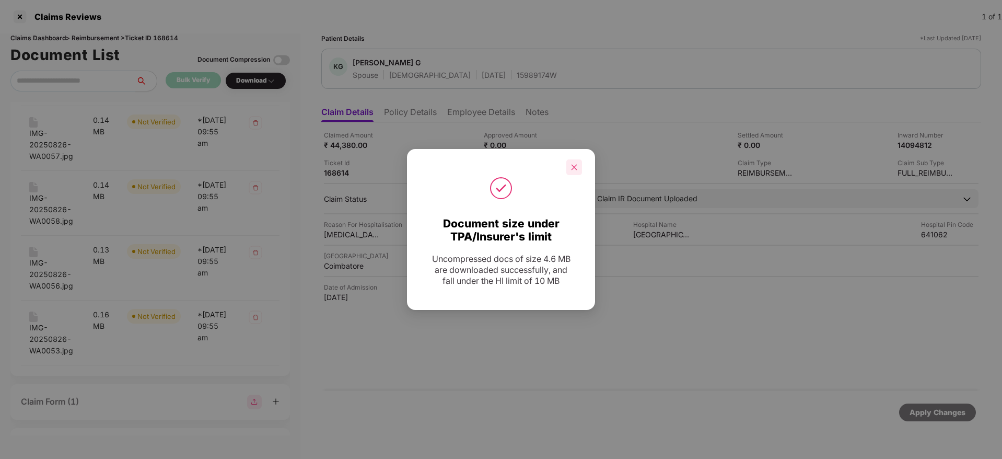
drag, startPoint x: 565, startPoint y: 160, endPoint x: 577, endPoint y: 170, distance: 15.6
click at [565, 162] on div at bounding box center [501, 167] width 162 height 16
click at [578, 170] on div at bounding box center [574, 167] width 16 height 16
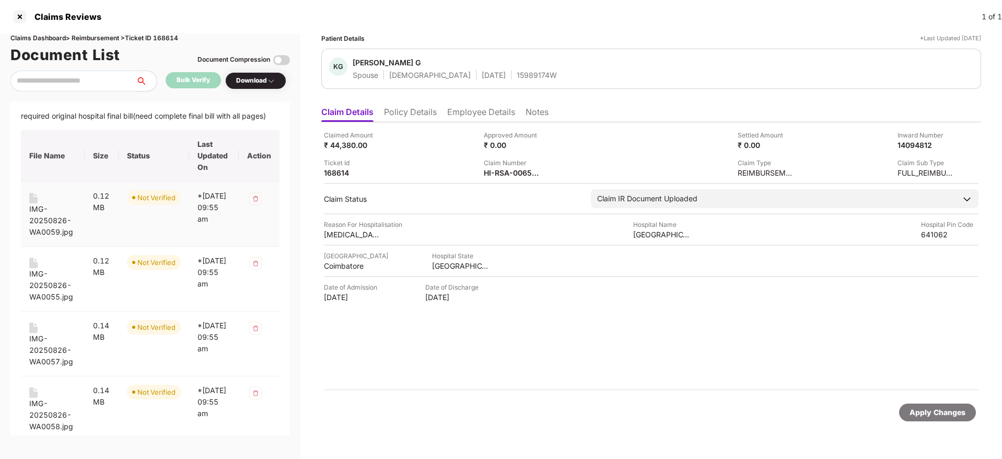
scroll to position [0, 0]
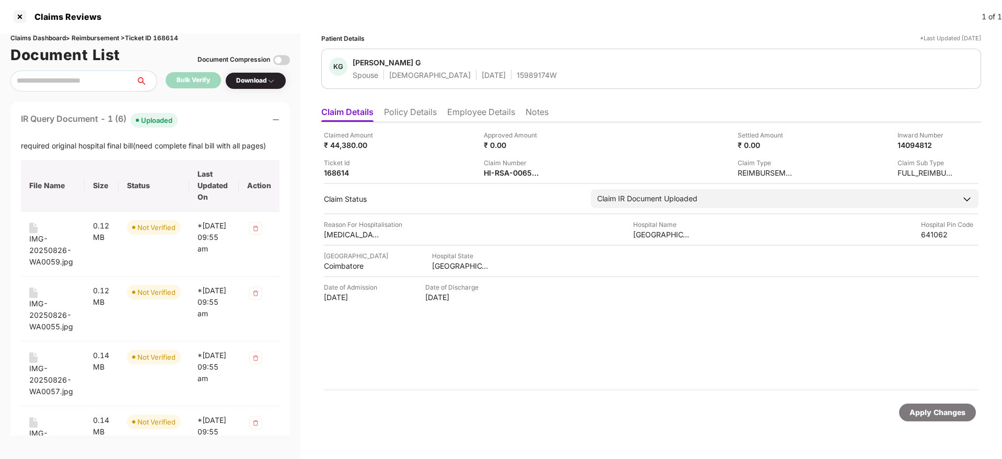
click at [214, 116] on div "IR Query Document - 1 (6) Uploaded" at bounding box center [150, 119] width 259 height 15
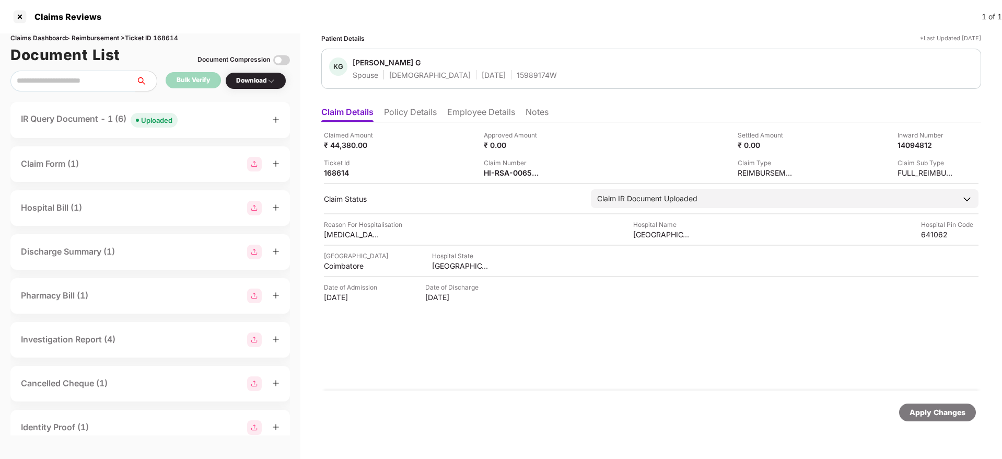
click at [432, 101] on ul "Claim Details Policy Details Employee Details Notes" at bounding box center [651, 111] width 660 height 21
click at [424, 107] on li "Policy Details" at bounding box center [410, 114] width 53 height 15
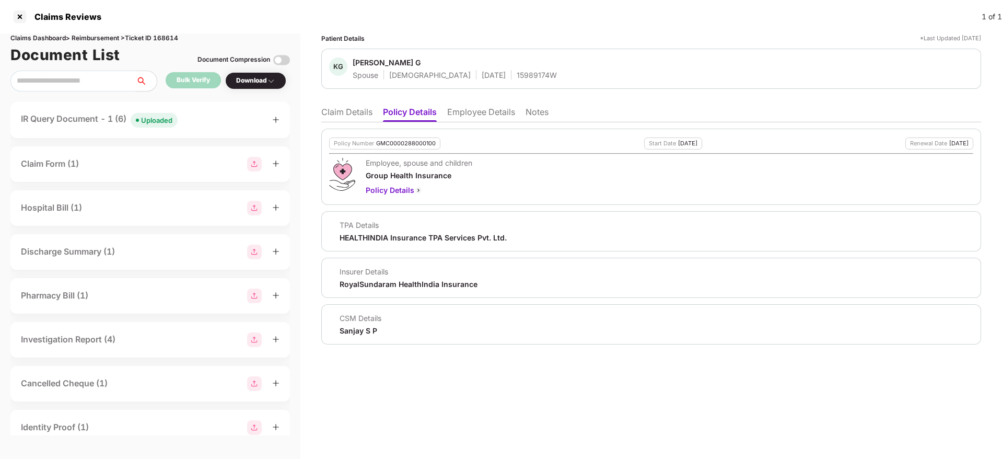
click at [371, 109] on li "Claim Details" at bounding box center [346, 114] width 51 height 15
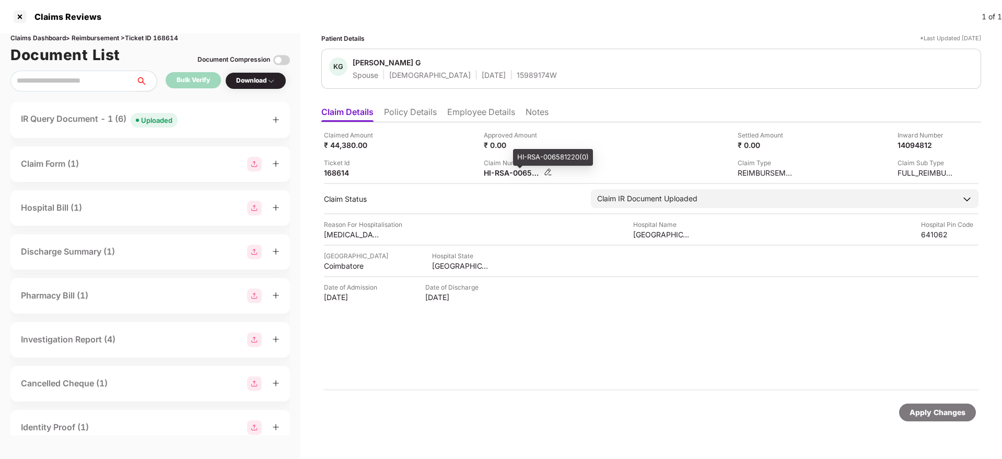
click at [506, 175] on div "HI-RSA-006581220(0)" at bounding box center [512, 173] width 57 height 10
copy div
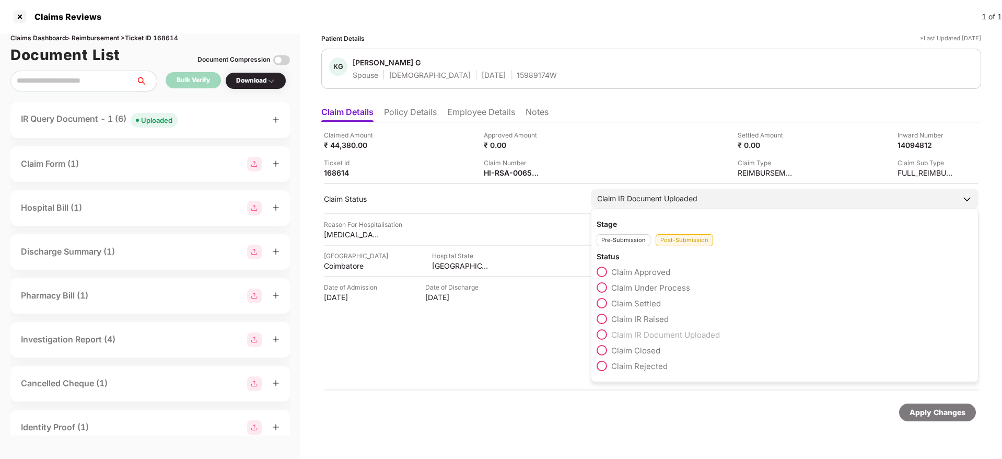
click at [598, 291] on label "Claim Under Process" at bounding box center [644, 287] width 94 height 10
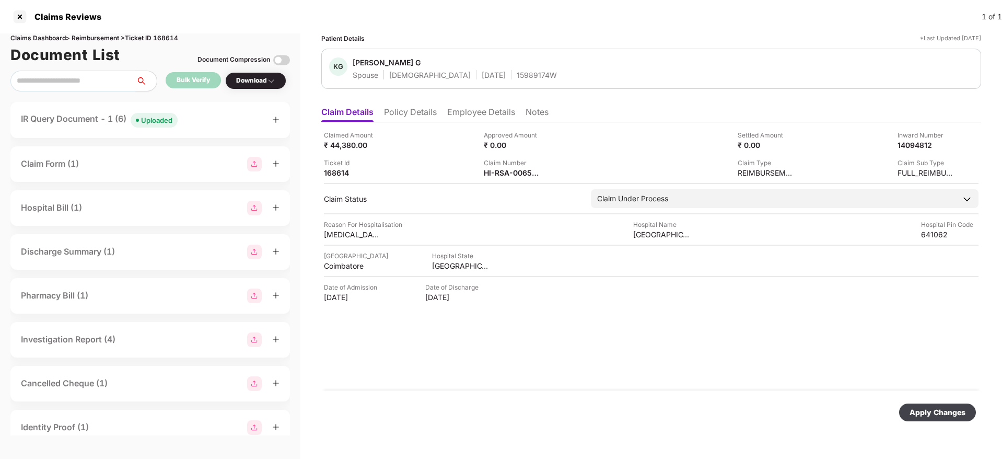
drag, startPoint x: 937, startPoint y: 411, endPoint x: 882, endPoint y: 379, distance: 64.1
click at [936, 411] on div "Apply Changes" at bounding box center [938, 412] width 56 height 11
click at [412, 115] on li "Policy Details" at bounding box center [410, 114] width 53 height 15
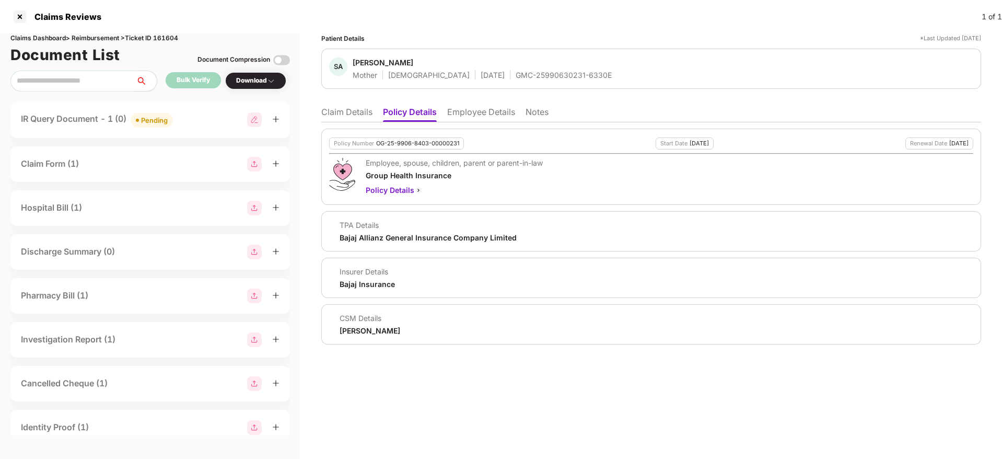
click at [347, 114] on li "Claim Details" at bounding box center [346, 114] width 51 height 15
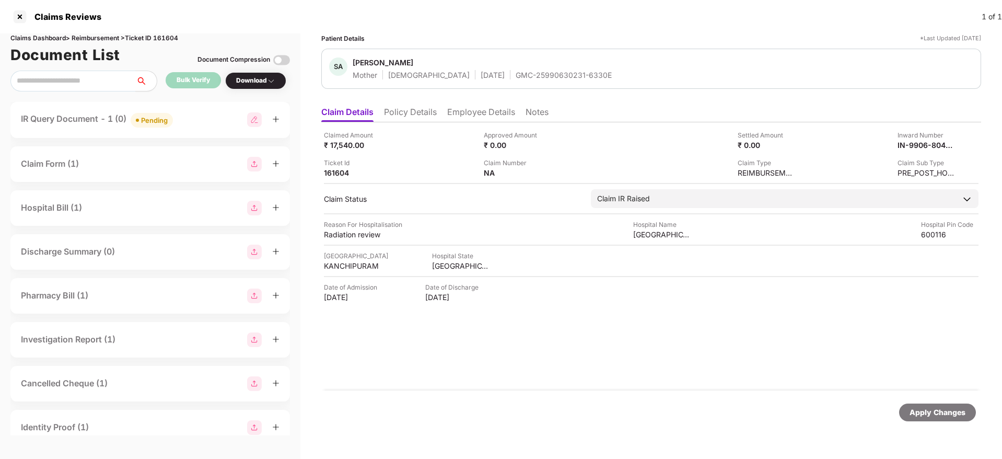
click at [411, 120] on li "Policy Details" at bounding box center [410, 114] width 53 height 15
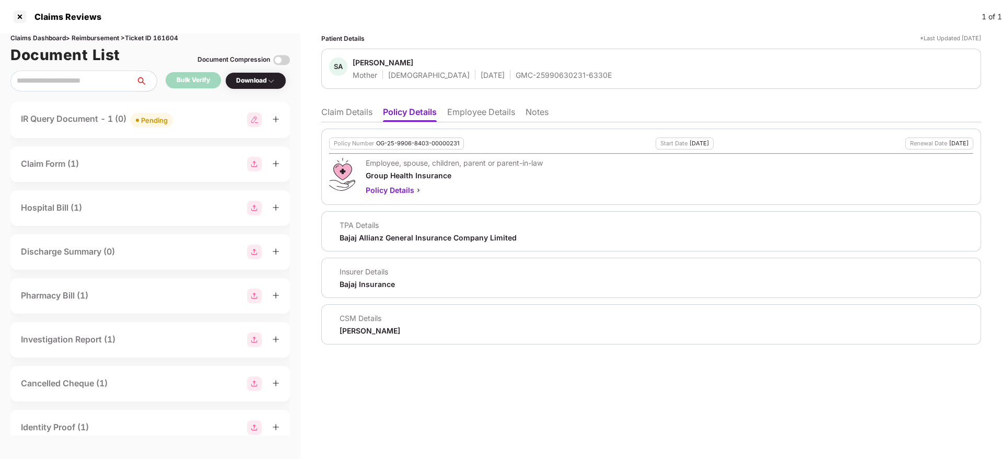
click at [327, 115] on li "Claim Details" at bounding box center [346, 114] width 51 height 15
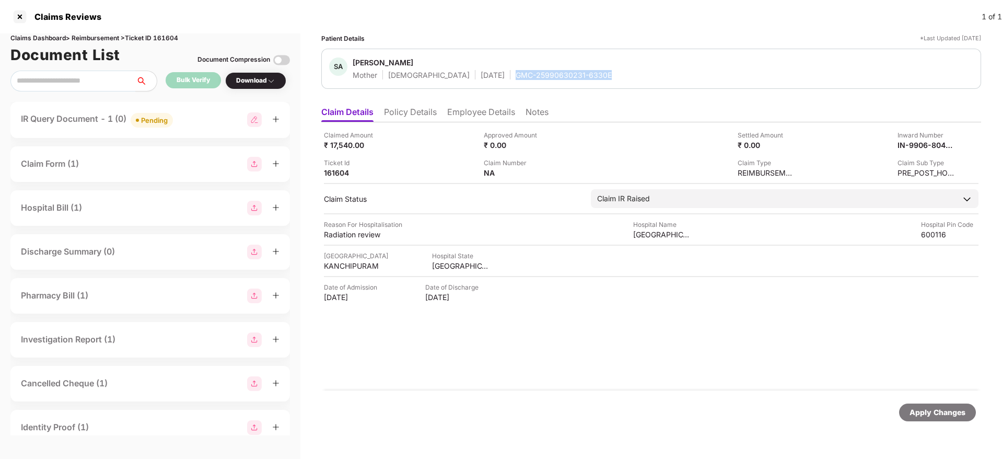
drag, startPoint x: 504, startPoint y: 74, endPoint x: 609, endPoint y: 63, distance: 105.1
click at [608, 74] on div "[PERSON_NAME] Mother [DEMOGRAPHIC_DATA] [DATE] GMC-25990630231-6330E" at bounding box center [651, 68] width 644 height 22
copy div "GMC-25990630231-6330E"
click at [679, 154] on div "Claimed Amount ₹ 17,540.00 Approved Amount ₹ 0.00 Settled Amount ₹ 0.00 Inward …" at bounding box center [651, 154] width 655 height 48
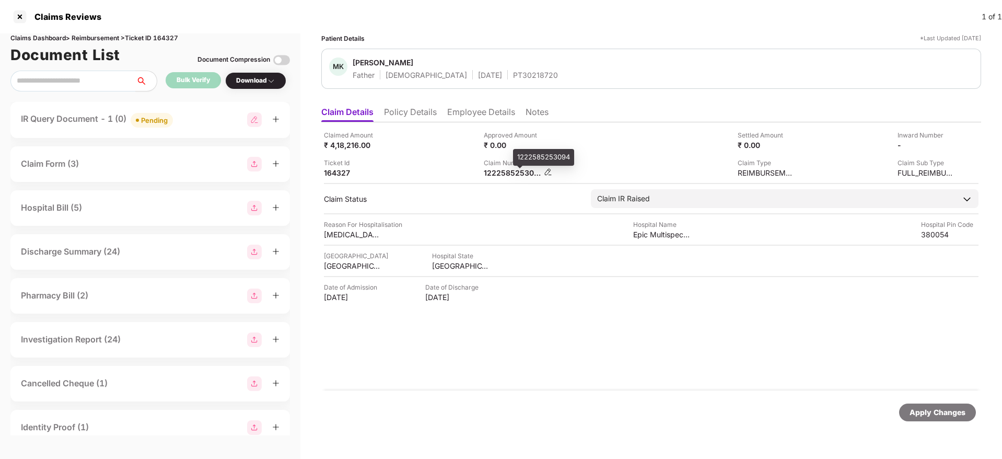
click at [504, 175] on div "1222585253094" at bounding box center [512, 173] width 57 height 10
copy div "1222585253094"
click at [414, 119] on li "Policy Details" at bounding box center [410, 114] width 53 height 15
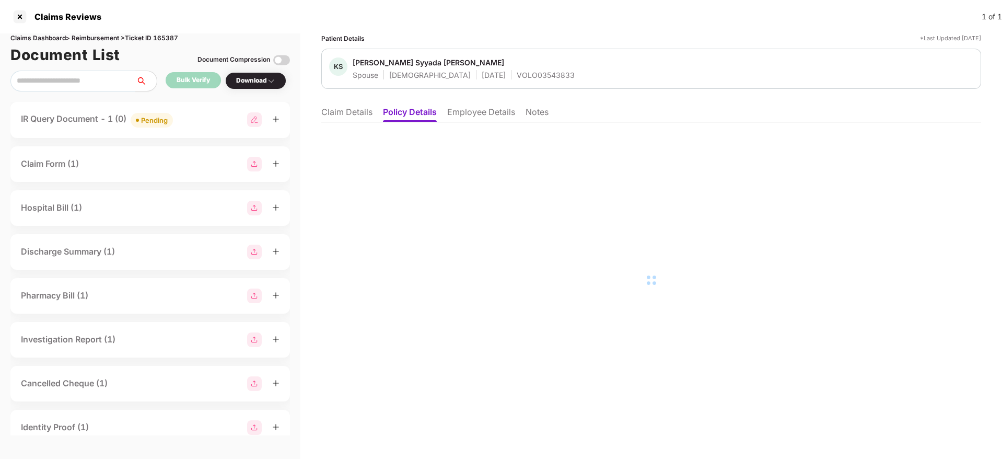
click at [344, 114] on li "Claim Details" at bounding box center [346, 114] width 51 height 15
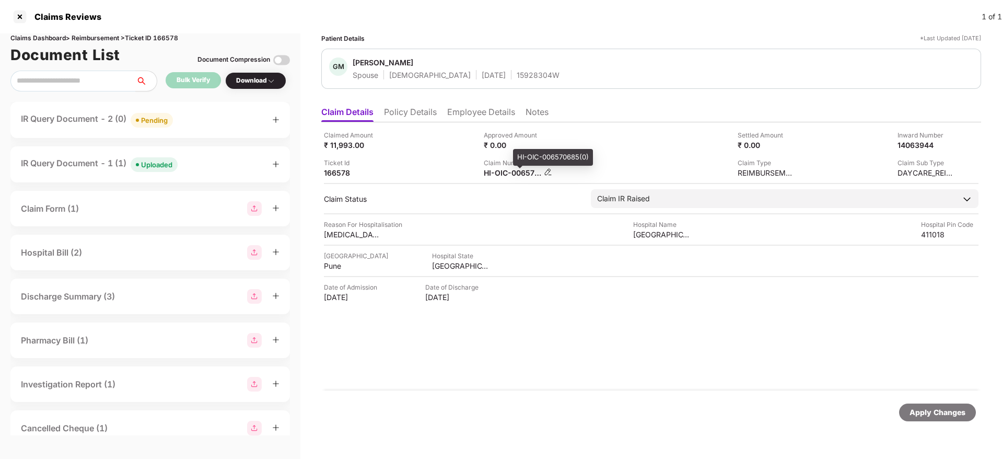
click at [504, 176] on div "HI-OIC-006570685(0)" at bounding box center [512, 173] width 57 height 10
click at [506, 177] on div "HI-OIC-006570685(0)" at bounding box center [512, 173] width 57 height 10
click at [504, 164] on div "Claim Number" at bounding box center [512, 163] width 57 height 10
click at [502, 175] on div "HI-OIC-006570685(0)" at bounding box center [512, 173] width 57 height 10
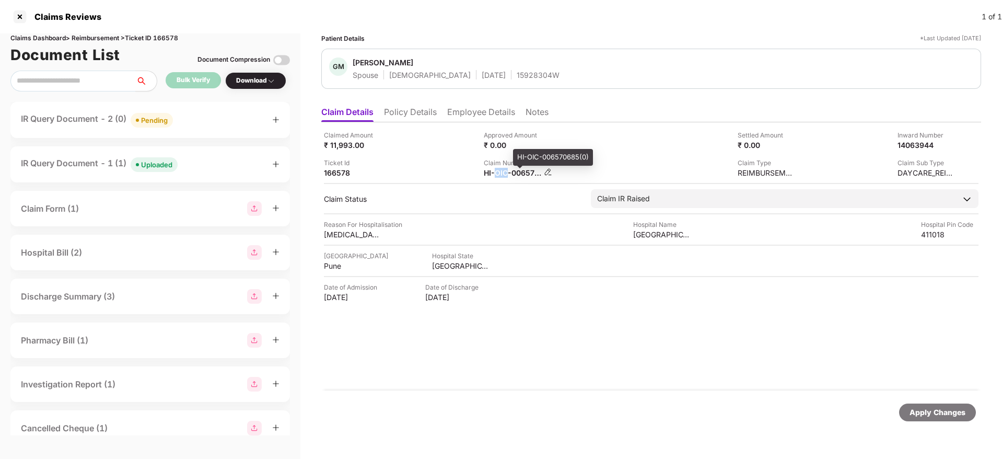
click at [502, 173] on div "HI-OIC-006570685(0)" at bounding box center [512, 173] width 57 height 10
click at [502, 172] on div "HI-OIC-006570685(0)" at bounding box center [512, 173] width 57 height 10
click at [501, 168] on div "HI-OIC-006570685(0)" at bounding box center [512, 173] width 57 height 10
click at [501, 166] on div "Claim Number" at bounding box center [512, 163] width 57 height 10
click at [506, 173] on div "HI-OIC-006570685(0)" at bounding box center [512, 173] width 57 height 10
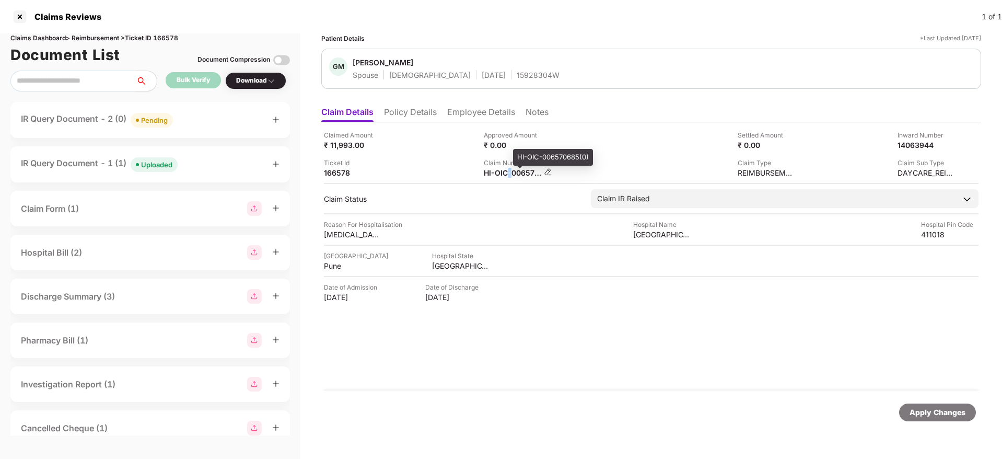
click at [506, 172] on div "HI-OIC-006570685(0)" at bounding box center [512, 173] width 57 height 10
copy div
click at [202, 120] on div "IR Query Document - 2 (0) Pending" at bounding box center [150, 119] width 259 height 15
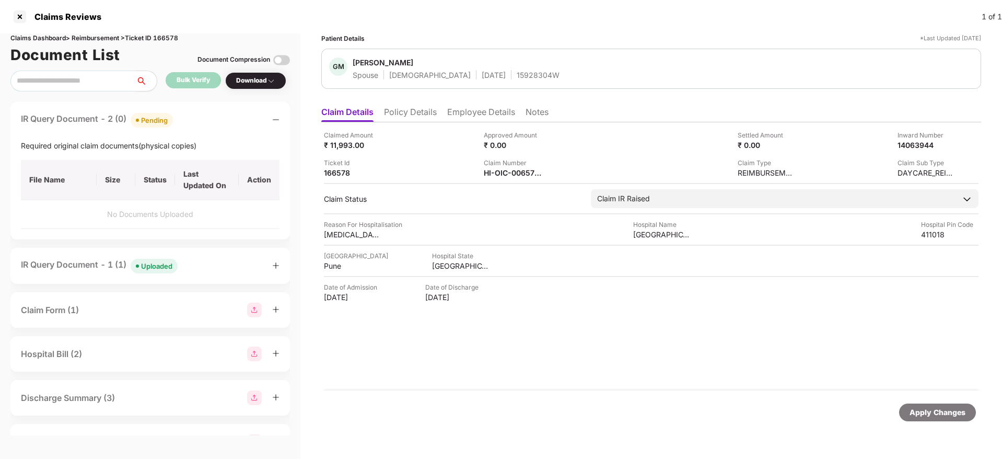
click at [202, 120] on div "IR Query Document - 2 (0) Pending" at bounding box center [150, 119] width 259 height 15
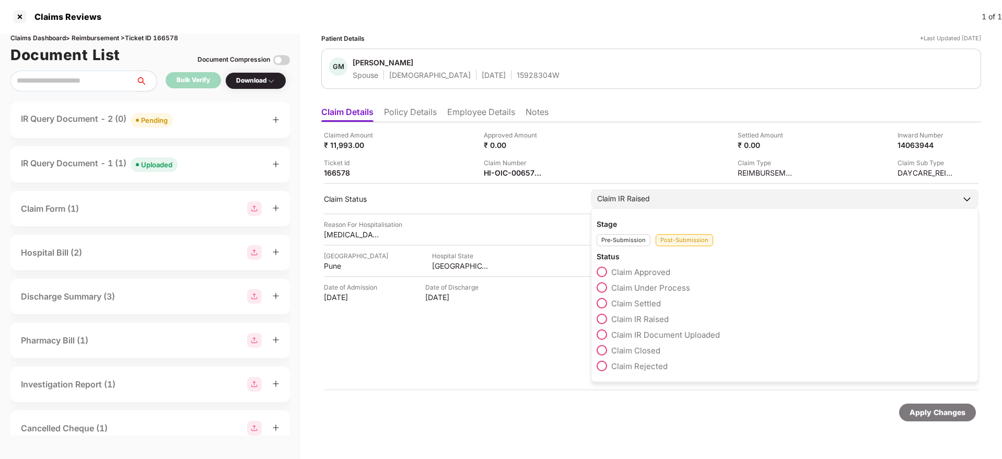
click at [607, 285] on span at bounding box center [602, 287] width 10 height 10
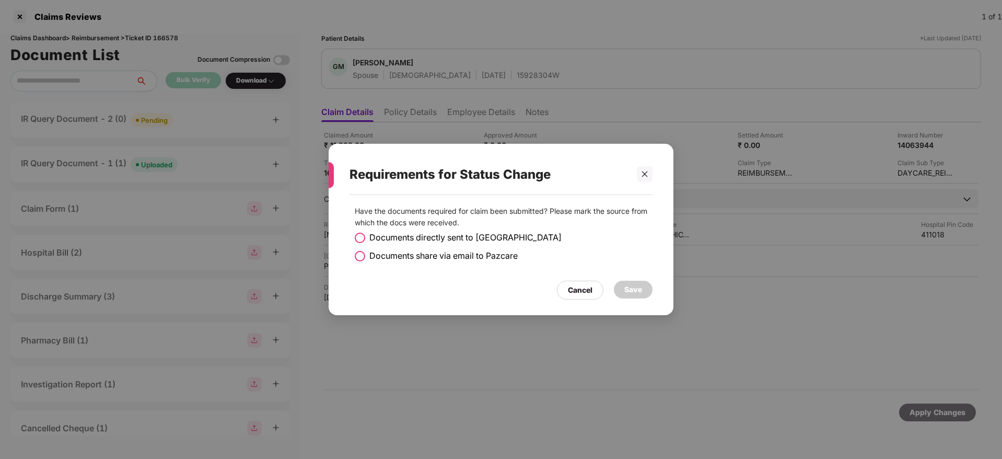
click at [358, 235] on span at bounding box center [360, 238] width 10 height 10
drag, startPoint x: 634, startPoint y: 286, endPoint x: 801, endPoint y: 360, distance: 181.6
click at [639, 286] on div "Save" at bounding box center [633, 289] width 18 height 11
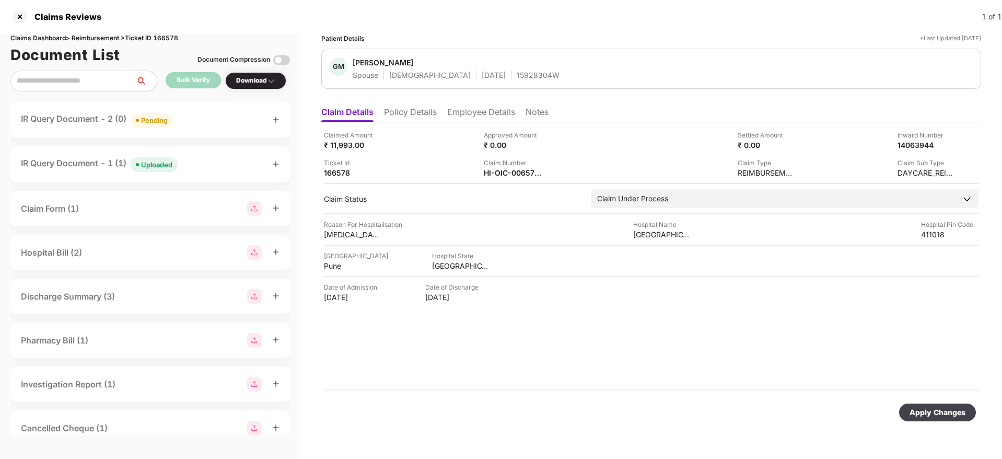
click at [931, 409] on div "Apply Changes" at bounding box center [938, 412] width 56 height 11
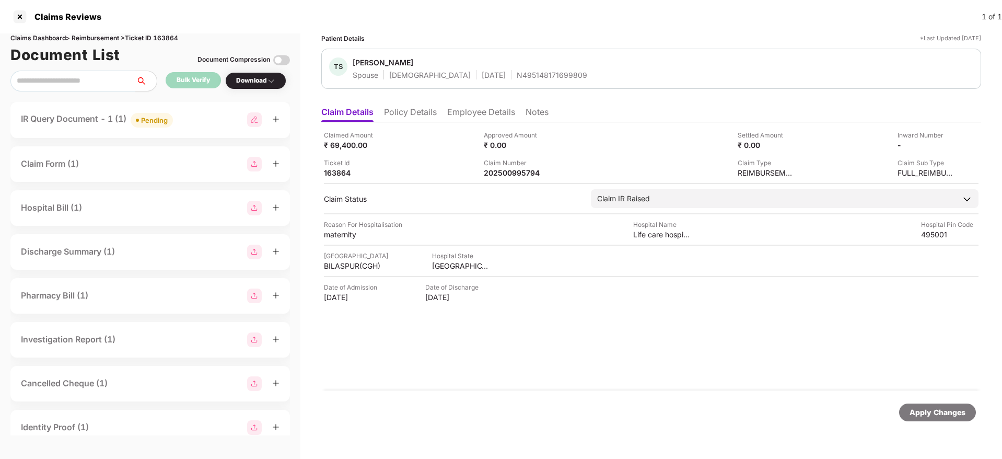
click at [418, 101] on ul "Claim Details Policy Details Employee Details Notes" at bounding box center [651, 111] width 660 height 21
click at [411, 110] on li "Policy Details" at bounding box center [410, 114] width 53 height 15
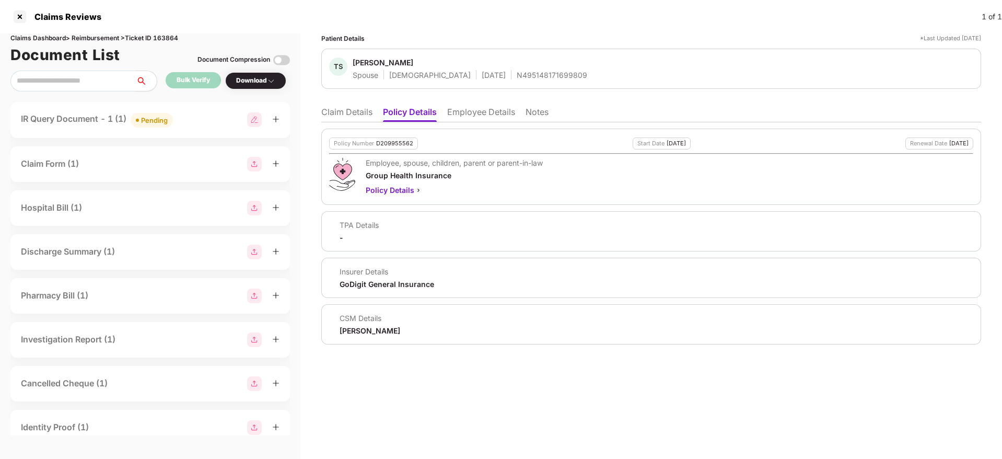
click at [338, 117] on li "Claim Details" at bounding box center [346, 114] width 51 height 15
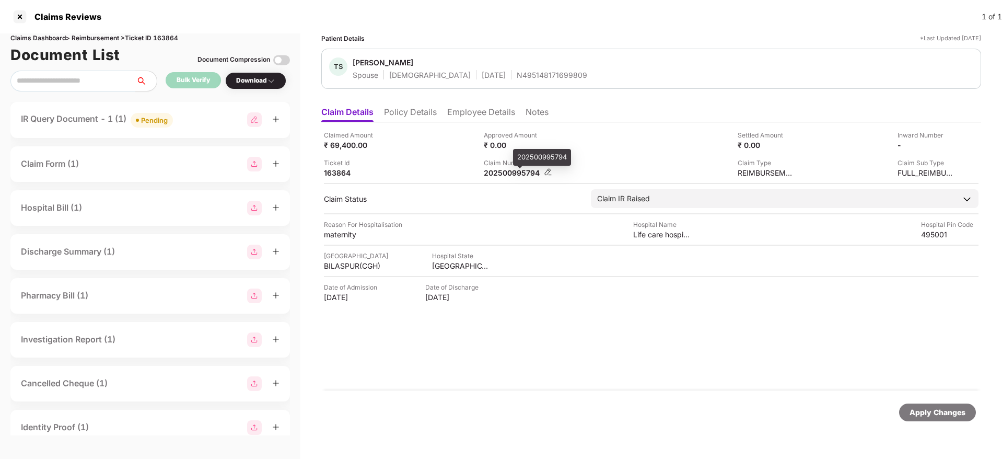
click at [513, 176] on div "202500995794" at bounding box center [512, 173] width 57 height 10
copy div "202500995794"
click at [561, 162] on div "Claim Number 202500995794" at bounding box center [560, 168] width 152 height 20
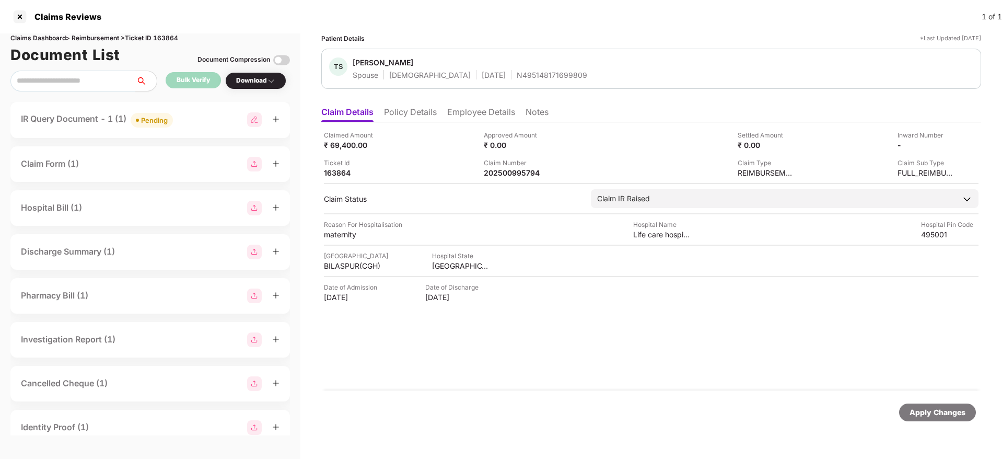
click at [401, 109] on li "Policy Details" at bounding box center [410, 114] width 53 height 15
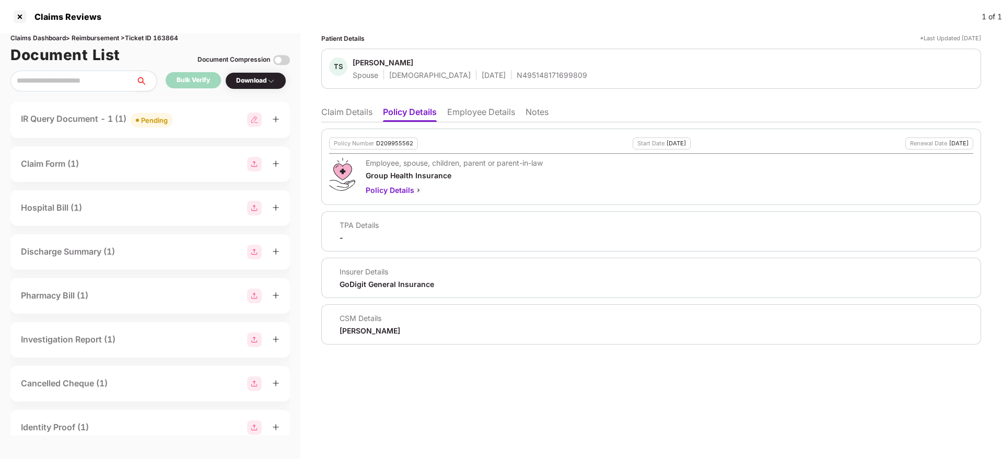
click at [346, 112] on li "Claim Details" at bounding box center [346, 114] width 51 height 15
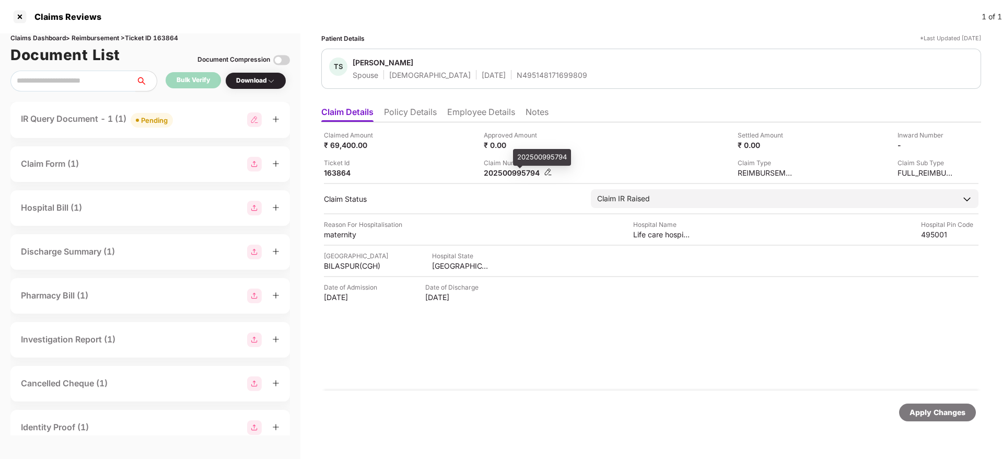
click at [504, 176] on div "202500995794" at bounding box center [512, 173] width 57 height 10
click at [503, 176] on div "202500995794" at bounding box center [512, 173] width 57 height 10
click at [503, 171] on div "202500995794" at bounding box center [512, 173] width 57 height 10
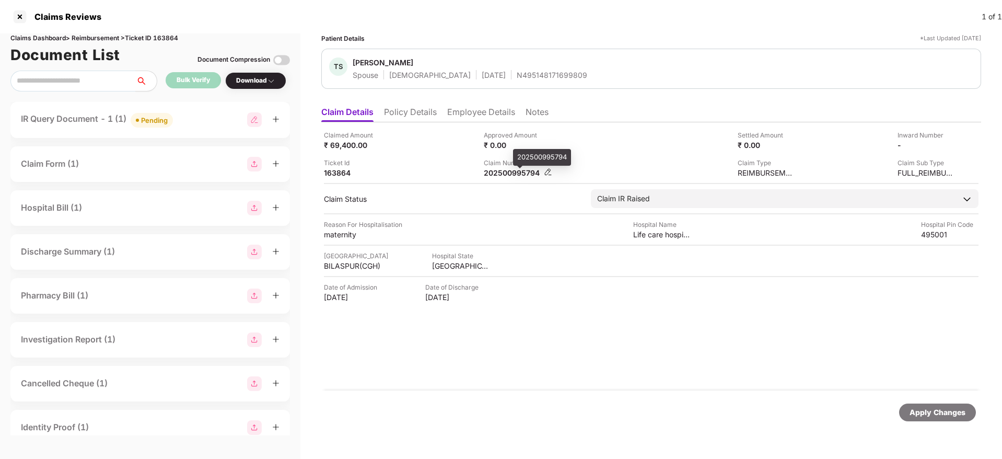
click at [503, 171] on div "202500995794" at bounding box center [512, 173] width 57 height 10
click at [441, 167] on div "Ticket Id 163864" at bounding box center [400, 168] width 152 height 20
click at [511, 173] on div "202500995794" at bounding box center [512, 173] width 57 height 10
copy div "202500995794"
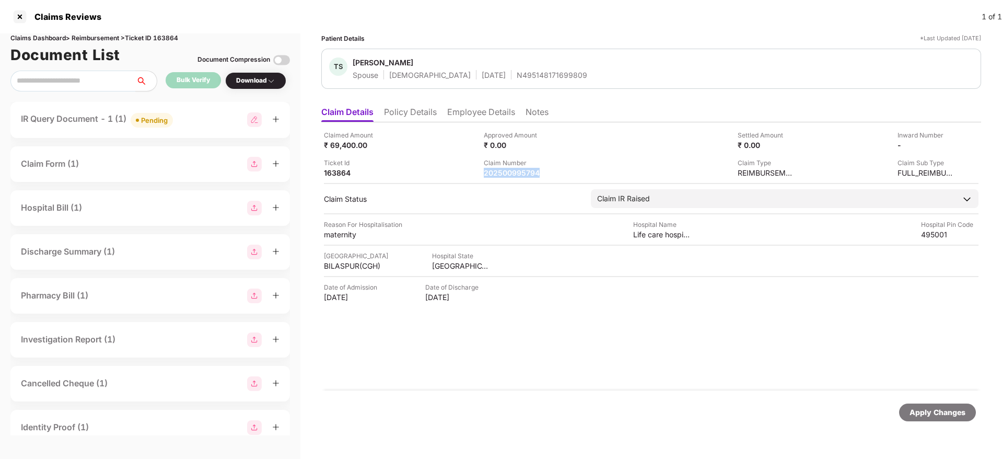
copy div "202500995794"
